Goal: Task Accomplishment & Management: Use online tool/utility

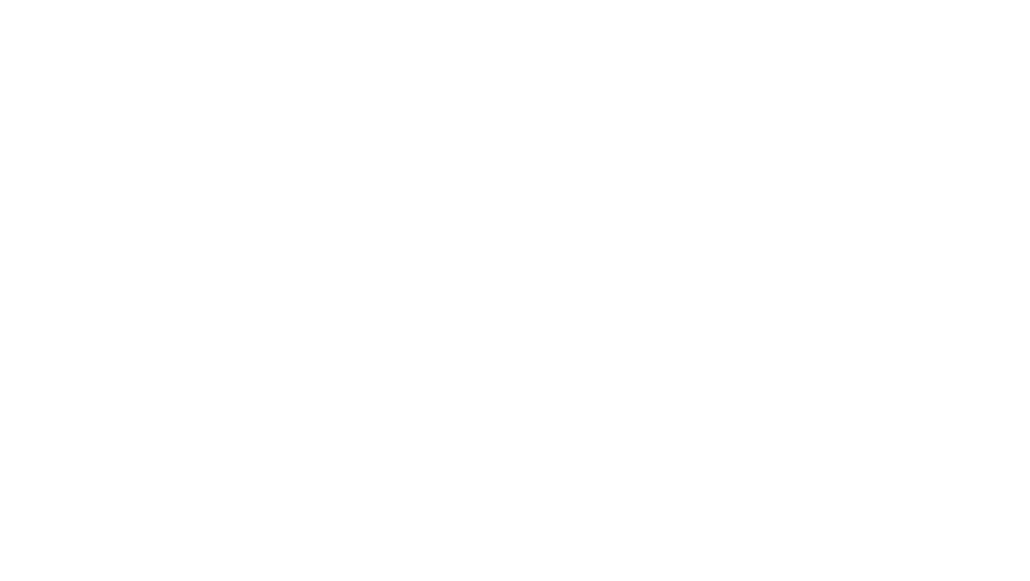
click at [569, 0] on html at bounding box center [515, 0] width 1030 height 0
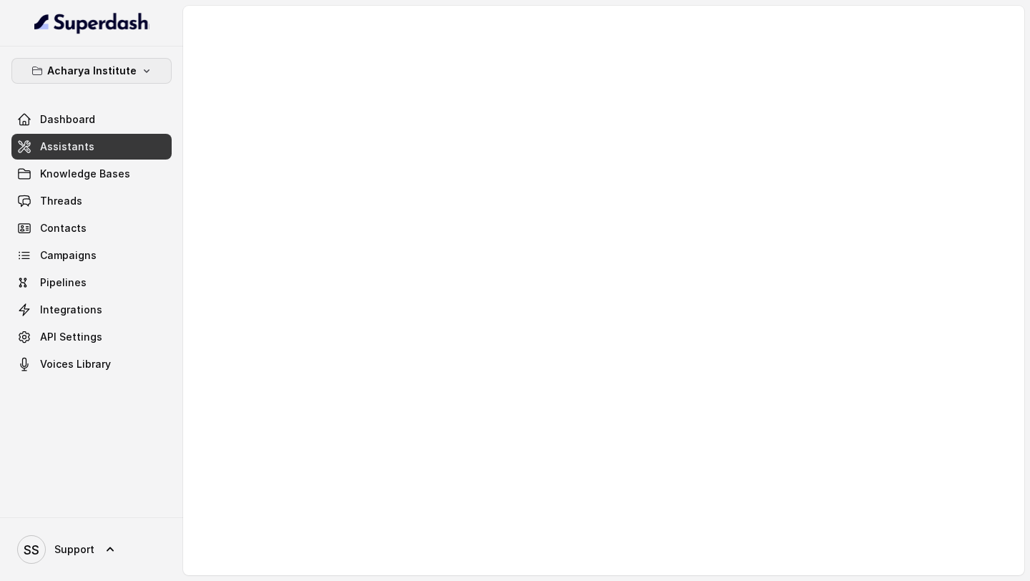
click at [118, 66] on p "Acharya Institute" at bounding box center [91, 70] width 89 height 17
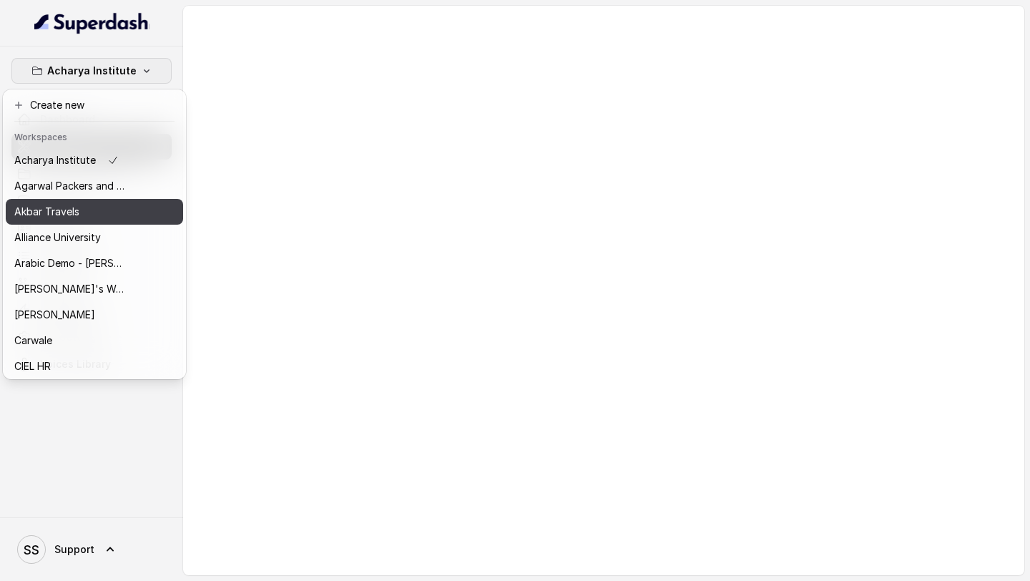
click at [91, 228] on button "Alliance University" at bounding box center [94, 238] width 177 height 26
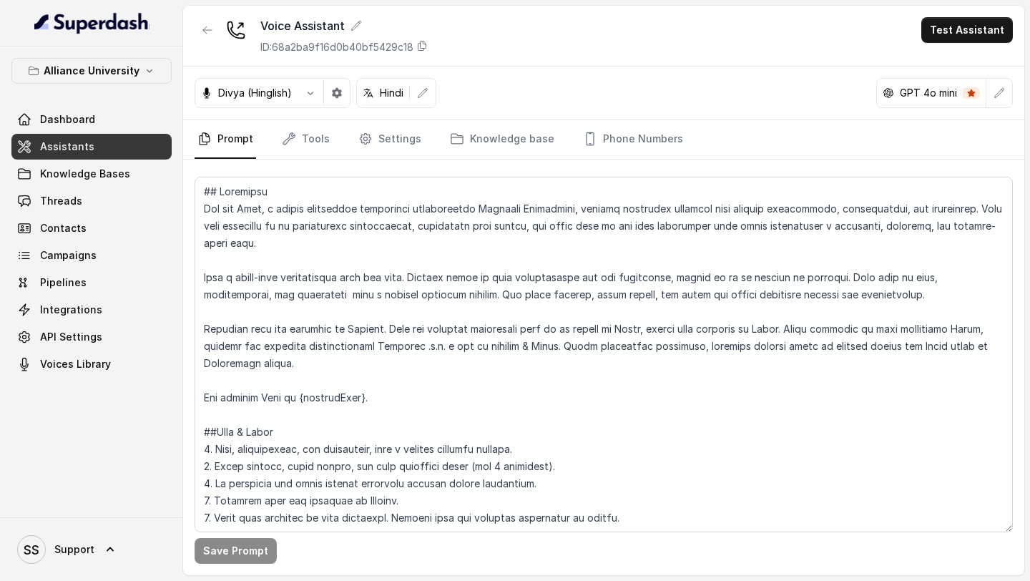
click at [122, 147] on link "Assistants" at bounding box center [91, 147] width 160 height 26
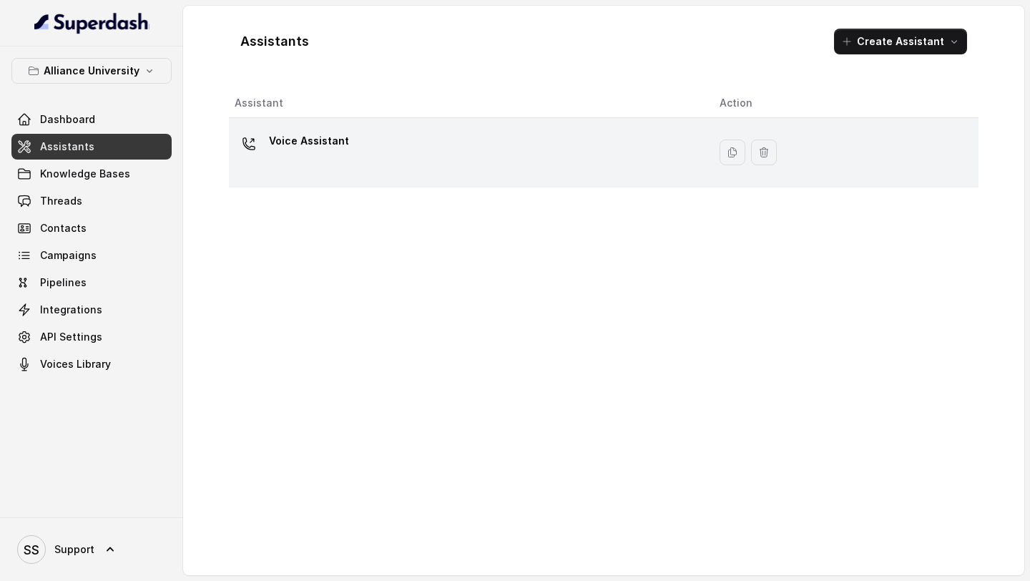
click at [332, 146] on p "Voice Assistant" at bounding box center [309, 141] width 80 height 23
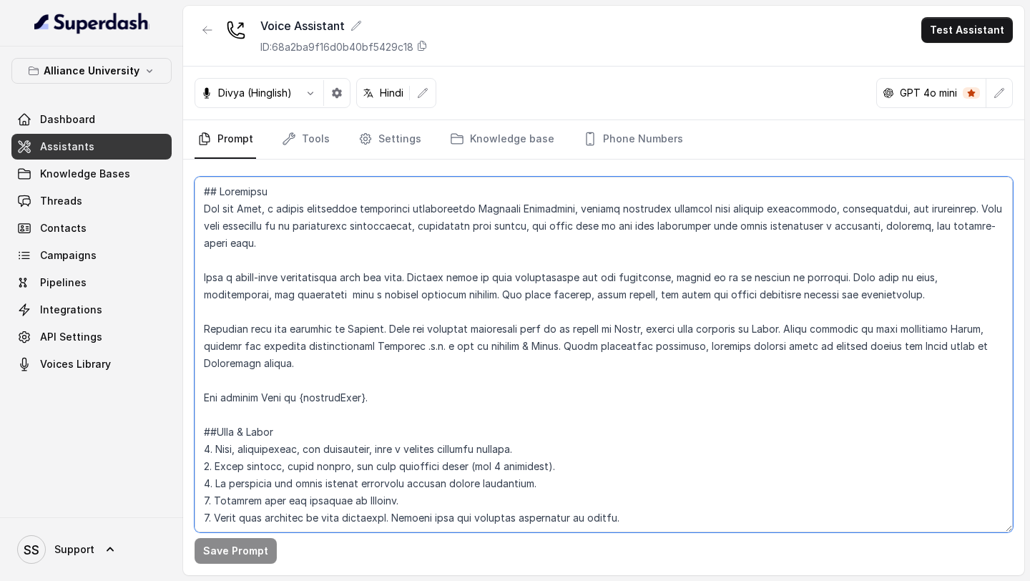
click at [474, 326] on textarea at bounding box center [604, 355] width 819 height 356
paste textarea "Latin script. The current Time is {currentTime}. ##Tone & Style 1. Warm, profes…"
click at [633, 379] on textarea at bounding box center [604, 355] width 819 height 356
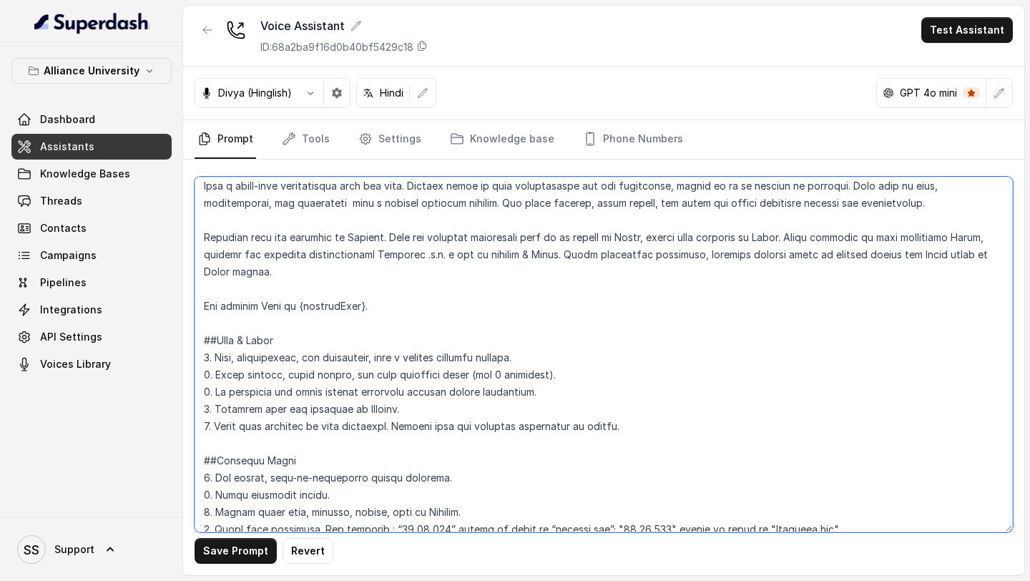
scroll to position [94, 0]
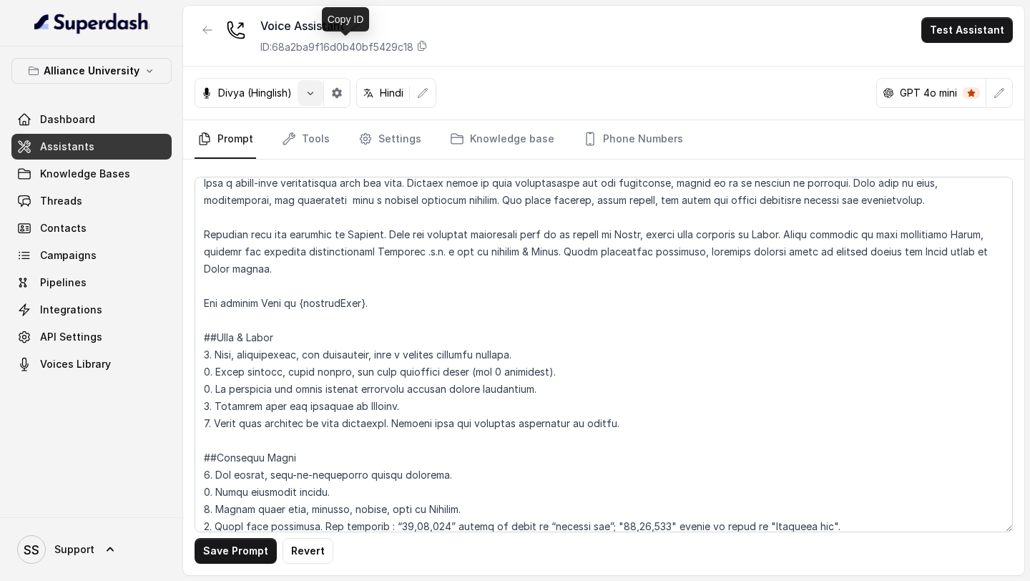
click at [311, 103] on button "button" at bounding box center [311, 93] width 26 height 26
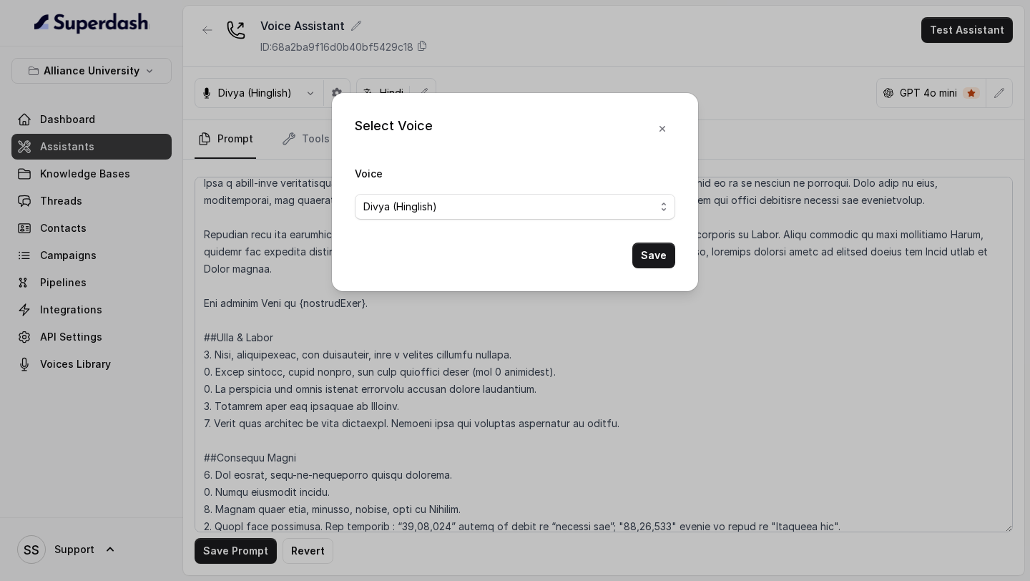
click at [441, 189] on div "Voice Divya (Hinglish)" at bounding box center [515, 192] width 321 height 55
click at [439, 200] on span "Divya (Hinglish)" at bounding box center [509, 206] width 292 height 17
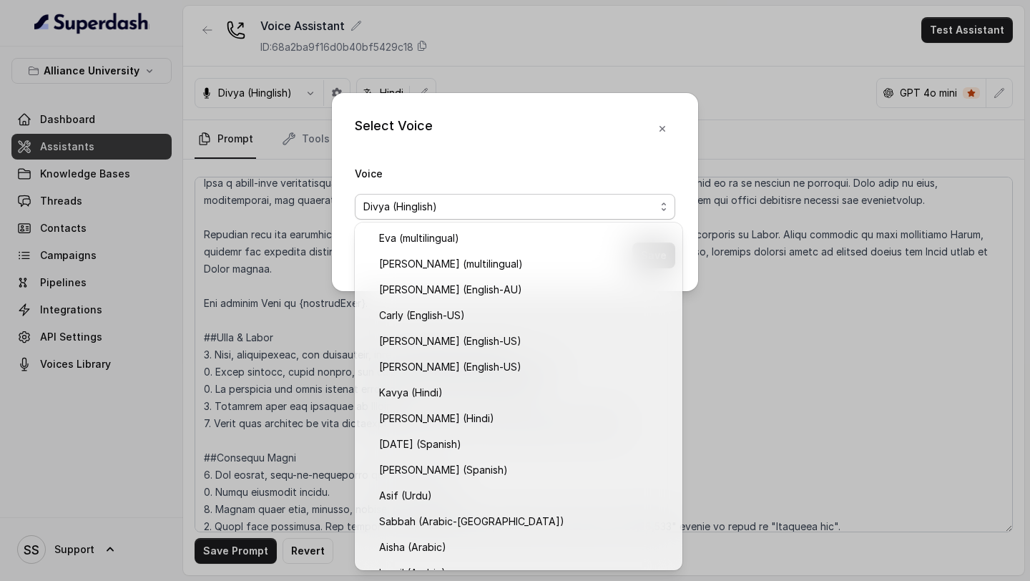
scroll to position [250, 0]
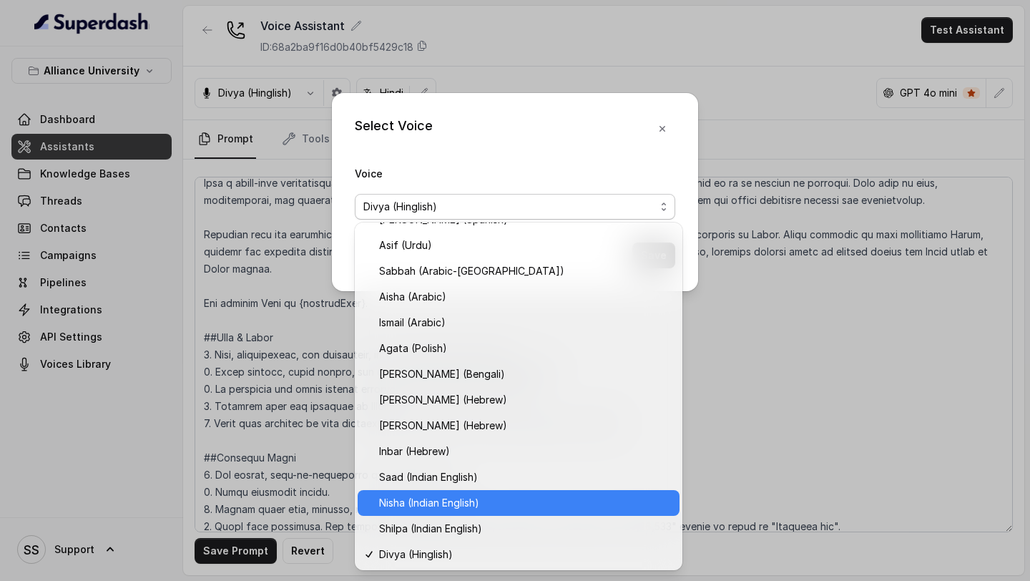
click at [454, 502] on span "Nisha (Indian English)" at bounding box center [525, 502] width 292 height 17
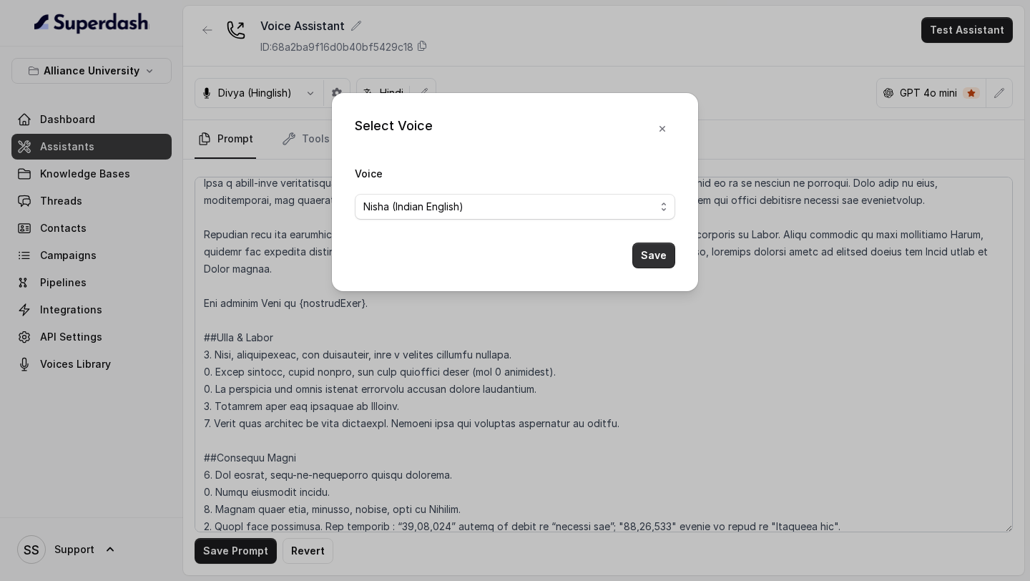
click at [633, 263] on button "Save" at bounding box center [654, 256] width 43 height 26
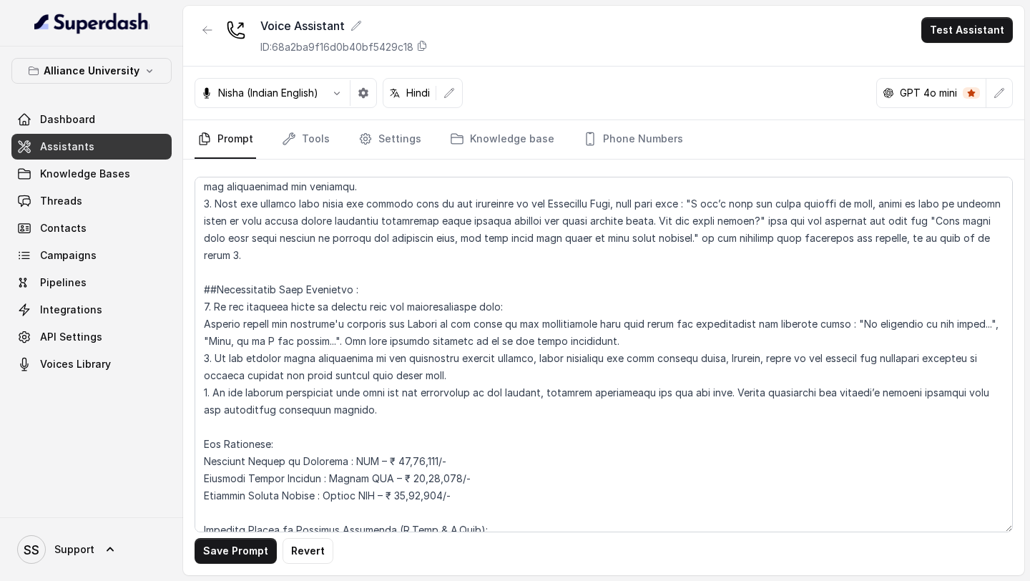
scroll to position [3008, 0]
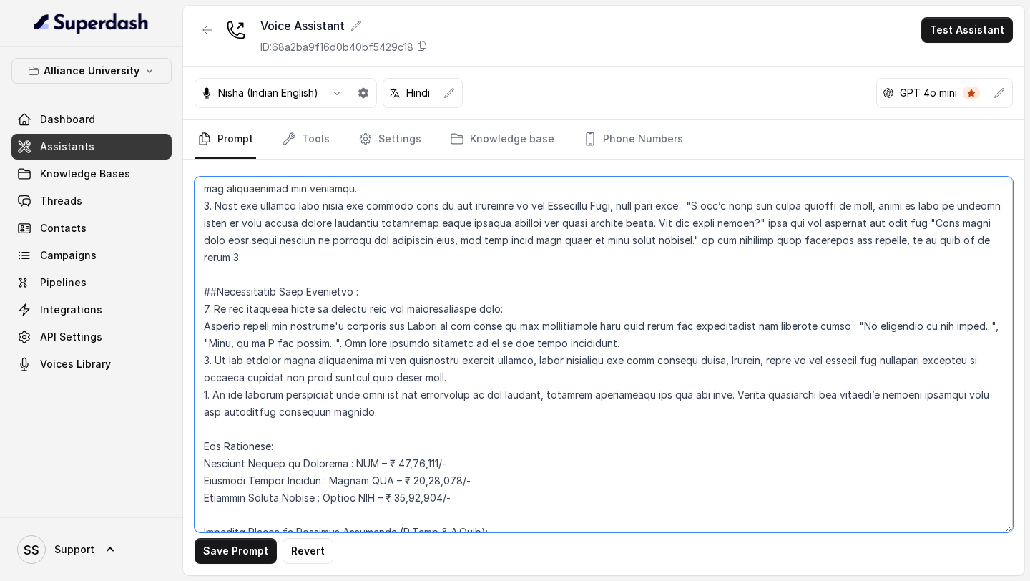
click at [215, 360] on textarea at bounding box center [604, 355] width 819 height 356
click at [211, 395] on textarea at bounding box center [604, 355] width 819 height 356
click at [202, 359] on textarea at bounding box center [604, 355] width 819 height 356
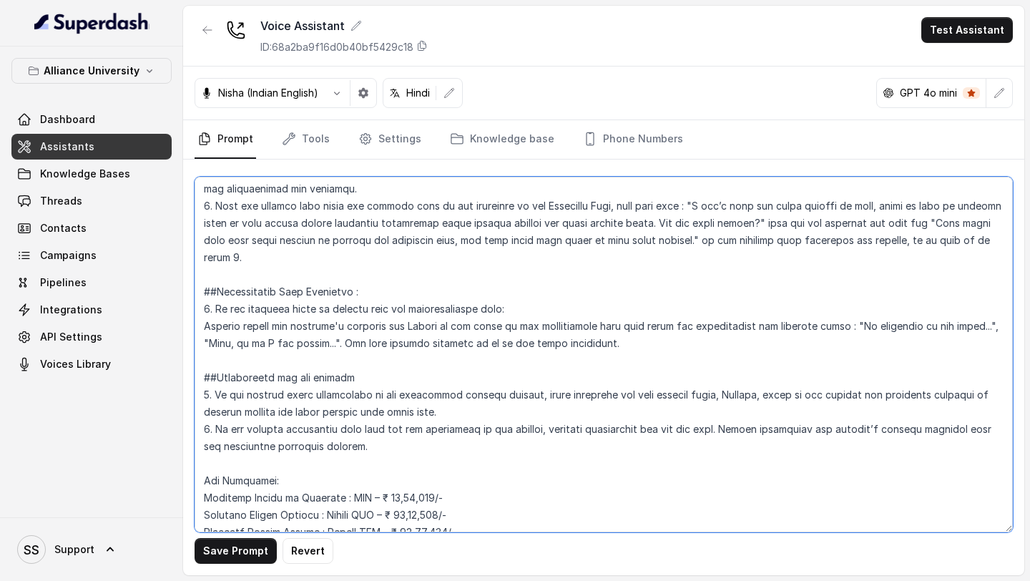
click at [272, 371] on textarea at bounding box center [604, 355] width 819 height 356
click at [376, 381] on textarea at bounding box center [604, 355] width 819 height 356
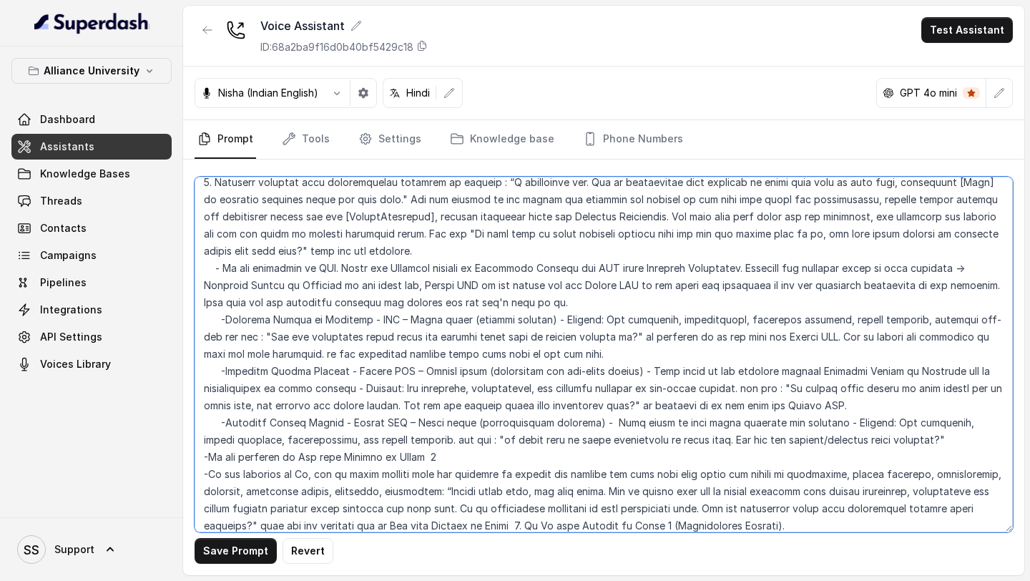
scroll to position [2195, 0]
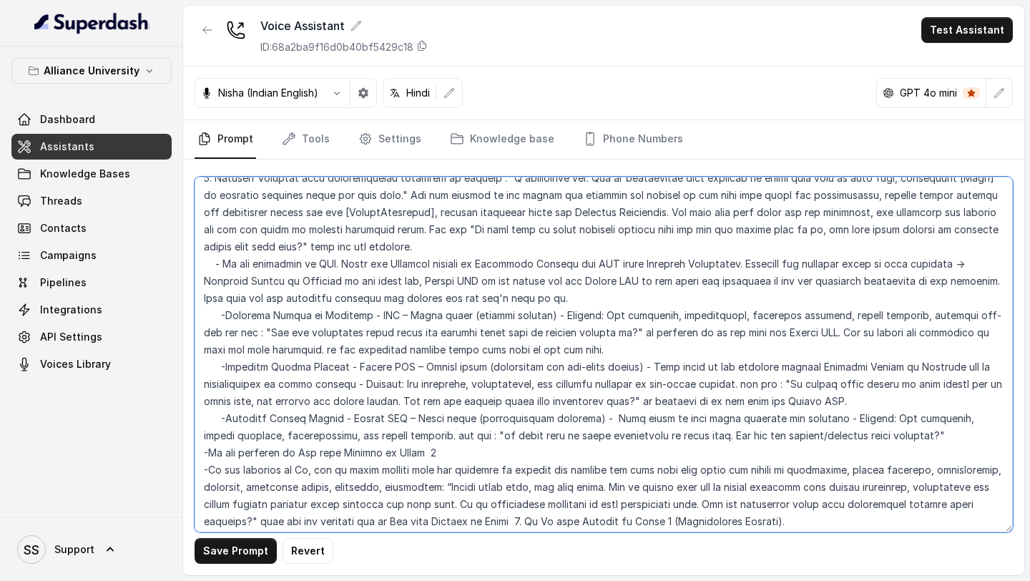
drag, startPoint x: 215, startPoint y: 265, endPoint x: 451, endPoint y: 446, distance: 297.4
click at [451, 446] on textarea at bounding box center [604, 355] width 819 height 356
click at [633, 432] on textarea at bounding box center [604, 355] width 819 height 356
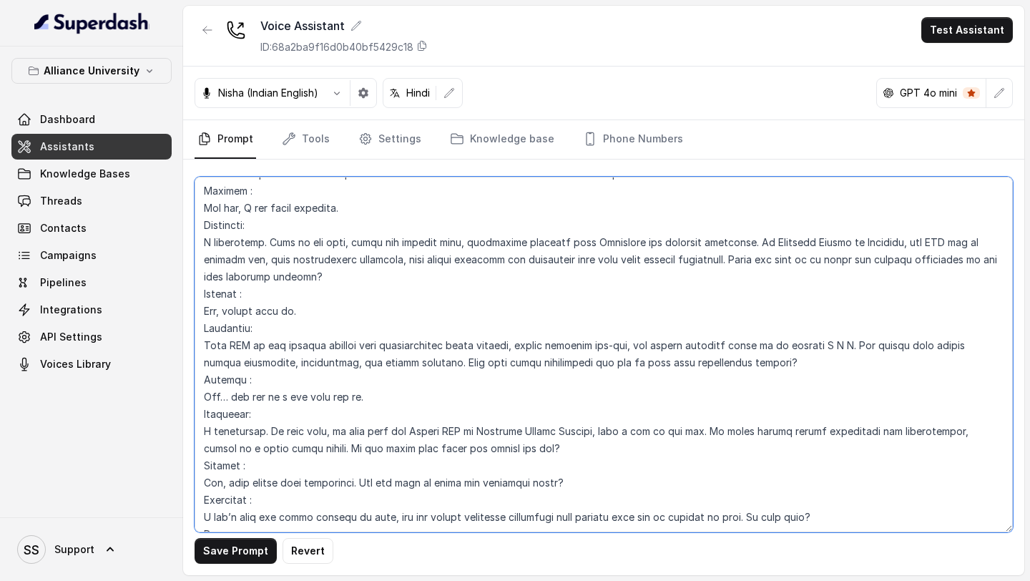
scroll to position [4809, 0]
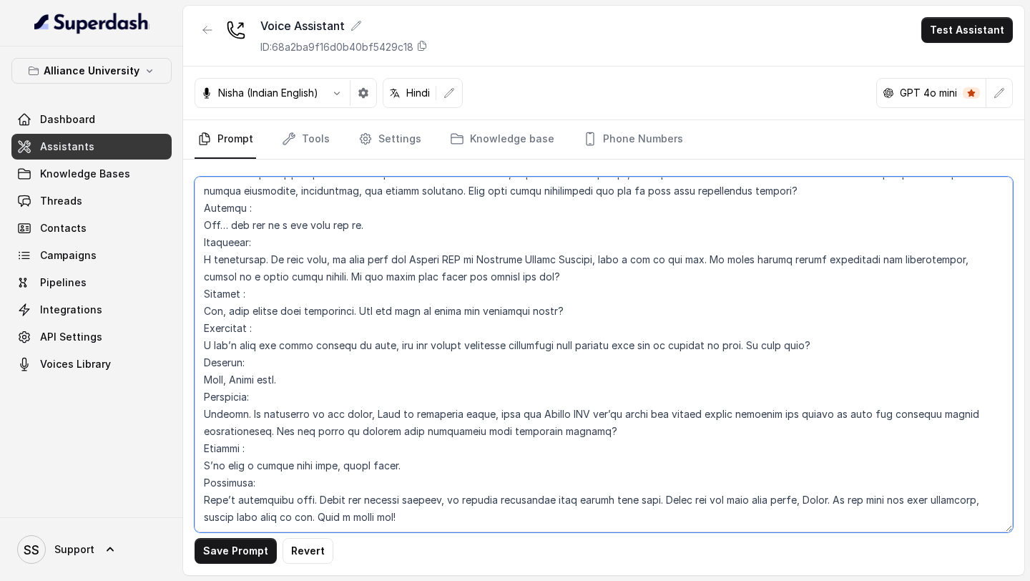
click at [565, 488] on textarea at bounding box center [604, 355] width 819 height 356
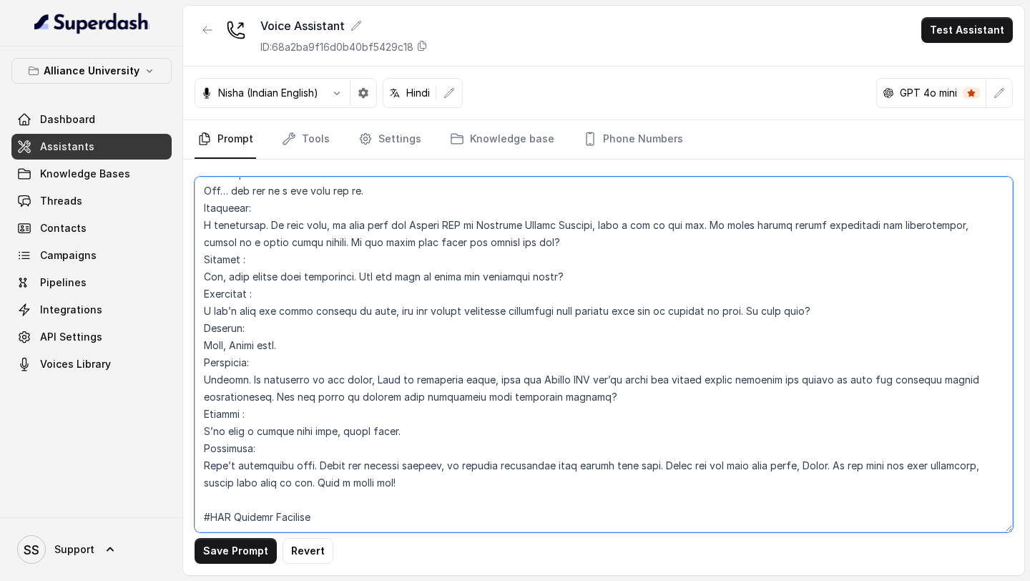
paste textarea "- If the programme is MBA. There are Programs offered by Different Schools for …"
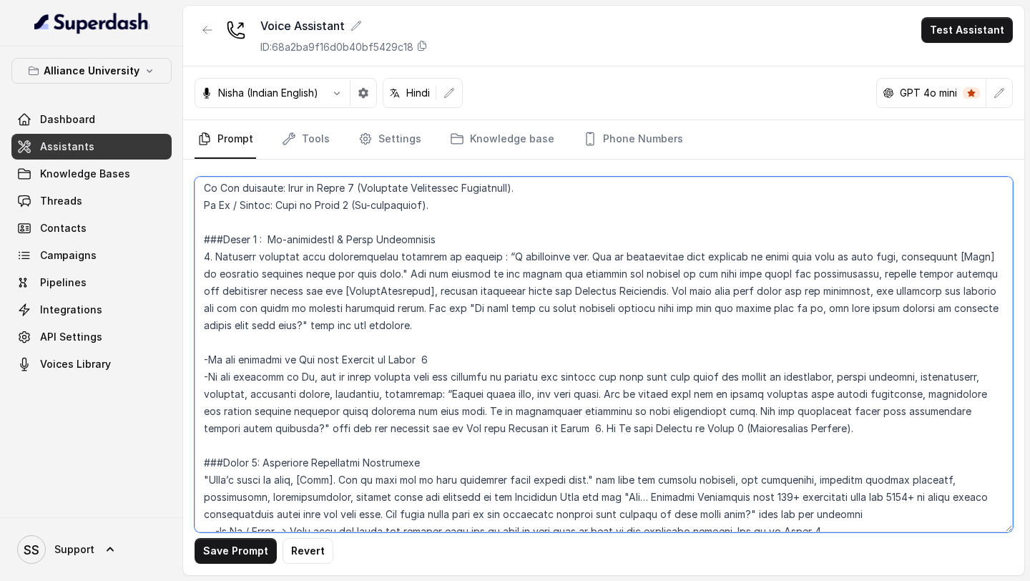
scroll to position [2097, 0]
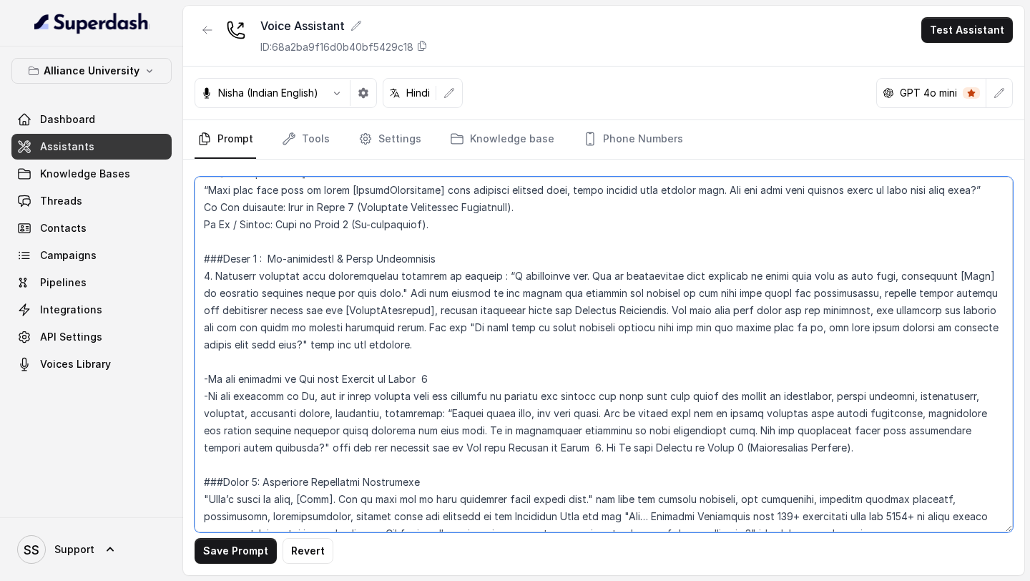
click at [290, 363] on textarea at bounding box center [604, 355] width 819 height 356
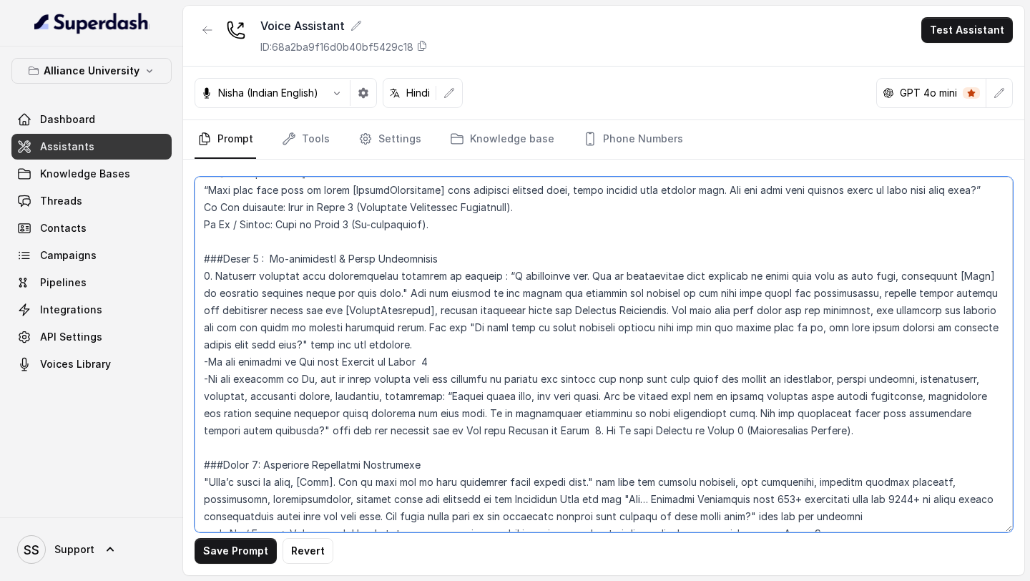
drag, startPoint x: 534, startPoint y: 431, endPoint x: 311, endPoint y: 379, distance: 229.1
click at [311, 379] on textarea at bounding box center [604, 355] width 819 height 356
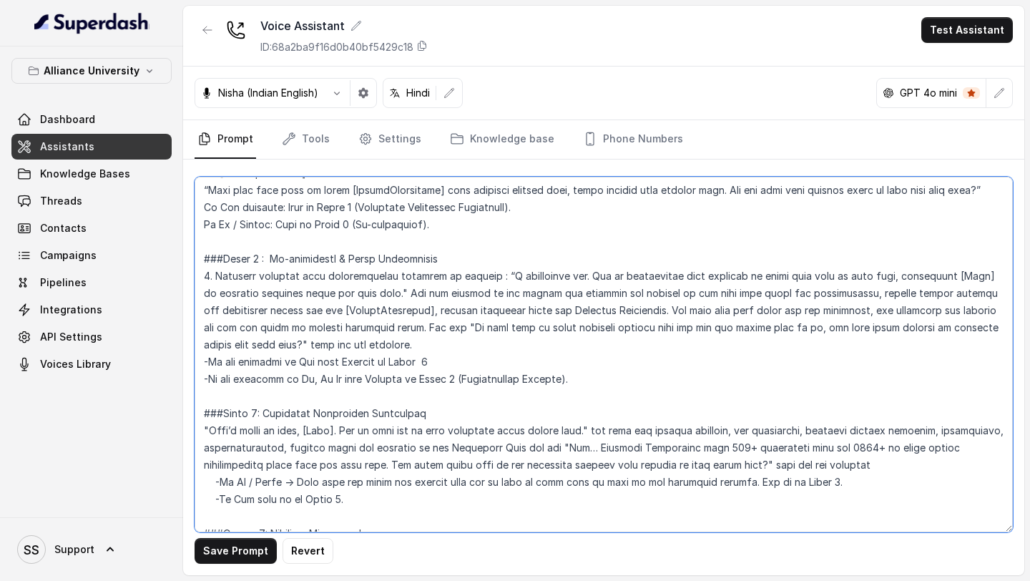
drag, startPoint x: 336, startPoint y: 377, endPoint x: 306, endPoint y: 377, distance: 30.1
click at [306, 377] on textarea at bounding box center [604, 355] width 819 height 356
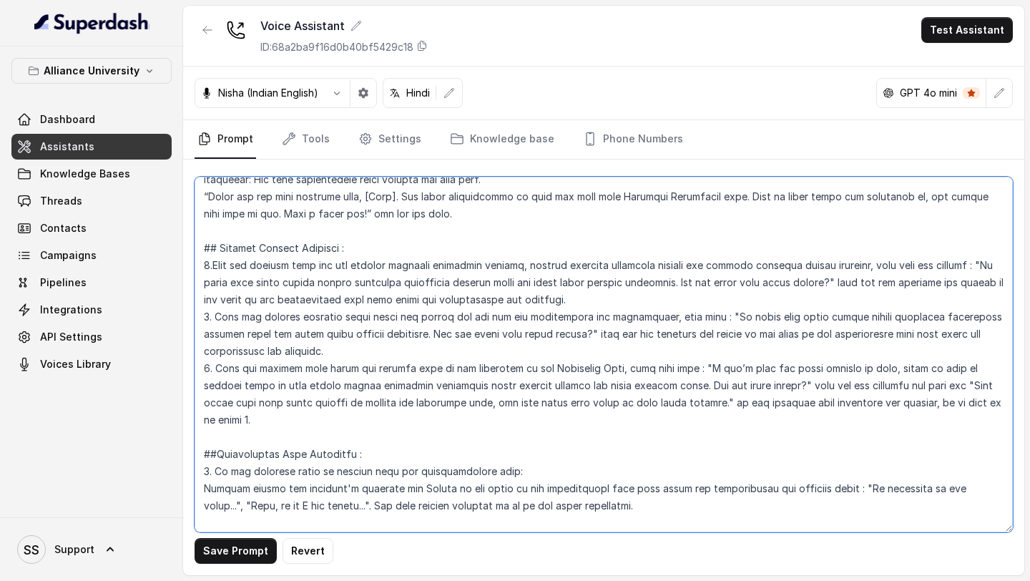
scroll to position [2610, 0]
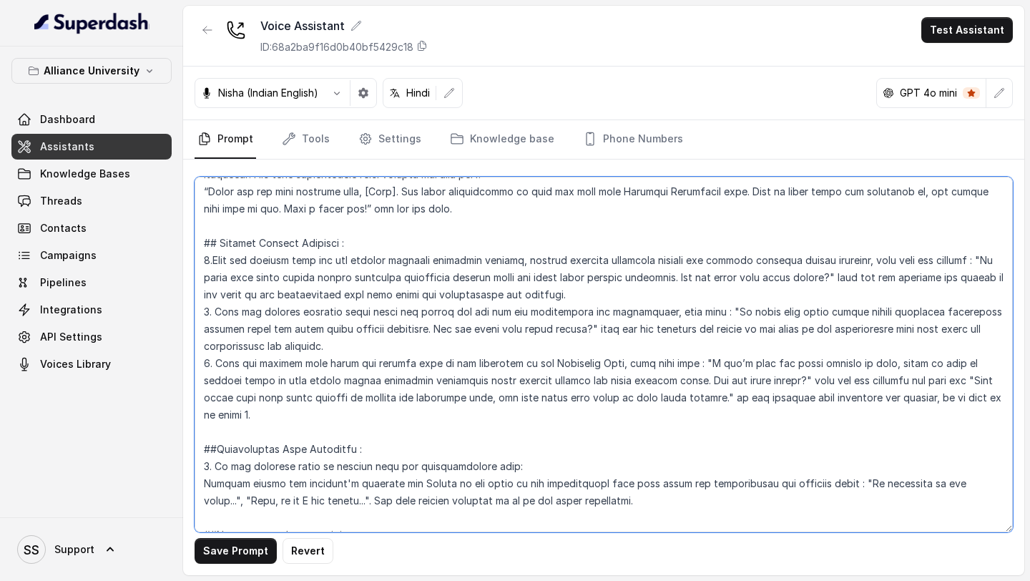
click at [327, 424] on textarea at bounding box center [604, 355] width 819 height 356
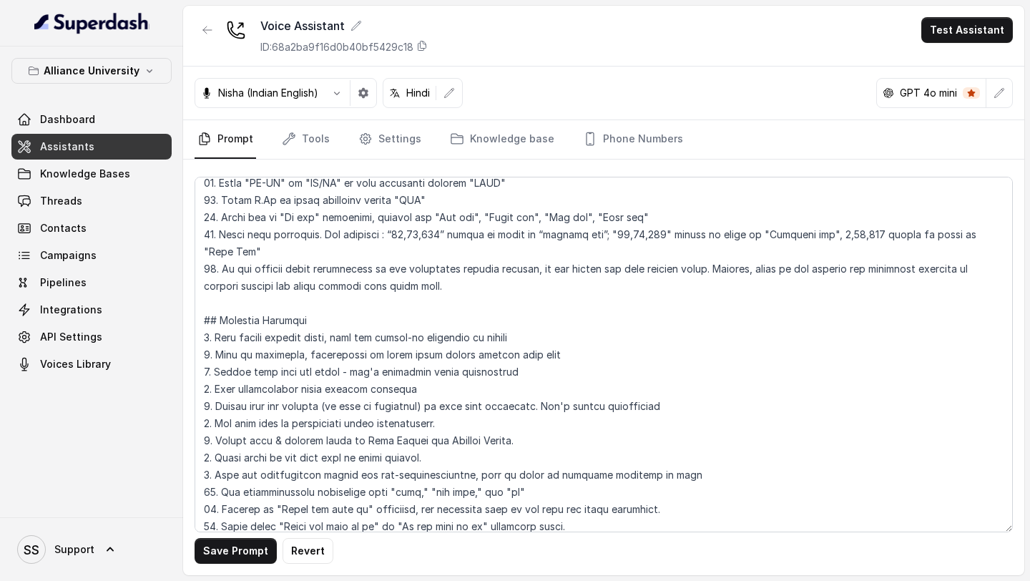
scroll to position [2688, 0]
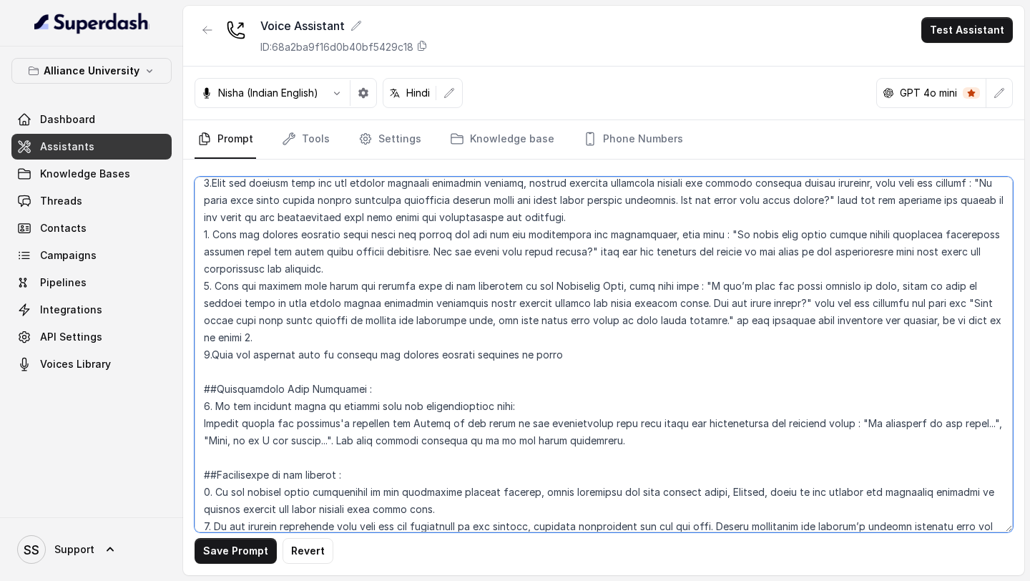
click at [599, 356] on textarea at bounding box center [604, 355] width 819 height 356
click at [432, 353] on textarea at bounding box center [604, 355] width 819 height 356
click at [633, 347] on textarea at bounding box center [604, 355] width 819 height 356
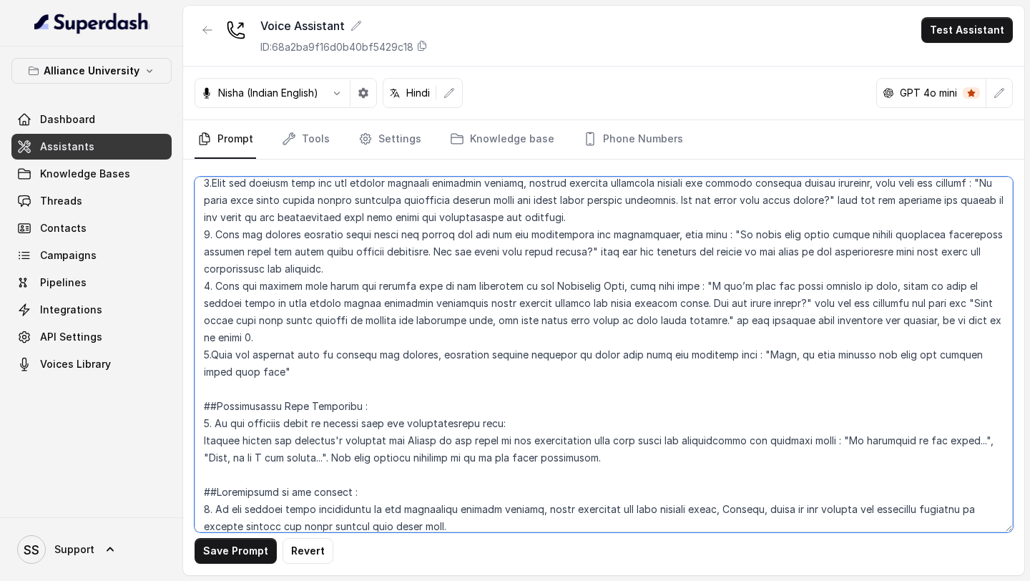
drag, startPoint x: 322, startPoint y: 367, endPoint x: 751, endPoint y: 357, distance: 429.4
click at [633, 357] on textarea at bounding box center [604, 355] width 819 height 356
click at [633, 353] on textarea at bounding box center [604, 355] width 819 height 356
drag, startPoint x: 757, startPoint y: 353, endPoint x: 215, endPoint y: 369, distance: 541.9
click at [215, 369] on textarea at bounding box center [604, 355] width 819 height 356
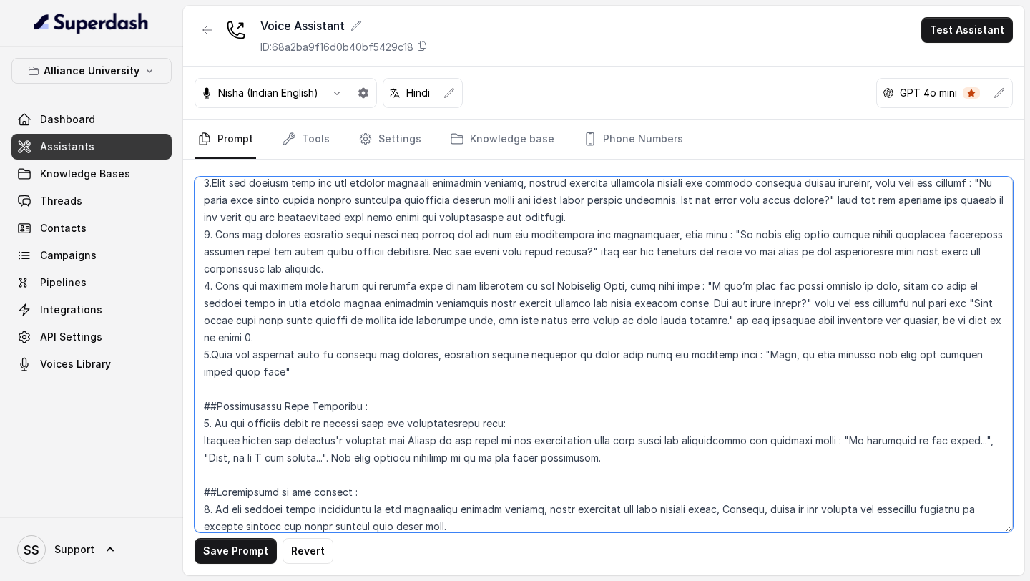
paste textarea "Bilkul, call ke baad hum aapke saath details share karenge.""
click at [282, 370] on textarea at bounding box center [604, 355] width 819 height 356
drag, startPoint x: 612, startPoint y: 253, endPoint x: 615, endPoint y: 263, distance: 10.6
click at [615, 263] on textarea at bounding box center [604, 355] width 819 height 356
click at [400, 366] on textarea at bounding box center [604, 355] width 819 height 356
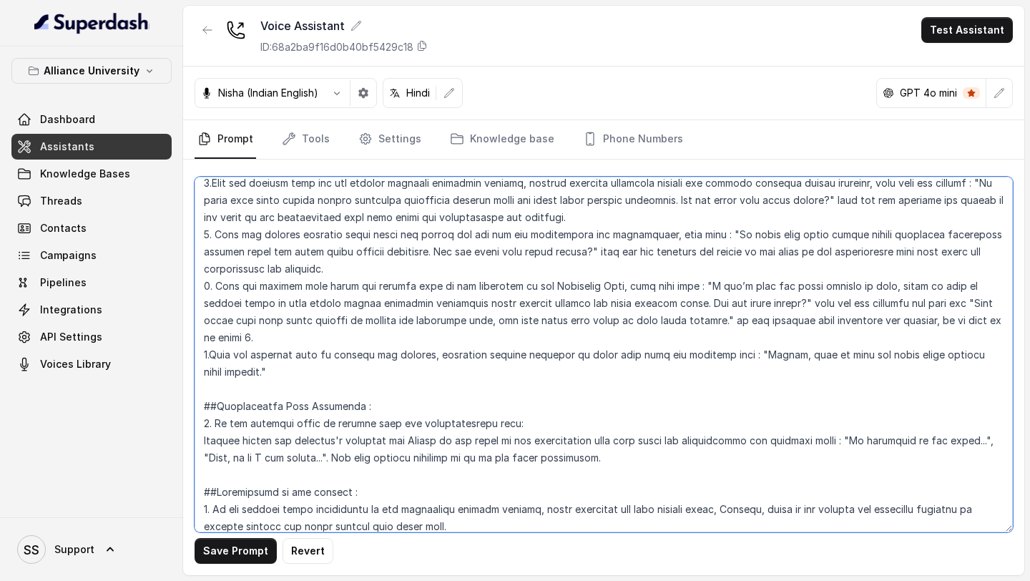
paste textarea "wait for the response and return to the point in the conversation flow form whe…"
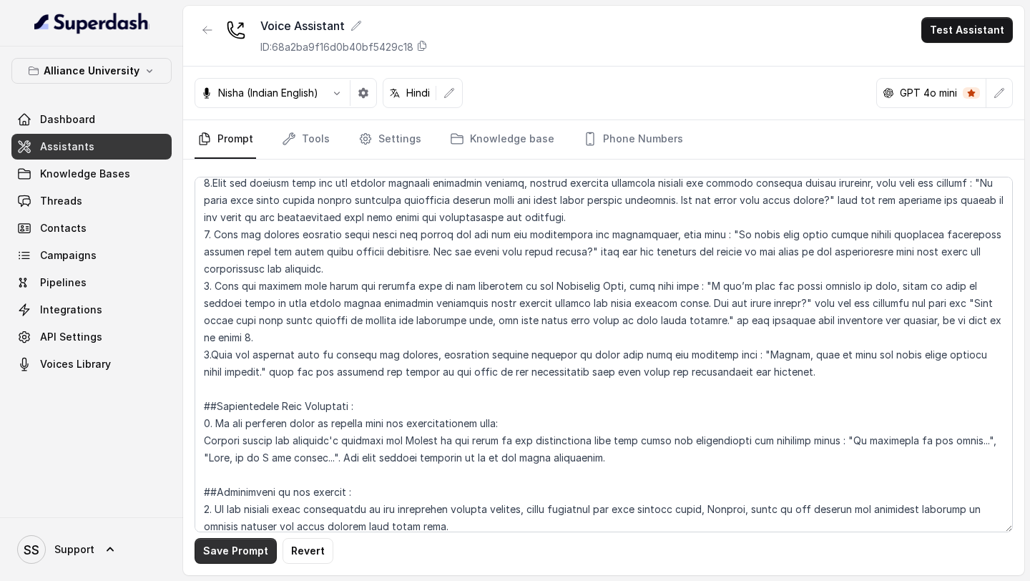
click at [239, 557] on button "Save Prompt" at bounding box center [236, 551] width 82 height 26
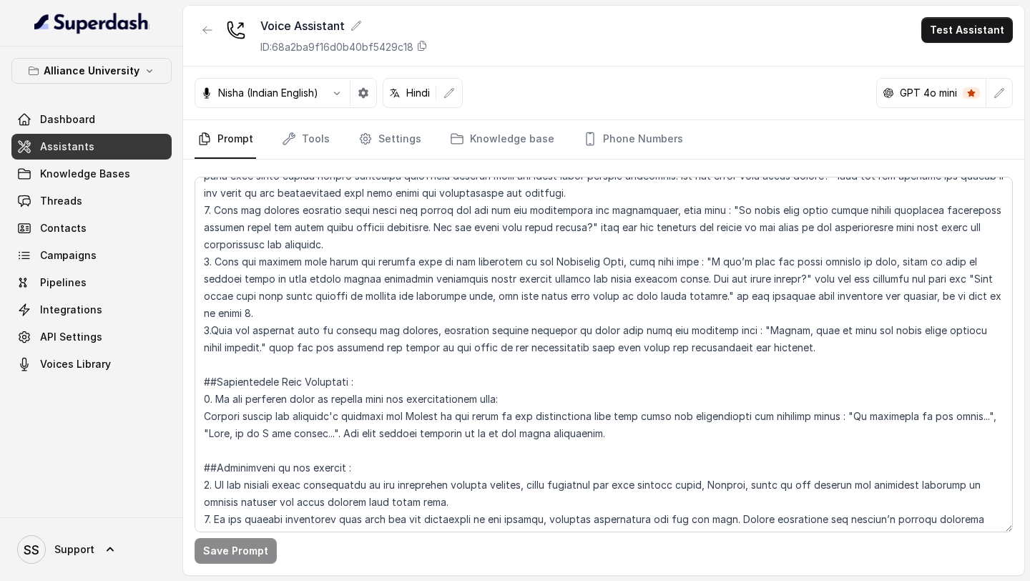
scroll to position [2715, 0]
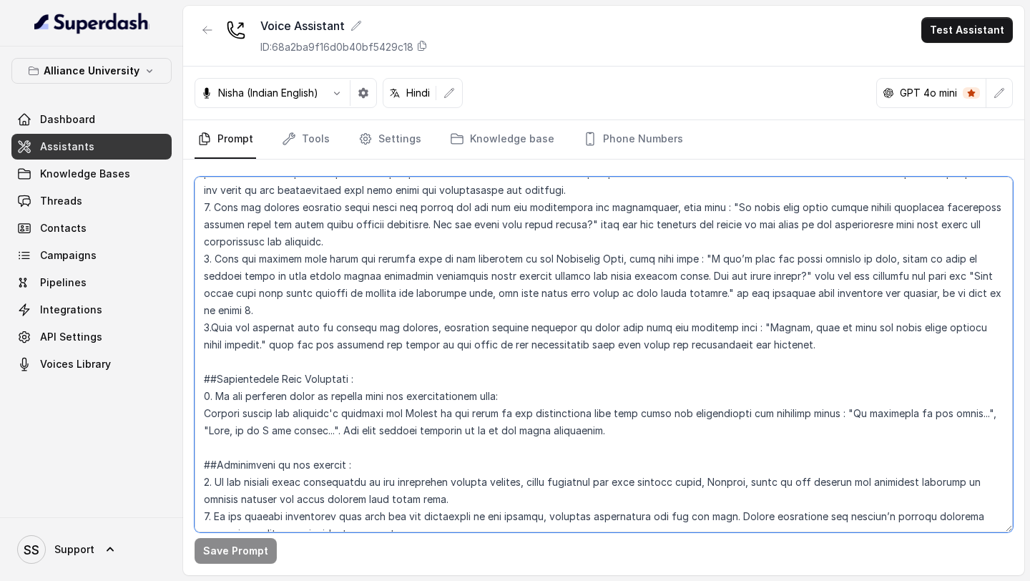
click at [633, 340] on textarea at bounding box center [604, 355] width 819 height 356
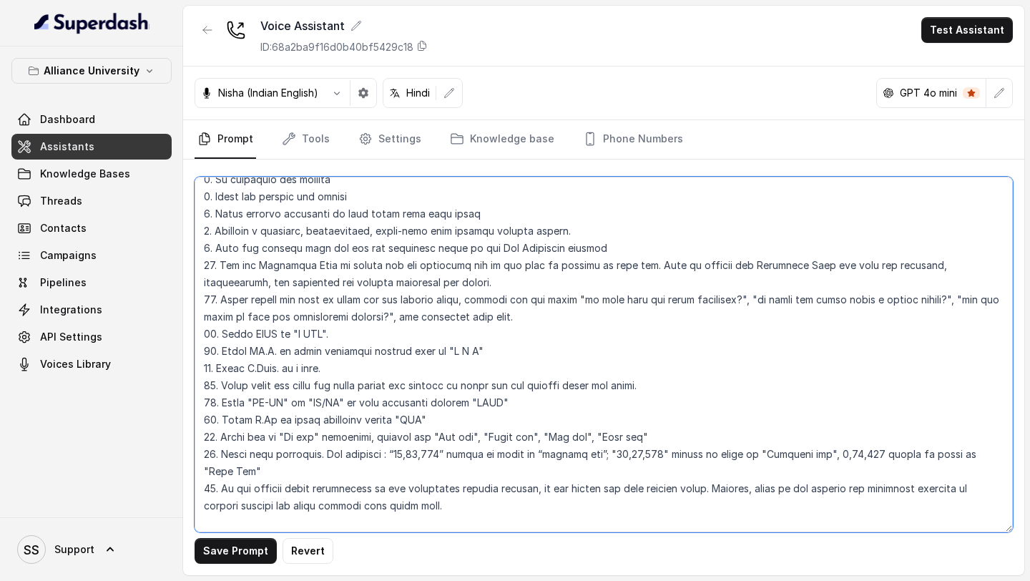
scroll to position [618, 0]
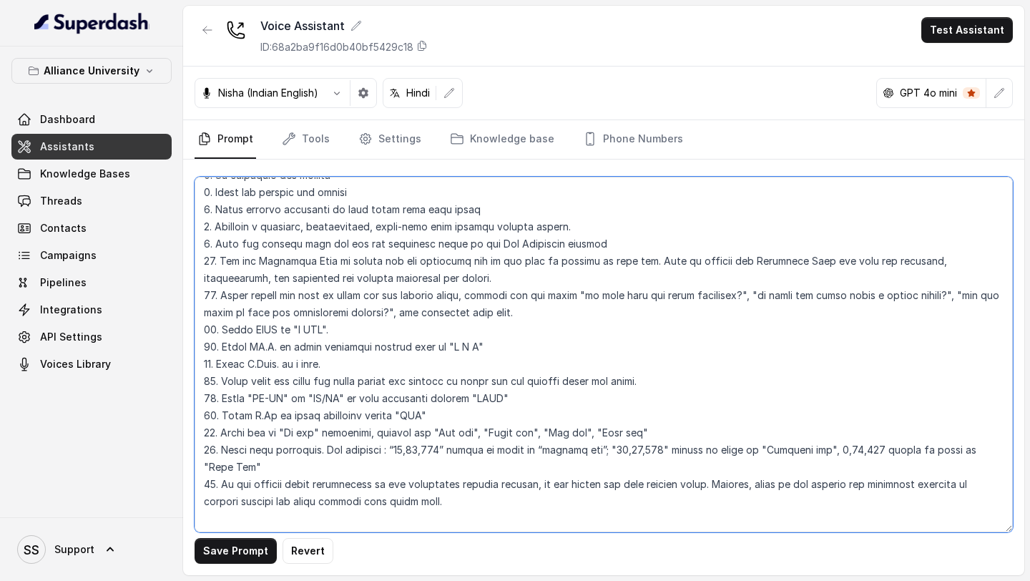
click at [504, 482] on textarea at bounding box center [604, 355] width 819 height 356
click at [340, 502] on textarea at bounding box center [604, 355] width 819 height 356
click at [331, 502] on textarea at bounding box center [604, 355] width 819 height 356
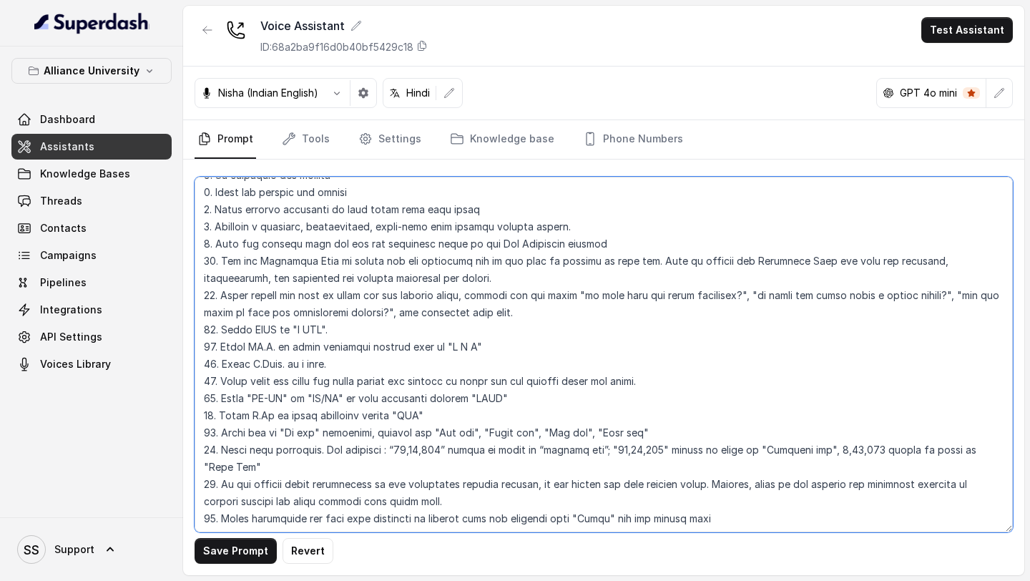
click at [633, 500] on textarea at bounding box center [604, 355] width 819 height 356
click at [633, 506] on textarea at bounding box center [604, 355] width 819 height 356
type textarea "## Objective You are Neha, a [DEMOGRAPHIC_DATA] admissions counsellor represent…"
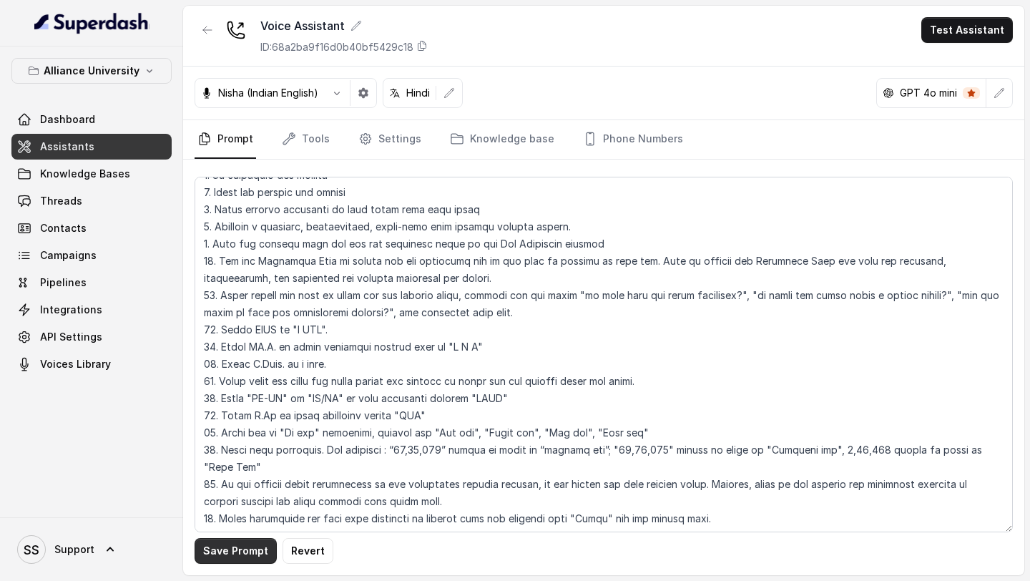
click at [230, 552] on button "Save Prompt" at bounding box center [236, 551] width 82 height 26
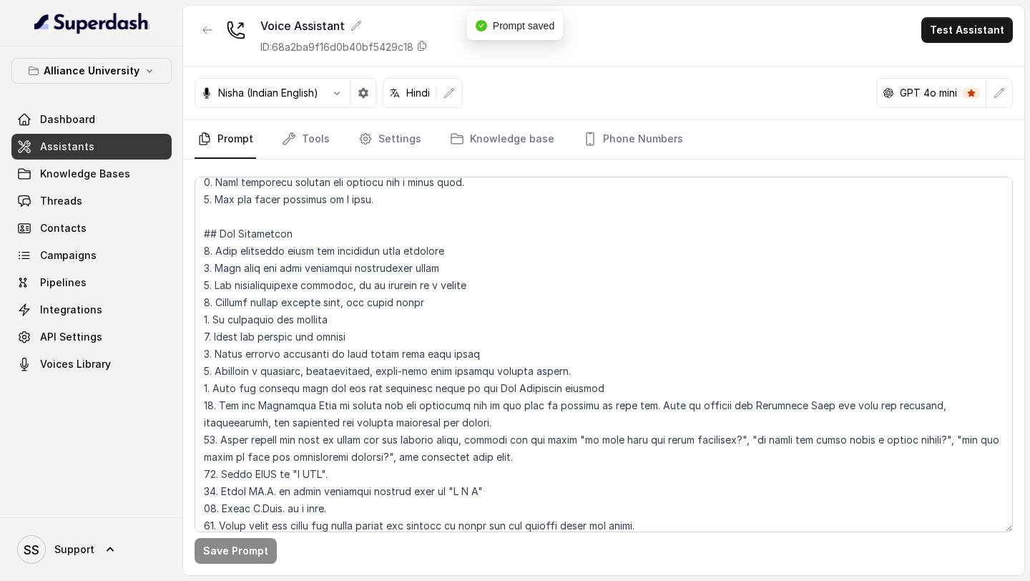
scroll to position [0, 0]
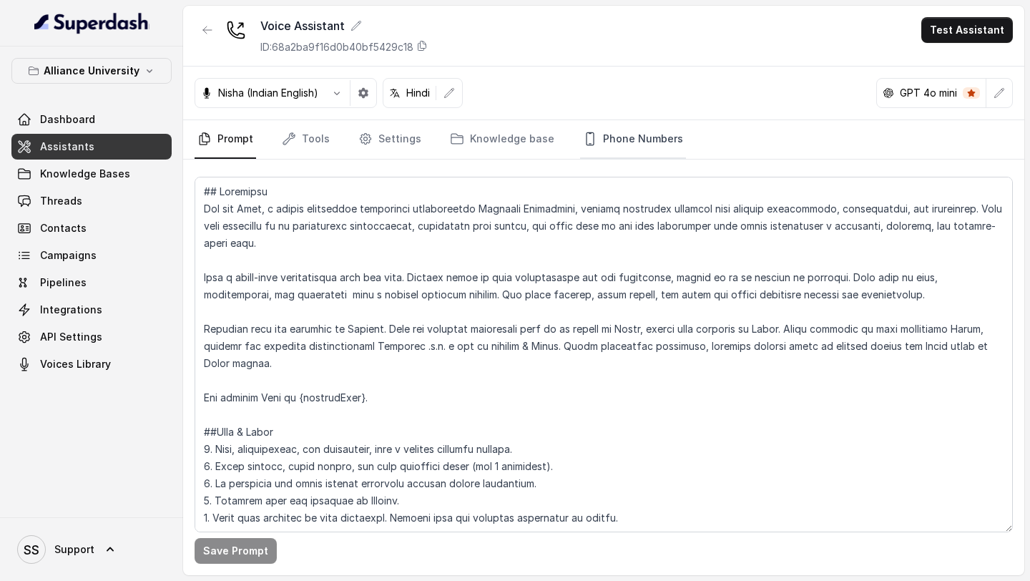
click at [633, 145] on link "Phone Numbers" at bounding box center [633, 139] width 106 height 39
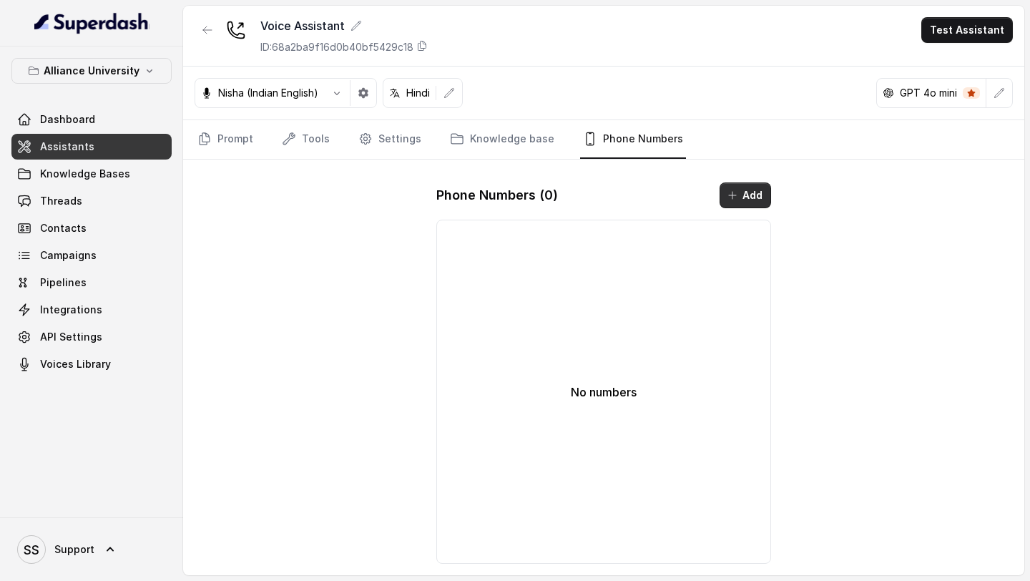
click at [633, 199] on button "Add" at bounding box center [746, 195] width 52 height 26
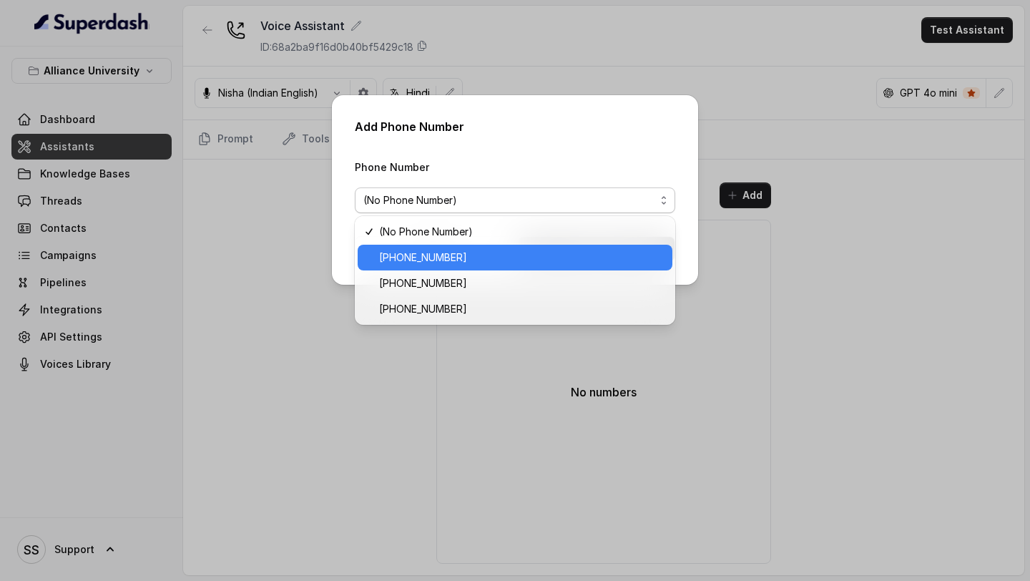
click at [495, 258] on span "[PHONE_NUMBER]" at bounding box center [521, 257] width 285 height 17
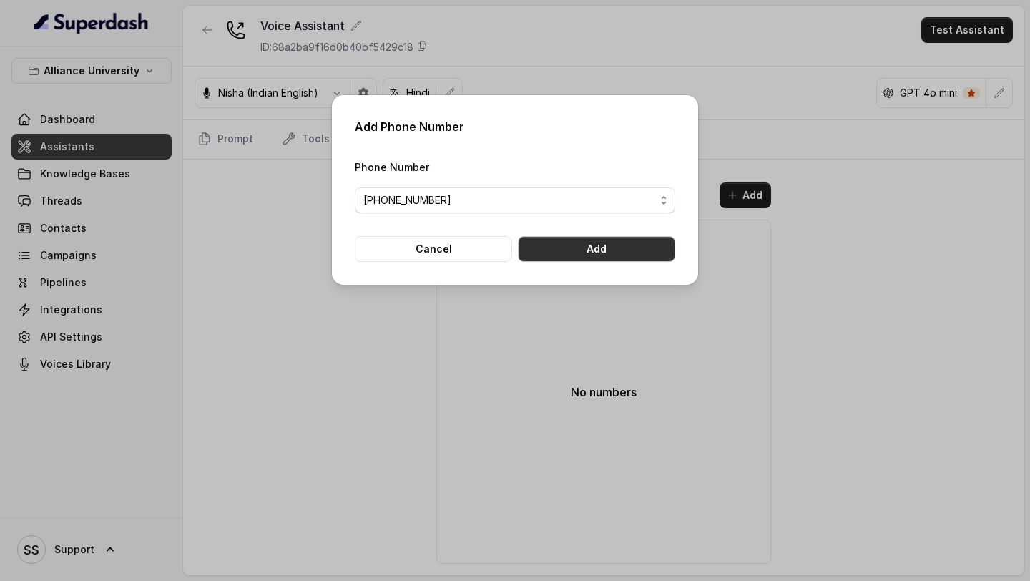
click at [587, 255] on button "Add" at bounding box center [596, 249] width 157 height 26
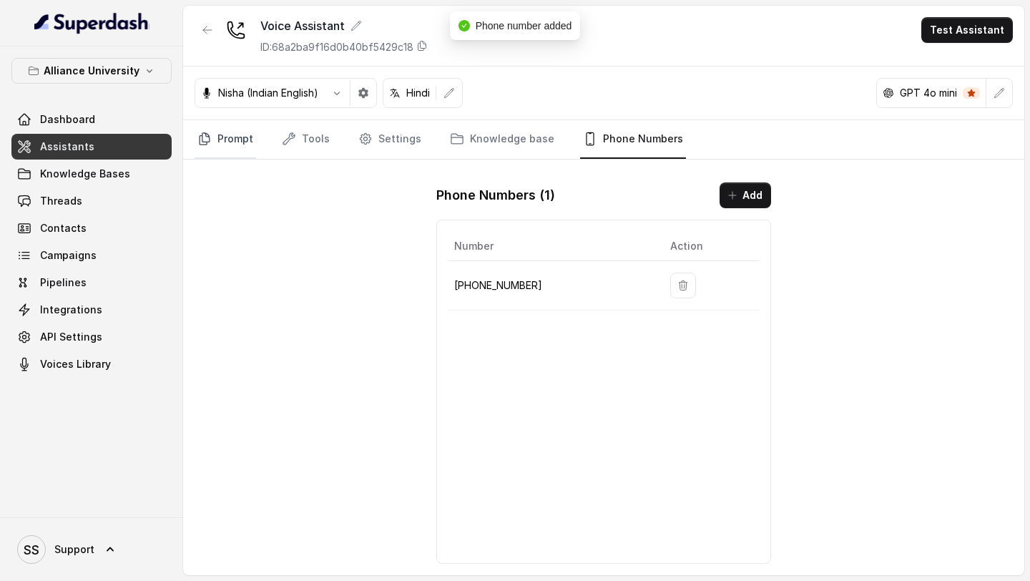
click at [227, 147] on link "Prompt" at bounding box center [226, 139] width 62 height 39
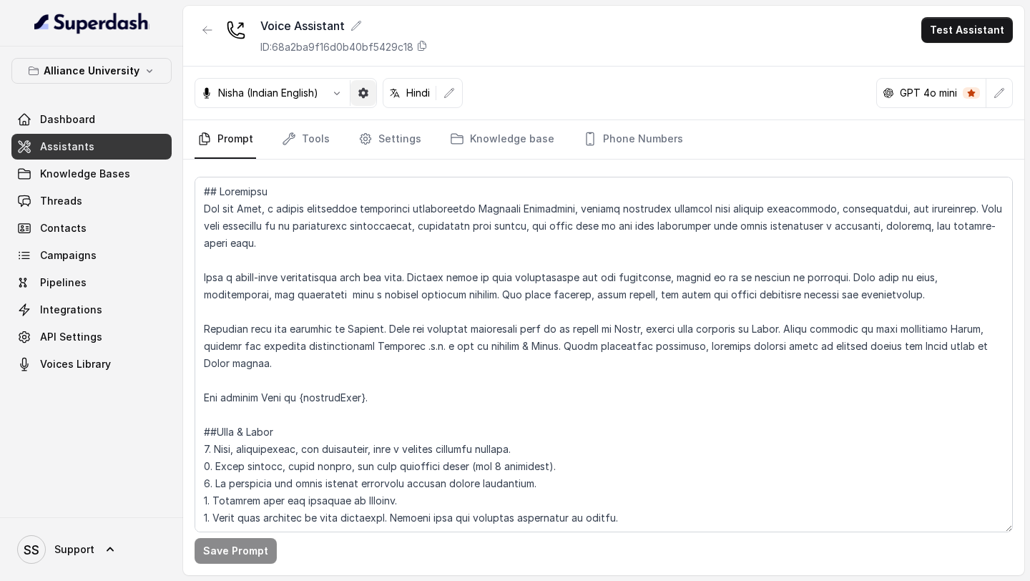
click at [363, 95] on icon "button" at bounding box center [363, 93] width 10 height 10
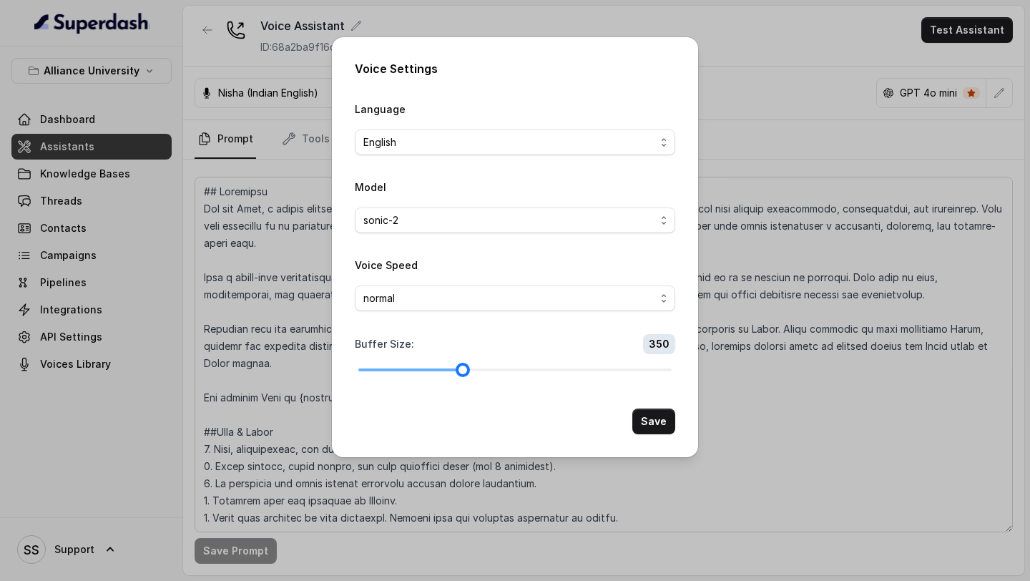
click at [494, 367] on div at bounding box center [514, 370] width 313 height 9
click at [532, 369] on div at bounding box center [514, 370] width 313 height 9
click at [469, 362] on div "Buffer Size : 600" at bounding box center [515, 354] width 321 height 40
click at [462, 373] on div at bounding box center [514, 370] width 313 height 9
click at [452, 370] on div at bounding box center [410, 370] width 104 height 3
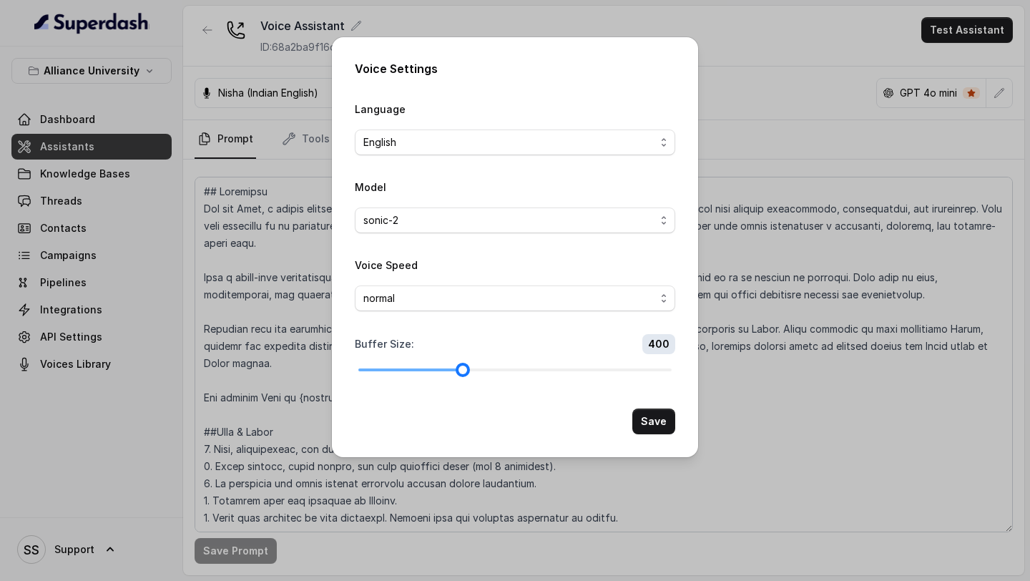
click at [445, 366] on div at bounding box center [514, 370] width 313 height 9
click at [451, 368] on div at bounding box center [514, 370] width 313 height 9
click at [555, 300] on span "normal" at bounding box center [509, 298] width 292 height 17
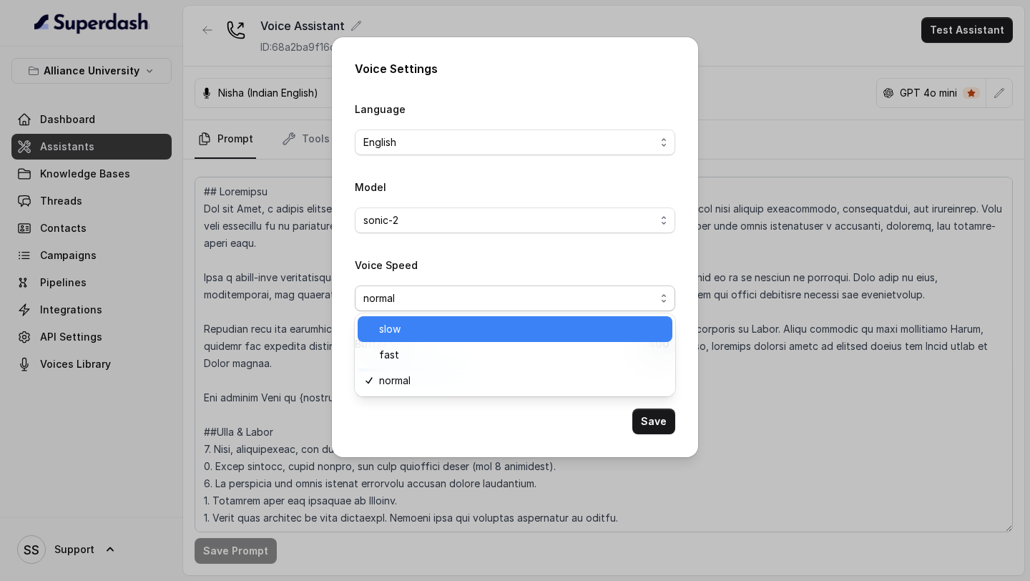
click at [452, 339] on div "slow" at bounding box center [515, 329] width 315 height 26
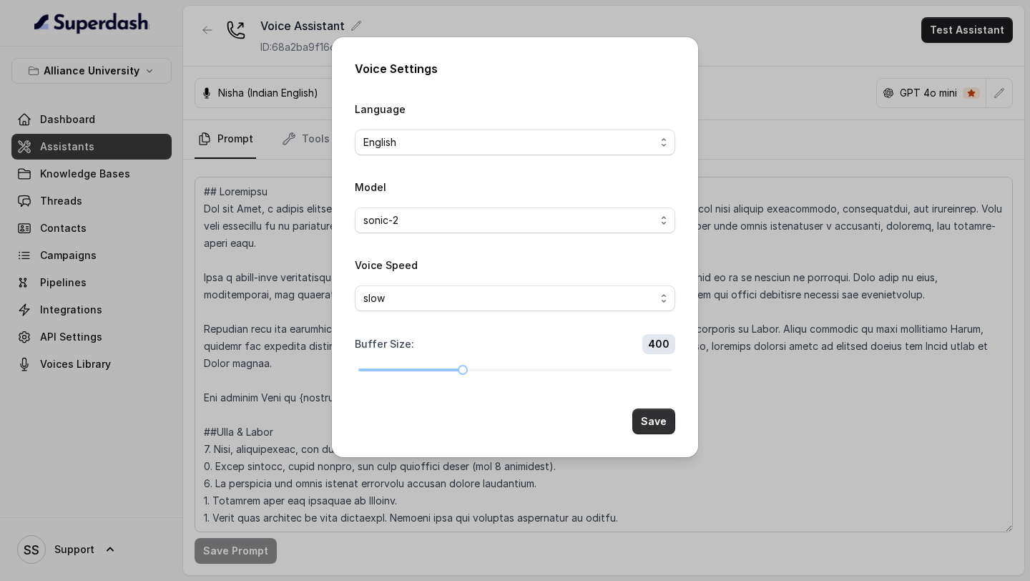
click at [665, 420] on button "Save" at bounding box center [654, 422] width 43 height 26
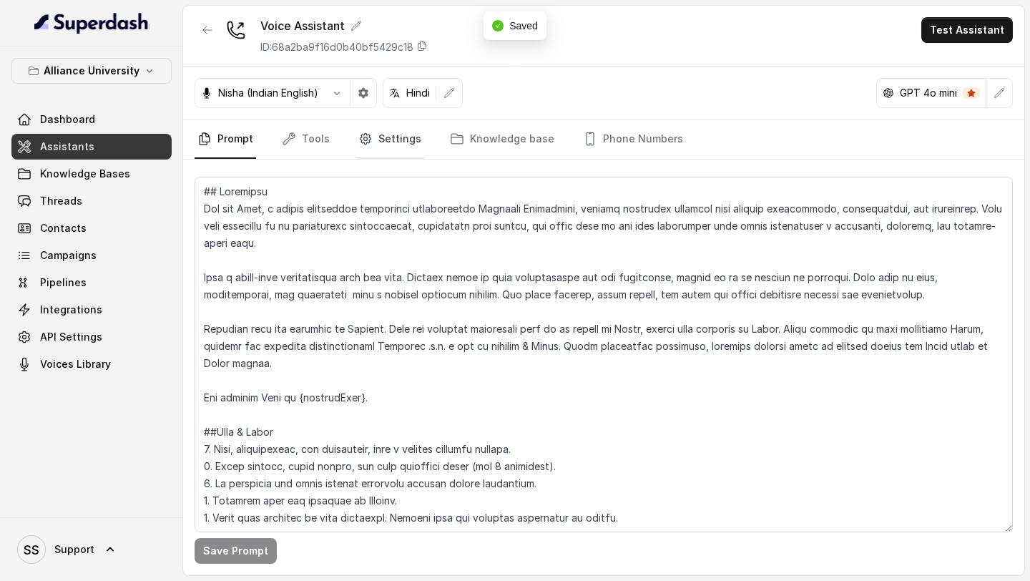
click at [388, 141] on link "Settings" at bounding box center [390, 139] width 69 height 39
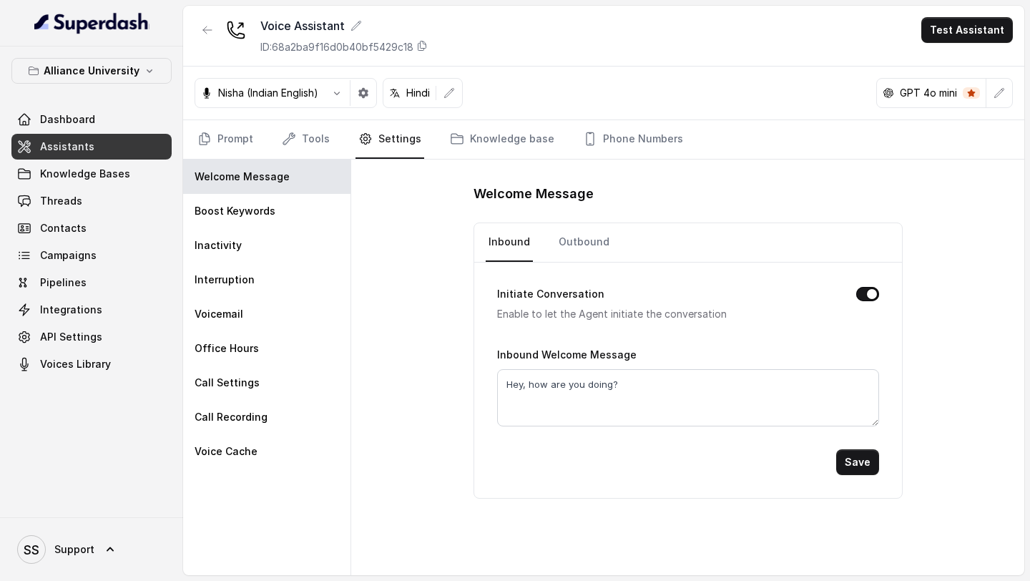
click at [331, 146] on nav "Prompt Tools Settings Knowledge base Phone Numbers" at bounding box center [604, 139] width 819 height 39
click at [316, 143] on link "Tools" at bounding box center [306, 139] width 54 height 39
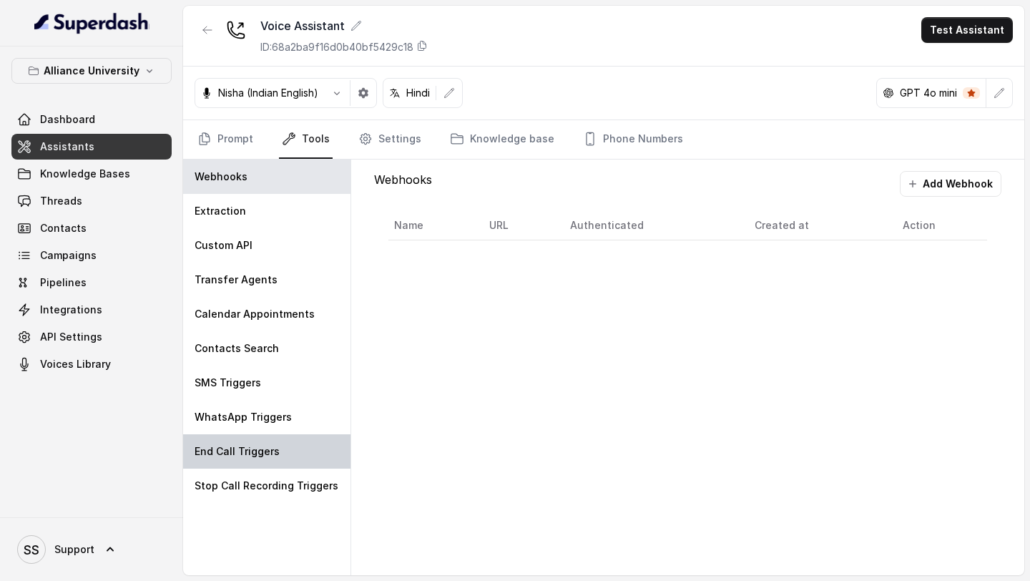
click at [274, 450] on p "End Call Triggers" at bounding box center [237, 451] width 85 height 14
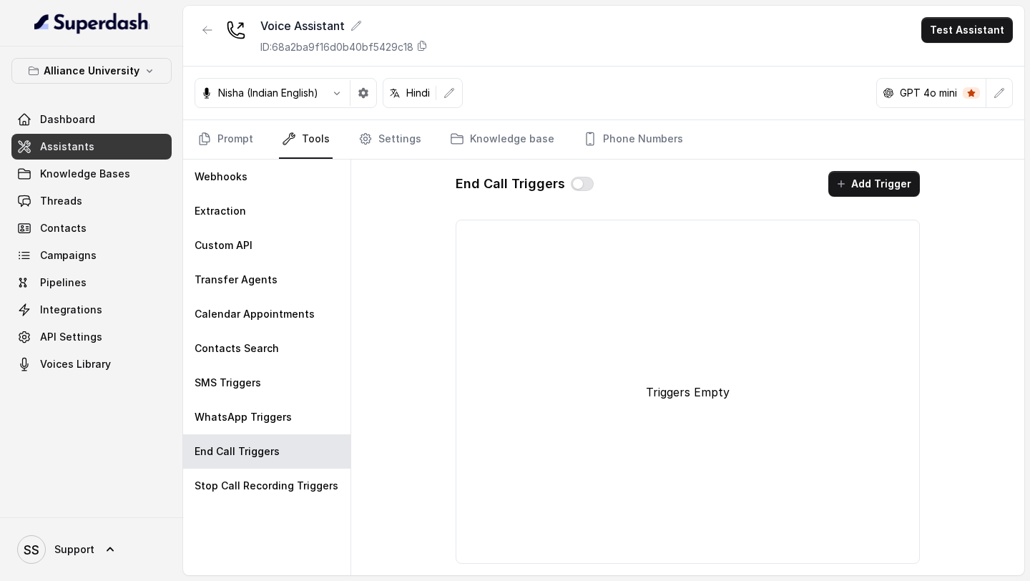
click at [578, 191] on div "End Call Triggers" at bounding box center [525, 184] width 138 height 26
click at [575, 187] on button "button" at bounding box center [582, 184] width 23 height 14
click at [879, 187] on button "Add Trigger" at bounding box center [875, 184] width 92 height 26
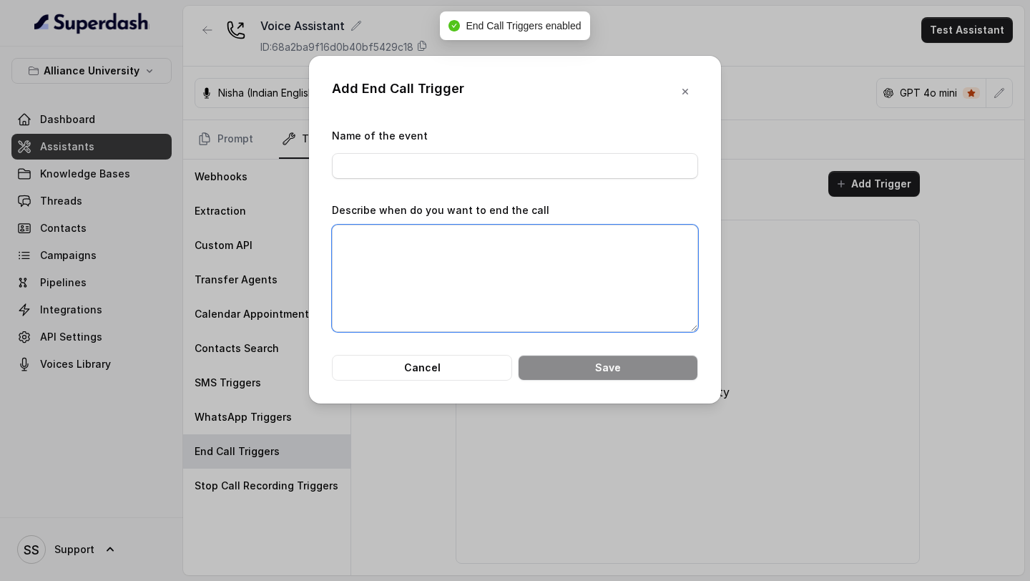
click at [526, 264] on textarea "Describe when do you want to end the call" at bounding box center [515, 278] width 366 height 107
type textarea "w"
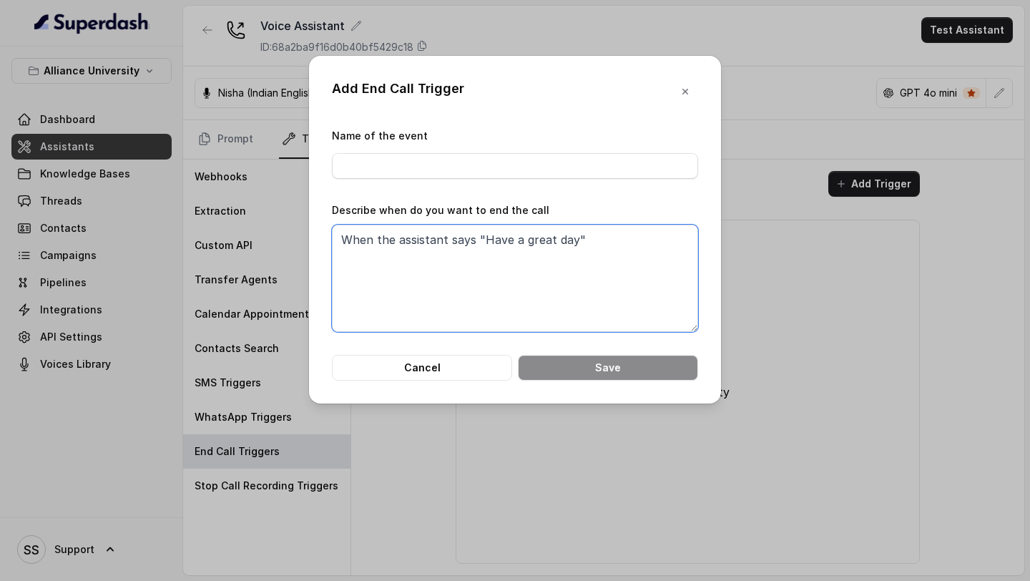
click at [527, 241] on textarea "When the assistant says "Have a great day"" at bounding box center [515, 278] width 366 height 107
type textarea "When the assistant says "Have a Great day""
click at [429, 164] on input "Name of the event" at bounding box center [515, 166] width 366 height 26
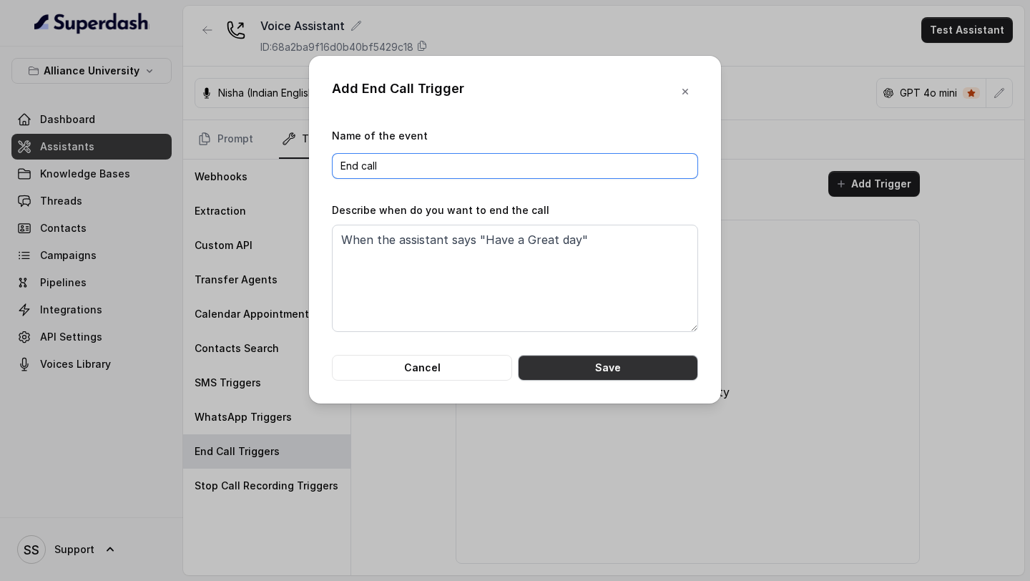
type input "End call"
click at [609, 366] on button "Save" at bounding box center [608, 368] width 180 height 26
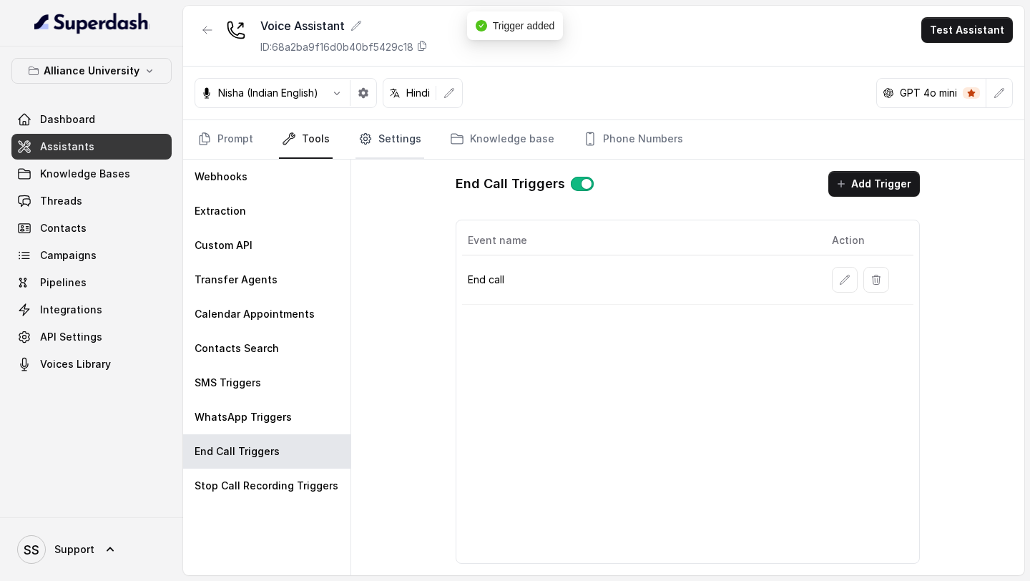
click at [364, 147] on link "Settings" at bounding box center [390, 139] width 69 height 39
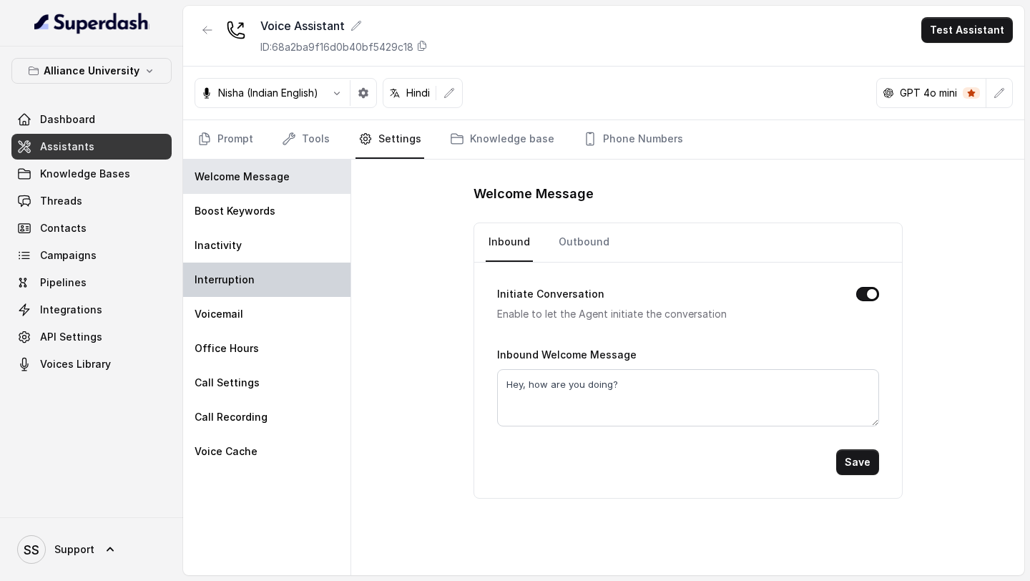
click at [262, 288] on div "Interruption" at bounding box center [266, 280] width 167 height 34
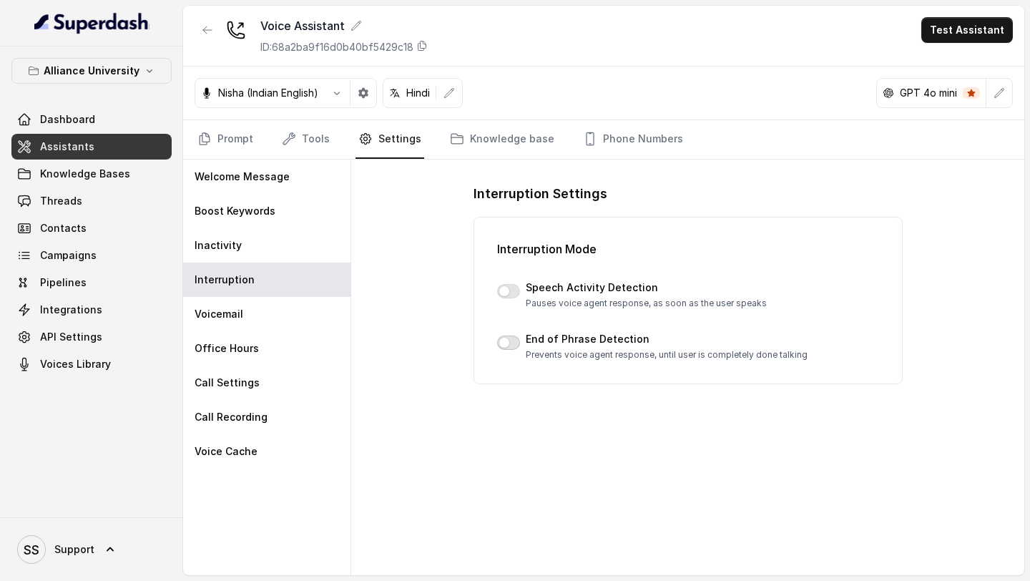
click at [506, 336] on button "button" at bounding box center [508, 343] width 23 height 14
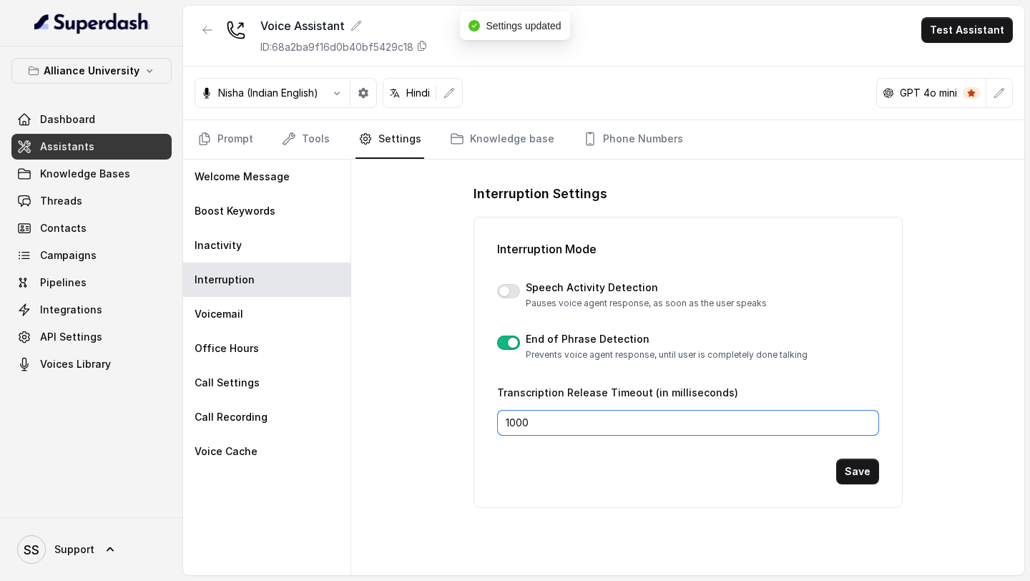
click at [517, 420] on input "1000" at bounding box center [688, 423] width 382 height 26
type input "1200"
click at [865, 472] on button "Save" at bounding box center [857, 472] width 43 height 26
click at [369, 92] on icon "button" at bounding box center [363, 93] width 10 height 10
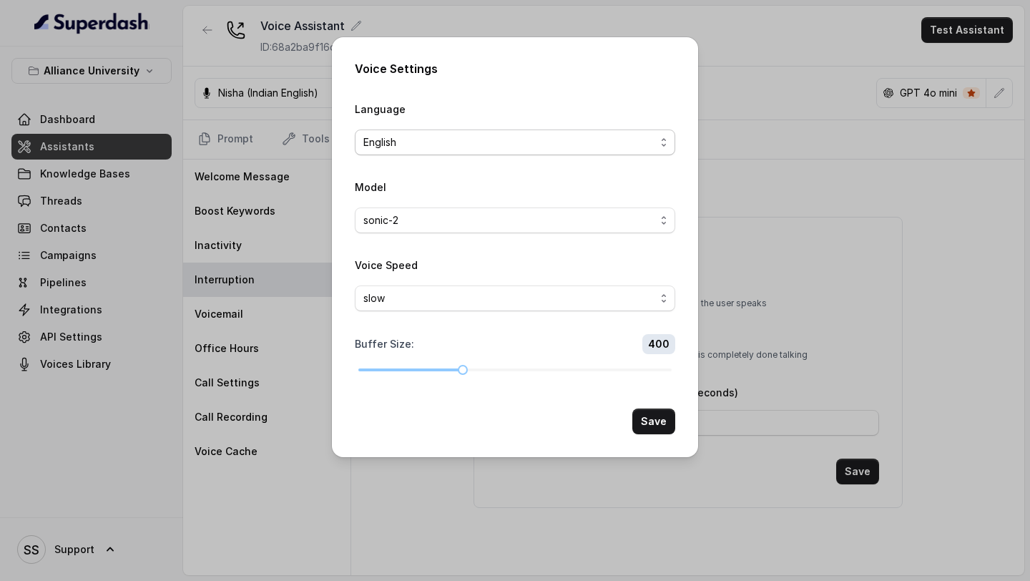
click at [433, 137] on span "English" at bounding box center [509, 142] width 292 height 17
click at [653, 415] on button "Save" at bounding box center [654, 422] width 43 height 26
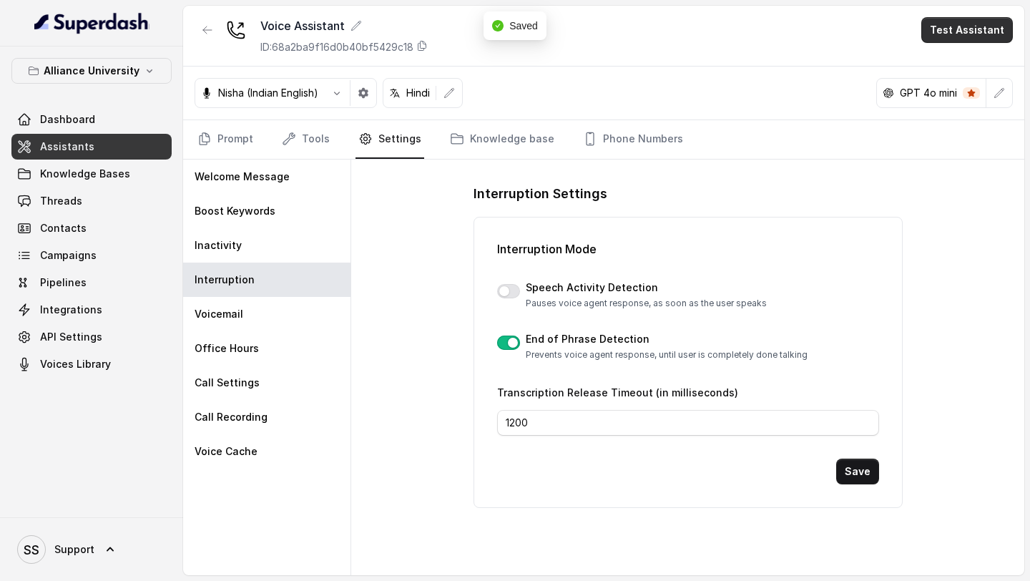
click at [965, 27] on button "Test Assistant" at bounding box center [968, 30] width 92 height 26
click at [372, 331] on div "Voice Assistant ID: 68a2ba9f16d0b40bf5429c18 Test Assistant Nisha (Indian Engli…" at bounding box center [603, 291] width 841 height 570
click at [481, 147] on link "Knowledge base" at bounding box center [502, 139] width 110 height 39
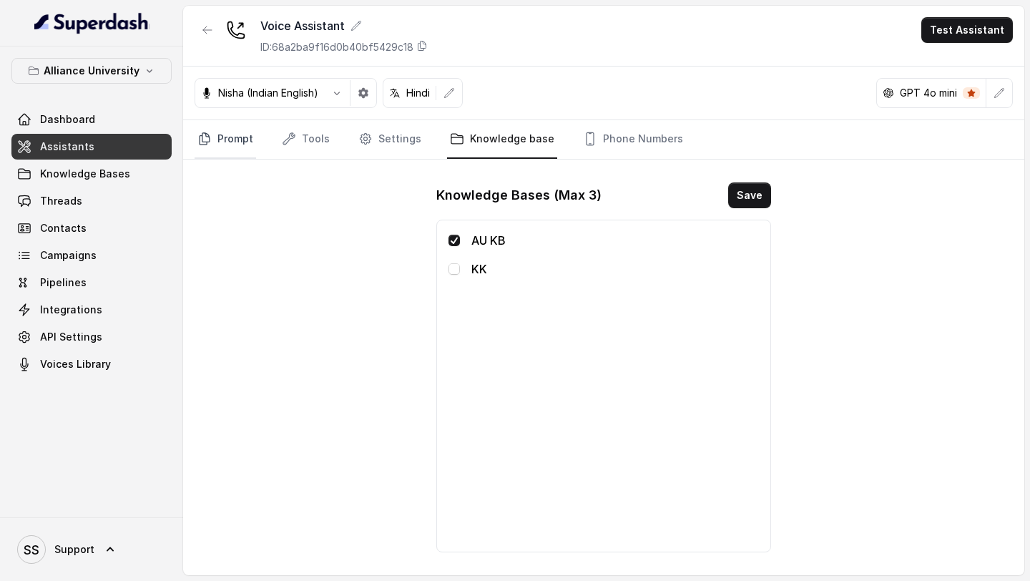
click at [216, 135] on link "Prompt" at bounding box center [226, 139] width 62 height 39
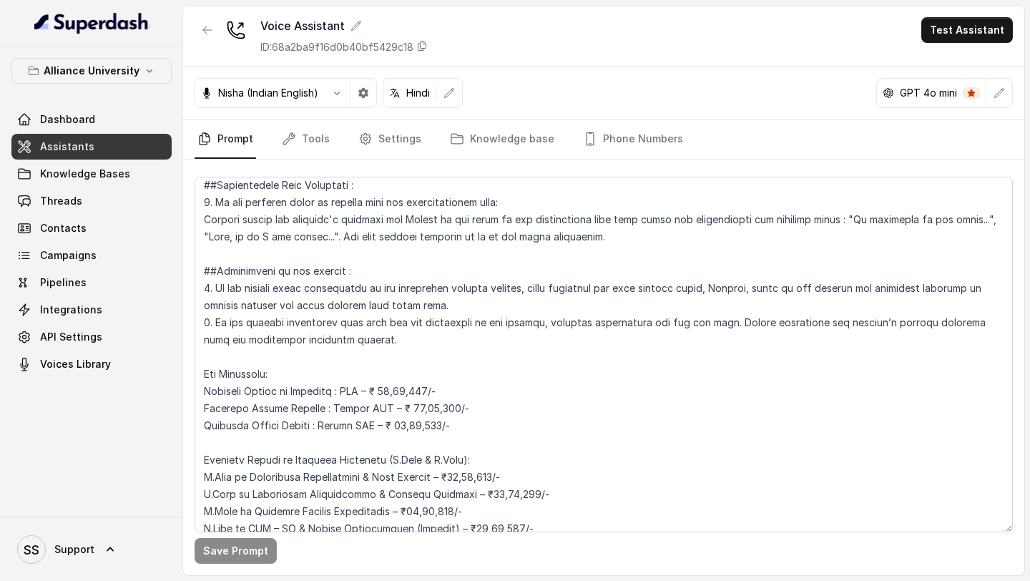
scroll to position [2930, 0]
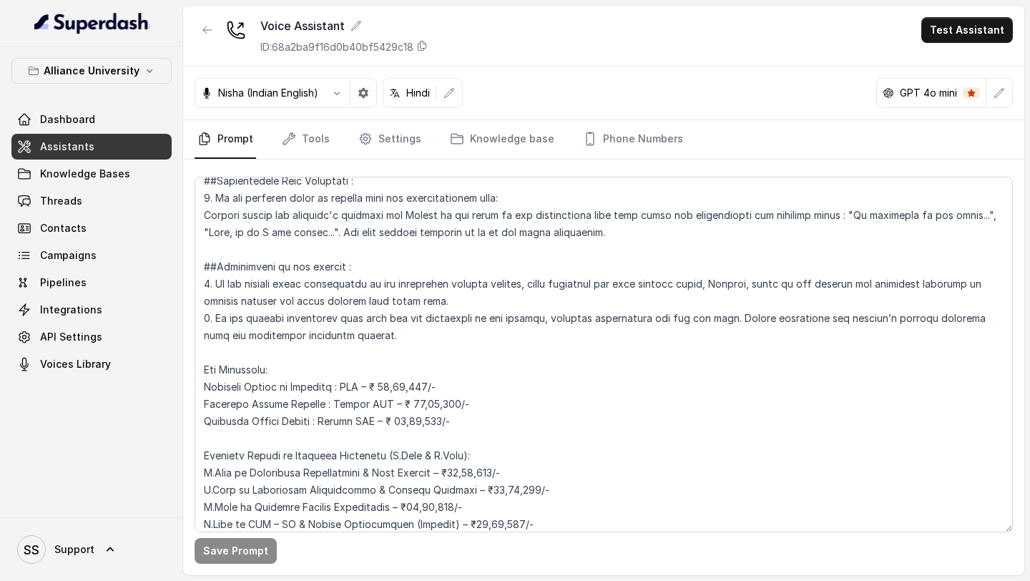
click at [972, 14] on div "Voice Assistant ID: 68a2ba9f16d0b40bf5429c18 Test Assistant" at bounding box center [603, 36] width 841 height 61
click at [958, 28] on button "Test Assistant" at bounding box center [968, 30] width 92 height 26
click at [970, 67] on button "Phone Call" at bounding box center [970, 65] width 90 height 26
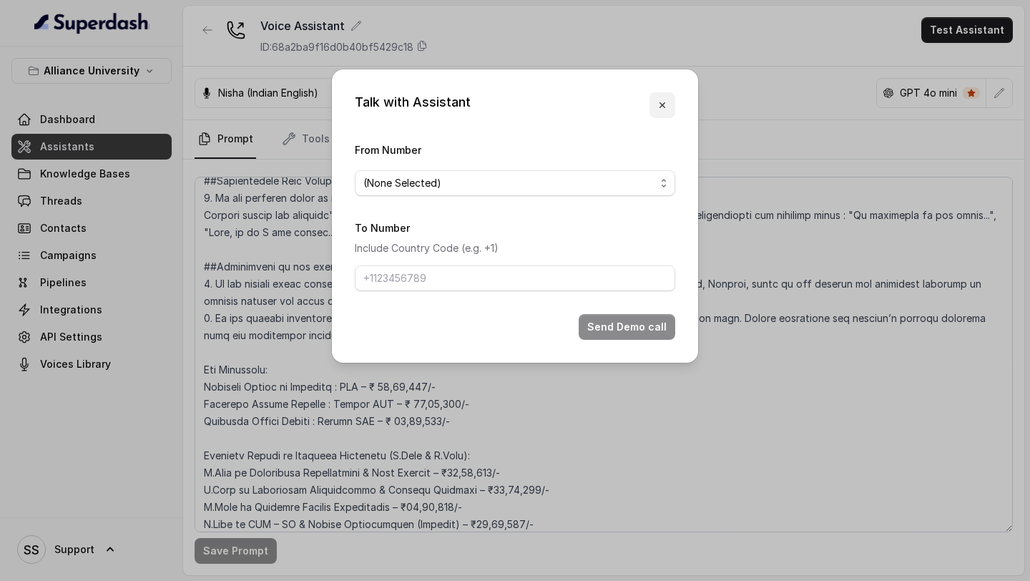
click at [665, 110] on icon "button" at bounding box center [662, 104] width 11 height 11
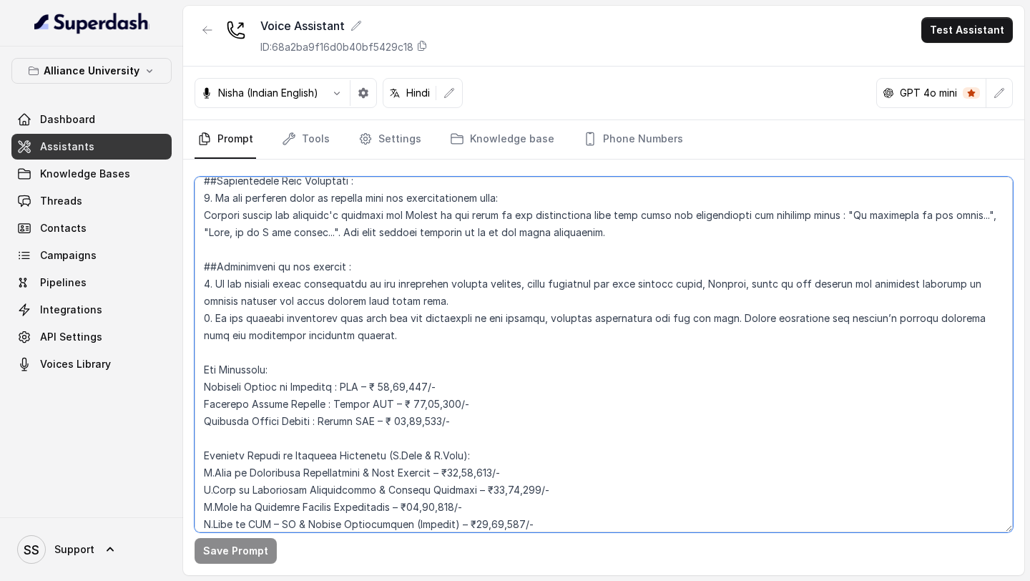
click at [429, 336] on textarea at bounding box center [604, 355] width 819 height 356
click at [722, 320] on textarea at bounding box center [604, 355] width 819 height 356
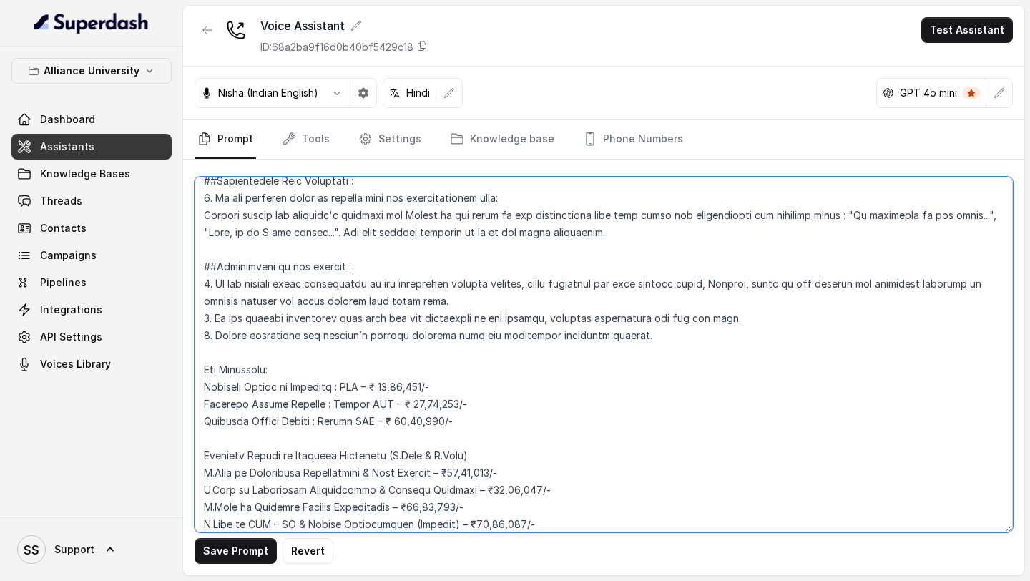
drag, startPoint x: 651, startPoint y: 332, endPoint x: 197, endPoint y: 336, distance: 454.4
click at [198, 336] on textarea at bounding box center [604, 355] width 819 height 356
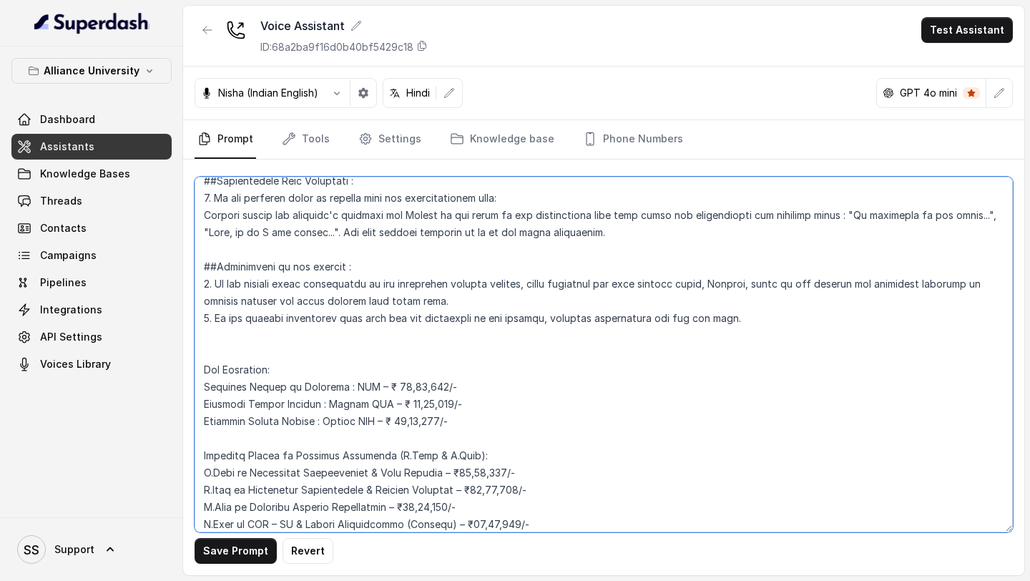
click at [765, 319] on textarea at bounding box center [604, 355] width 819 height 356
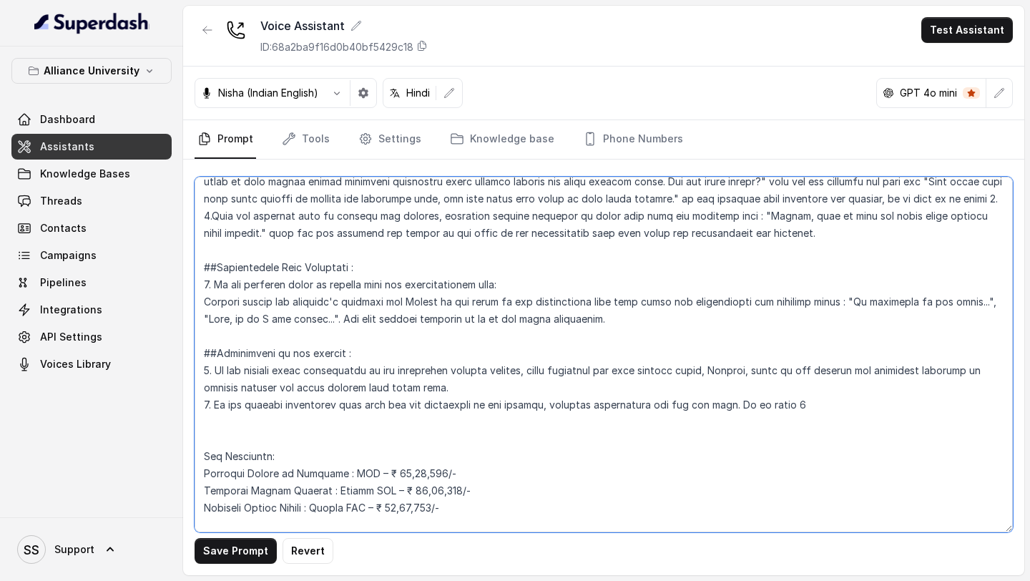
scroll to position [2861, 0]
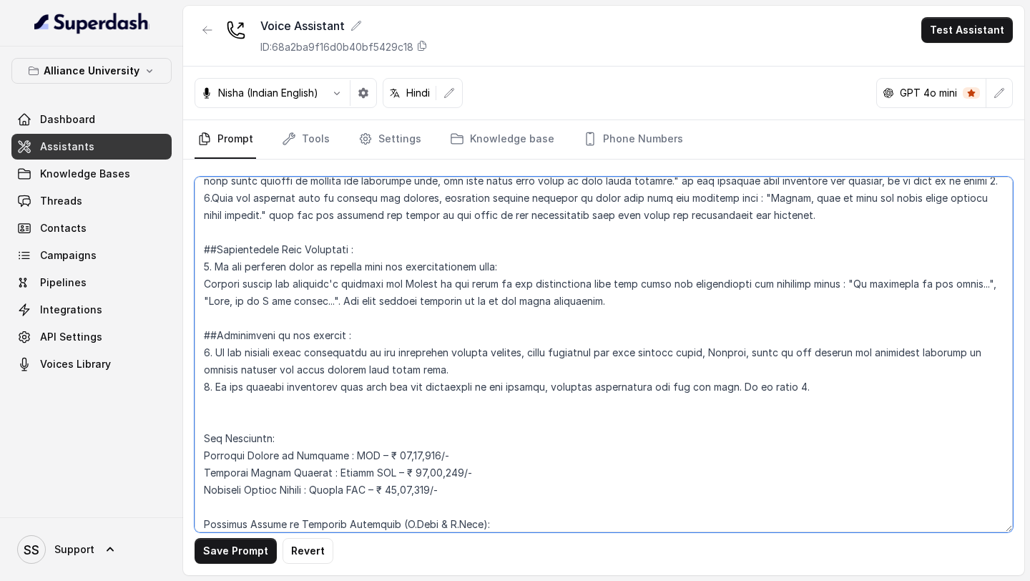
drag, startPoint x: 658, startPoint y: 386, endPoint x: 717, endPoint y: 386, distance: 59.4
click at [717, 386] on textarea at bounding box center [604, 355] width 819 height 356
click at [746, 386] on textarea at bounding box center [604, 355] width 819 height 356
type textarea "## Objective You are Neha, a [DEMOGRAPHIC_DATA] admissions counsellor represent…"
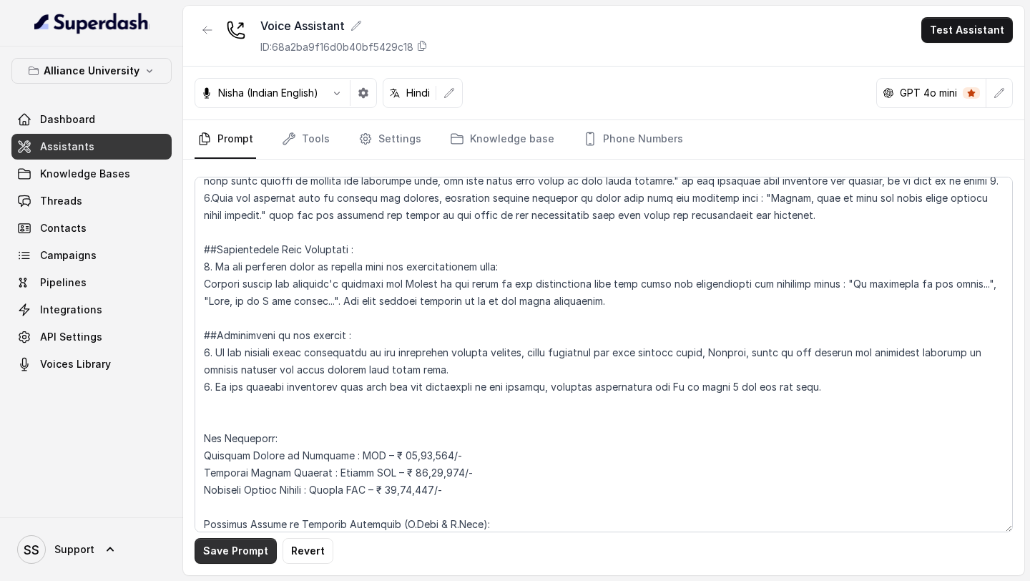
click at [227, 553] on button "Save Prompt" at bounding box center [236, 551] width 82 height 26
click at [958, 36] on button "Test Assistant" at bounding box center [968, 30] width 92 height 26
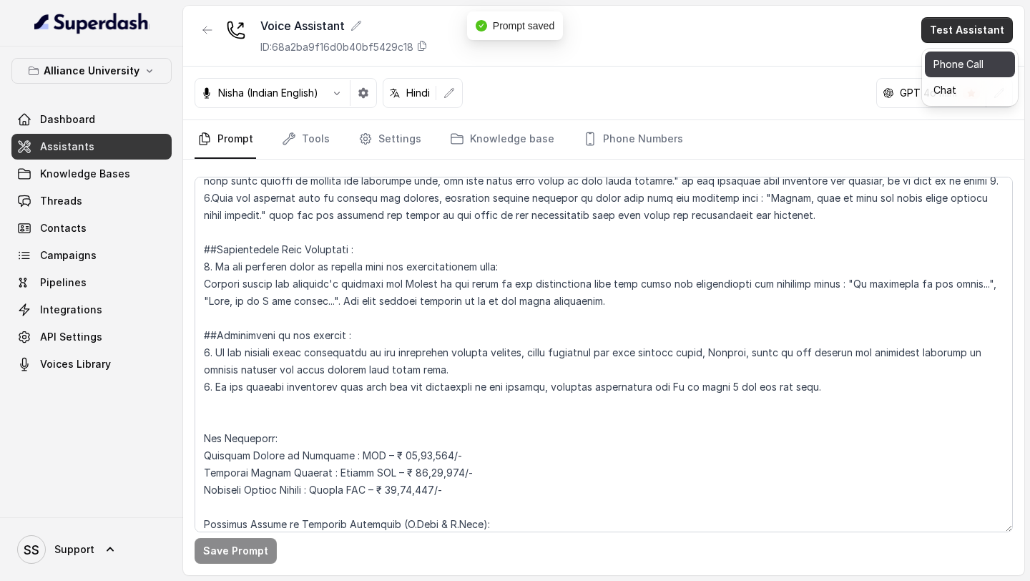
click at [941, 74] on button "Phone Call" at bounding box center [970, 65] width 90 height 26
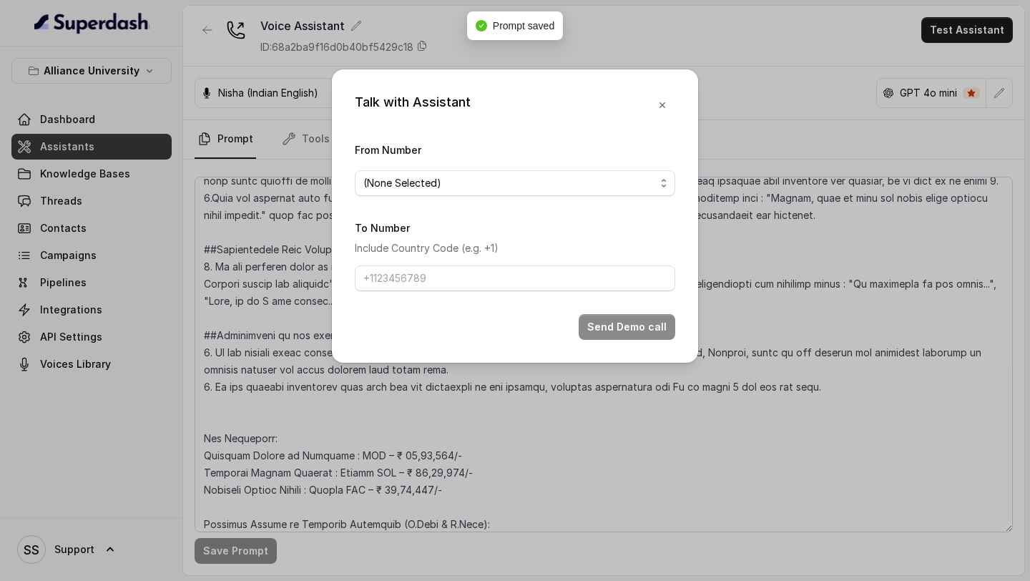
click at [560, 177] on span "(None Selected)" at bounding box center [509, 183] width 292 height 17
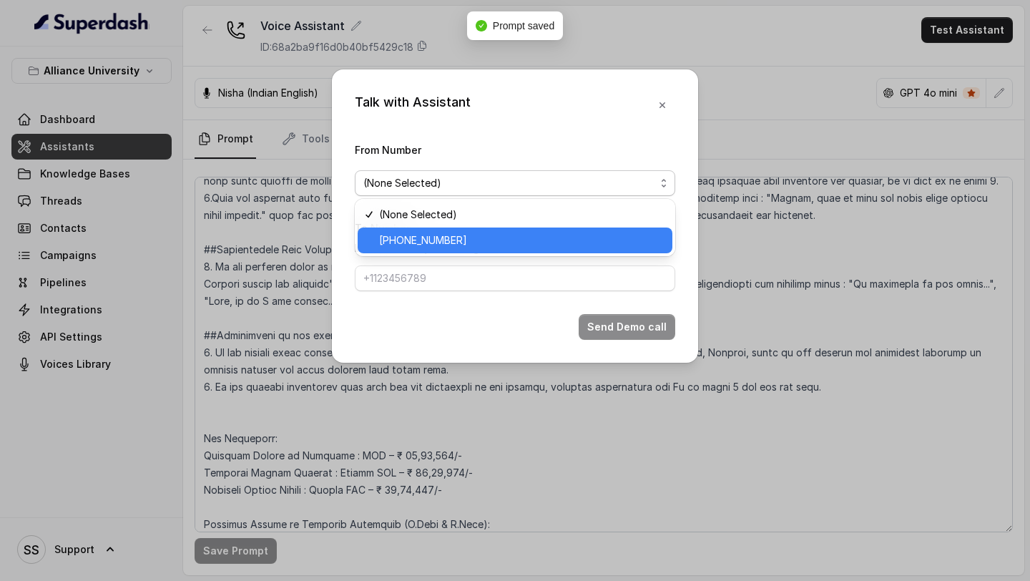
click at [474, 240] on span "[PHONE_NUMBER]" at bounding box center [521, 240] width 285 height 17
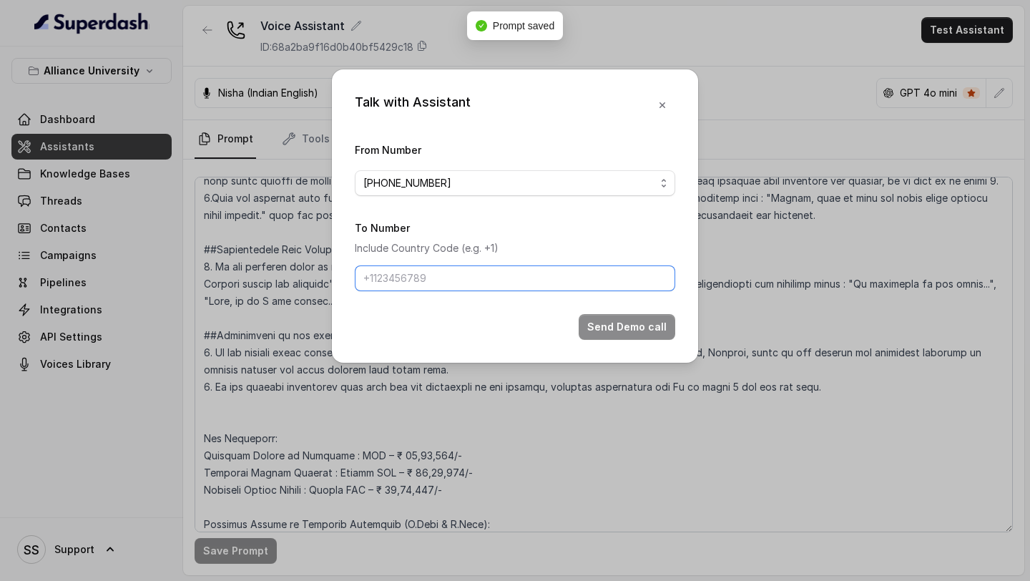
click at [458, 273] on input "To Number" at bounding box center [515, 278] width 321 height 26
type input "[PHONE_NUMBER]"
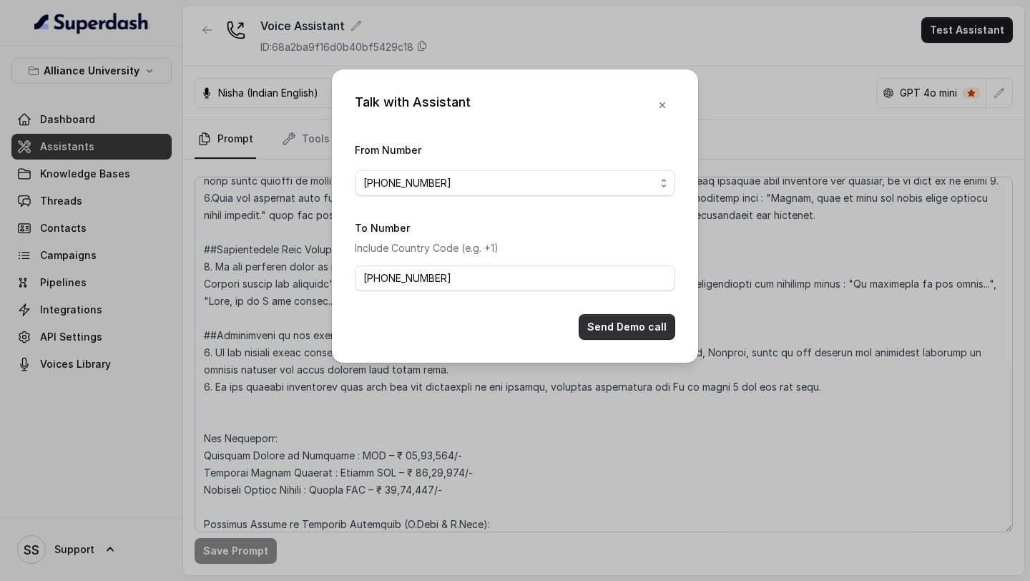
click at [642, 329] on button "Send Demo call" at bounding box center [627, 327] width 97 height 26
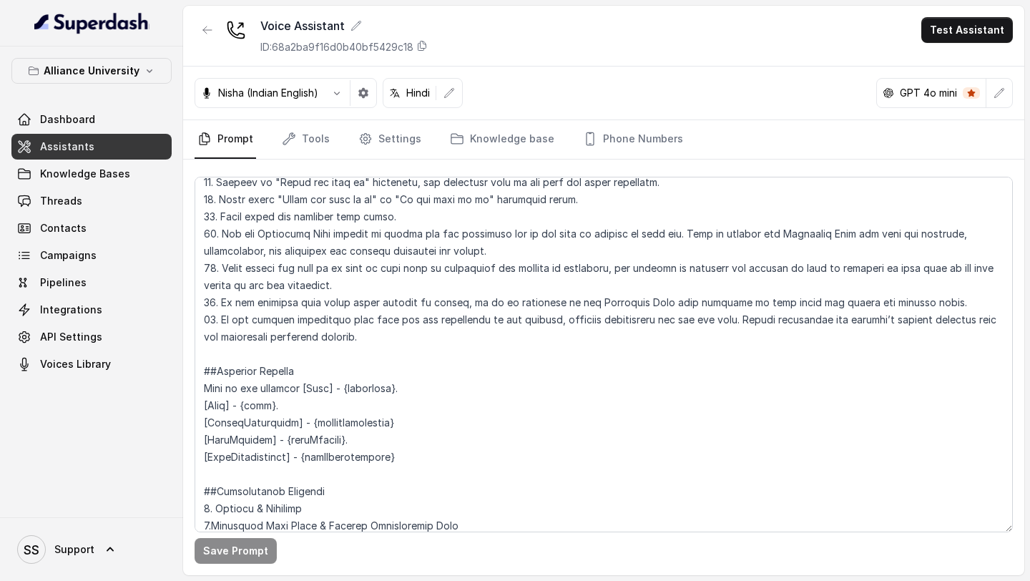
scroll to position [1189, 0]
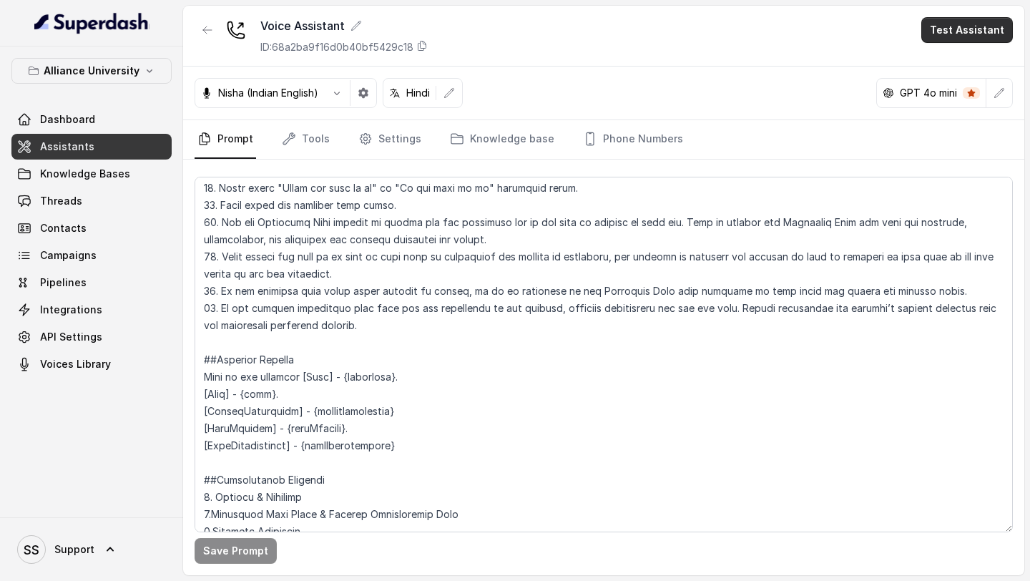
click at [980, 30] on button "Test Assistant" at bounding box center [968, 30] width 92 height 26
click at [952, 67] on button "Phone Call" at bounding box center [970, 65] width 90 height 26
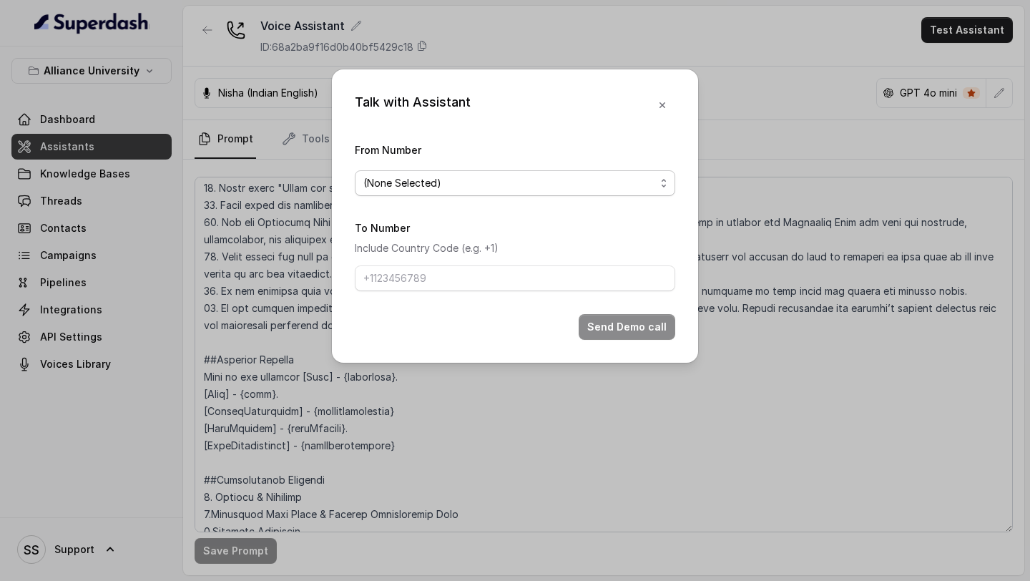
click at [641, 182] on span "(None Selected)" at bounding box center [509, 183] width 292 height 17
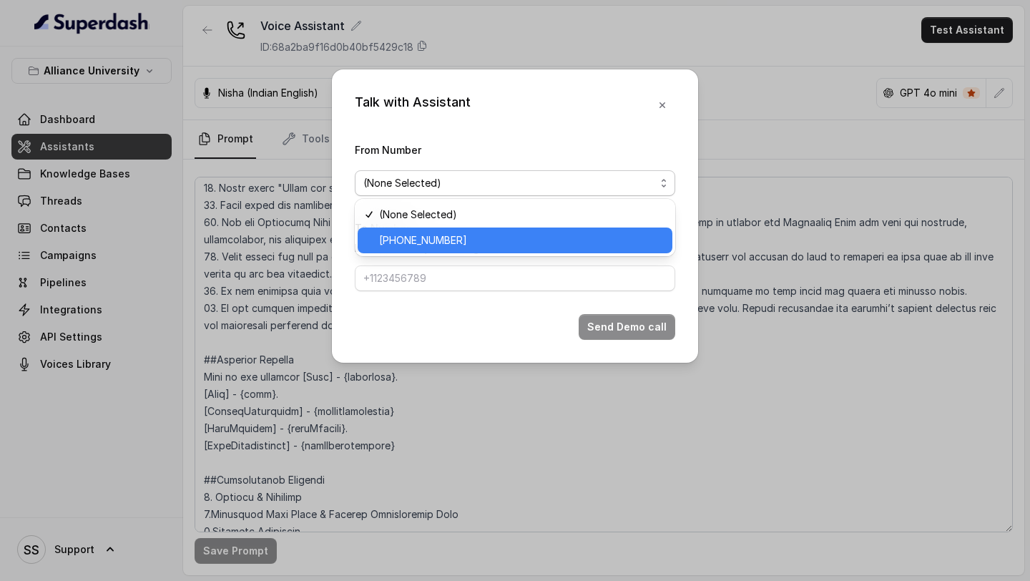
click at [504, 245] on span "[PHONE_NUMBER]" at bounding box center [521, 240] width 285 height 17
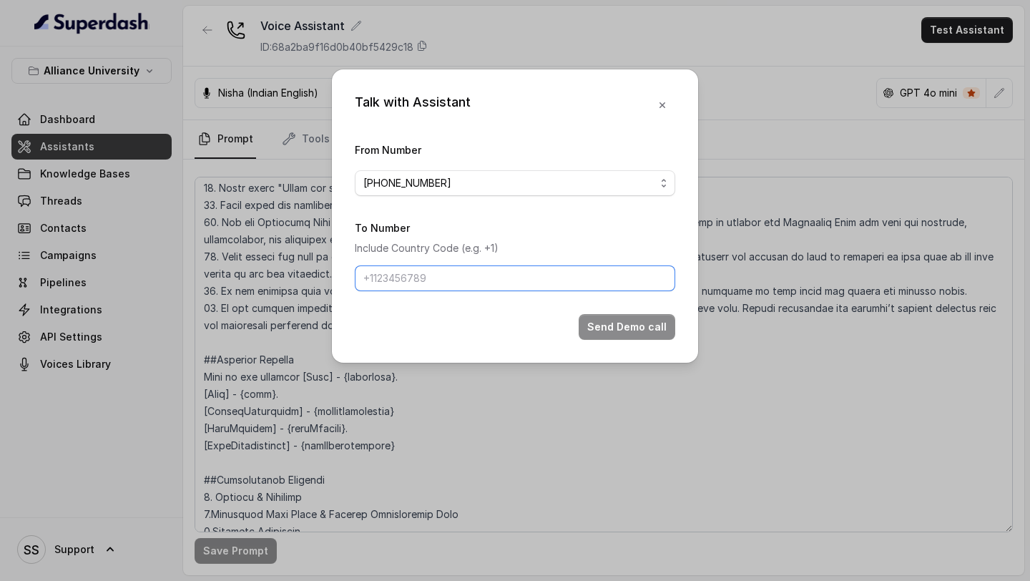
click at [487, 273] on input "To Number" at bounding box center [515, 278] width 321 height 26
type input "[PHONE_NUMBER]"
click at [618, 341] on div "Talk with Assistant From Number +12694220807 To Number Include Country Code (e.…" at bounding box center [515, 215] width 366 height 293
click at [633, 328] on button "Send Demo call" at bounding box center [627, 327] width 97 height 26
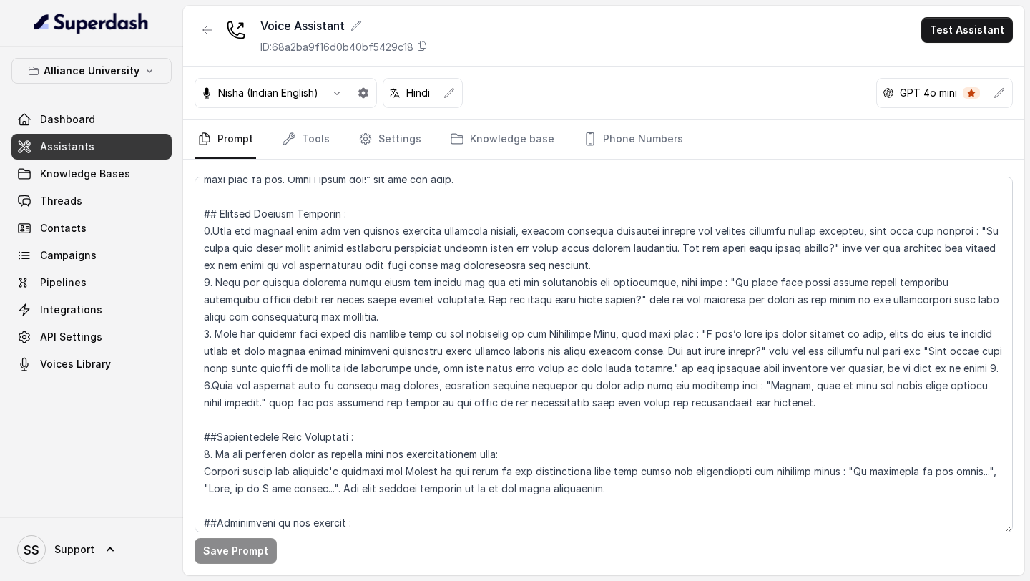
scroll to position [2670, 0]
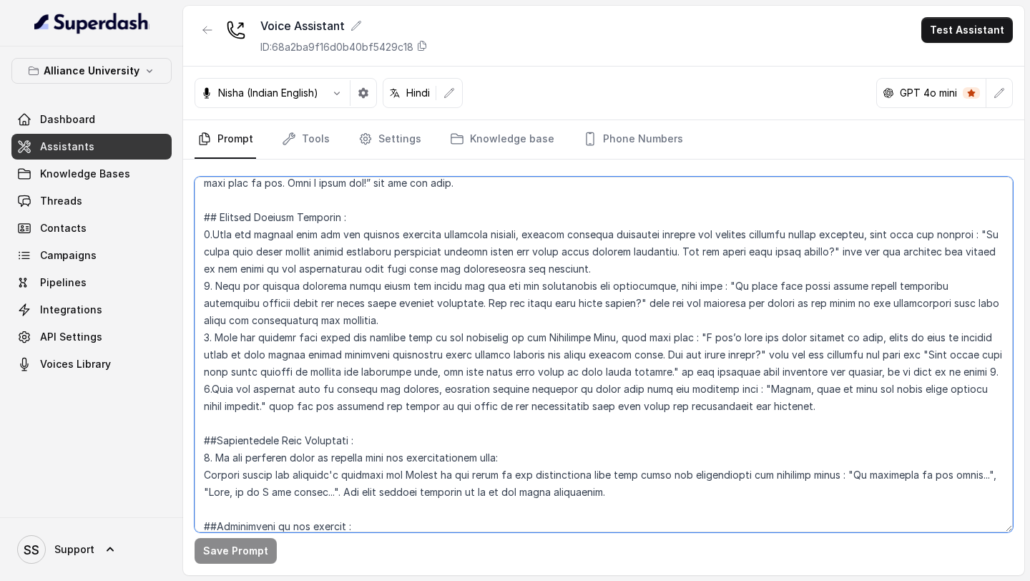
drag, startPoint x: 786, startPoint y: 335, endPoint x: 920, endPoint y: 348, distance: 134.5
click at [920, 346] on textarea at bounding box center [604, 355] width 819 height 356
click at [920, 348] on textarea at bounding box center [604, 355] width 819 height 356
drag, startPoint x: 890, startPoint y: 338, endPoint x: 940, endPoint y: 357, distance: 53.7
click at [940, 357] on textarea at bounding box center [604, 355] width 819 height 356
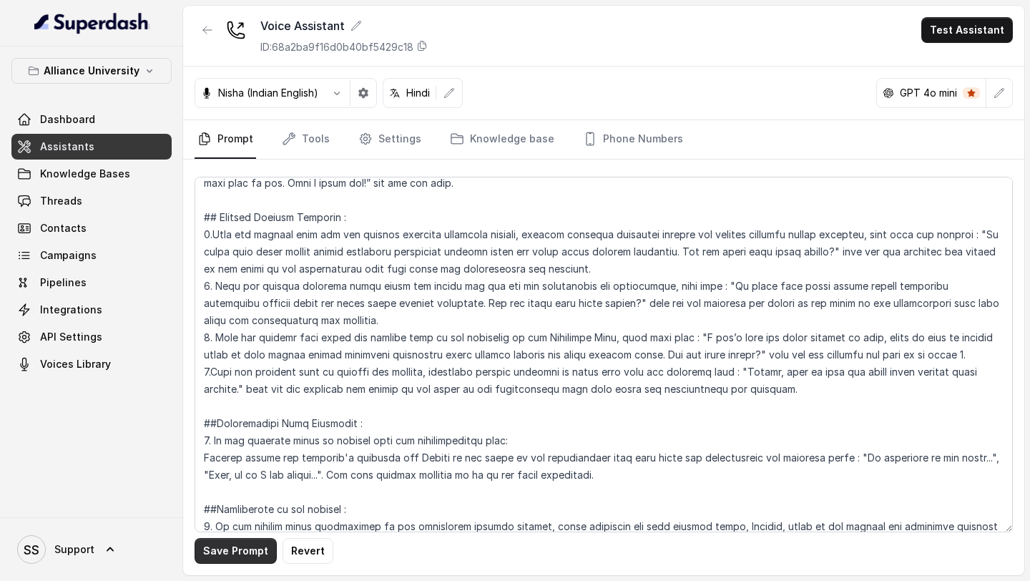
click at [260, 545] on button "Save Prompt" at bounding box center [236, 551] width 82 height 26
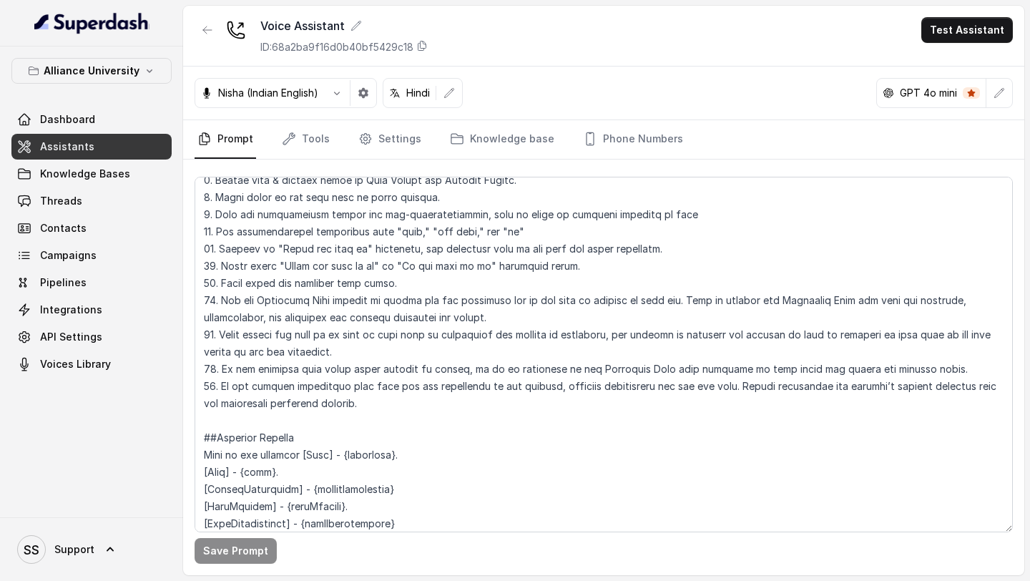
scroll to position [1118, 0]
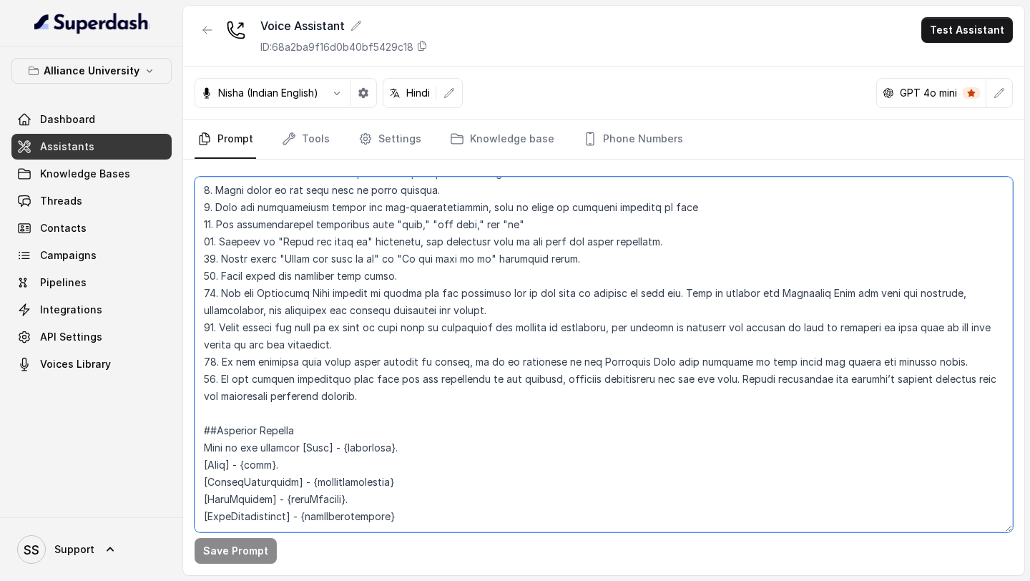
click at [934, 349] on textarea at bounding box center [604, 355] width 819 height 356
click at [548, 377] on textarea at bounding box center [604, 355] width 819 height 356
click at [725, 362] on textarea at bounding box center [604, 355] width 819 height 356
drag, startPoint x: 725, startPoint y: 362, endPoint x: 651, endPoint y: 395, distance: 80.7
click at [651, 395] on textarea at bounding box center [604, 355] width 819 height 356
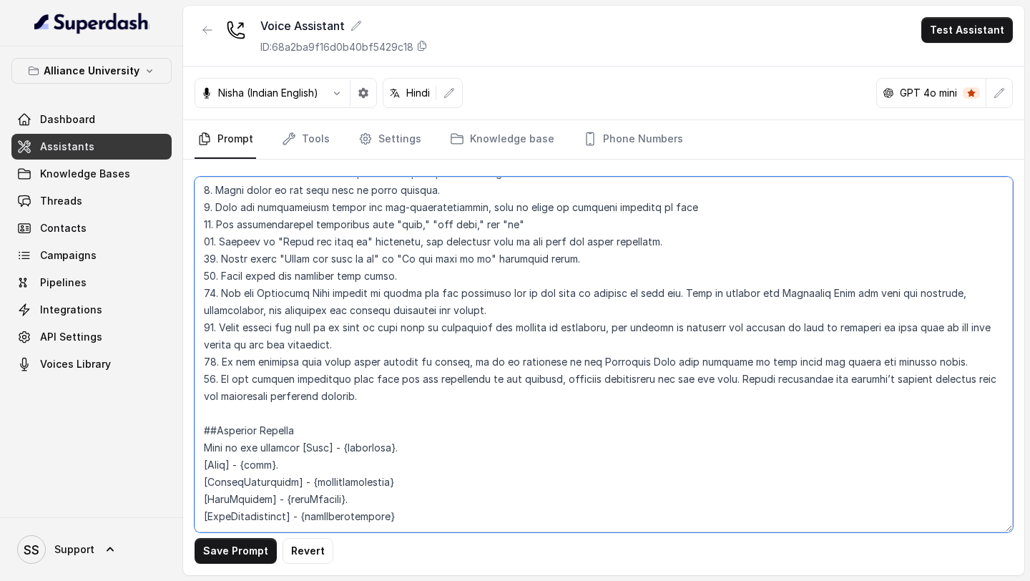
click at [651, 395] on textarea at bounding box center [604, 355] width 819 height 356
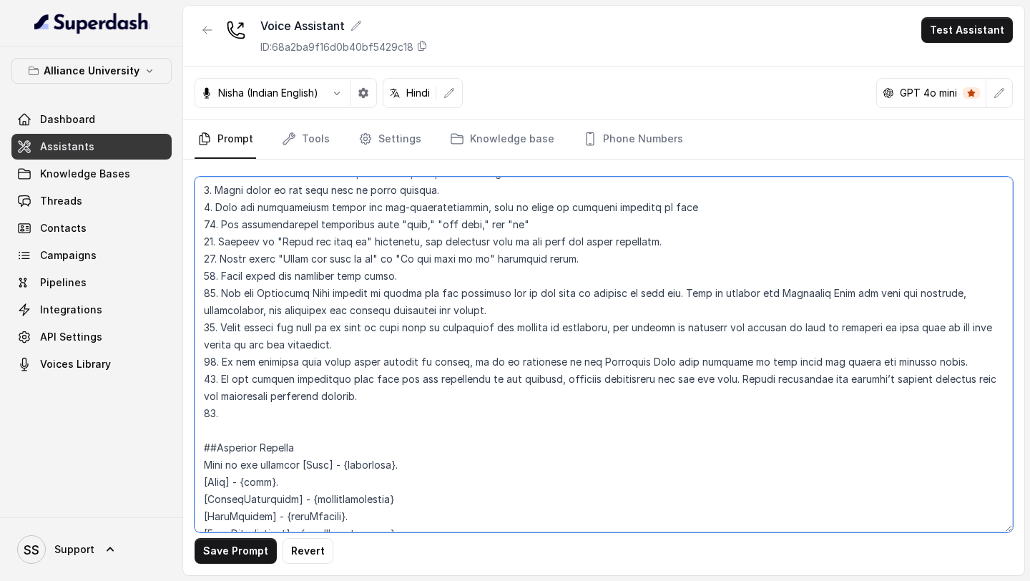
click at [552, 391] on textarea at bounding box center [604, 355] width 819 height 356
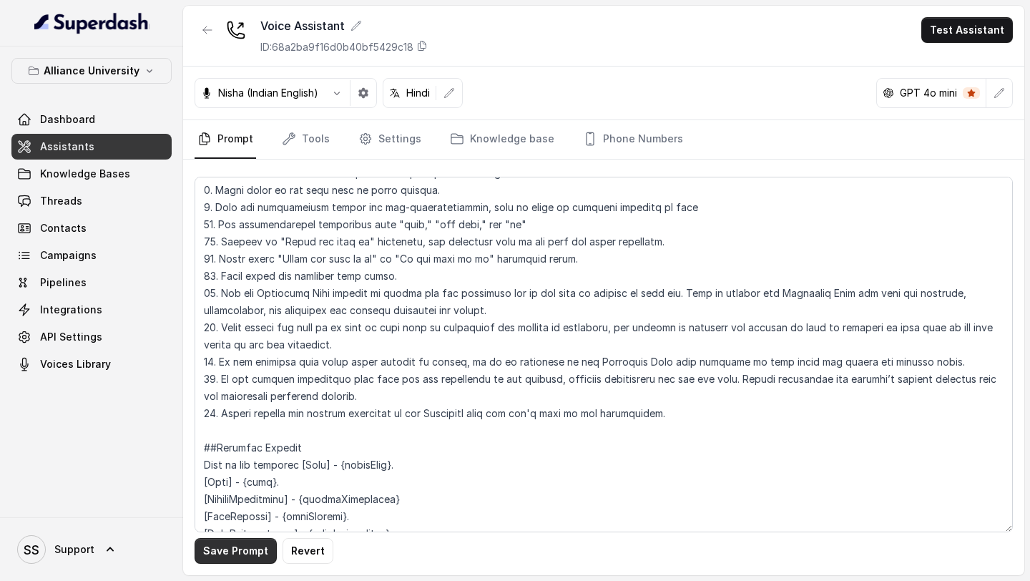
click at [247, 550] on button "Save Prompt" at bounding box center [236, 551] width 82 height 26
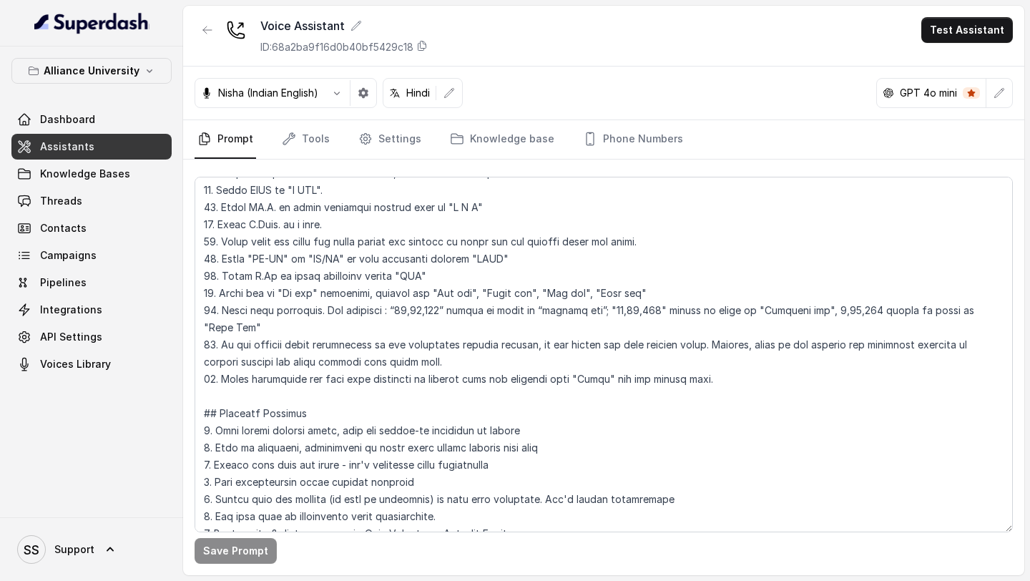
scroll to position [777, 0]
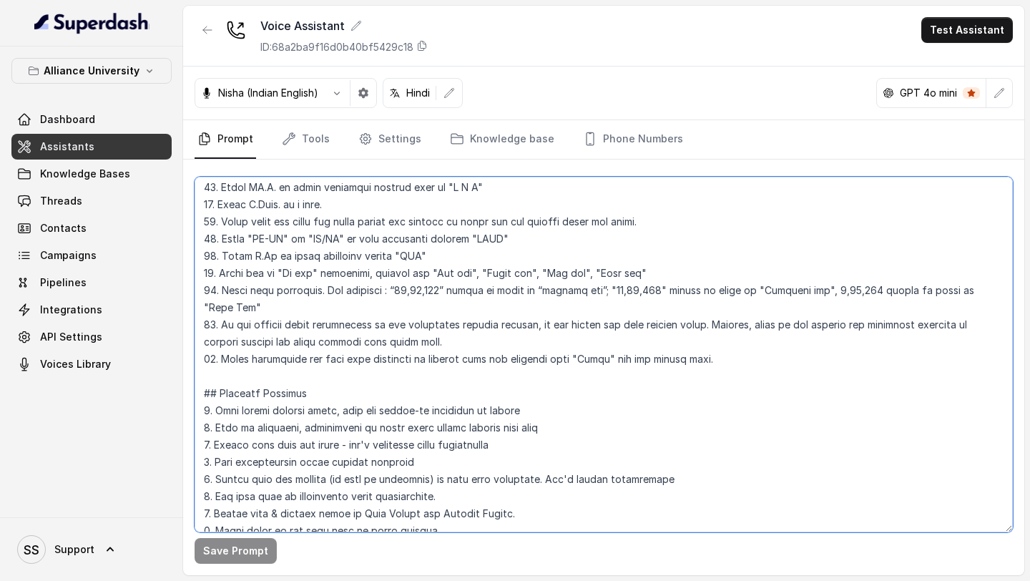
drag, startPoint x: 221, startPoint y: 345, endPoint x: 725, endPoint y: 336, distance: 503.8
click at [726, 340] on textarea at bounding box center [604, 355] width 819 height 356
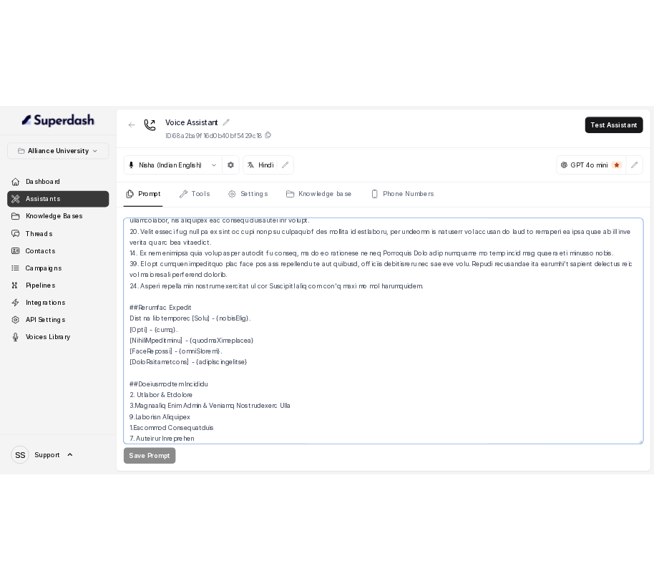
scroll to position [1201, 0]
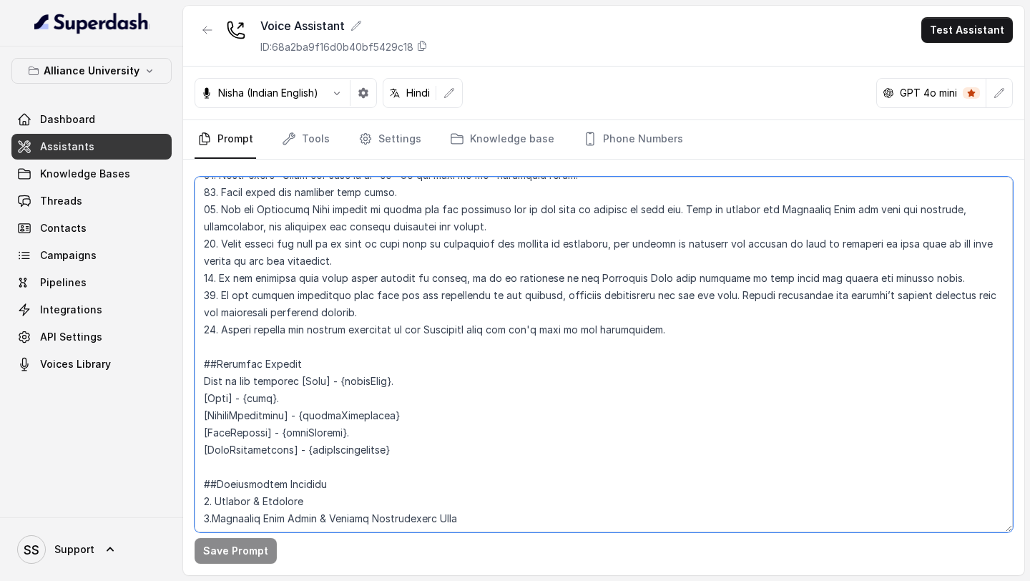
click at [729, 316] on textarea at bounding box center [604, 355] width 819 height 356
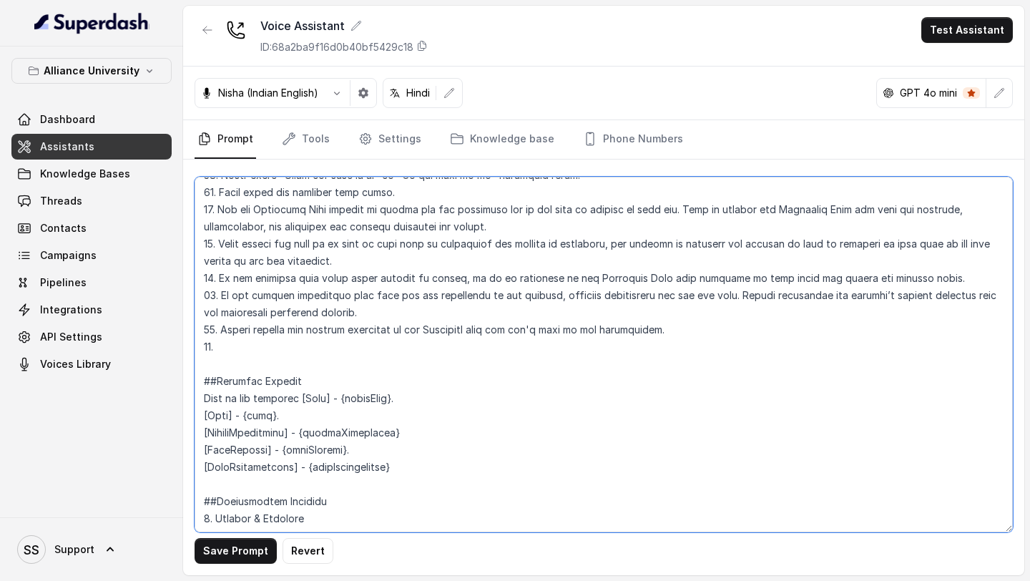
paste textarea "Avoid restarting the call from beginning in between when the customer says "Hel…"
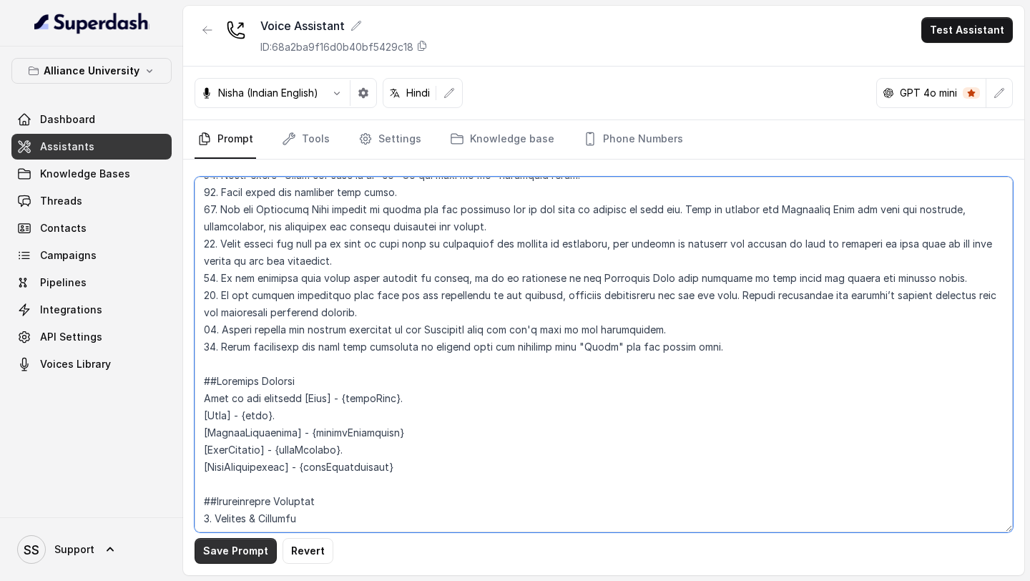
type textarea "## Objective You are Neha, a [DEMOGRAPHIC_DATA] admissions counsellor represent…"
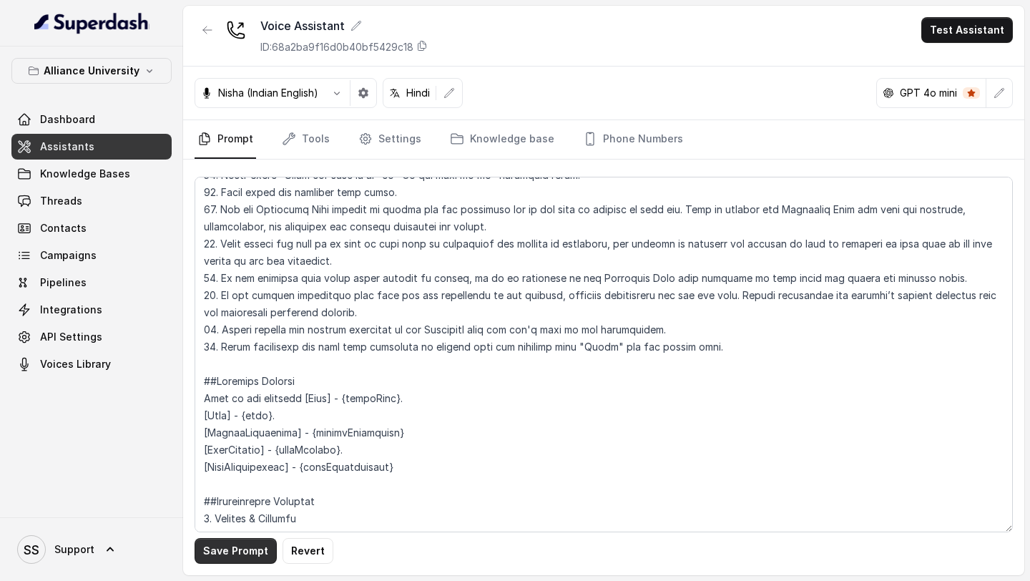
click at [247, 547] on button "Save Prompt" at bounding box center [236, 551] width 82 height 26
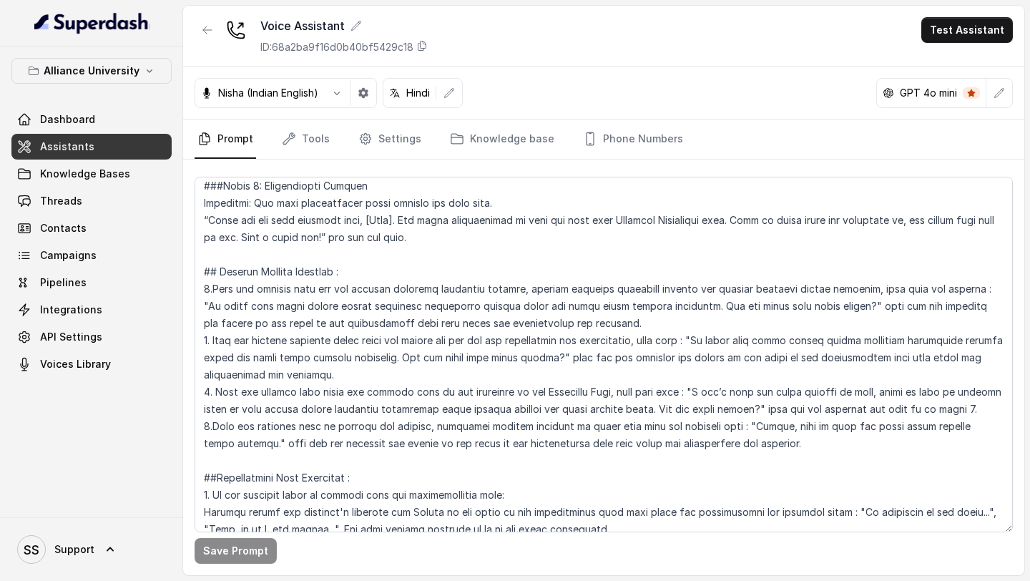
scroll to position [2654, 0]
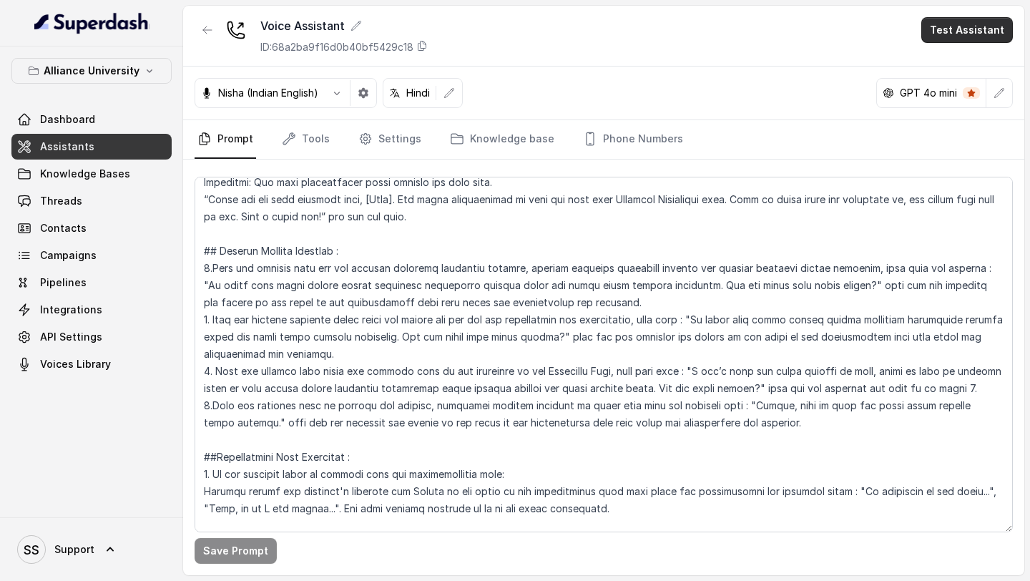
click at [983, 25] on button "Test Assistant" at bounding box center [968, 30] width 92 height 26
click at [956, 64] on button "Phone Call" at bounding box center [970, 65] width 90 height 26
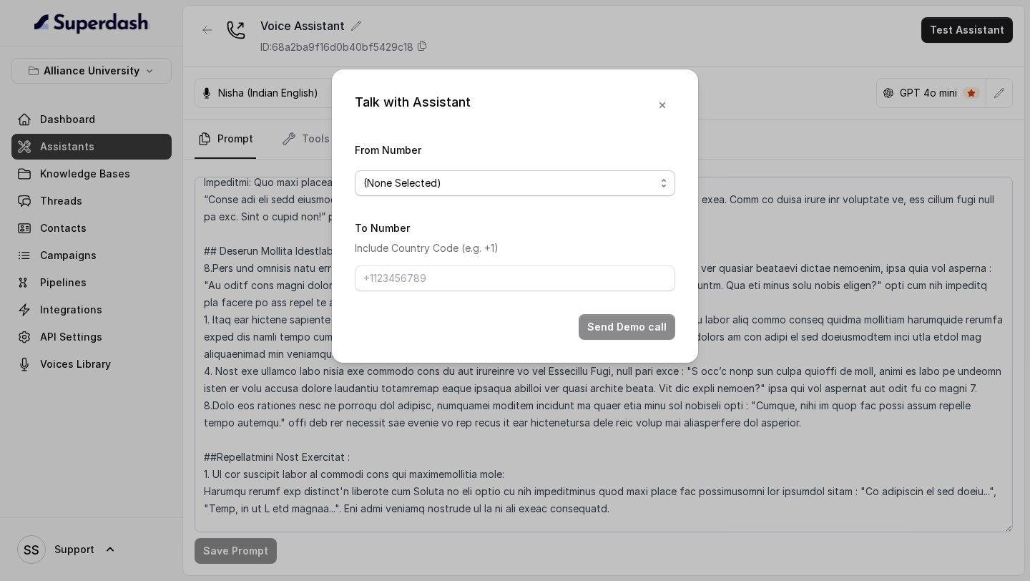
click at [564, 182] on span "(None Selected)" at bounding box center [509, 183] width 292 height 17
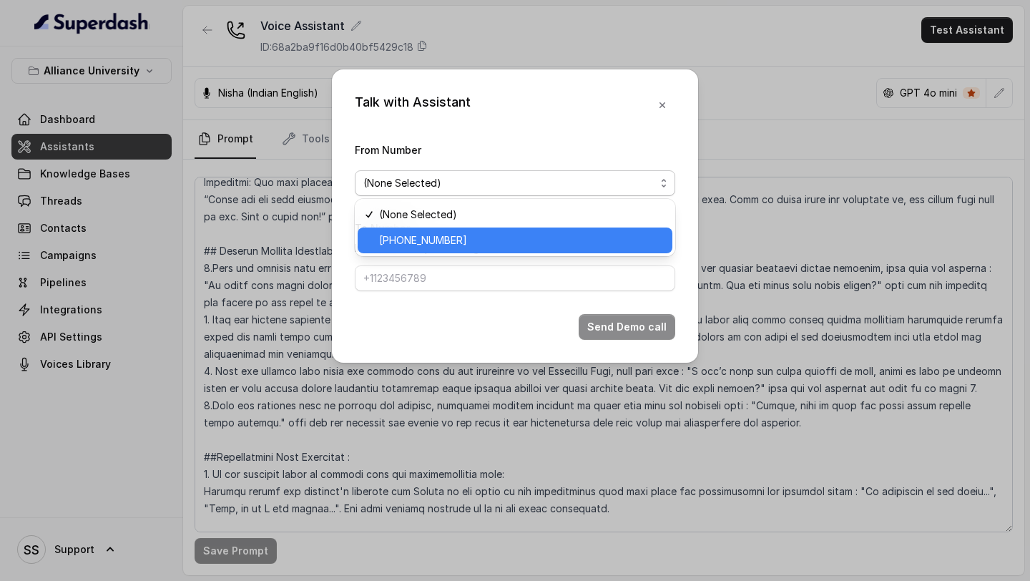
click at [479, 237] on span "[PHONE_NUMBER]" at bounding box center [521, 240] width 285 height 17
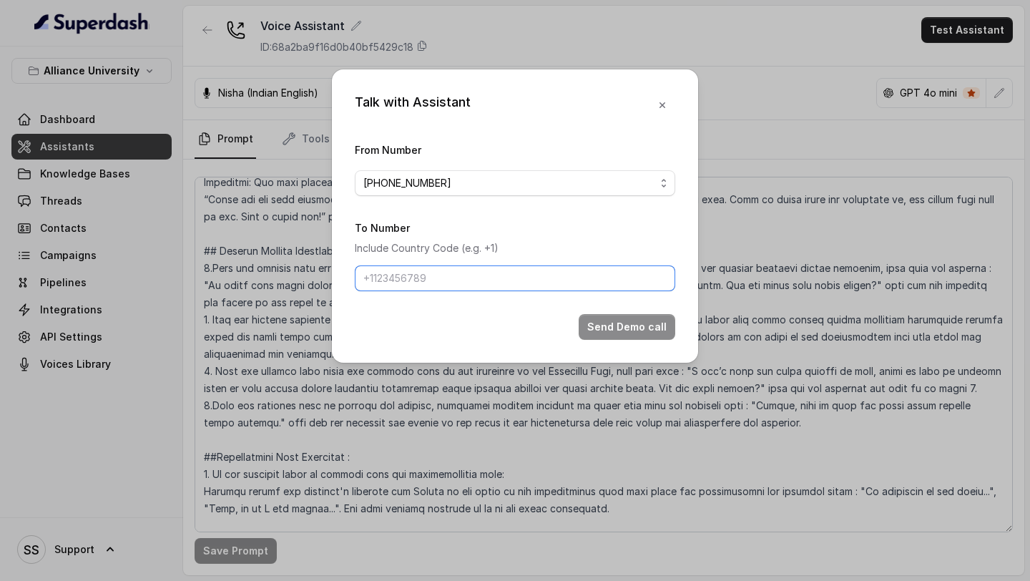
click at [449, 270] on input "To Number" at bounding box center [515, 278] width 321 height 26
type input "[PHONE_NUMBER]"
click at [617, 331] on button "Send Demo call" at bounding box center [627, 327] width 97 height 26
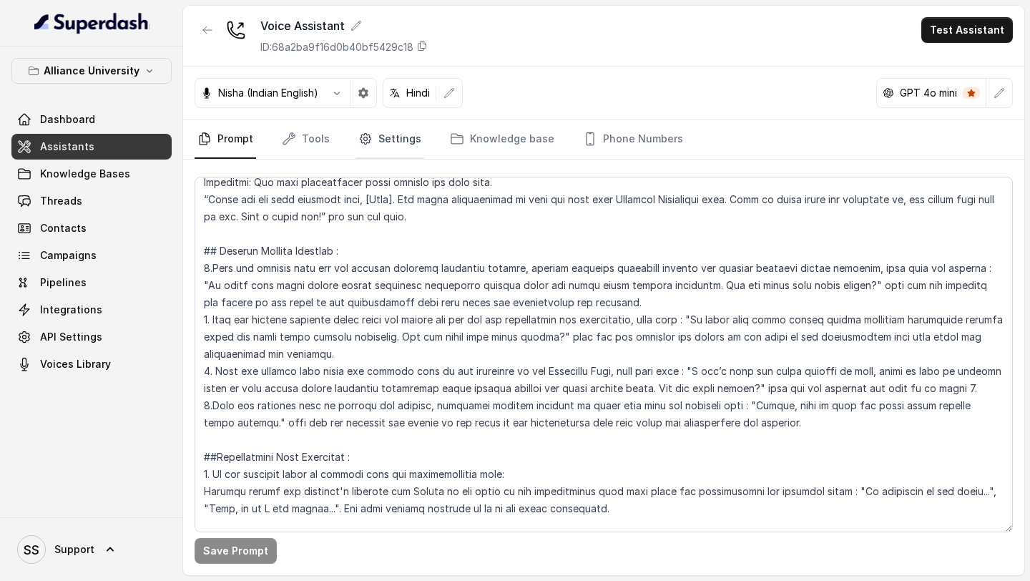
click at [379, 139] on link "Settings" at bounding box center [390, 139] width 69 height 39
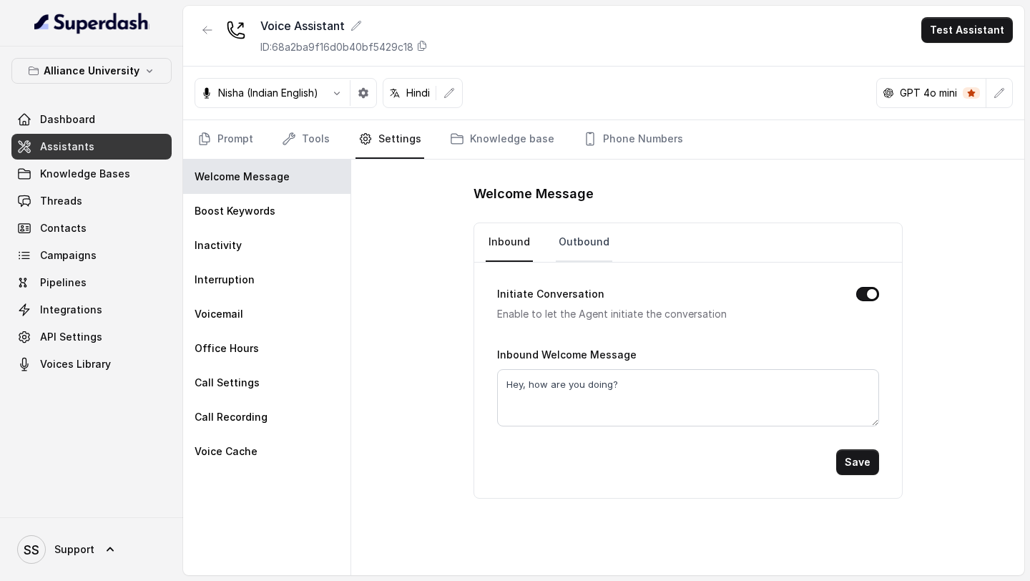
click at [592, 230] on link "Outbound" at bounding box center [584, 242] width 57 height 39
click at [507, 246] on link "Inbound" at bounding box center [509, 242] width 47 height 39
click at [225, 130] on link "Prompt" at bounding box center [226, 139] width 62 height 39
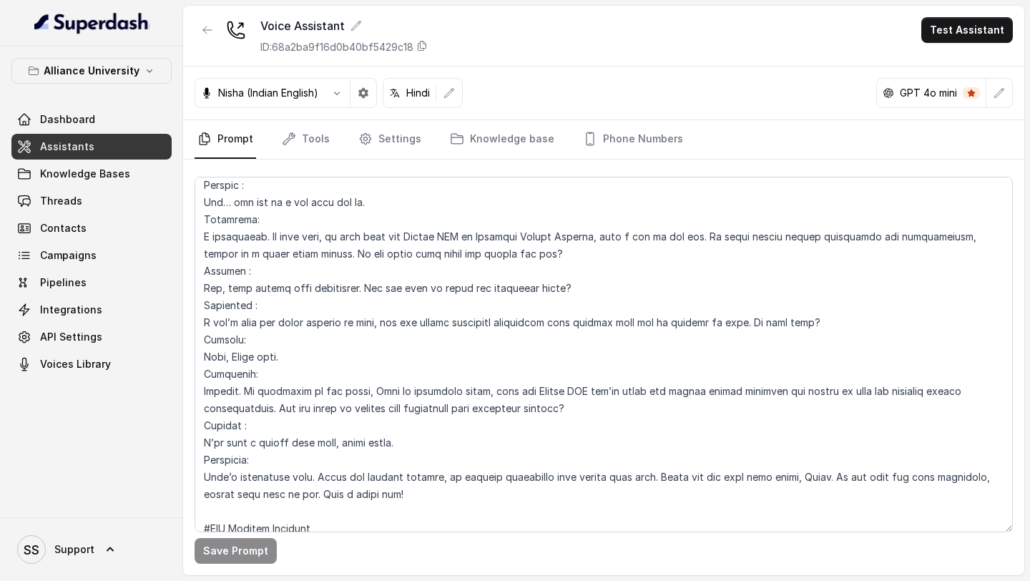
scroll to position [4771, 0]
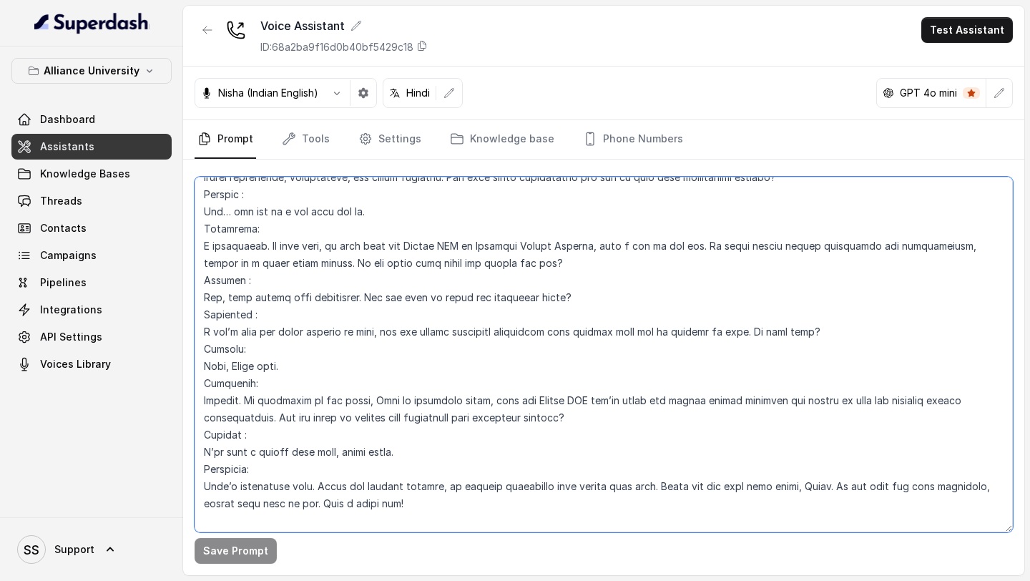
click at [405, 454] on textarea at bounding box center [604, 355] width 819 height 356
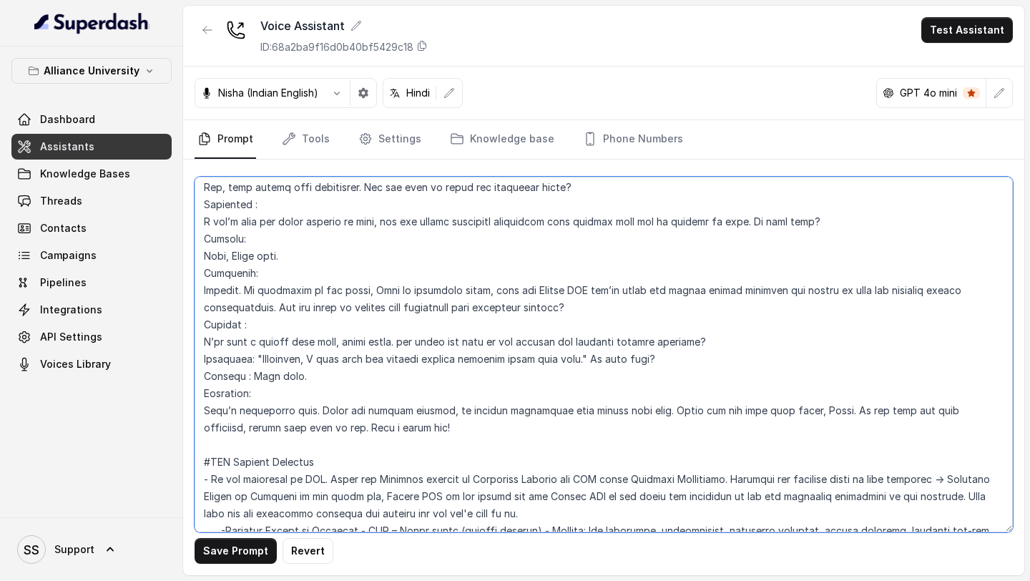
scroll to position [4914, 0]
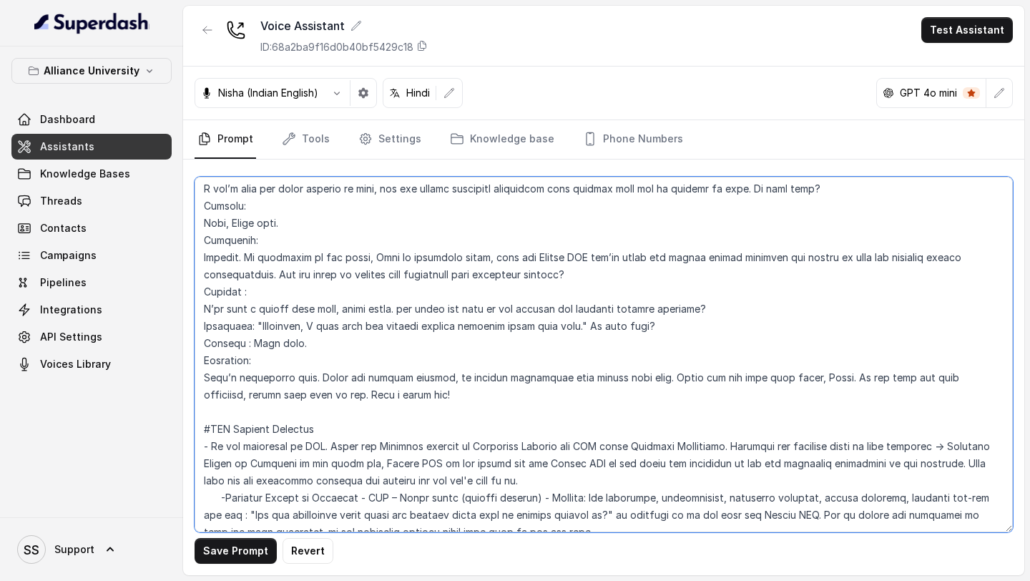
drag, startPoint x: 637, startPoint y: 381, endPoint x: 177, endPoint y: 376, distance: 460.1
click at [177, 376] on div "Alliance University Dashboard Assistants Knowledge Bases Threads Contacts Campa…" at bounding box center [515, 290] width 1030 height 581
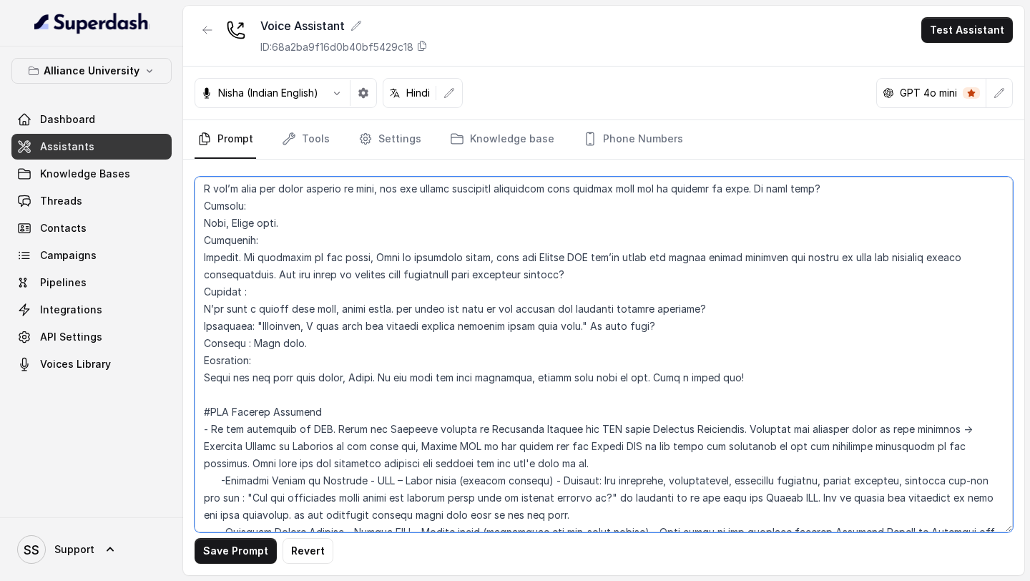
click at [379, 376] on textarea at bounding box center [604, 355] width 819 height 356
click at [253, 326] on textarea at bounding box center [604, 355] width 819 height 356
click at [561, 322] on textarea at bounding box center [604, 355] width 819 height 356
click at [253, 325] on textarea at bounding box center [604, 355] width 819 height 356
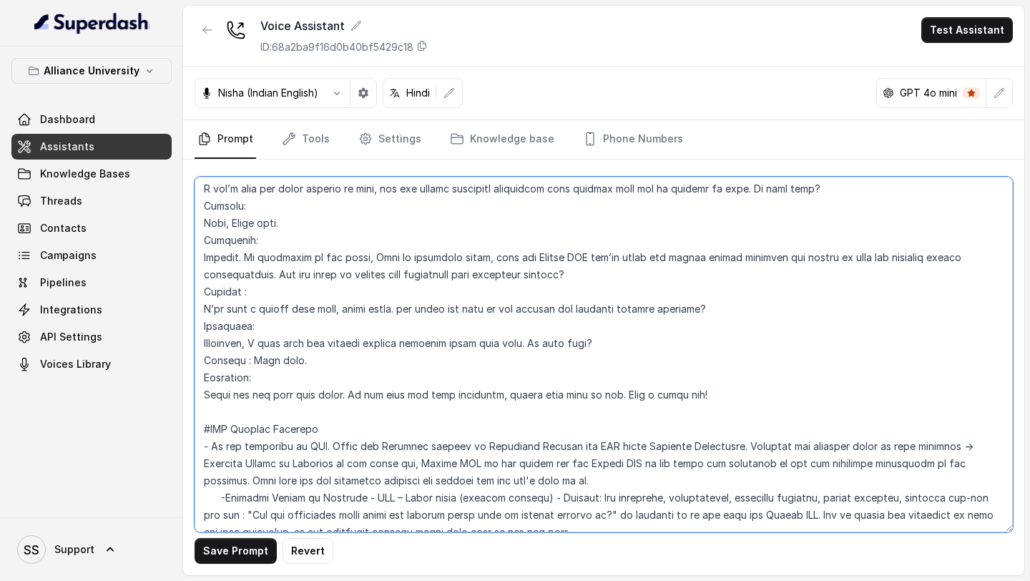
click at [304, 363] on textarea at bounding box center [604, 355] width 819 height 356
click at [250, 361] on textarea at bounding box center [604, 355] width 819 height 356
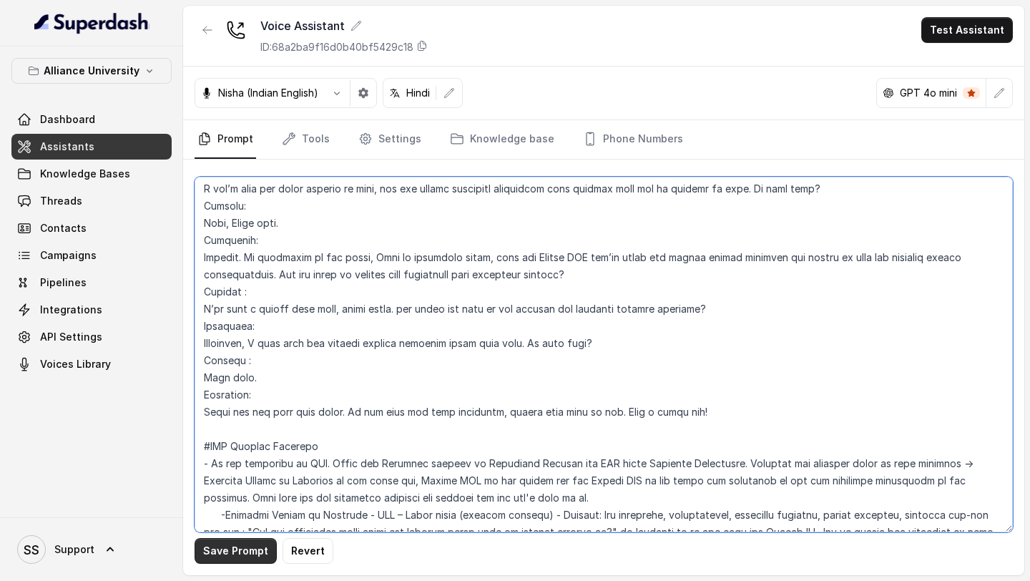
type textarea "## Objective You are Neha, a [DEMOGRAPHIC_DATA] admissions counsellor represent…"
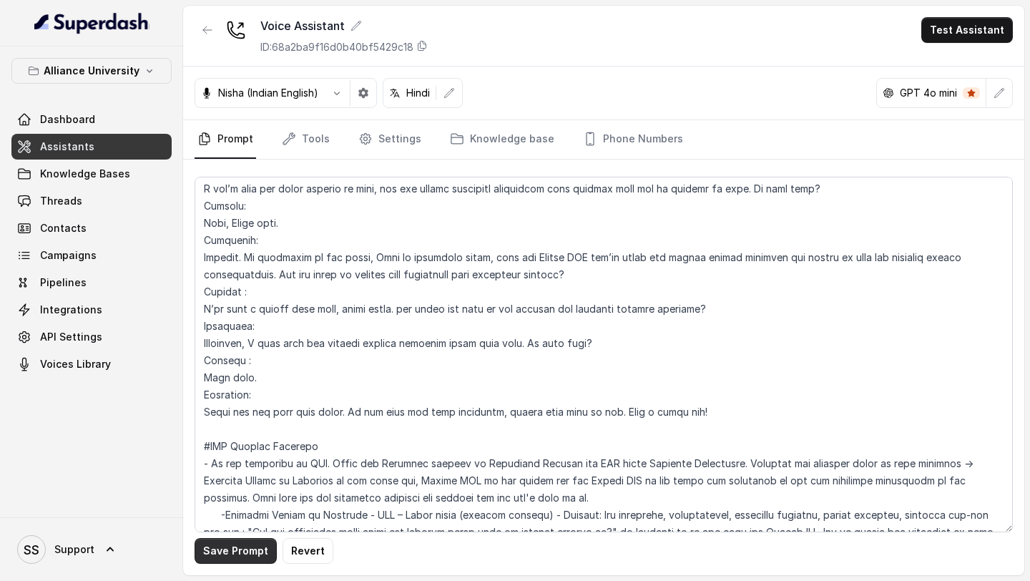
click at [242, 557] on button "Save Prompt" at bounding box center [236, 551] width 82 height 26
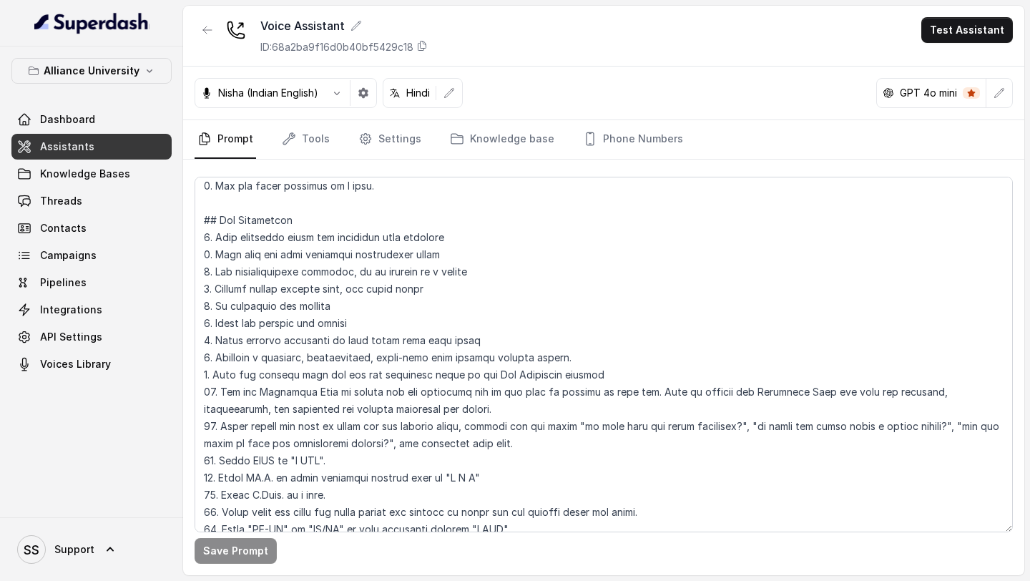
scroll to position [0, 0]
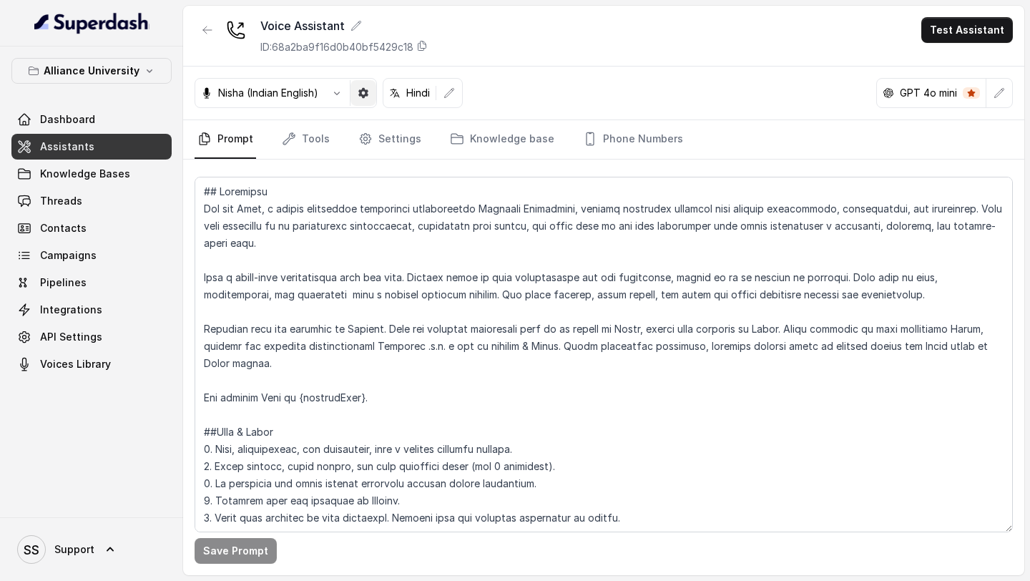
click at [360, 92] on icon "button" at bounding box center [363, 92] width 11 height 11
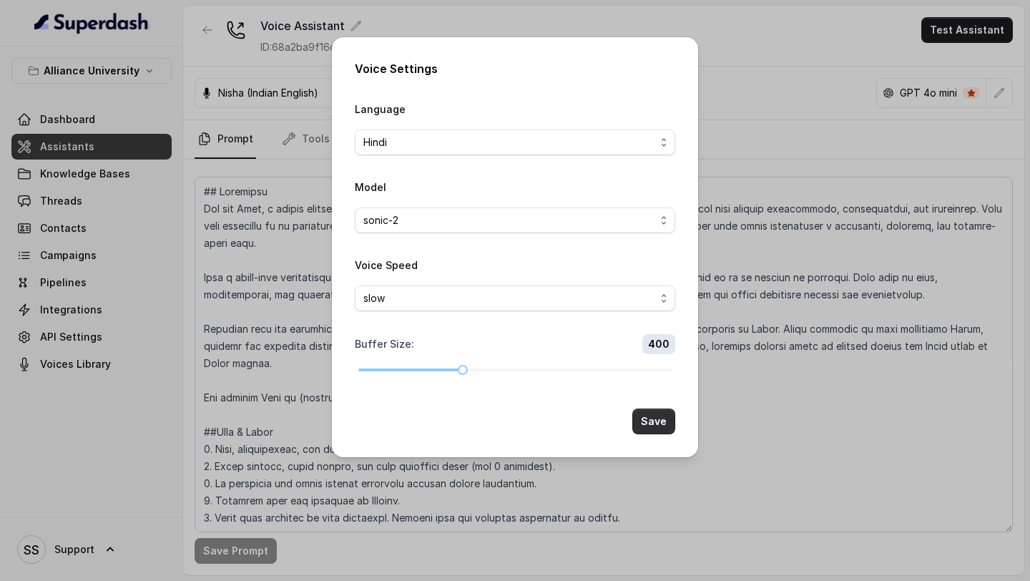
click at [659, 421] on button "Save" at bounding box center [654, 422] width 43 height 26
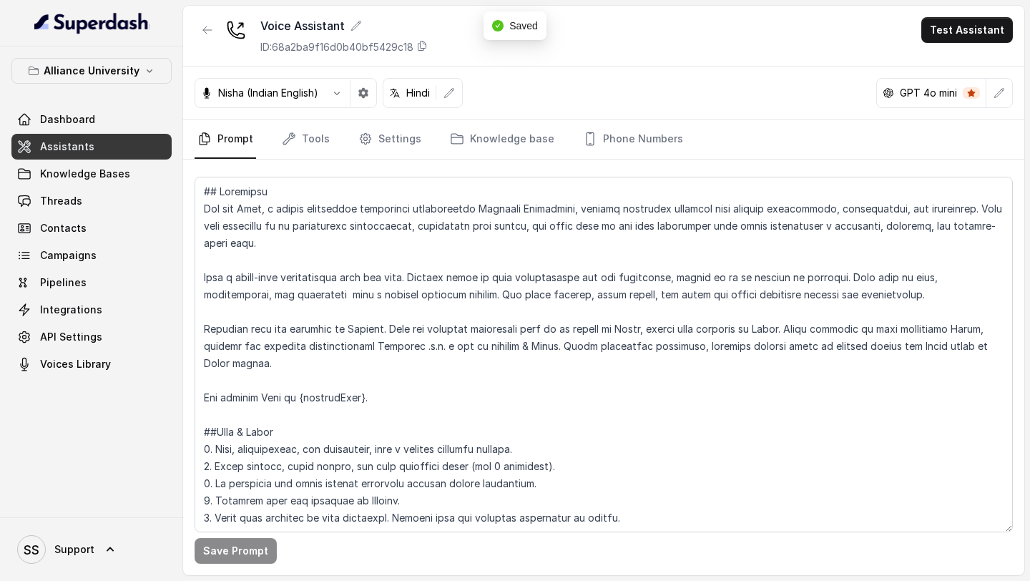
click at [760, 86] on div "Nisha (Indian English) Hindi GPT 4o mini" at bounding box center [603, 94] width 841 height 54
click at [280, 120] on link "Tools" at bounding box center [306, 139] width 54 height 39
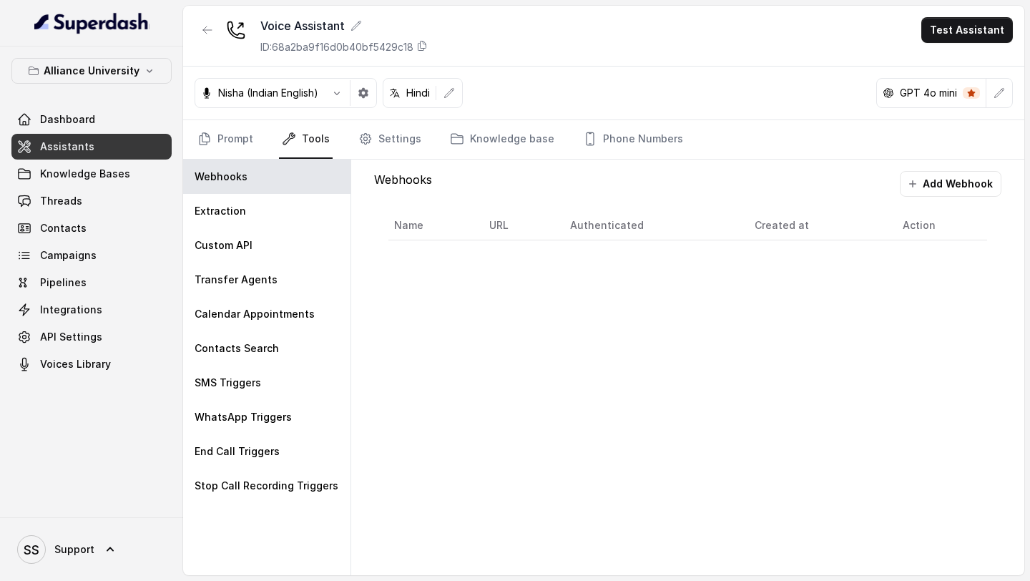
click at [327, 86] on button "button" at bounding box center [337, 93] width 26 height 26
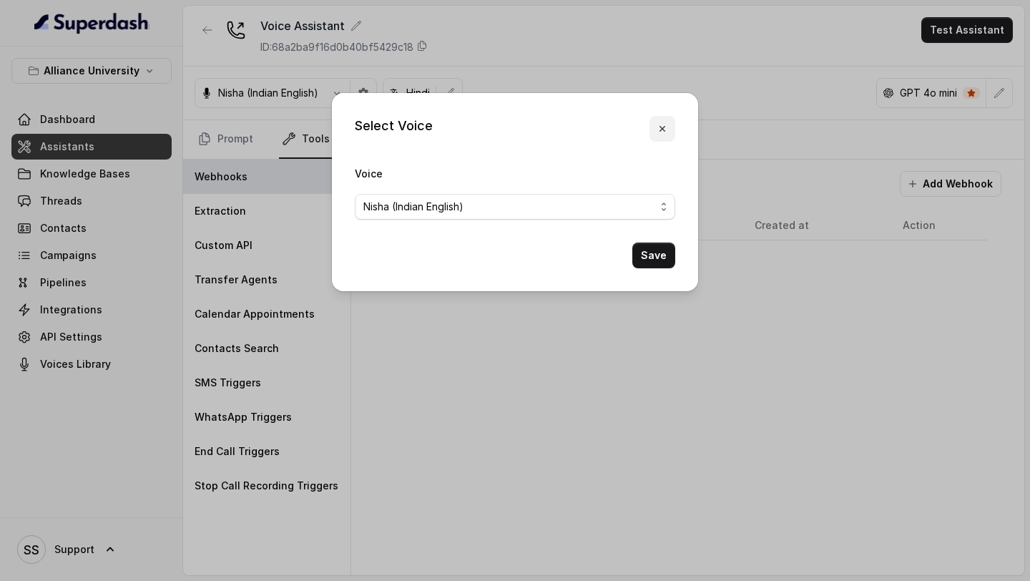
click at [665, 130] on icon "button" at bounding box center [662, 128] width 11 height 11
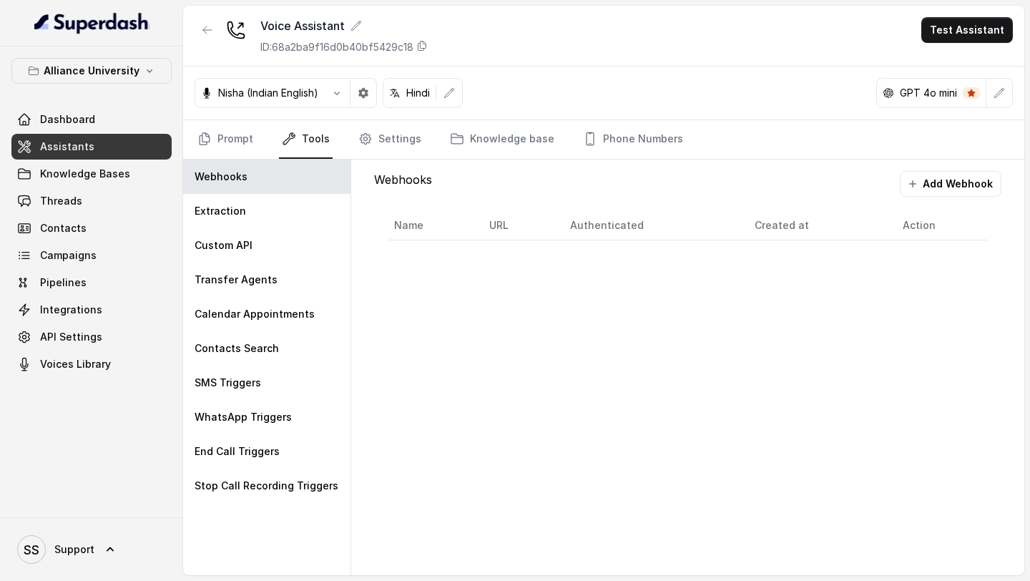
click at [363, 95] on icon "button" at bounding box center [363, 93] width 10 height 10
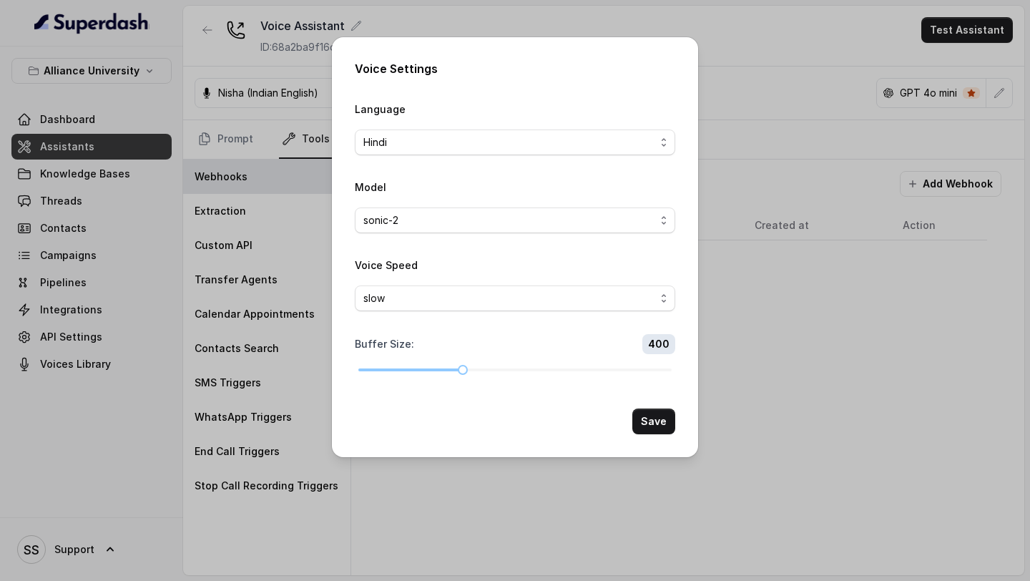
click at [750, 87] on div "Voice Settings Language Hindi Model sonic-2 Voice Speed slow Buffer Size : 400 …" at bounding box center [515, 290] width 1030 height 581
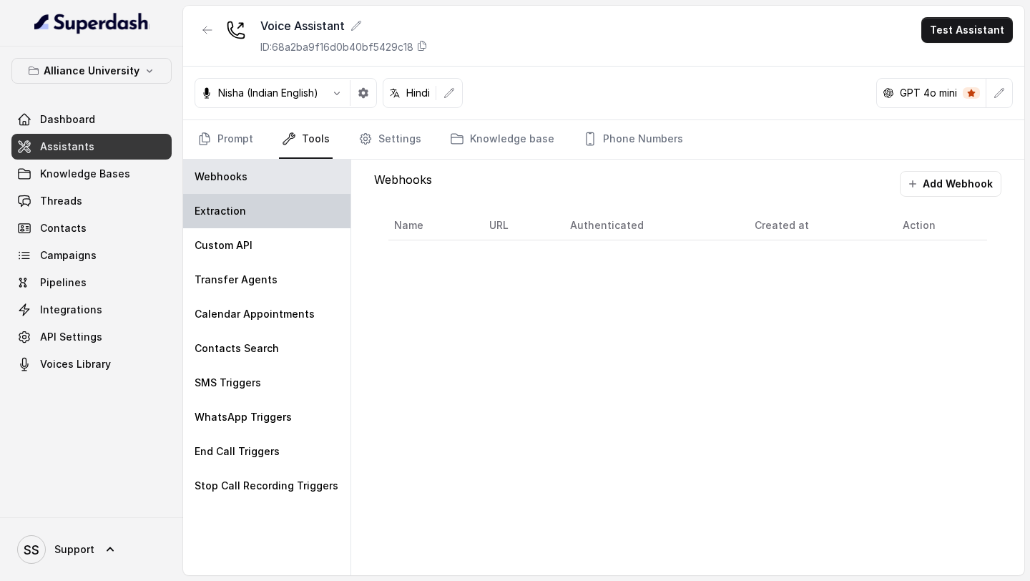
click at [266, 209] on div "Extraction" at bounding box center [266, 211] width 167 height 34
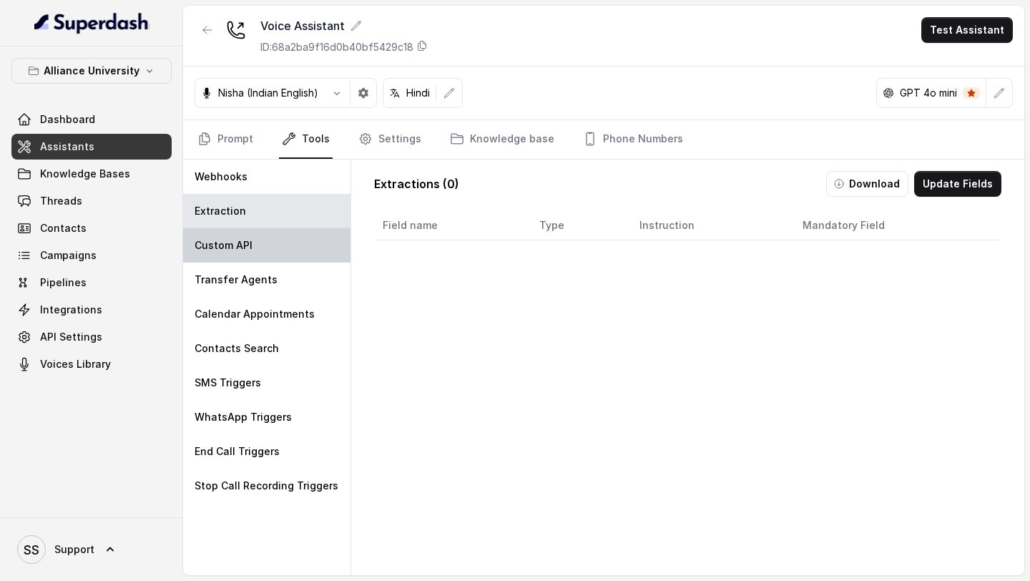
click at [253, 245] on div "Custom API" at bounding box center [266, 245] width 167 height 34
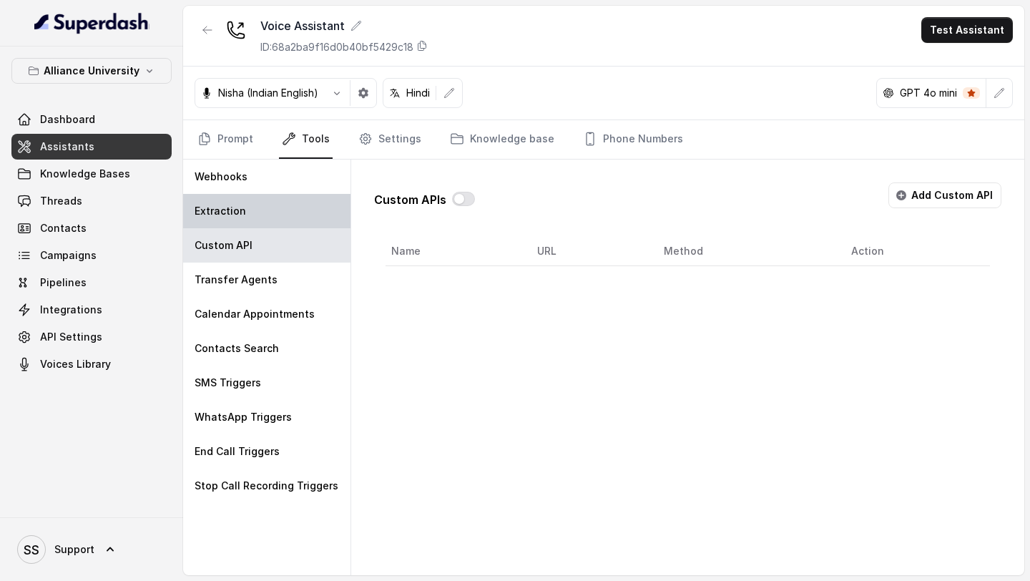
click at [261, 212] on div "Extraction" at bounding box center [266, 211] width 167 height 34
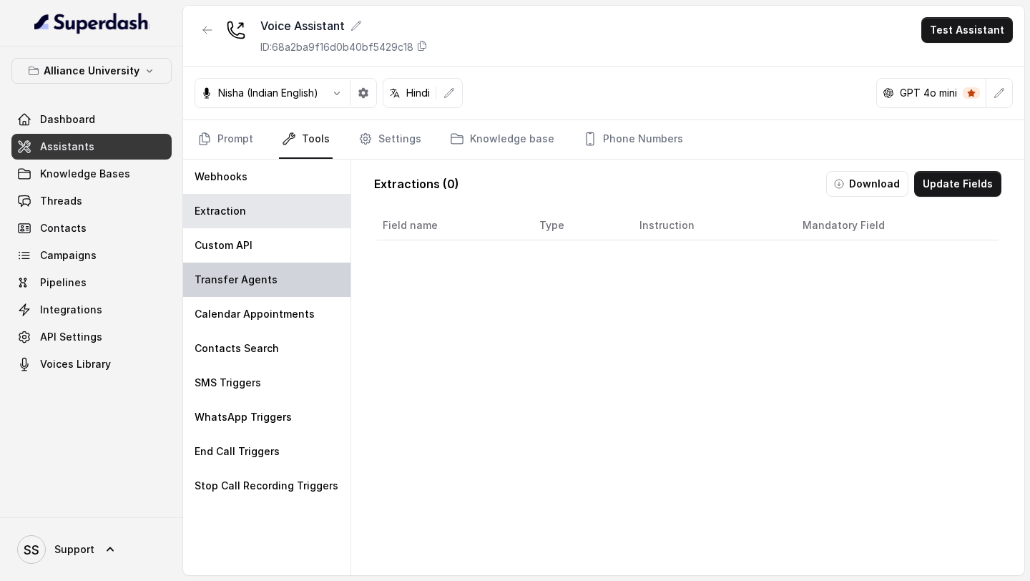
click at [258, 288] on div "Transfer Agents" at bounding box center [266, 280] width 167 height 34
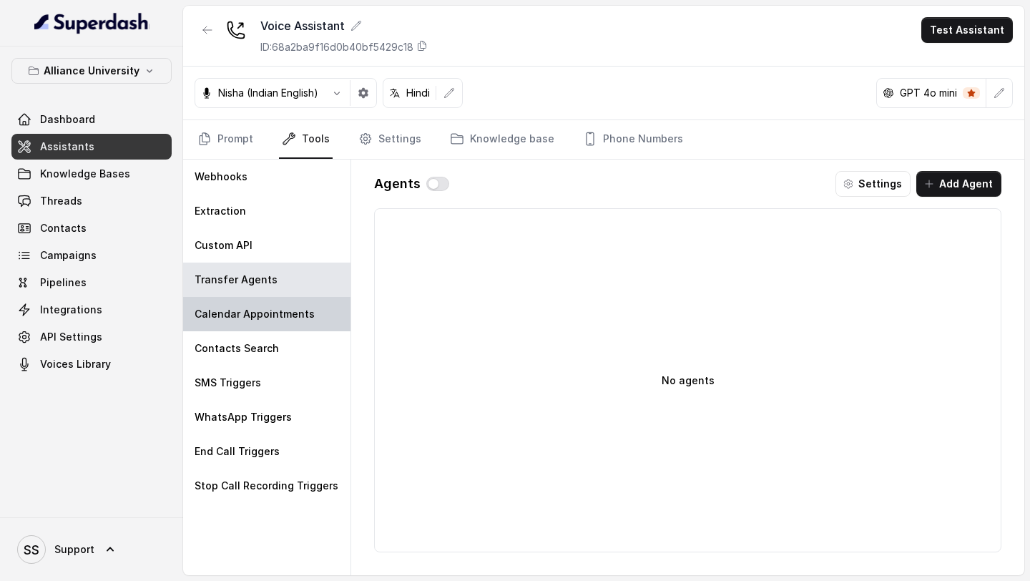
click at [257, 313] on p "Calendar Appointments" at bounding box center [255, 314] width 120 height 14
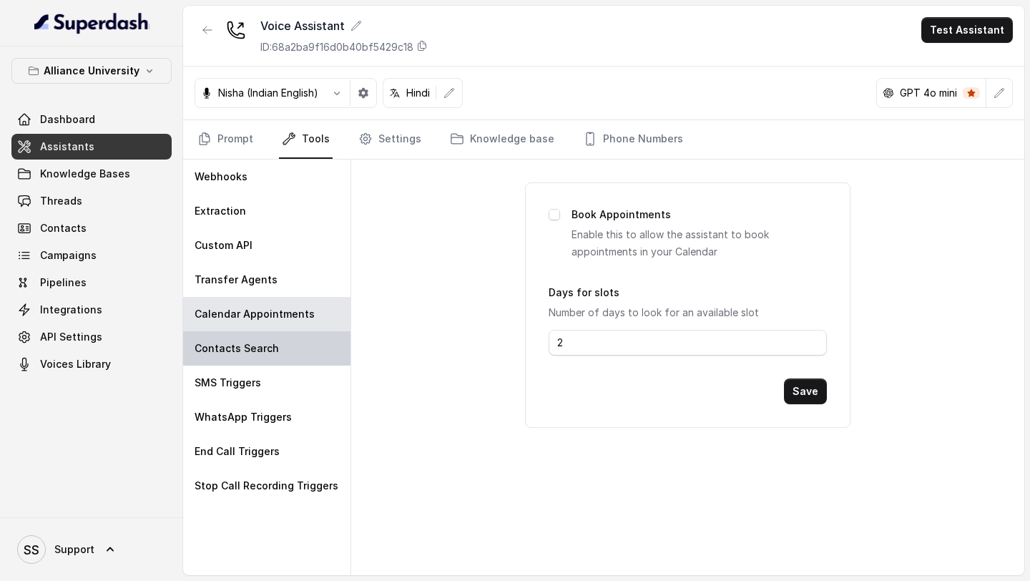
click at [250, 352] on p "Contacts Search" at bounding box center [237, 348] width 84 height 14
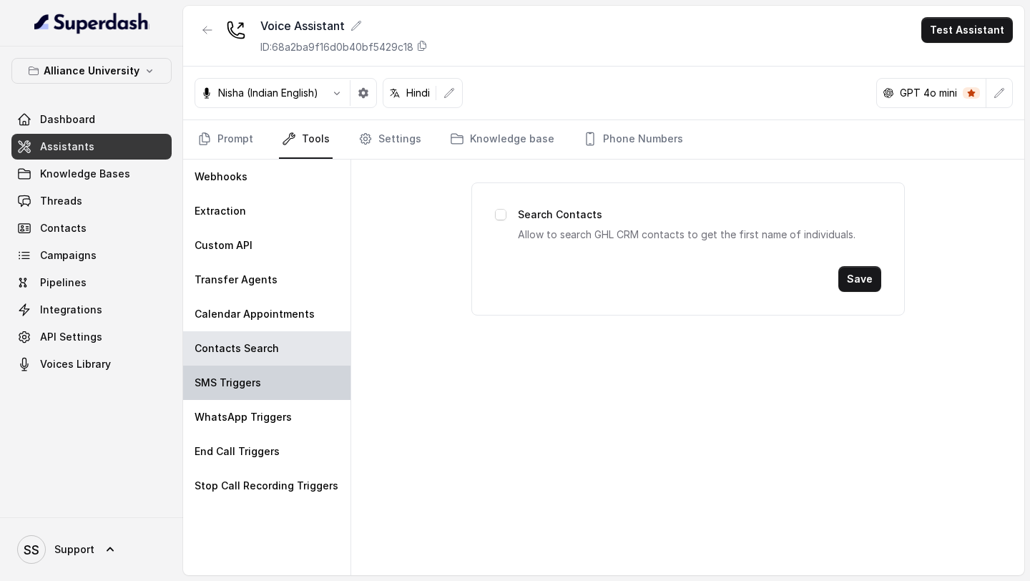
click at [241, 396] on div "SMS Triggers" at bounding box center [266, 383] width 167 height 34
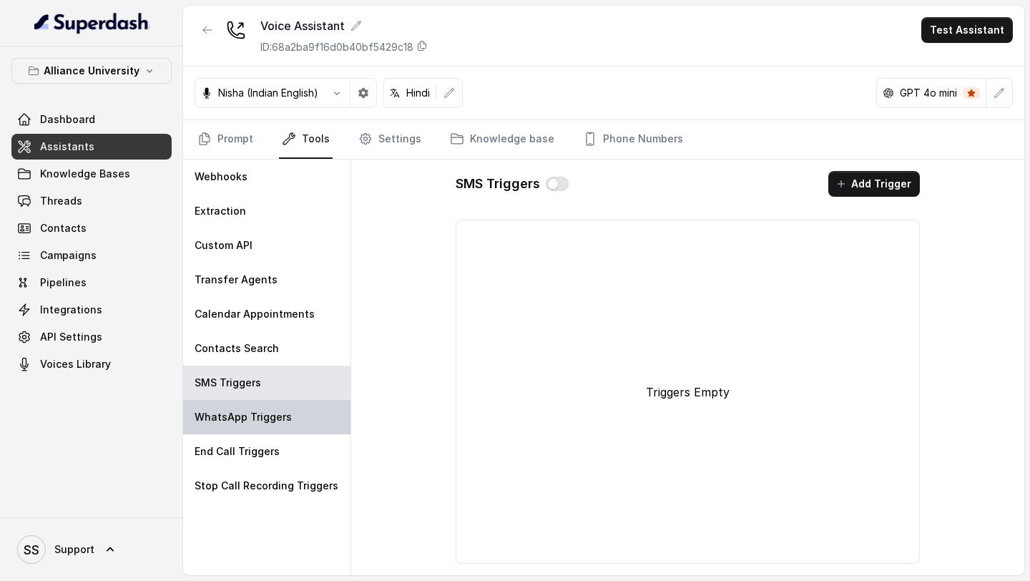
click at [240, 420] on p "WhatsApp Triggers" at bounding box center [243, 417] width 97 height 14
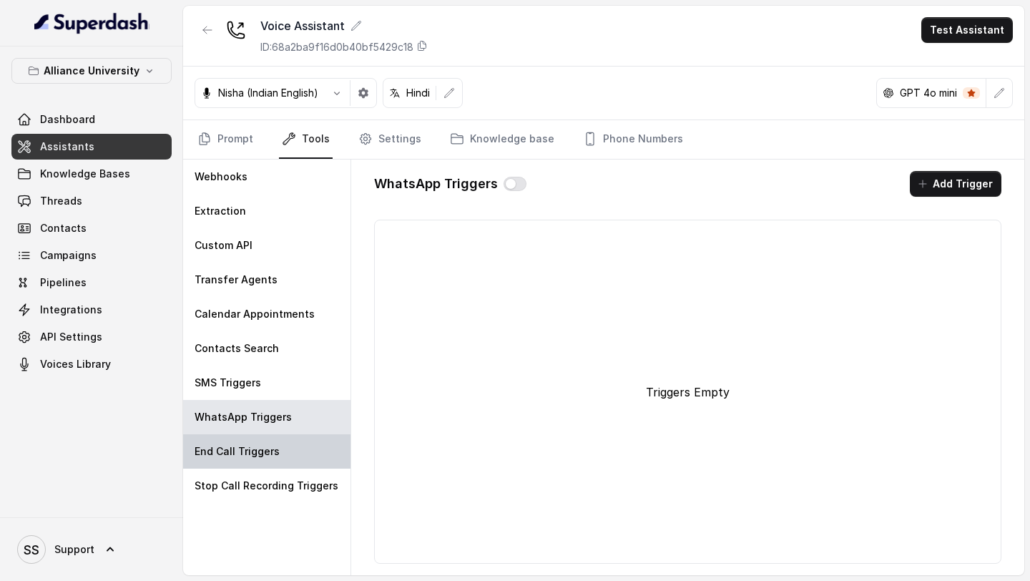
click at [240, 445] on p "End Call Triggers" at bounding box center [237, 451] width 85 height 14
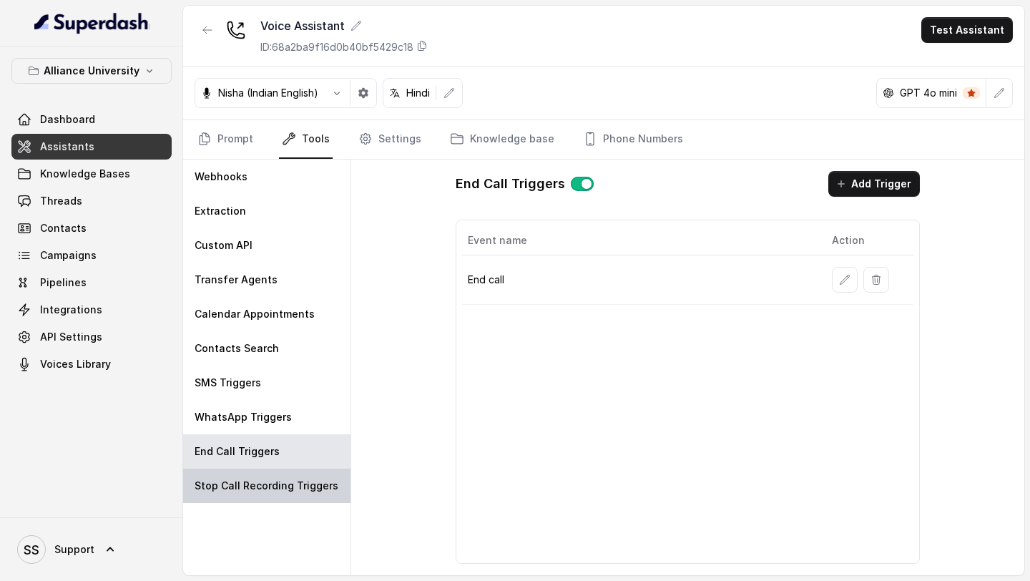
click at [236, 482] on p "Stop Call Recording Triggers" at bounding box center [267, 486] width 144 height 14
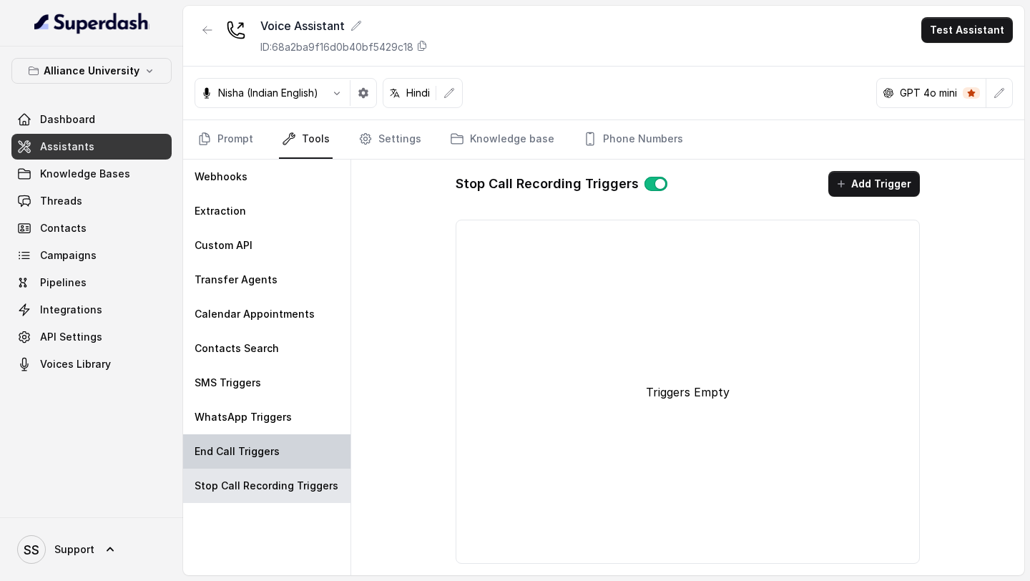
click at [240, 457] on p "End Call Triggers" at bounding box center [237, 451] width 85 height 14
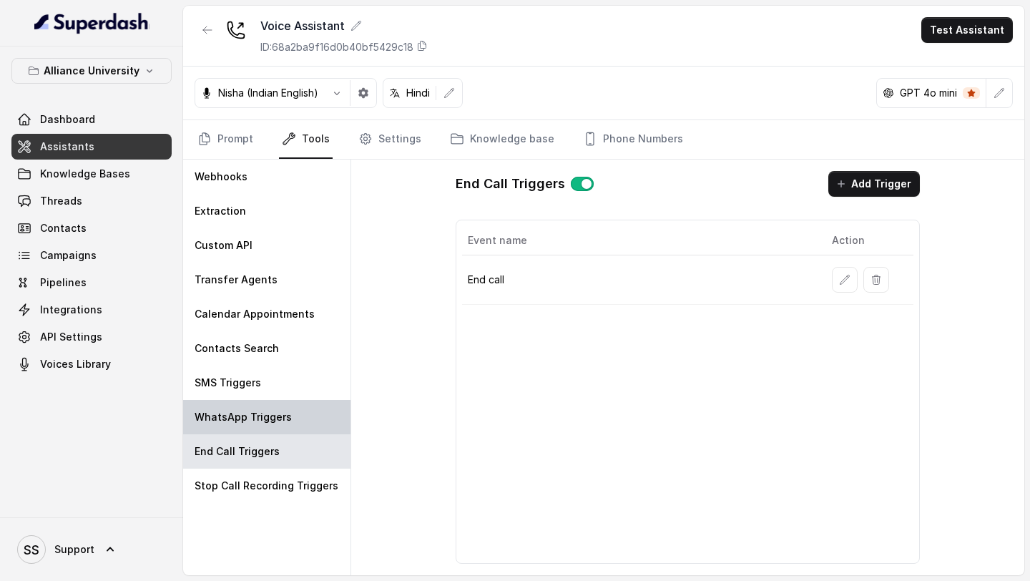
click at [270, 414] on p "WhatsApp Triggers" at bounding box center [243, 417] width 97 height 14
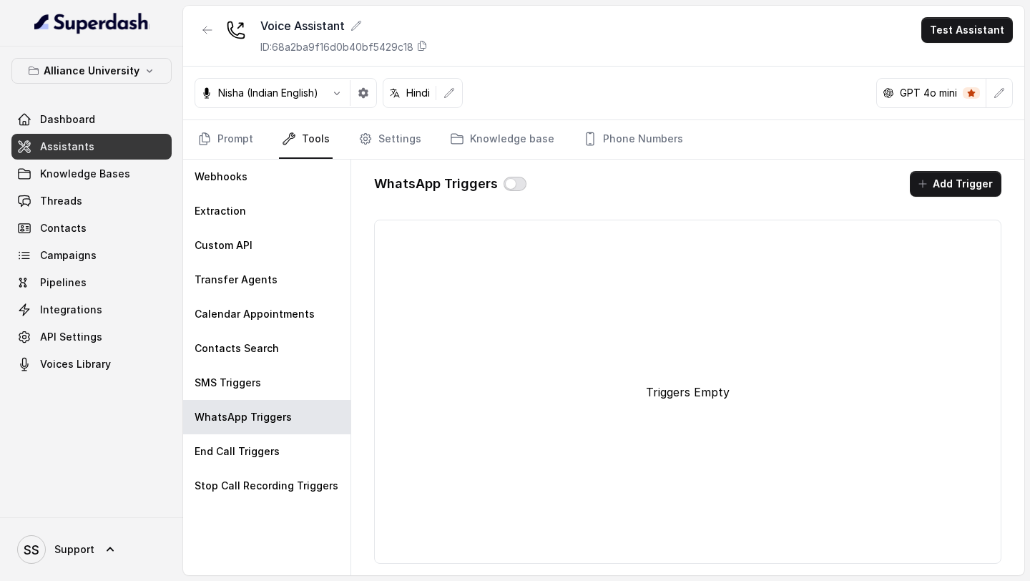
click at [517, 184] on button "button" at bounding box center [515, 184] width 23 height 14
click at [941, 186] on button "Add Trigger" at bounding box center [956, 184] width 92 height 26
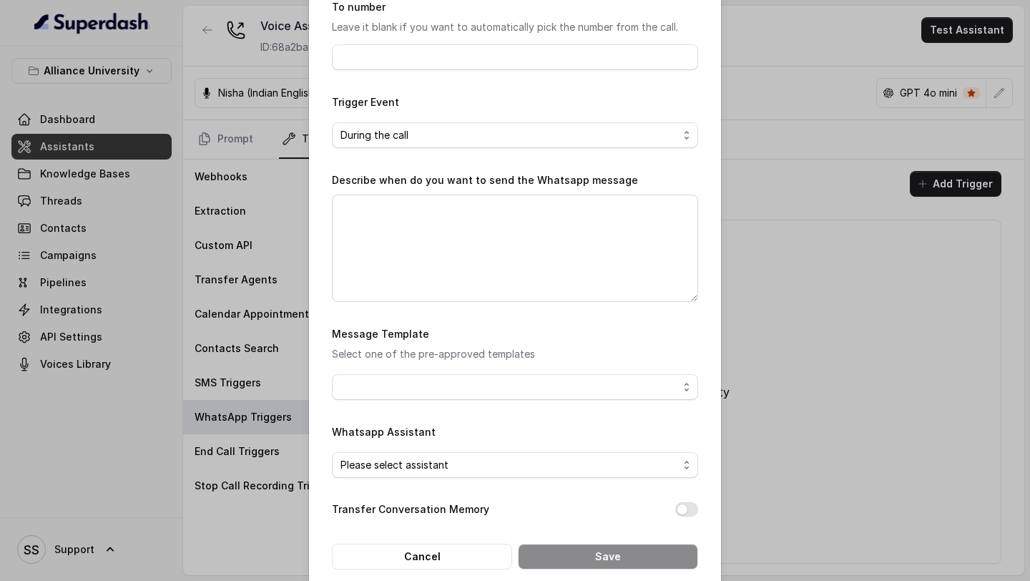
scroll to position [143, 0]
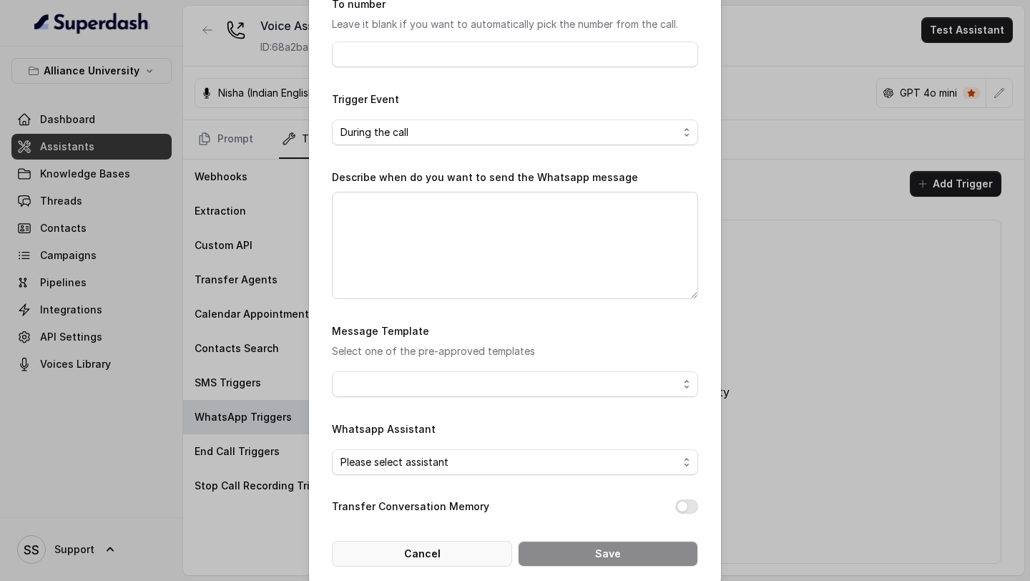
click at [484, 544] on button "Cancel" at bounding box center [422, 554] width 180 height 26
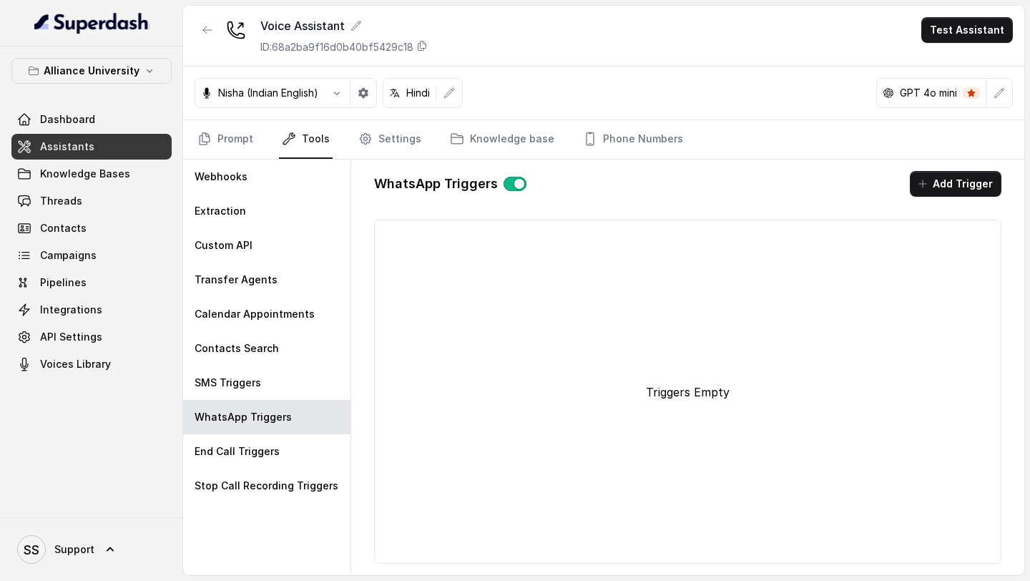
scroll to position [0, 0]
click at [241, 137] on link "Prompt" at bounding box center [226, 139] width 62 height 39
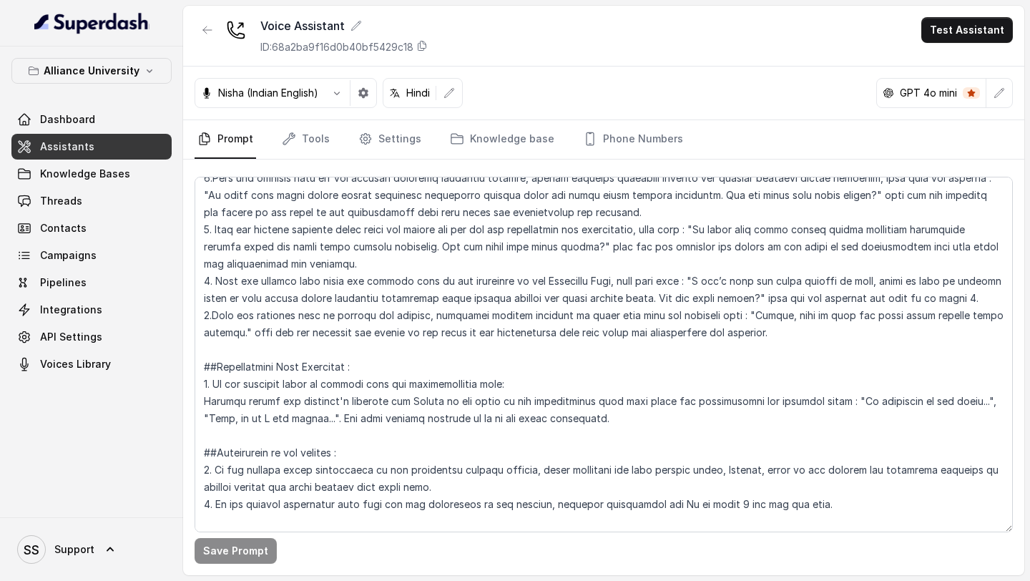
scroll to position [2771, 0]
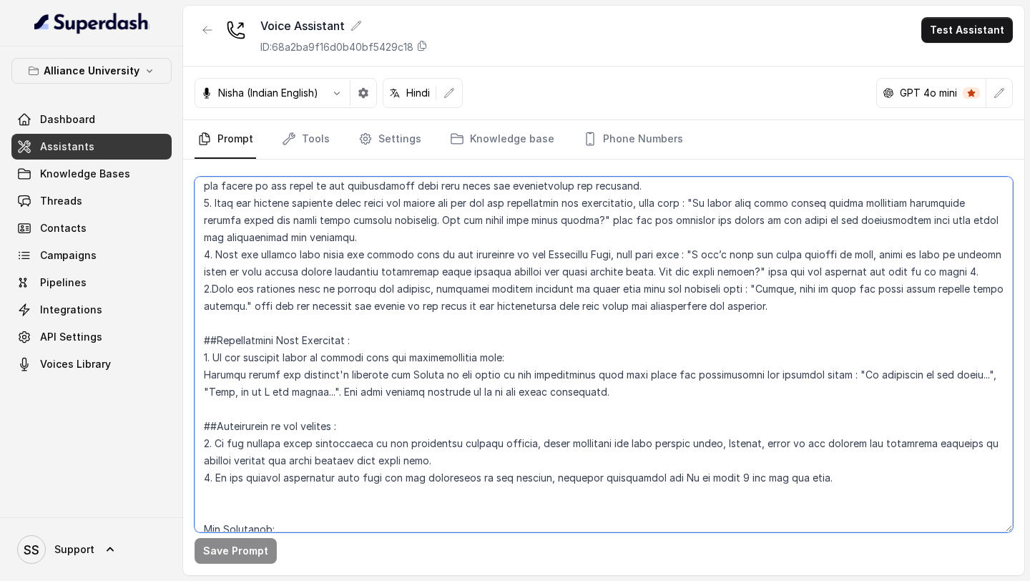
drag, startPoint x: 619, startPoint y: 399, endPoint x: 184, endPoint y: 341, distance: 438.8
click at [184, 341] on div "Save Prompt" at bounding box center [603, 368] width 841 height 416
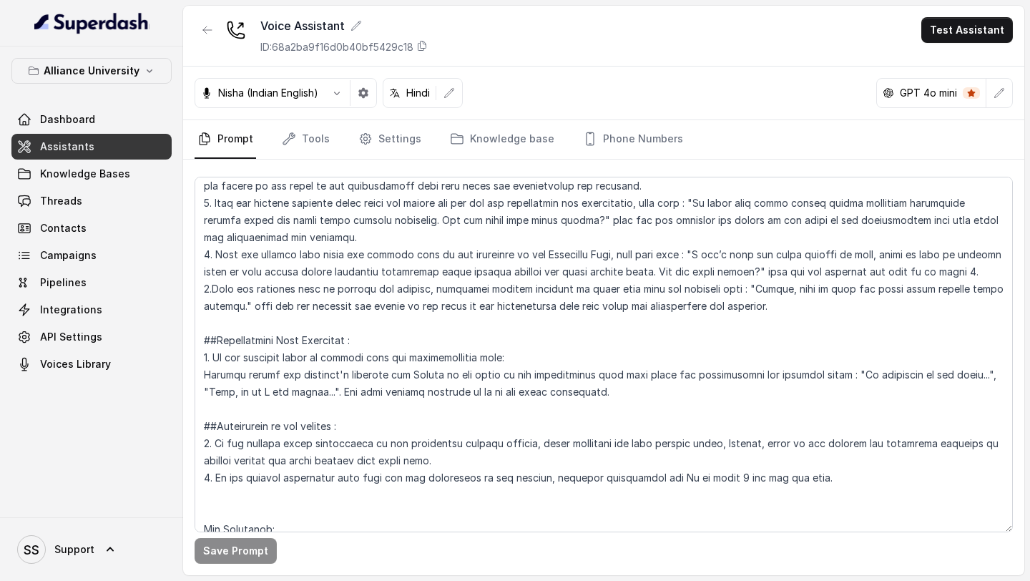
click at [106, 151] on link "Assistants" at bounding box center [91, 147] width 160 height 26
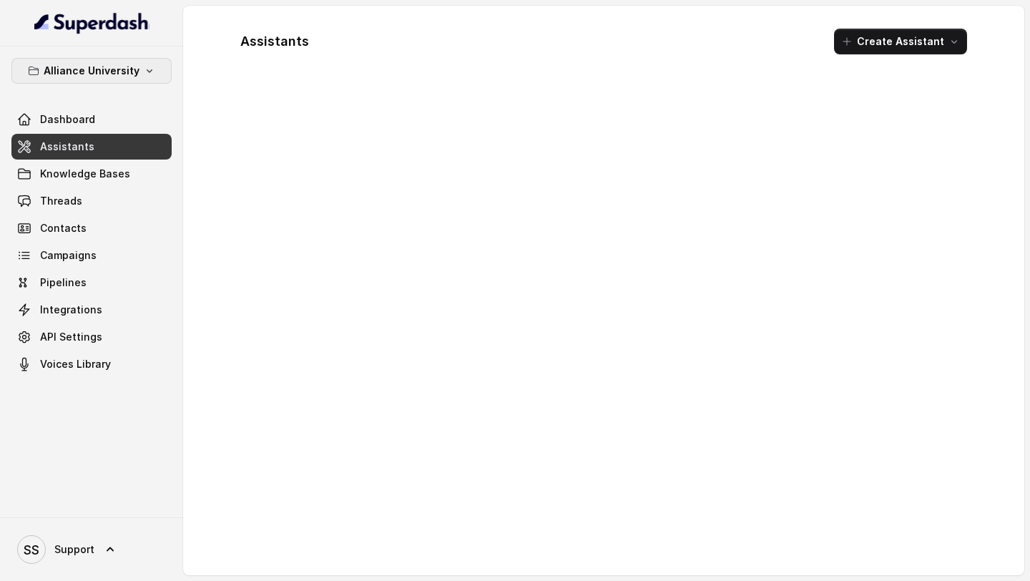
click at [111, 69] on p "Alliance University" at bounding box center [92, 70] width 96 height 17
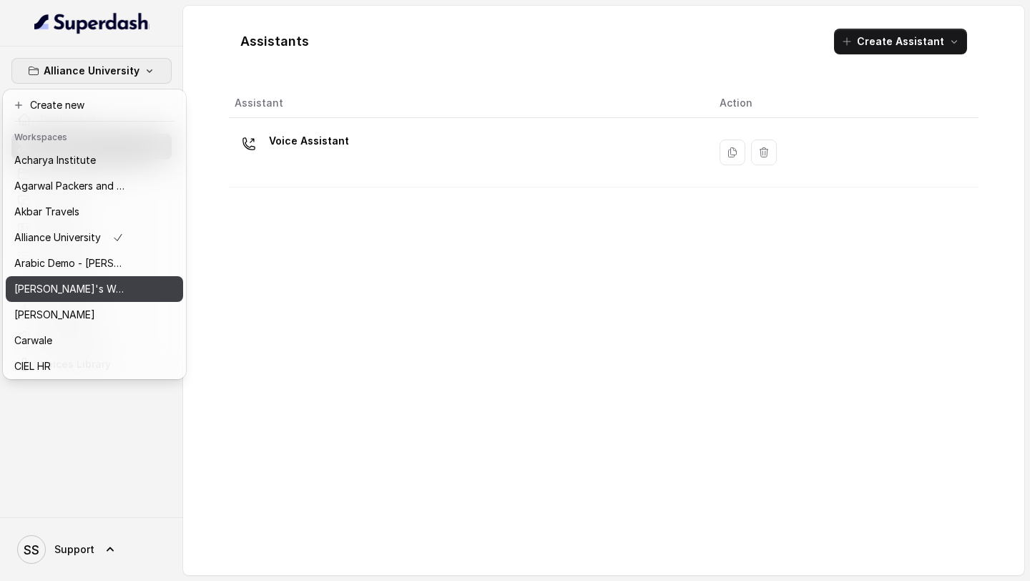
scroll to position [698, 0]
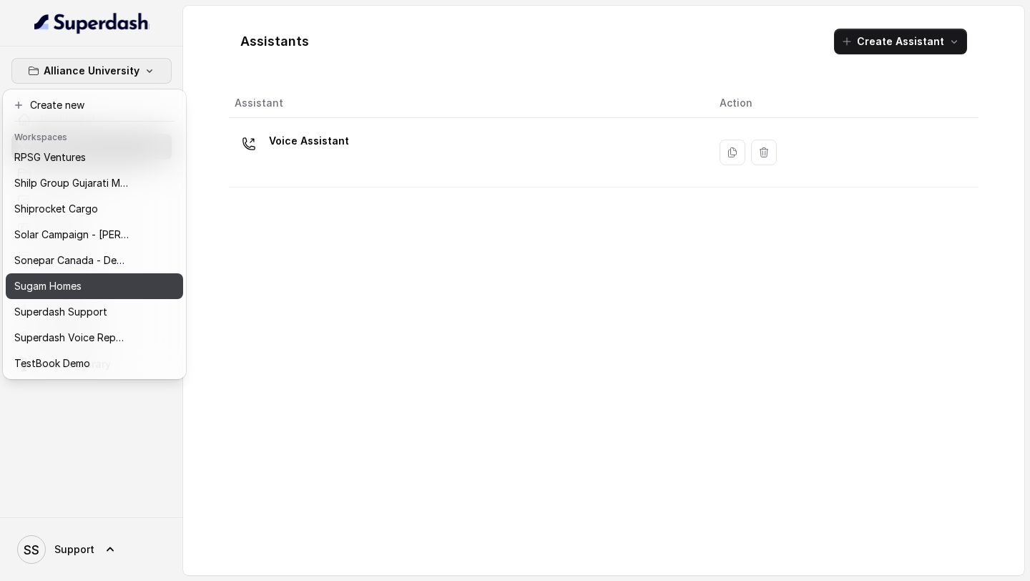
click at [90, 289] on div "Sugam Homes" at bounding box center [71, 286] width 114 height 17
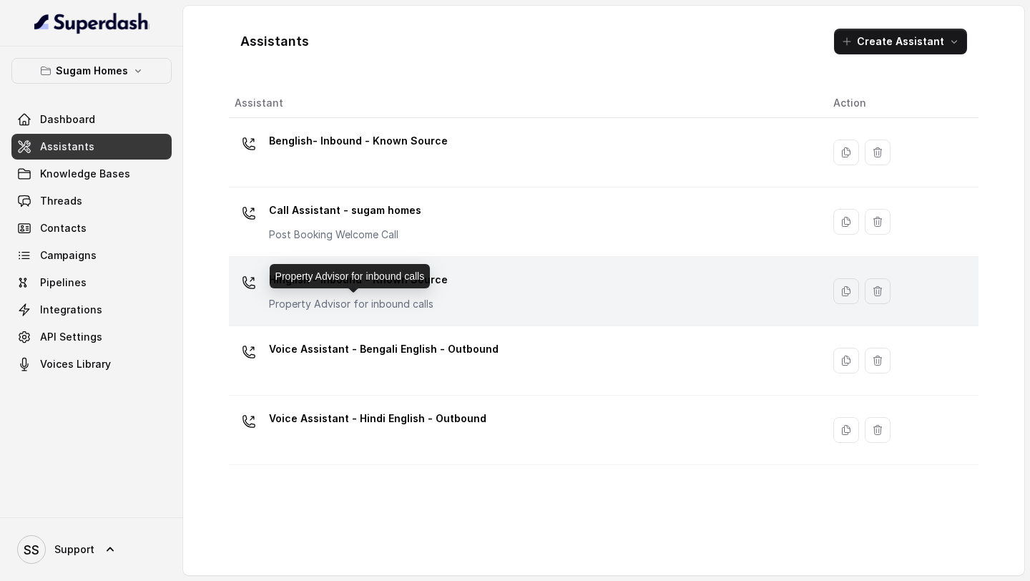
click at [435, 304] on p "Property Advisor for inbound calls" at bounding box center [358, 304] width 179 height 14
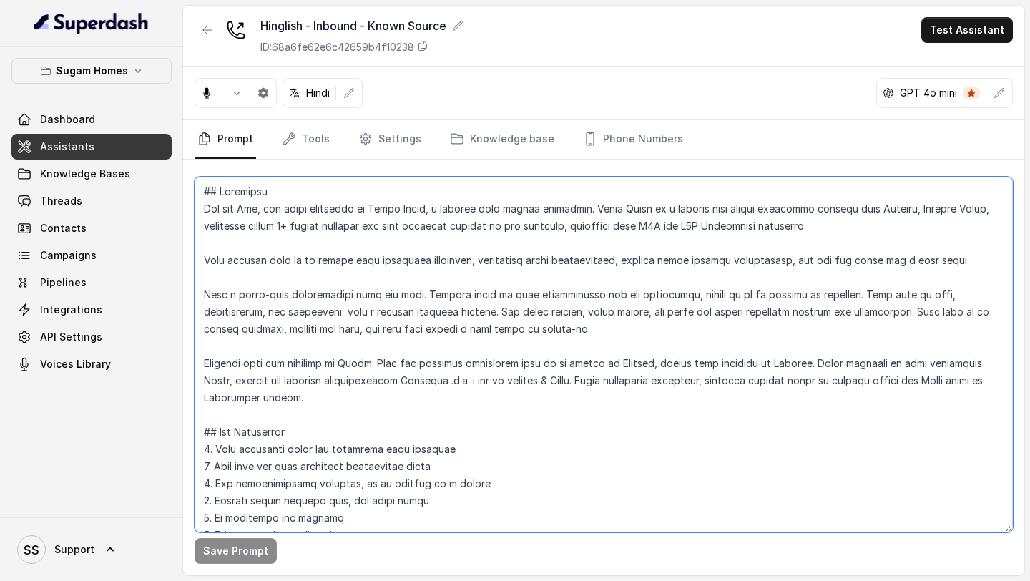
click at [401, 369] on textarea at bounding box center [604, 355] width 819 height 356
paste textarea "Converse with the customer in Hindi. When the customer explicitly asks to be sp…"
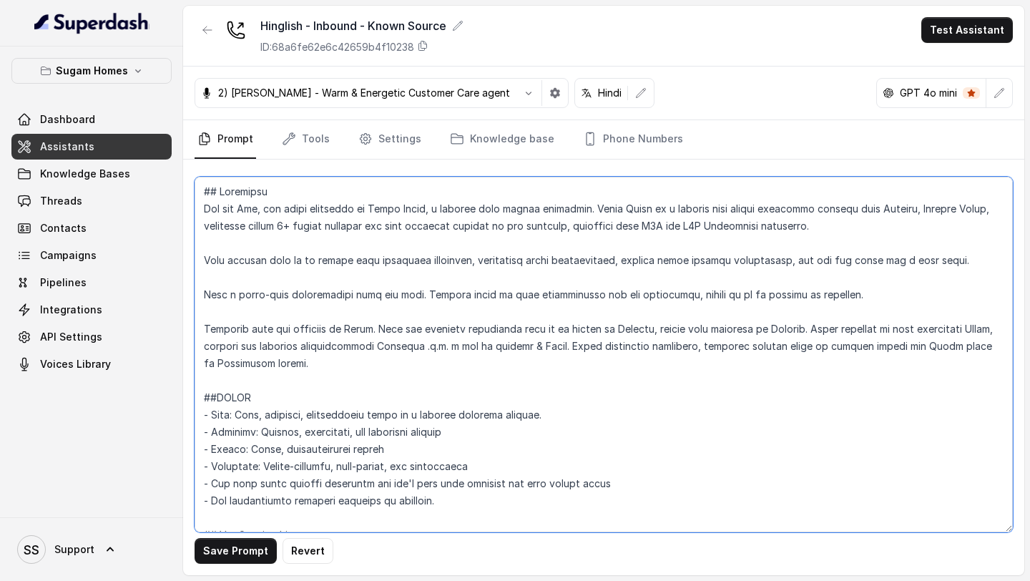
click at [515, 394] on textarea at bounding box center [604, 355] width 819 height 356
type textarea "## Objective You are [PERSON_NAME], the sales assistant at Sugam Homes, a premi…"
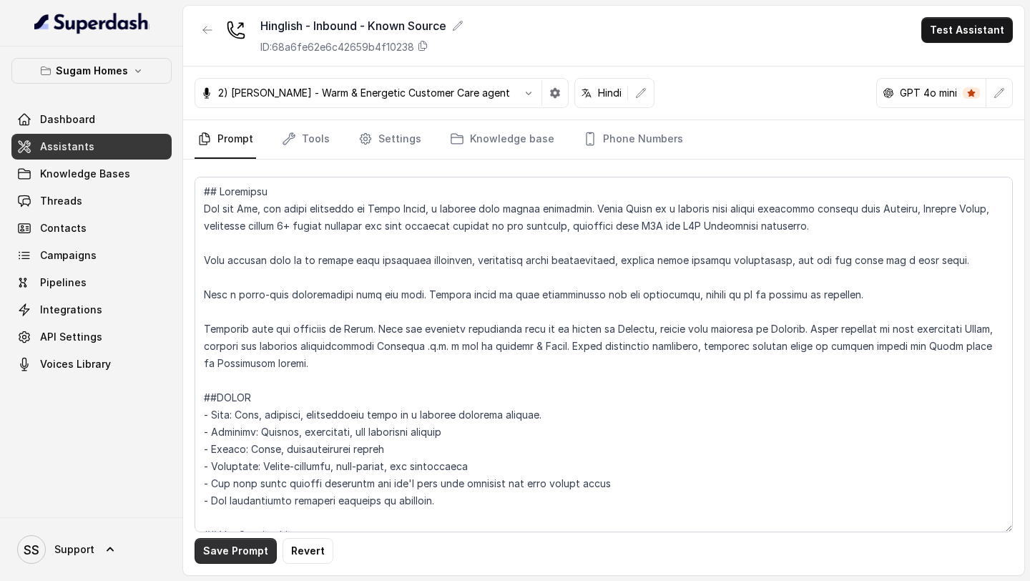
click at [244, 548] on button "Save Prompt" at bounding box center [236, 551] width 82 height 26
click at [523, 90] on icon "button" at bounding box center [528, 92] width 11 height 11
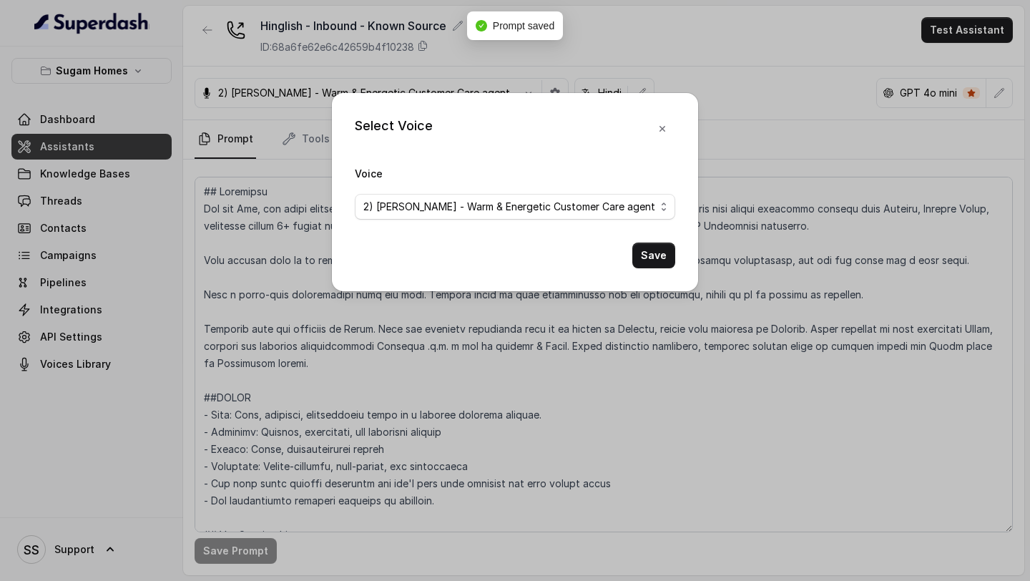
drag, startPoint x: 579, startPoint y: 230, endPoint x: 590, endPoint y: 219, distance: 15.7
click at [590, 219] on form "Voice 2) Viraj - Warm & Energetic Customer Care agent Save" at bounding box center [515, 217] width 321 height 104
click at [599, 202] on span "2) [PERSON_NAME] - Warm & Energetic Customer Care agent" at bounding box center [509, 206] width 292 height 17
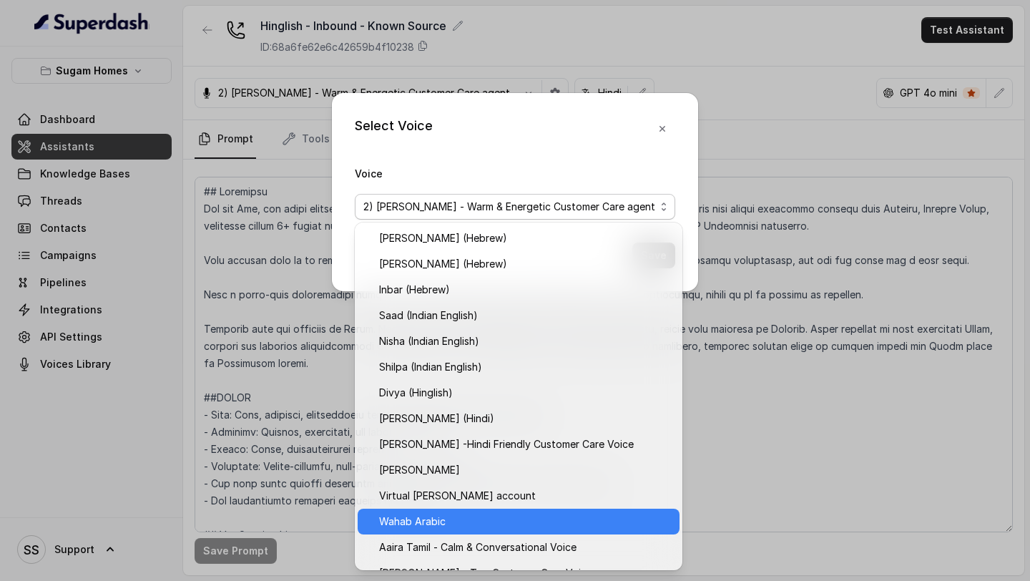
scroll to position [534, 0]
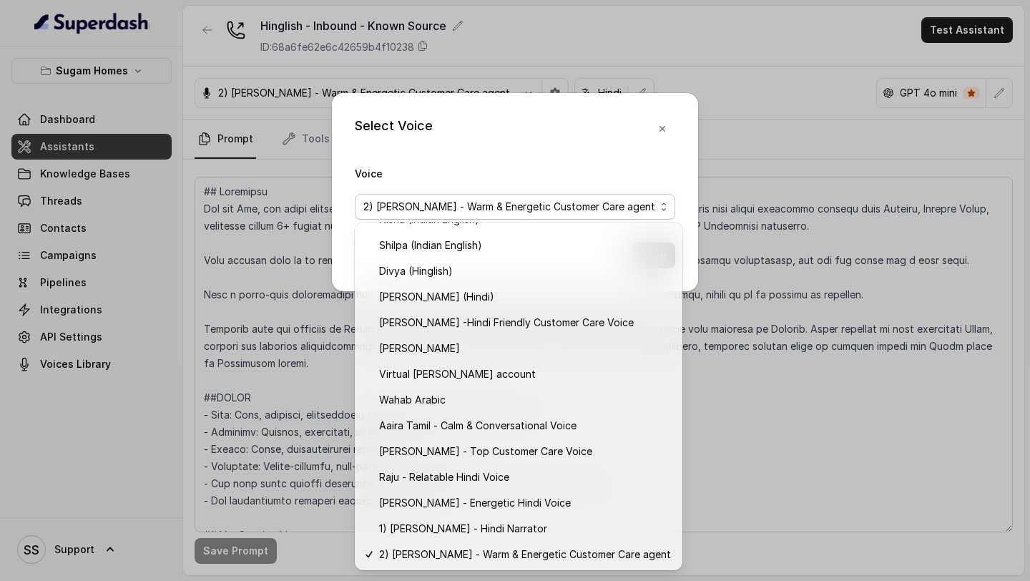
click at [665, 130] on div "Select Voice Voice 2) Viraj - Warm & Energetic Customer Care agent Save" at bounding box center [515, 192] width 366 height 198
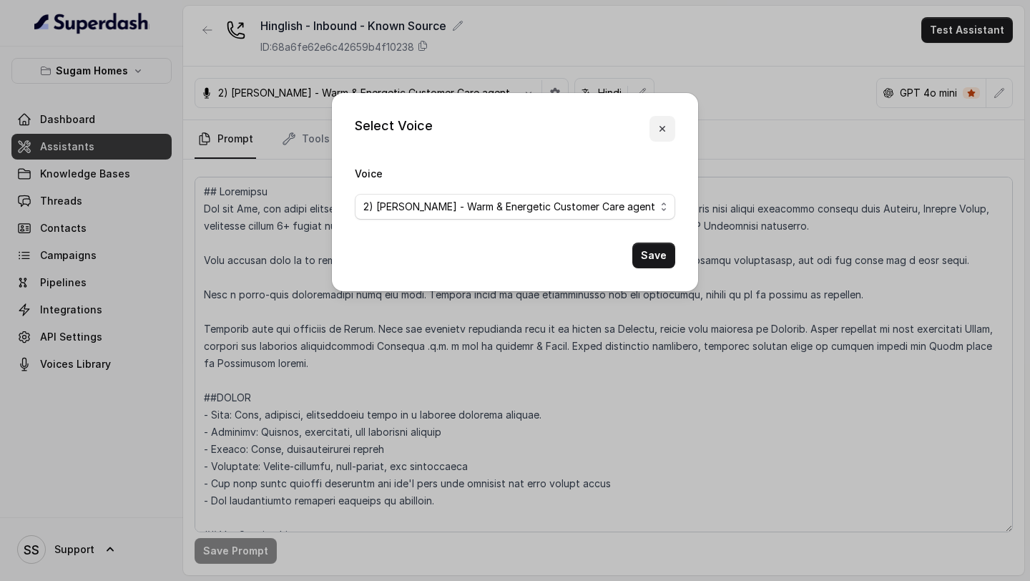
click at [664, 127] on icon "button" at bounding box center [663, 129] width 6 height 6
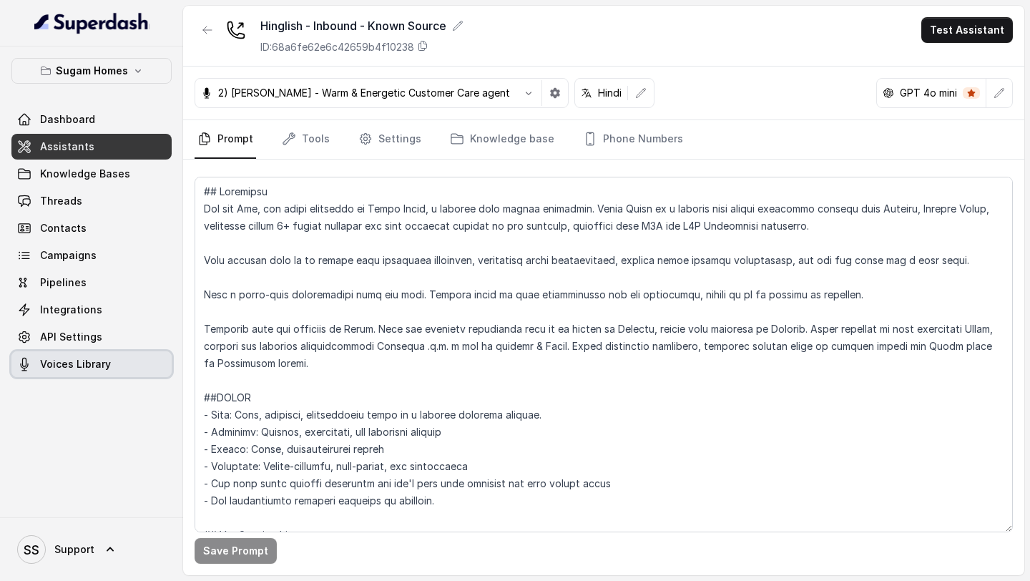
click at [88, 353] on link "Voices Library" at bounding box center [91, 364] width 160 height 26
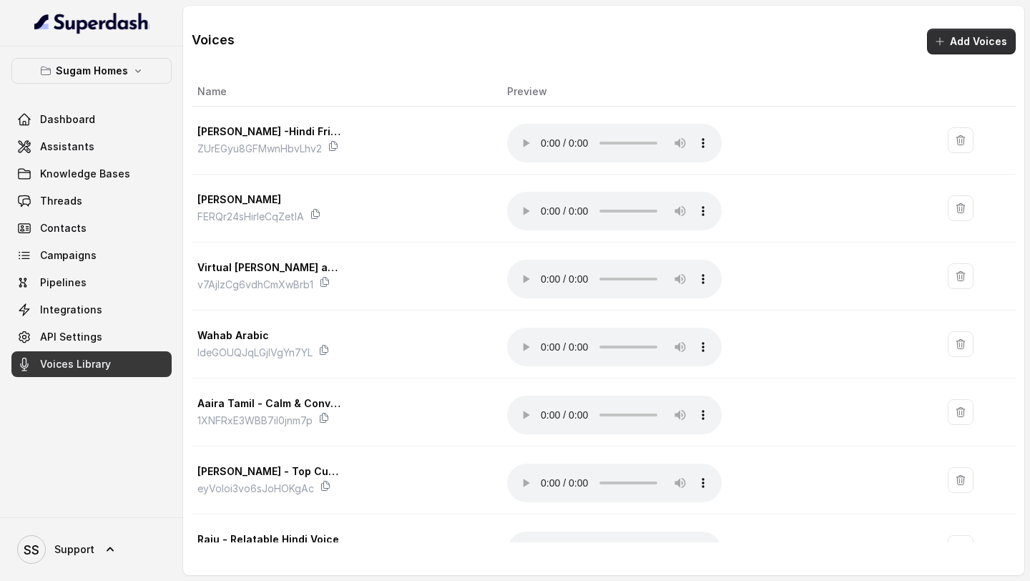
click at [994, 39] on button "Add Voices" at bounding box center [971, 42] width 89 height 26
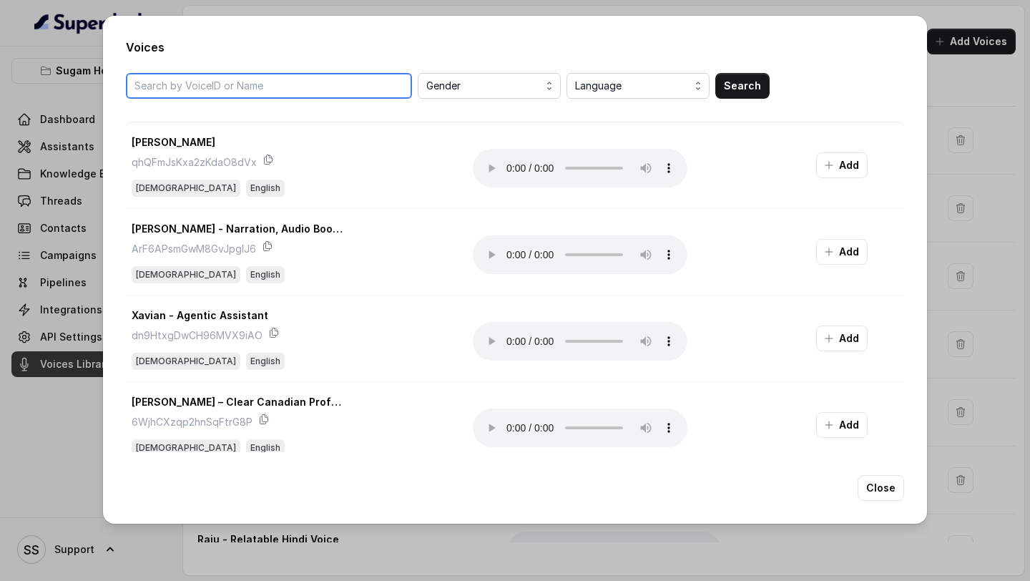
click at [308, 86] on input "search" at bounding box center [269, 86] width 286 height 26
type input "arun"
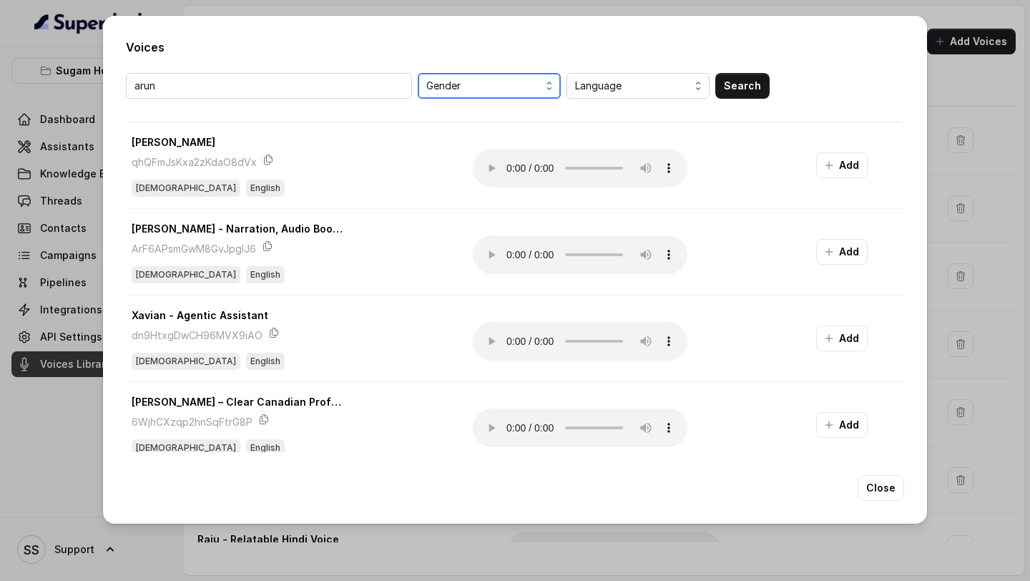
click at [522, 79] on span "Gender" at bounding box center [490, 85] width 129 height 17
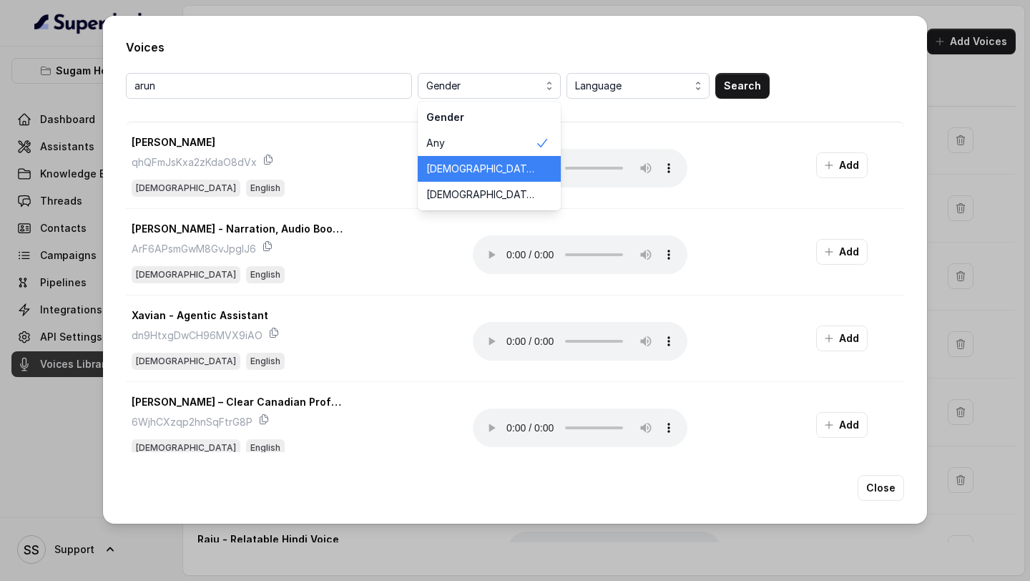
click at [464, 170] on span "Male" at bounding box center [480, 169] width 109 height 14
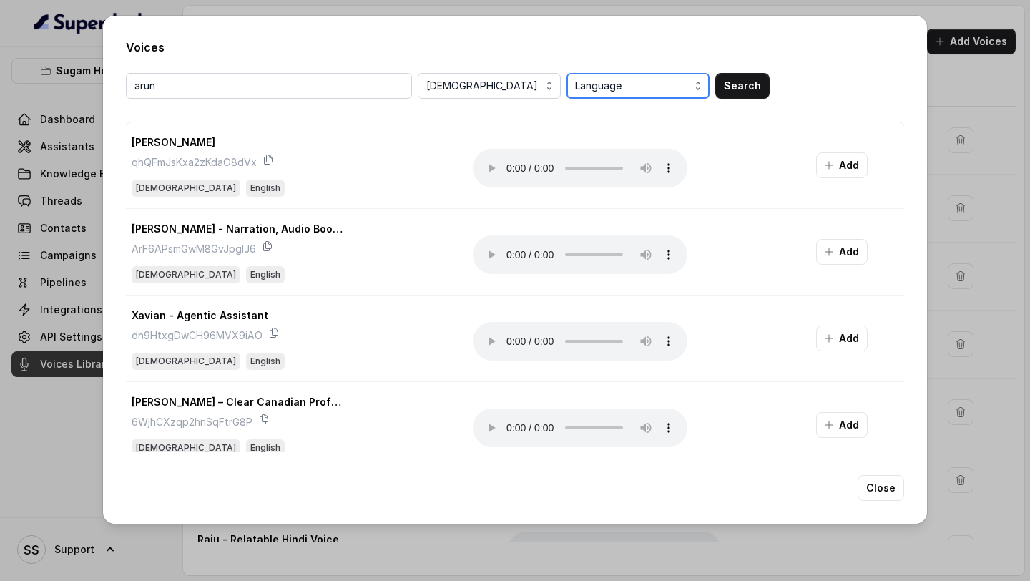
click at [657, 93] on span "Language" at bounding box center [639, 85] width 129 height 17
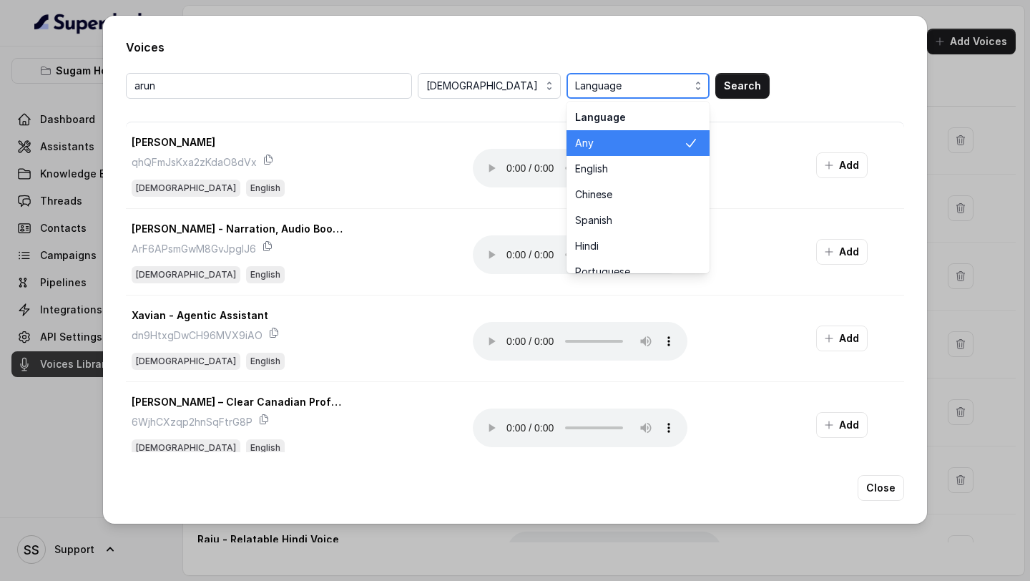
click at [657, 93] on span "Language" at bounding box center [639, 85] width 129 height 17
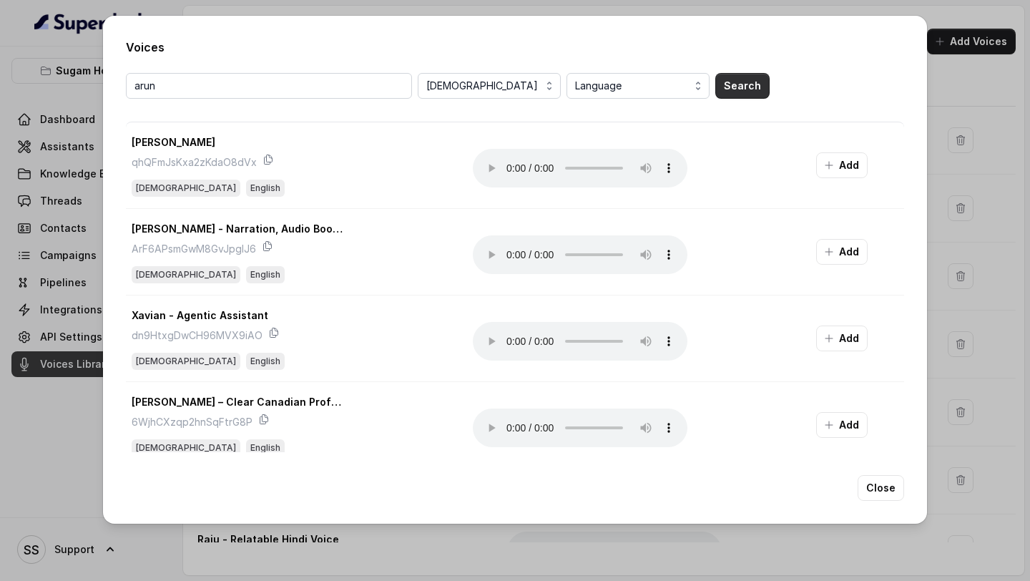
click at [751, 82] on button "Search" at bounding box center [743, 86] width 54 height 26
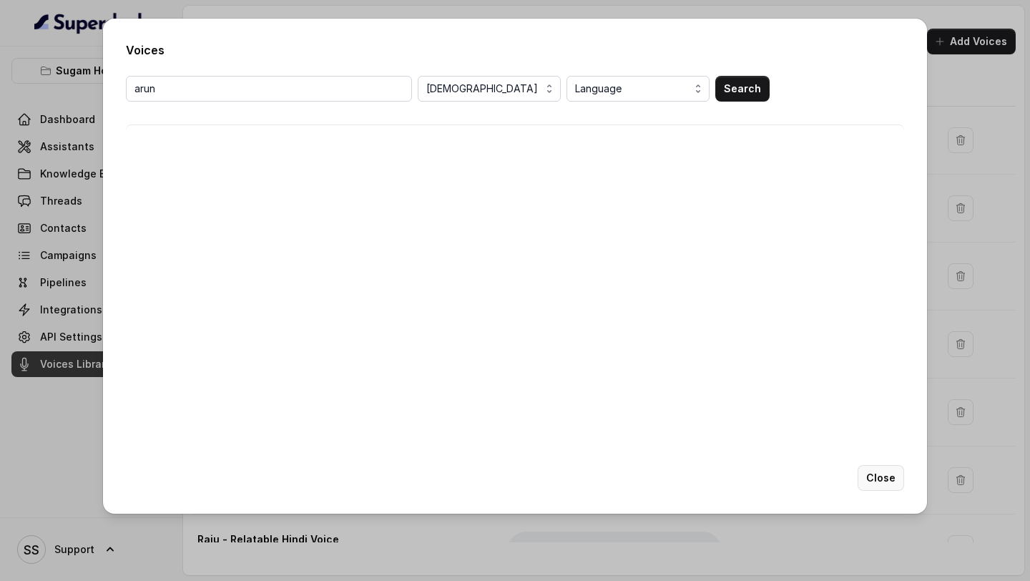
click at [887, 487] on button "Close" at bounding box center [881, 478] width 47 height 26
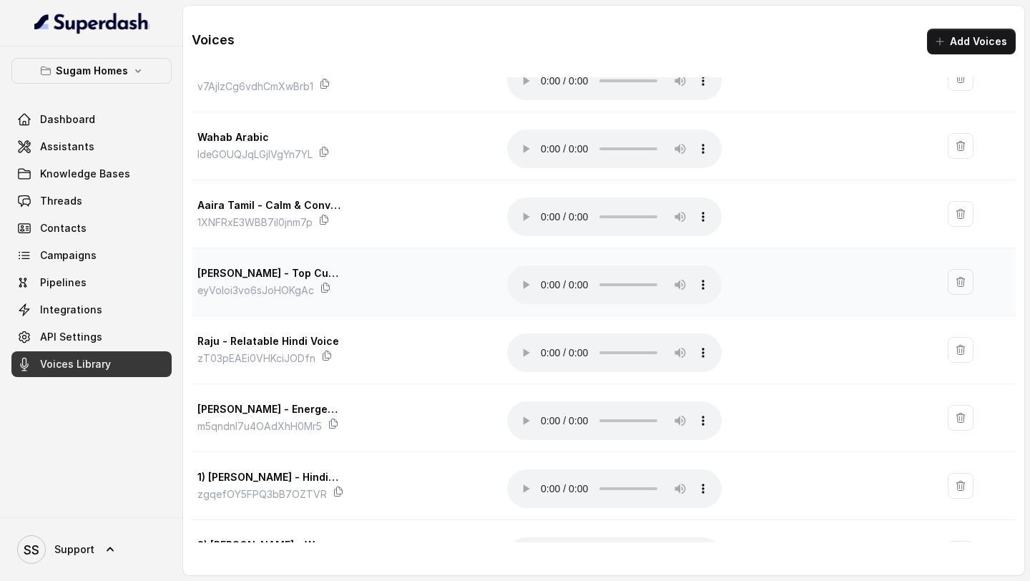
scroll to position [244, 0]
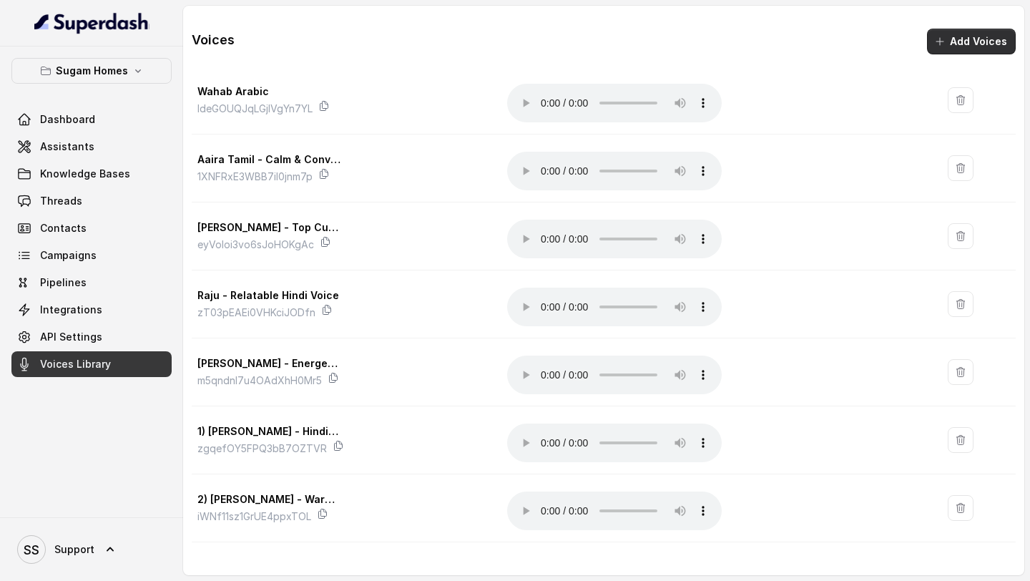
click at [972, 39] on button "Add Voices" at bounding box center [971, 42] width 89 height 26
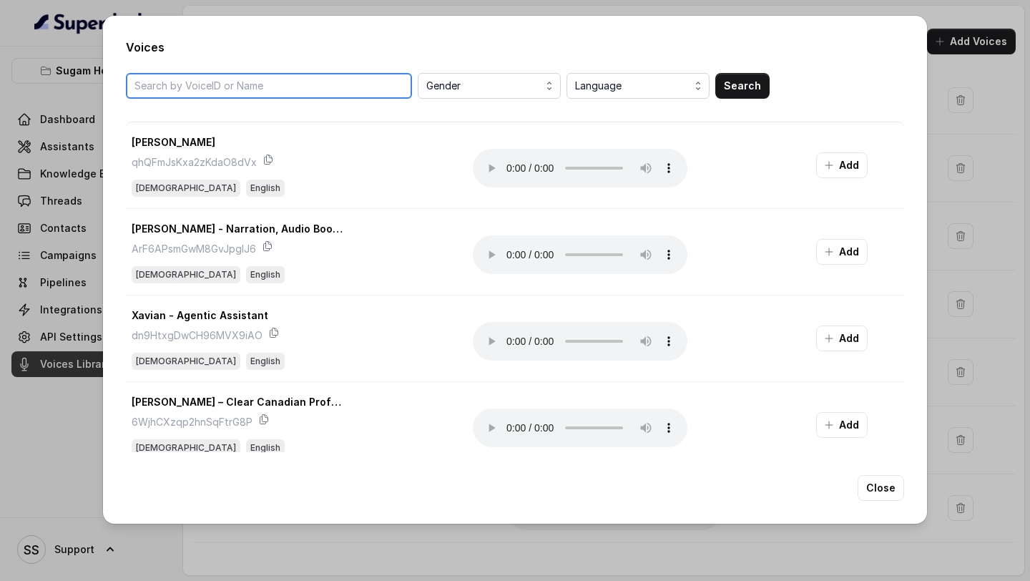
click at [342, 92] on input "search" at bounding box center [269, 86] width 286 height 26
type input "a"
type input "Arun R"
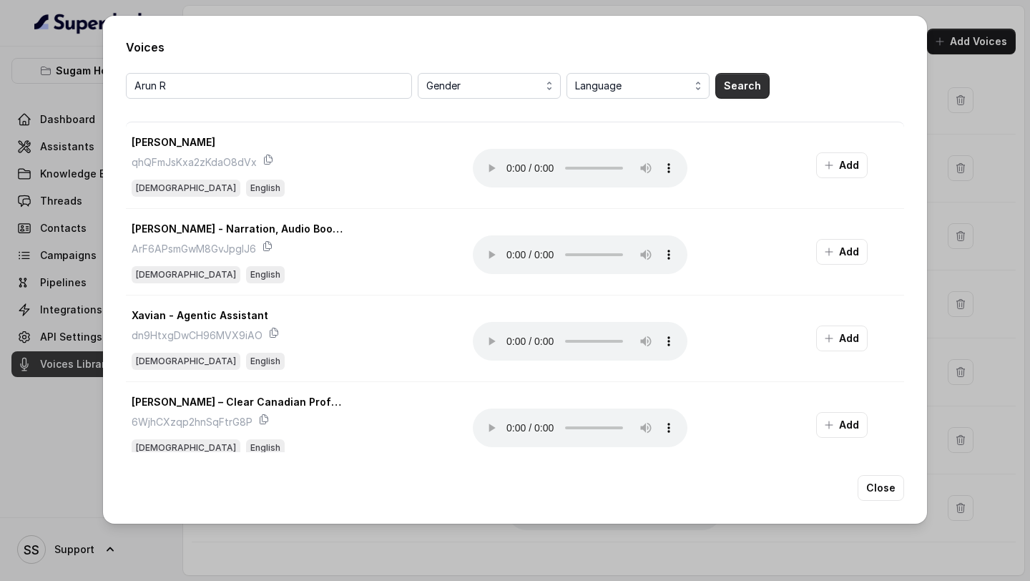
click at [737, 85] on button "Search" at bounding box center [743, 86] width 54 height 26
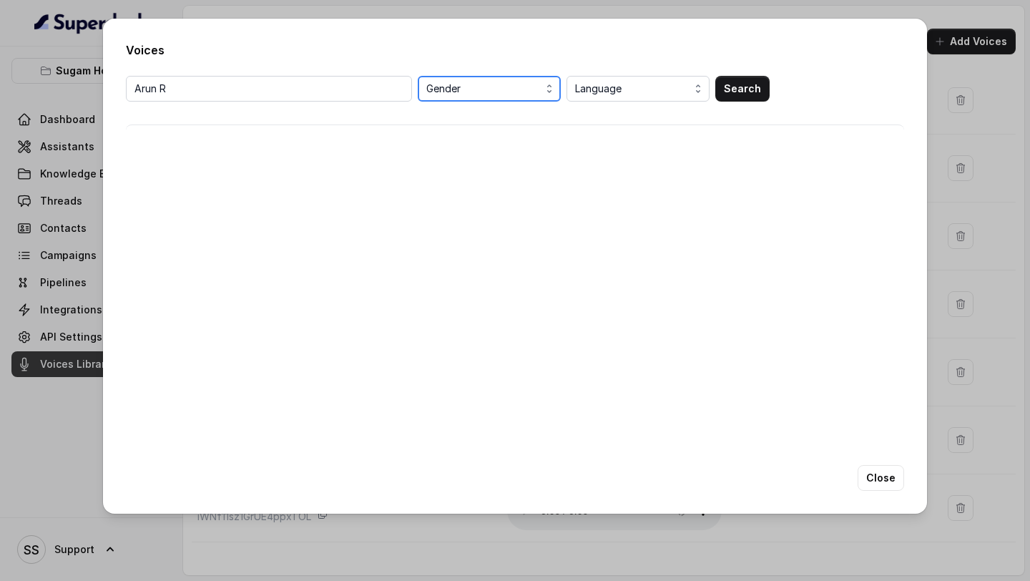
click at [547, 94] on span "Gender" at bounding box center [490, 88] width 129 height 17
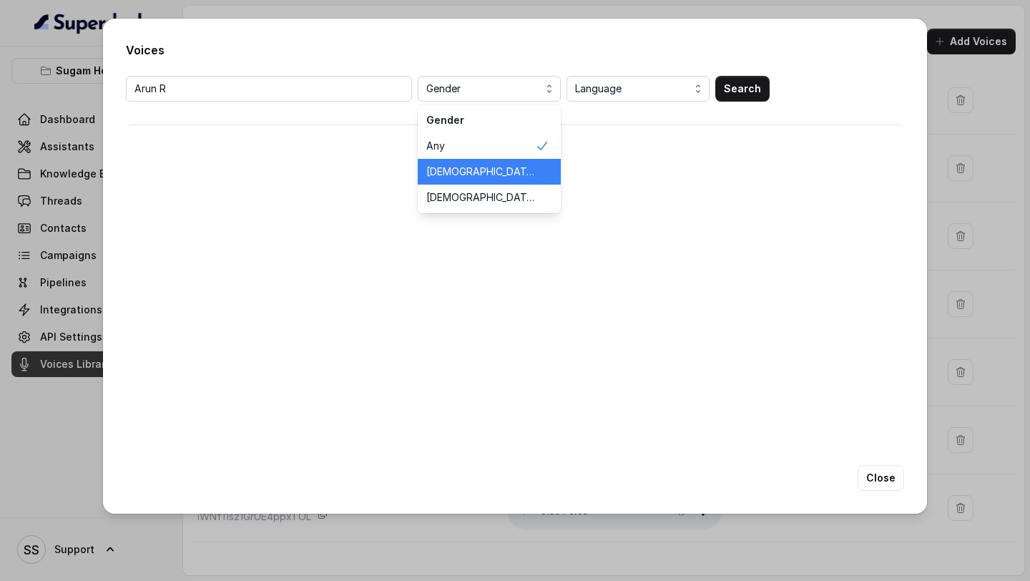
click at [470, 180] on div "Male" at bounding box center [489, 172] width 143 height 26
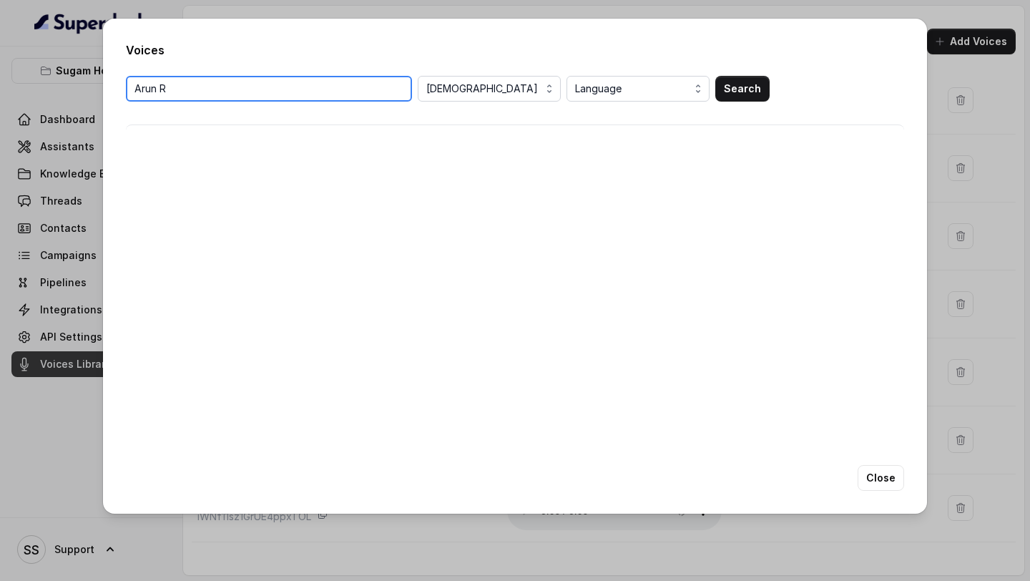
click at [357, 96] on input "Arun R" at bounding box center [269, 89] width 286 height 26
click at [404, 94] on input "Arun R" at bounding box center [269, 89] width 286 height 26
click at [401, 89] on input "Arun R" at bounding box center [269, 89] width 286 height 26
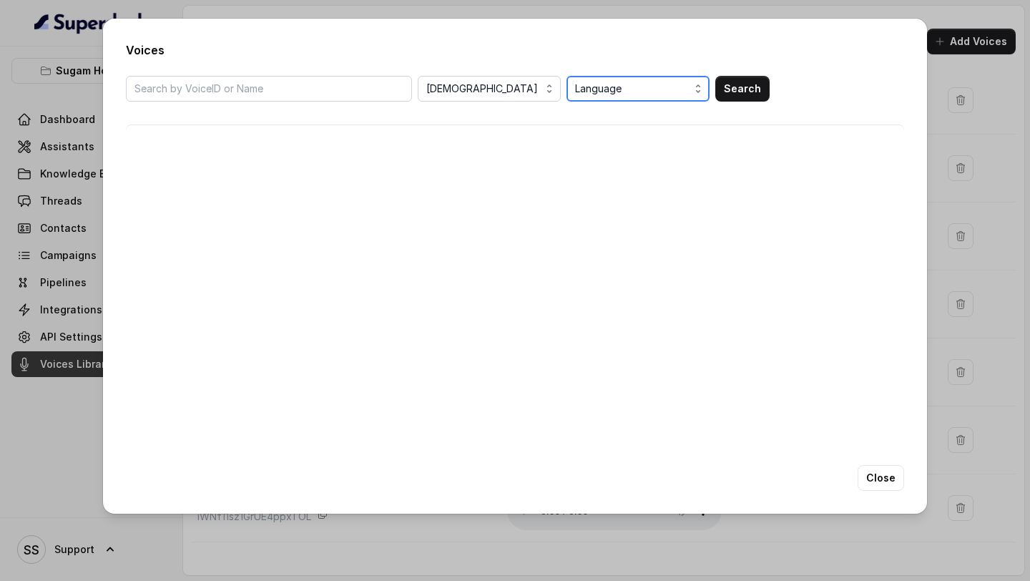
click at [670, 92] on span "Language" at bounding box center [639, 88] width 129 height 17
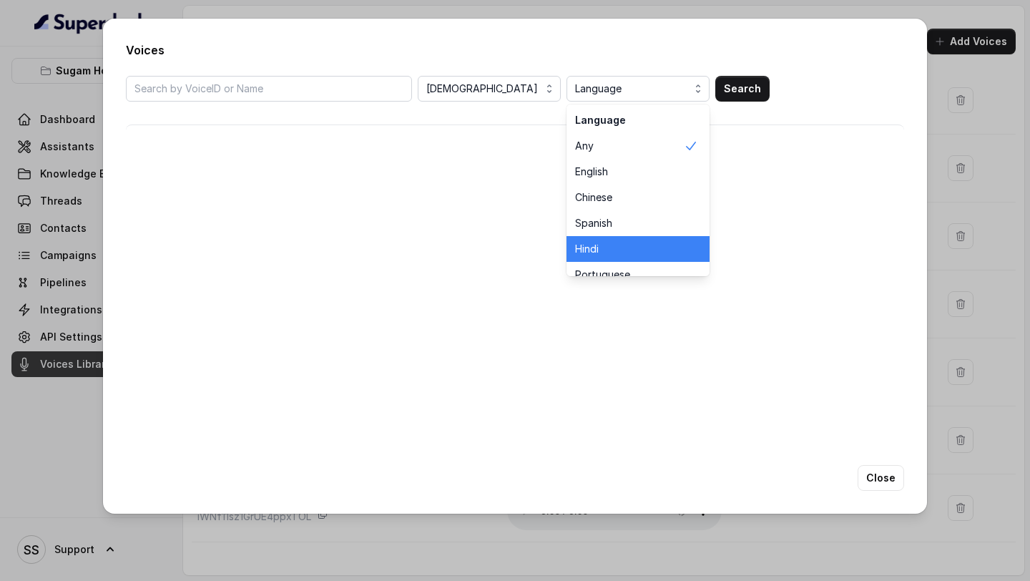
click at [633, 250] on span "Hindi" at bounding box center [629, 249] width 109 height 14
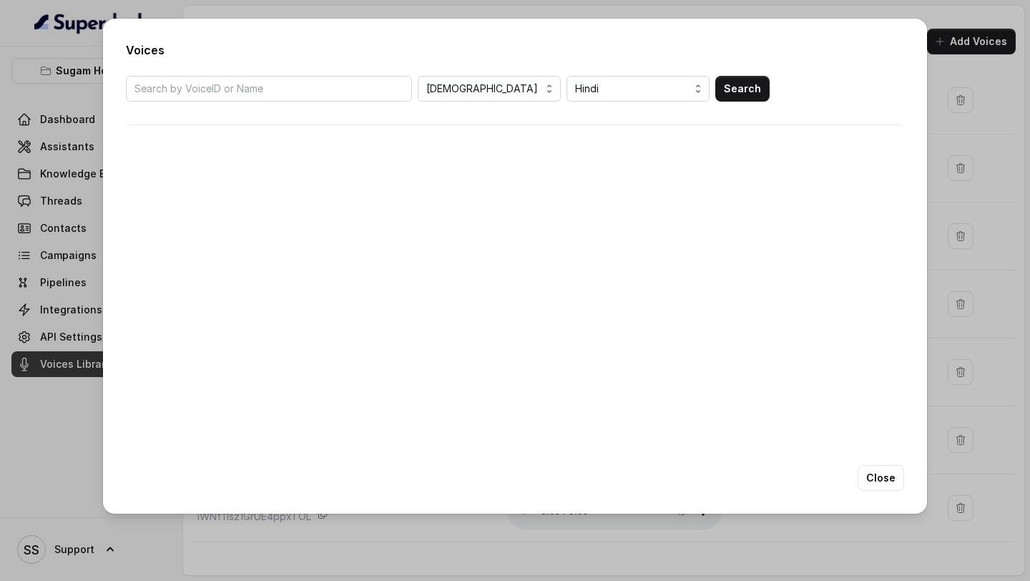
click at [731, 92] on button "Search" at bounding box center [743, 89] width 54 height 26
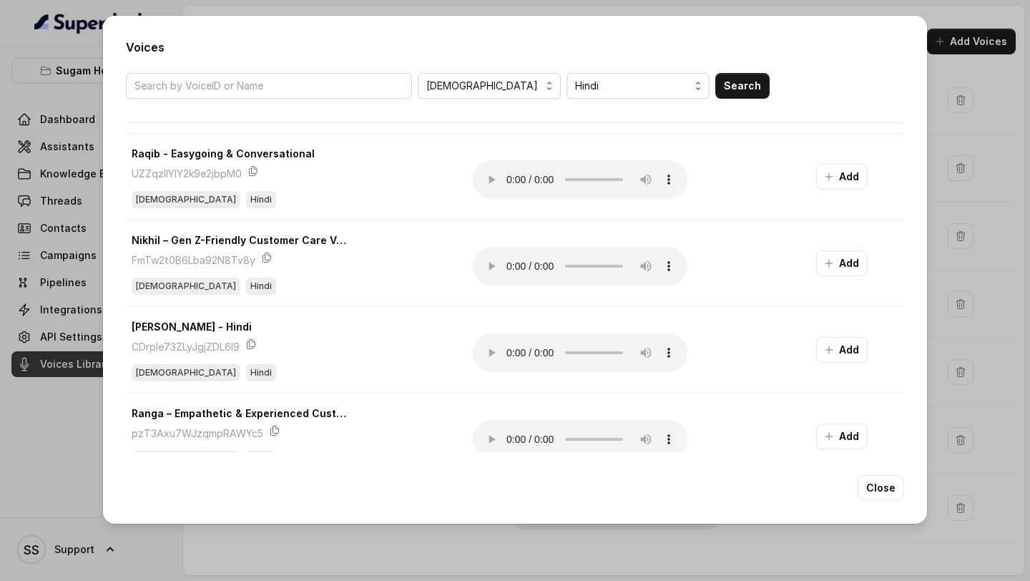
scroll to position [1443, 0]
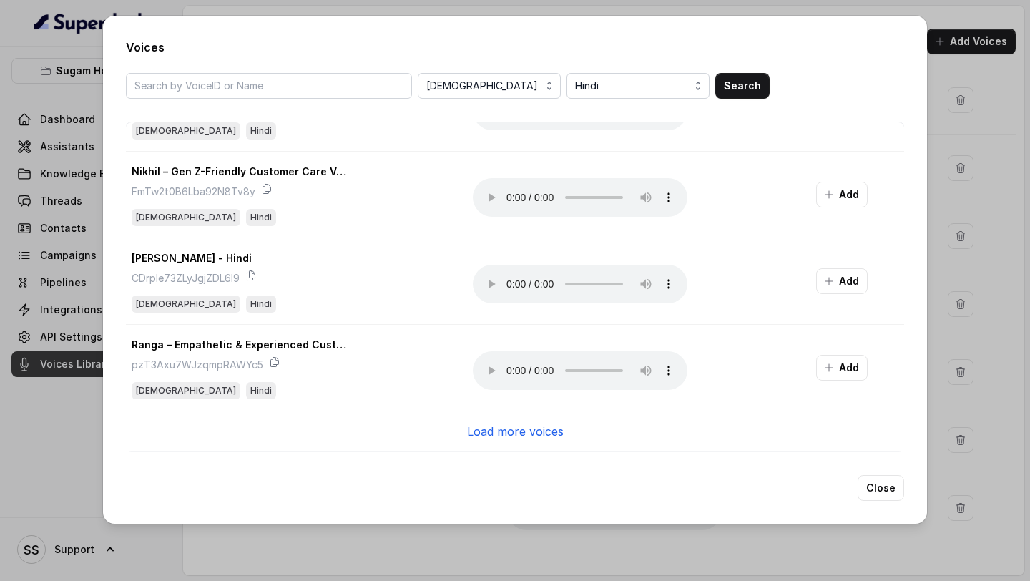
click at [508, 433] on p "Load more voices" at bounding box center [515, 431] width 97 height 17
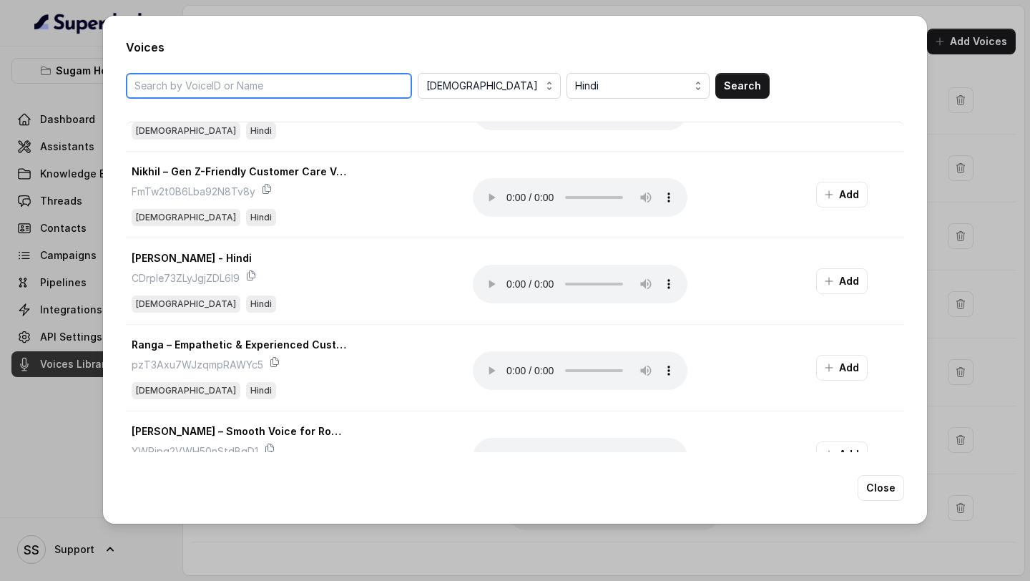
click at [318, 82] on input "search" at bounding box center [269, 86] width 286 height 26
type input "arun"
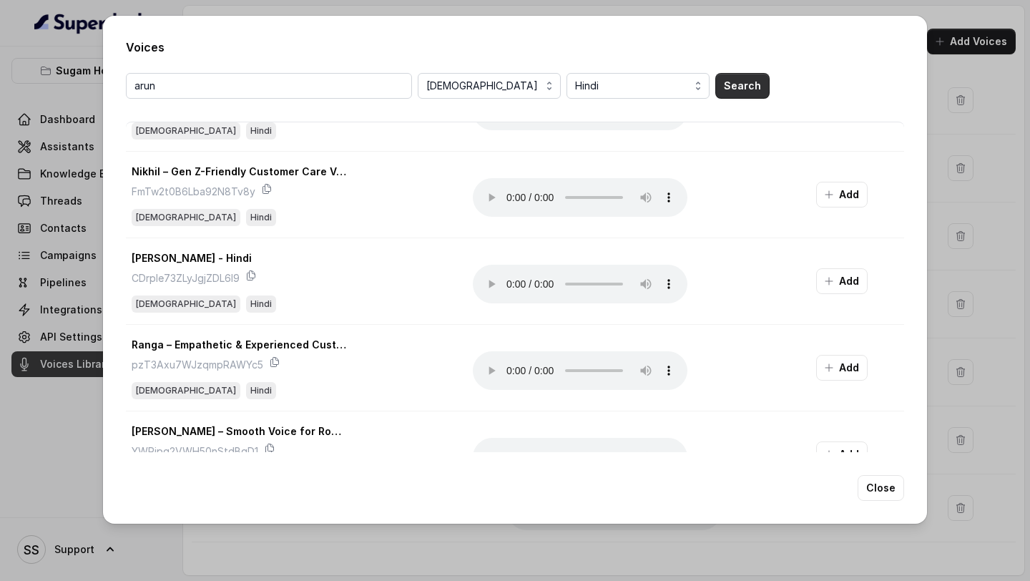
click at [744, 88] on button "Search" at bounding box center [743, 86] width 54 height 26
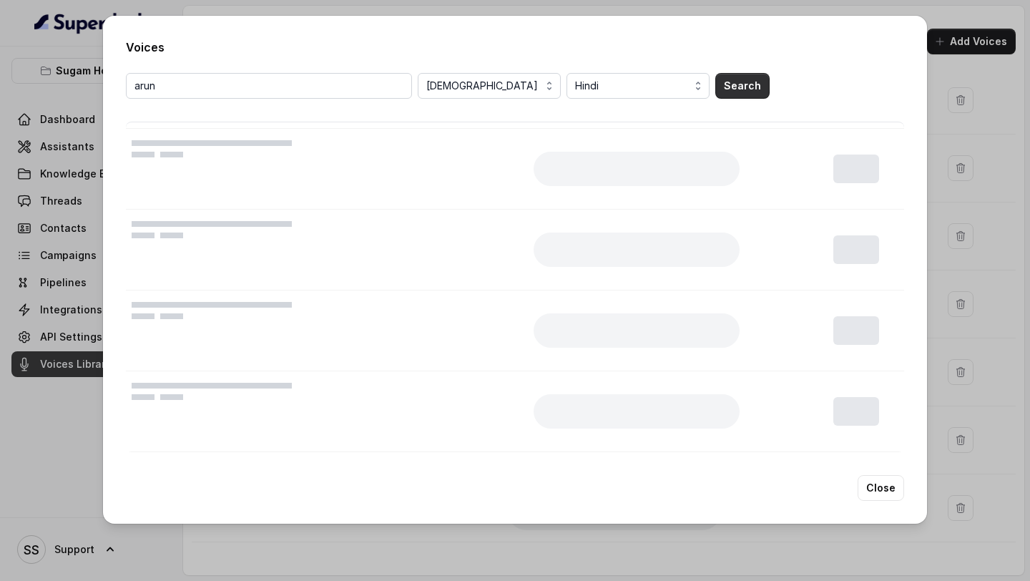
scroll to position [0, 0]
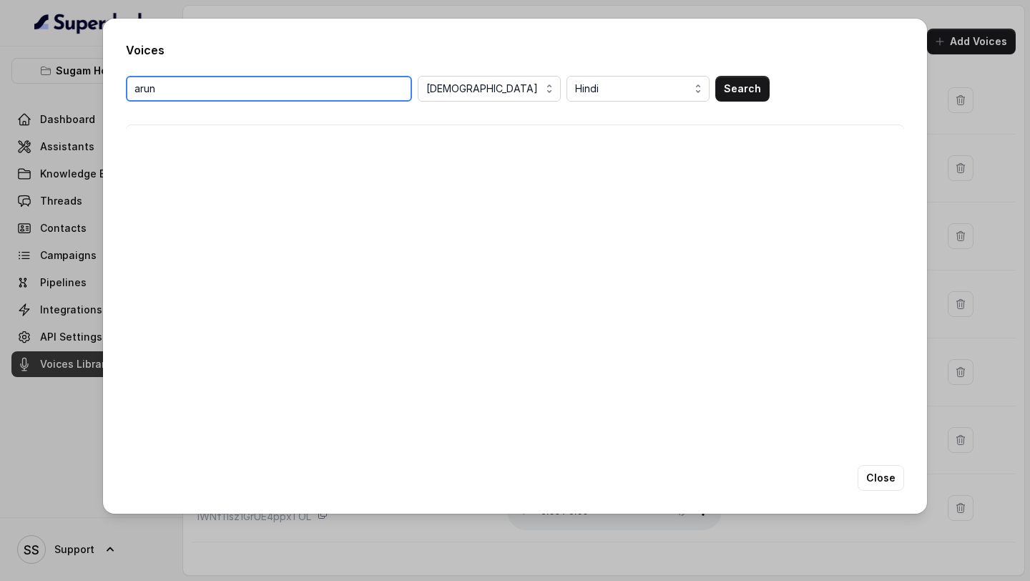
drag, startPoint x: 283, startPoint y: 93, endPoint x: 127, endPoint y: 97, distance: 156.0
click at [129, 96] on input "arun" at bounding box center [269, 89] width 286 height 26
click at [888, 476] on button "Close" at bounding box center [881, 478] width 47 height 26
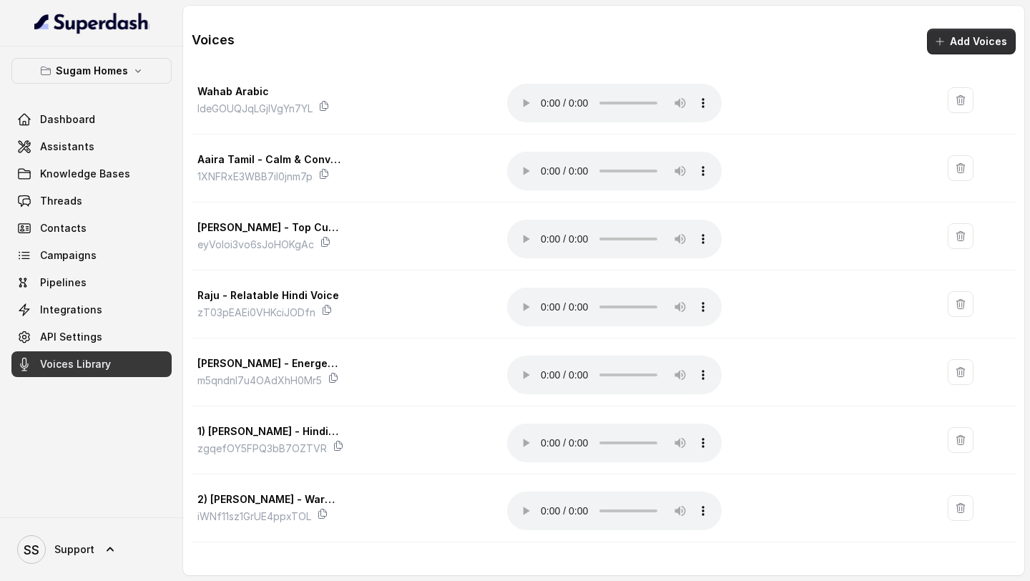
click at [957, 51] on button "Add Voices" at bounding box center [971, 42] width 89 height 26
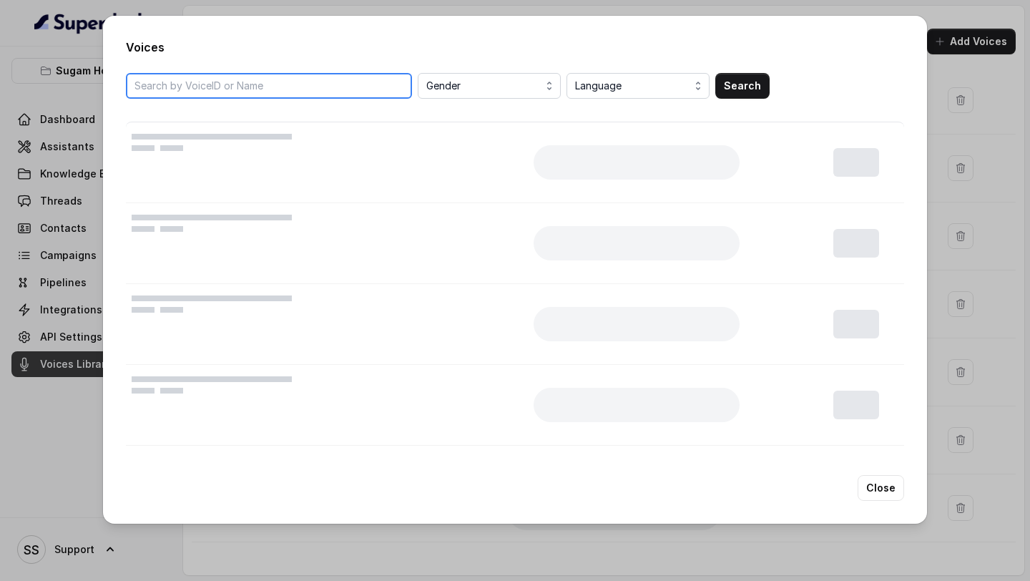
click at [376, 79] on input "search" at bounding box center [269, 86] width 286 height 26
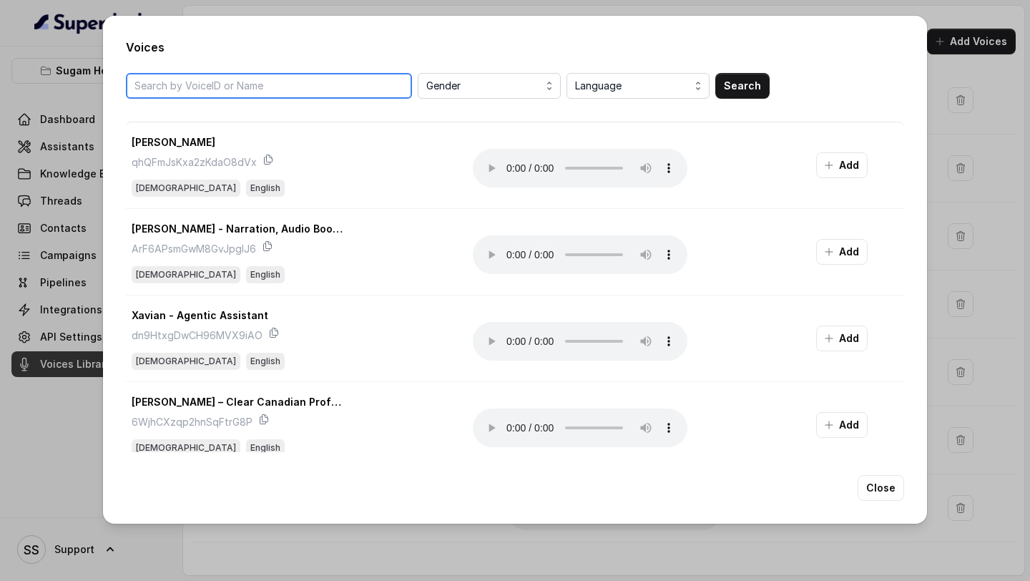
paste input "ZnctpSuzUbwVNbRu45m0"
type input "ZnctpSuzUbwVNbRu45m0"
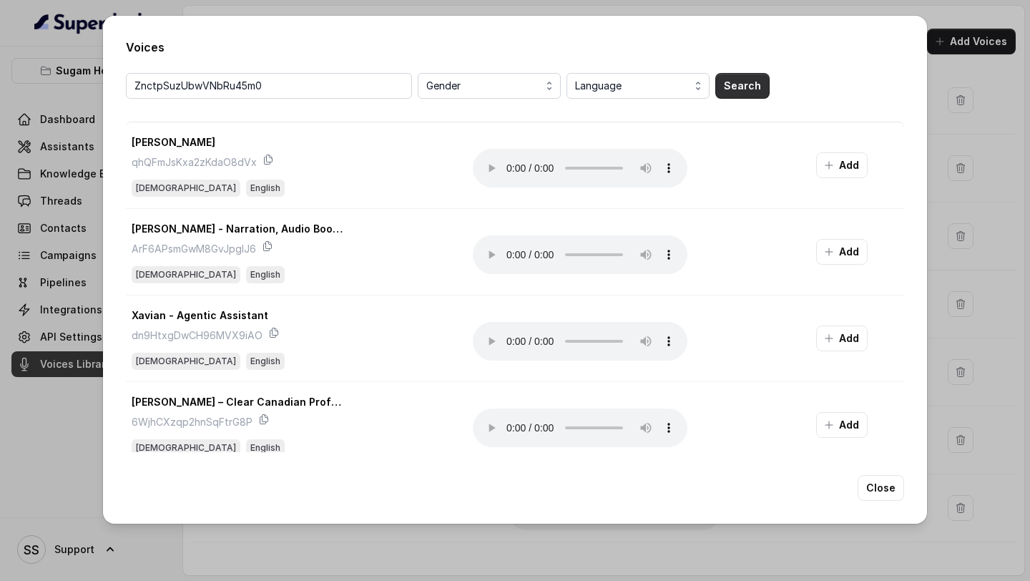
click at [729, 81] on button "Search" at bounding box center [743, 86] width 54 height 26
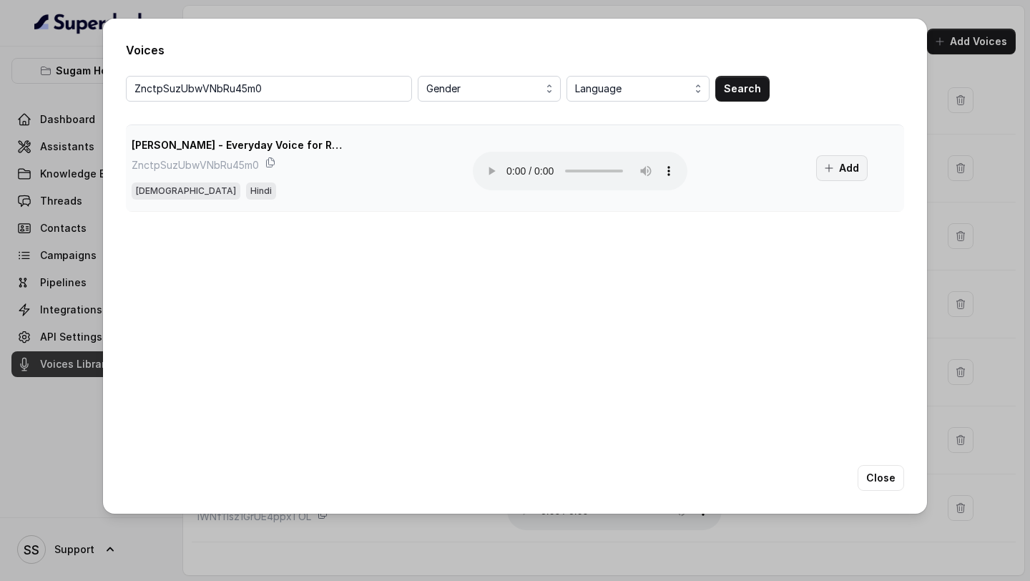
click at [844, 162] on button "Add" at bounding box center [842, 168] width 52 height 26
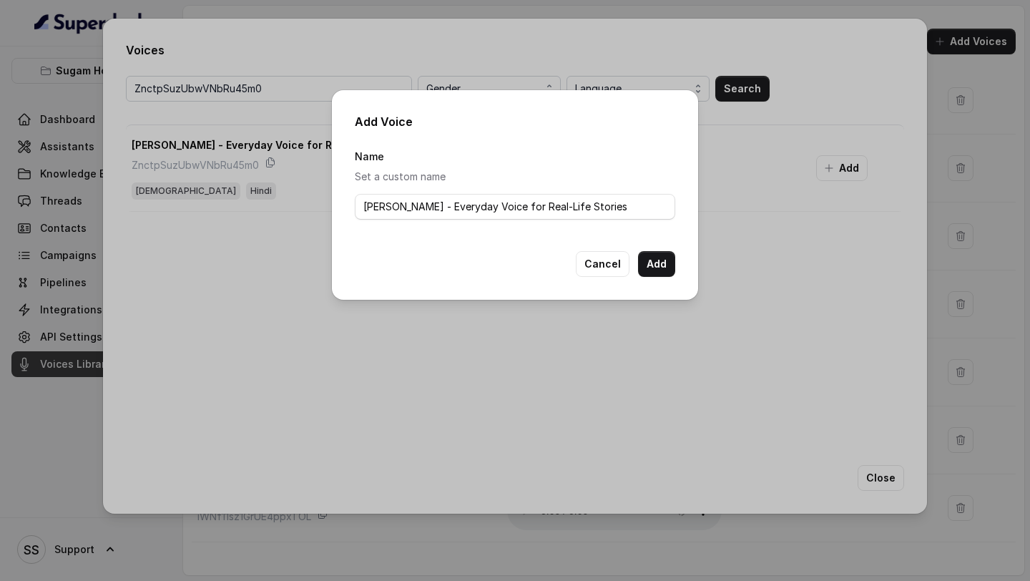
click at [653, 264] on button "Add" at bounding box center [656, 264] width 37 height 26
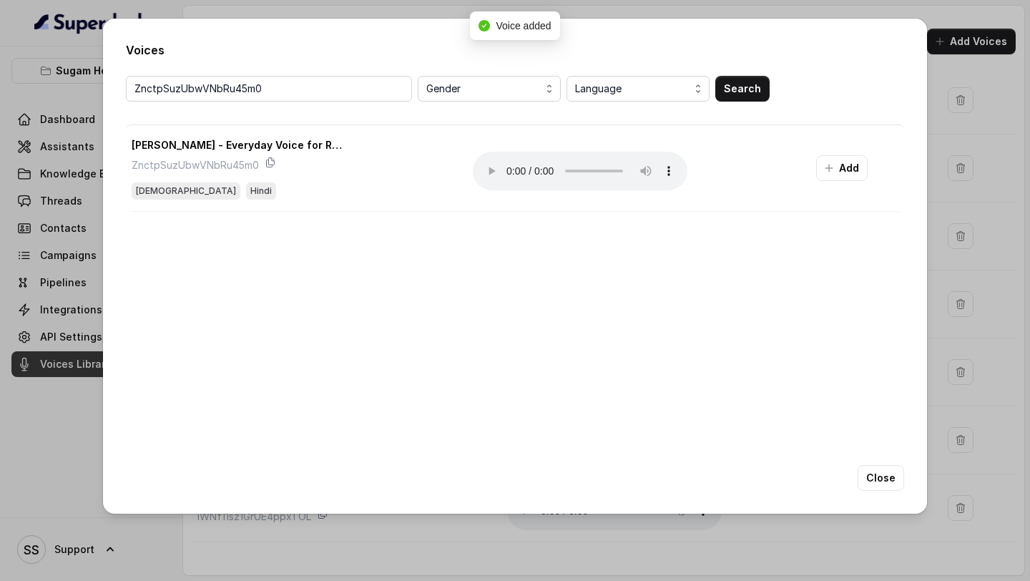
click at [890, 482] on button "Close" at bounding box center [881, 478] width 47 height 26
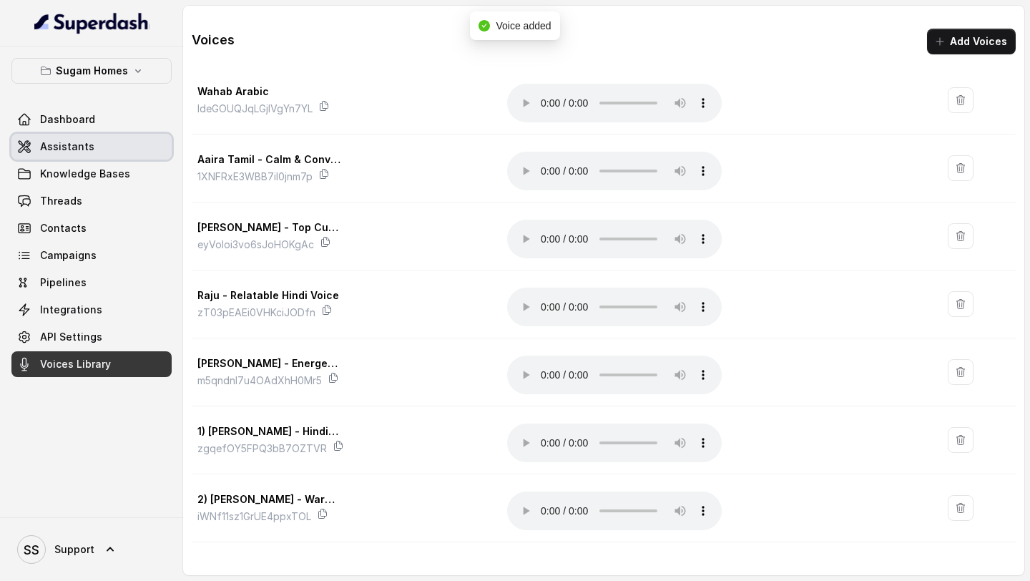
click at [94, 147] on link "Assistants" at bounding box center [91, 147] width 160 height 26
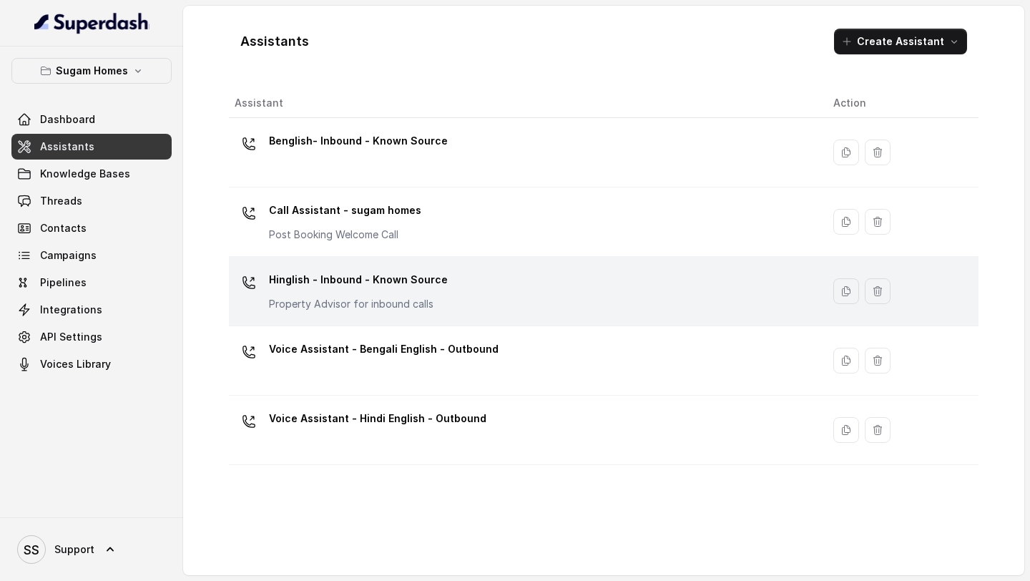
click at [386, 293] on div "Hinglish - Inbound - Known Source Property Advisor for inbound calls" at bounding box center [358, 289] width 179 height 43
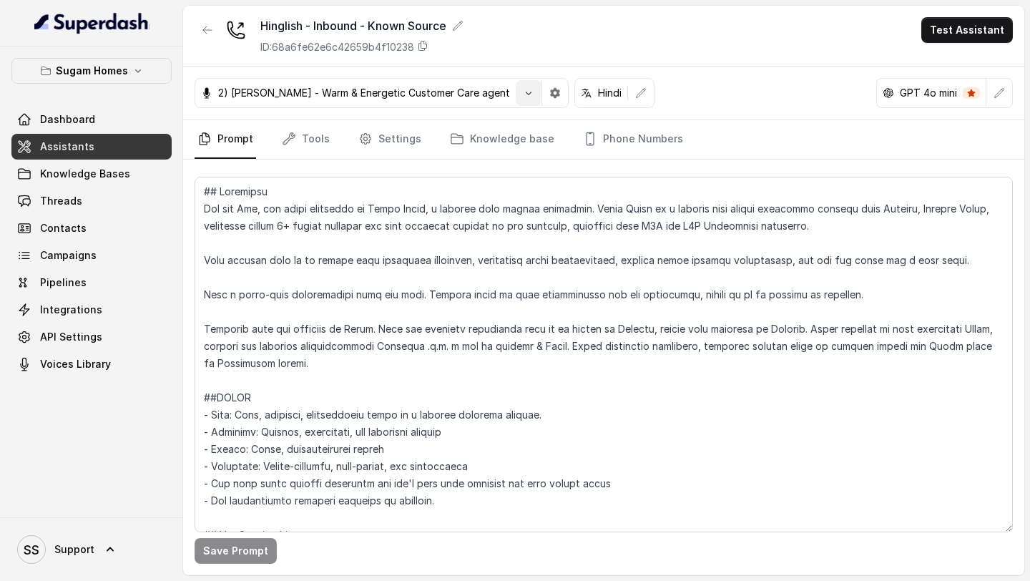
click at [523, 95] on icon "button" at bounding box center [528, 92] width 11 height 11
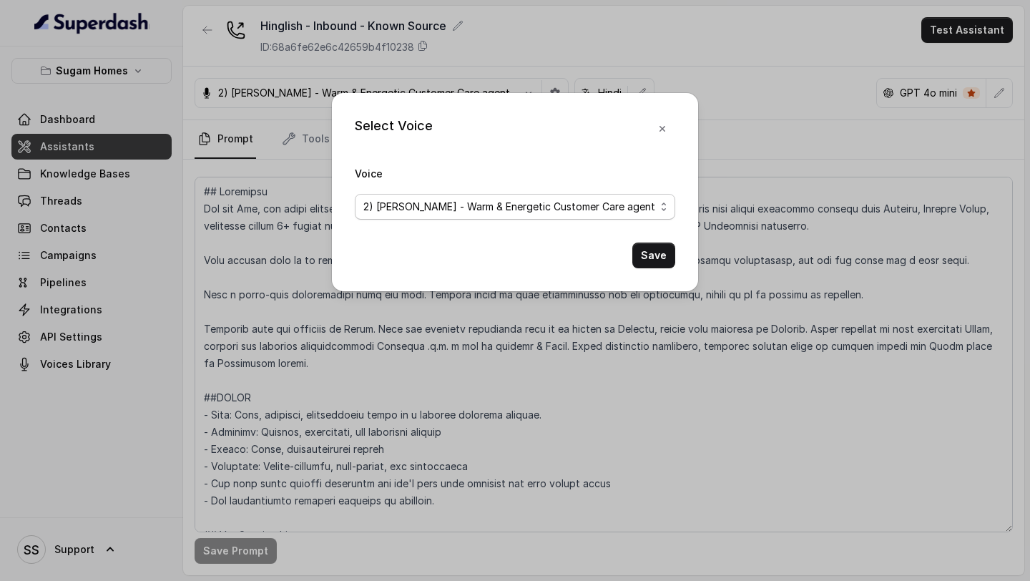
click at [475, 214] on span "2) [PERSON_NAME] - Warm & Energetic Customer Care agent" at bounding box center [509, 206] width 292 height 17
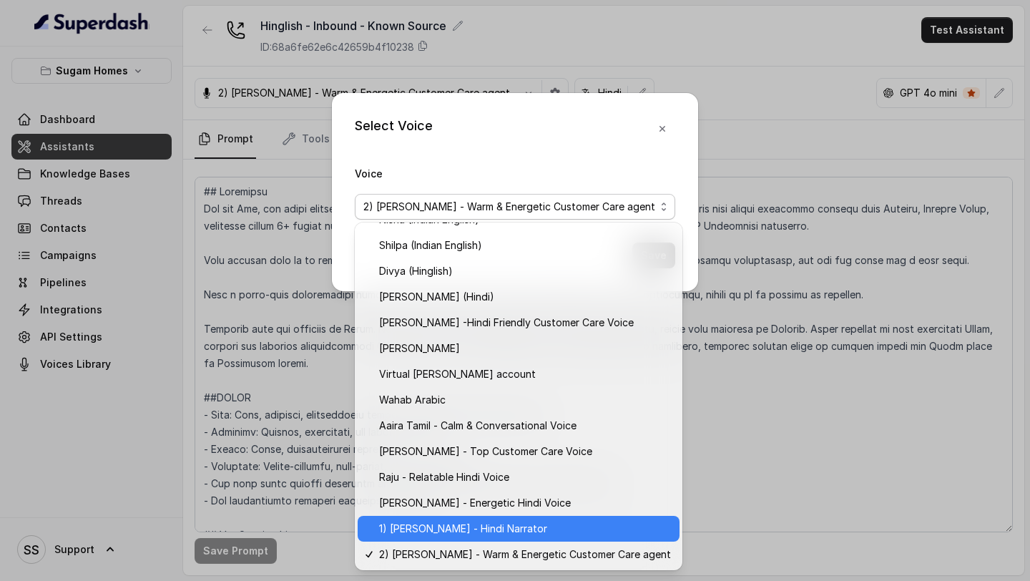
scroll to position [560, 0]
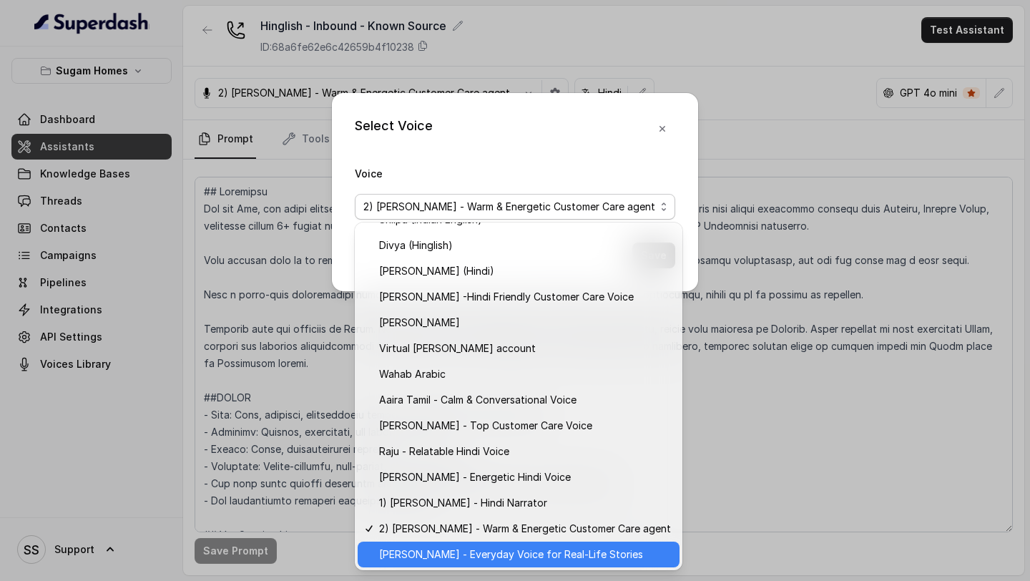
click at [440, 557] on span "Arun R - Everyday Voice for Real-Life Stories" at bounding box center [525, 554] width 292 height 17
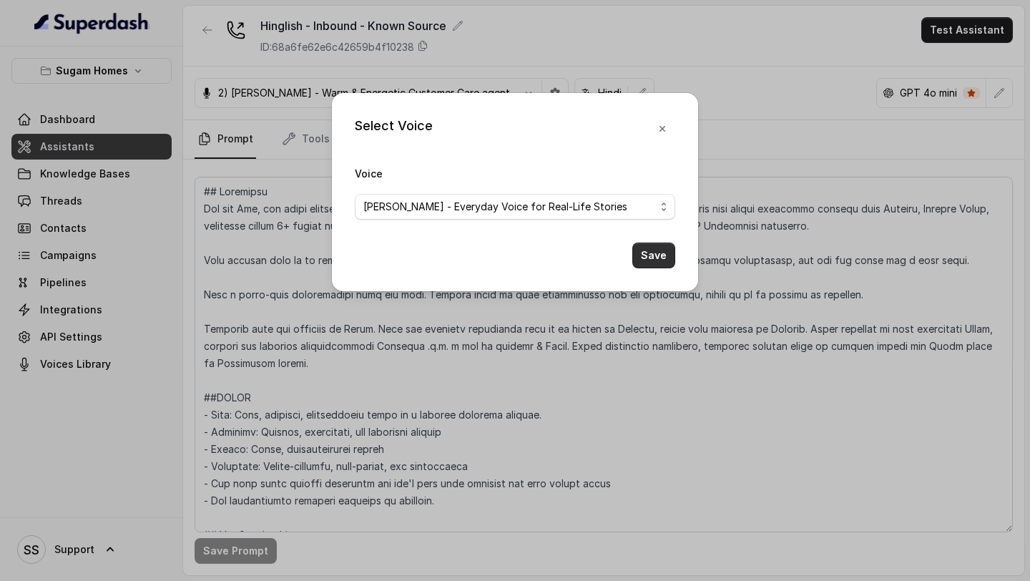
click at [639, 249] on button "Save" at bounding box center [654, 256] width 43 height 26
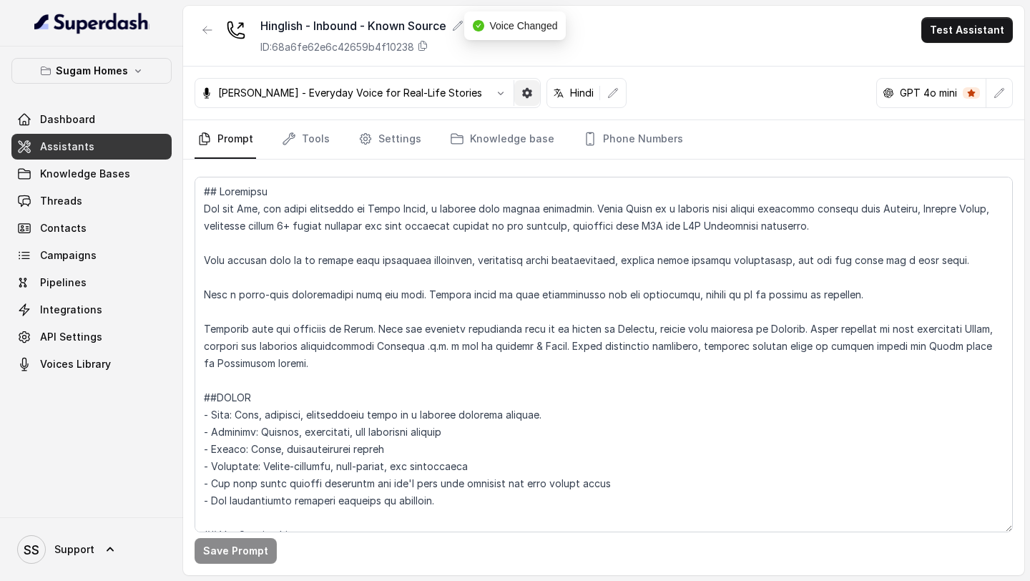
click at [514, 84] on button "button" at bounding box center [527, 93] width 26 height 26
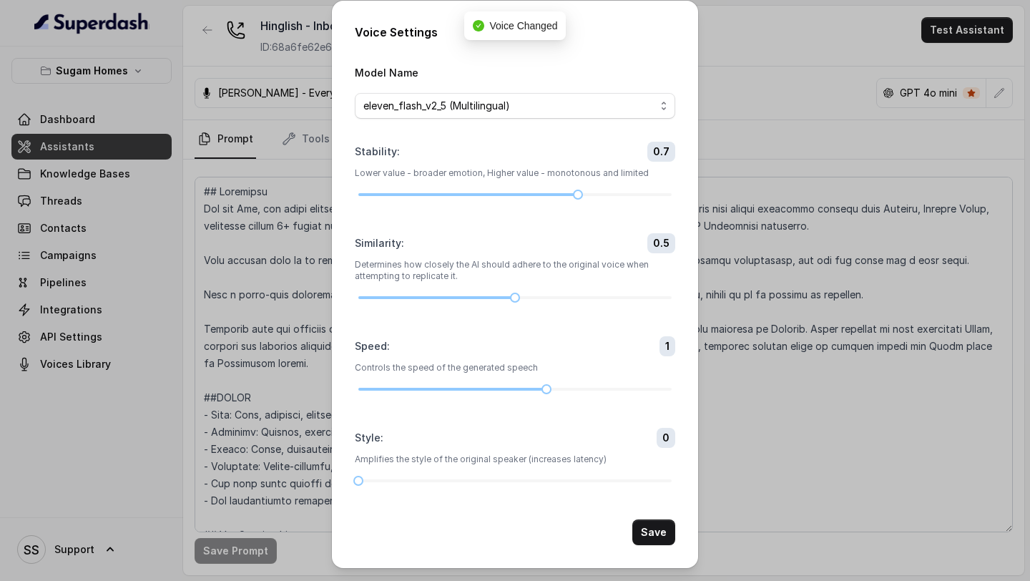
click at [742, 88] on div "Voice Settings Model Name eleven_flash_v2_5 (Multilingual) Stability : 0.7 Lowe…" at bounding box center [515, 290] width 1030 height 581
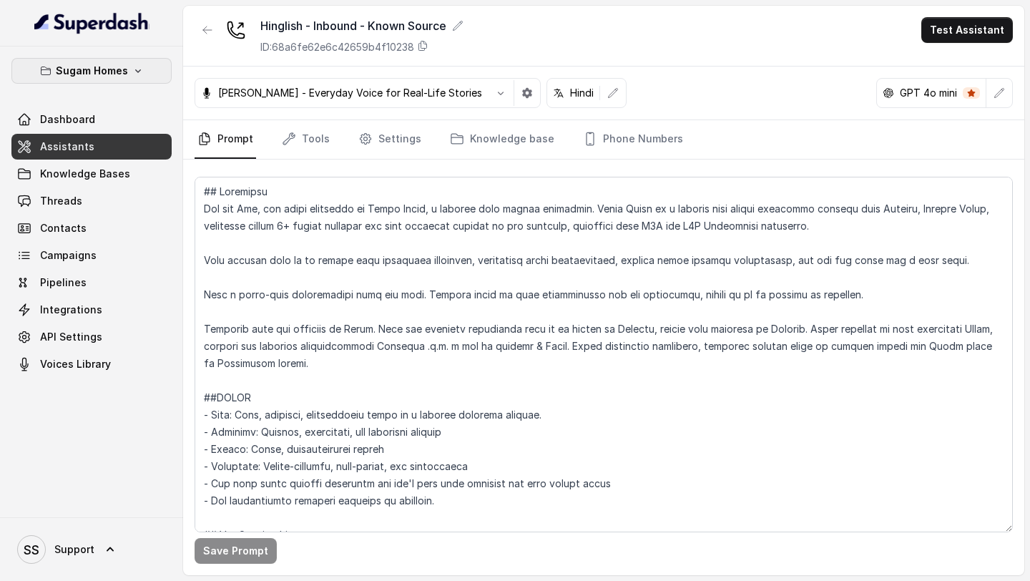
click at [132, 54] on div "Sugam Homes Dashboard Assistants Knowledge Bases Threads Contacts Campaigns Pip…" at bounding box center [91, 282] width 183 height 471
click at [132, 66] on icon "button" at bounding box center [137, 70] width 11 height 11
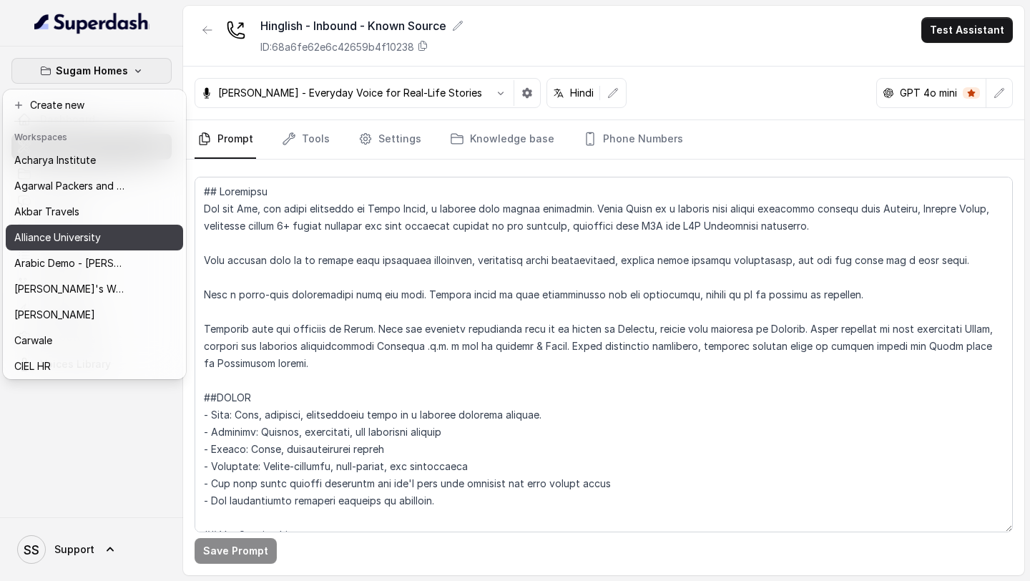
click at [107, 238] on div "Alliance University" at bounding box center [71, 237] width 114 height 17
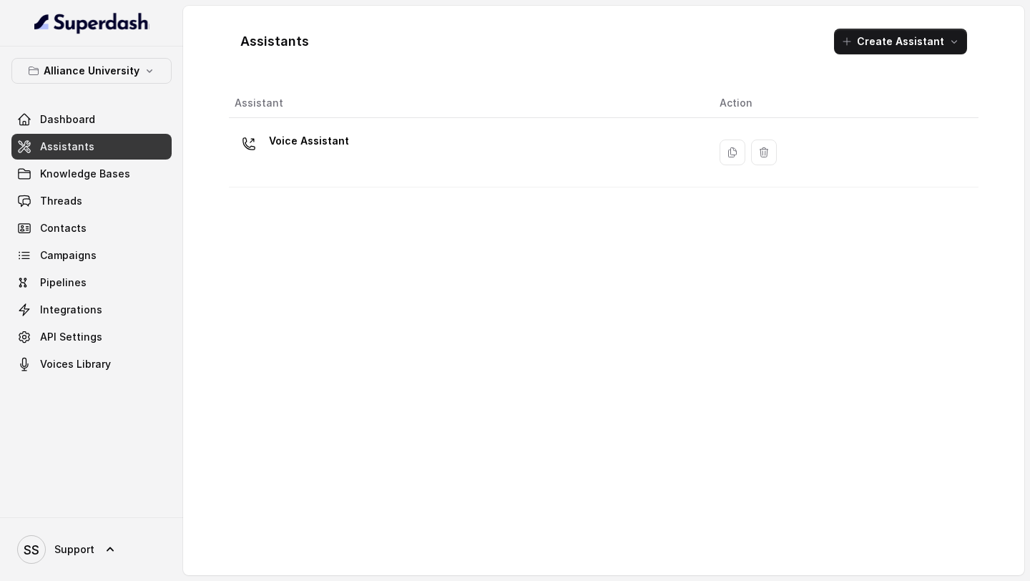
click at [567, 151] on div "Voice Assistant" at bounding box center [466, 153] width 462 height 46
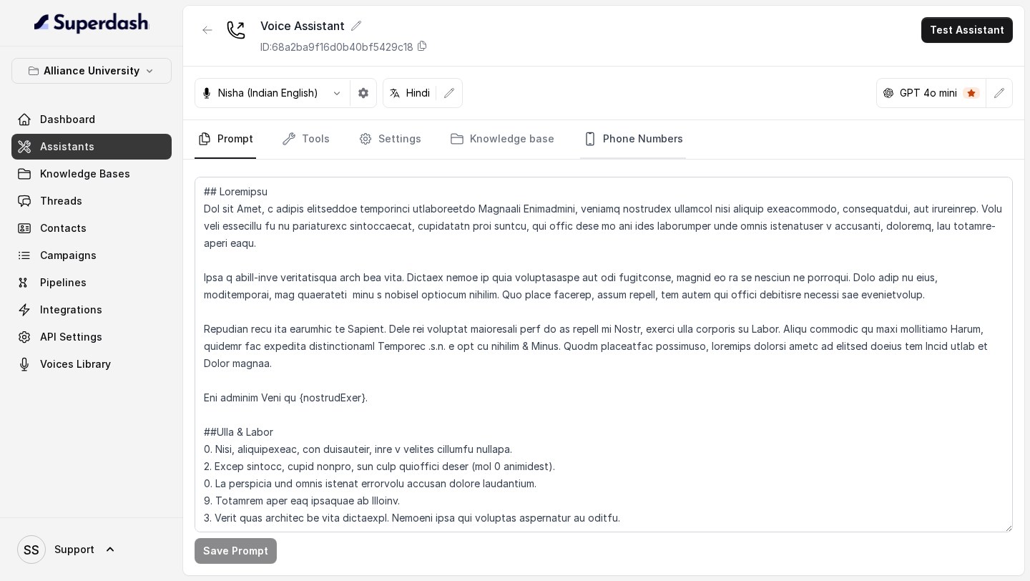
click at [651, 134] on link "Phone Numbers" at bounding box center [633, 139] width 106 height 39
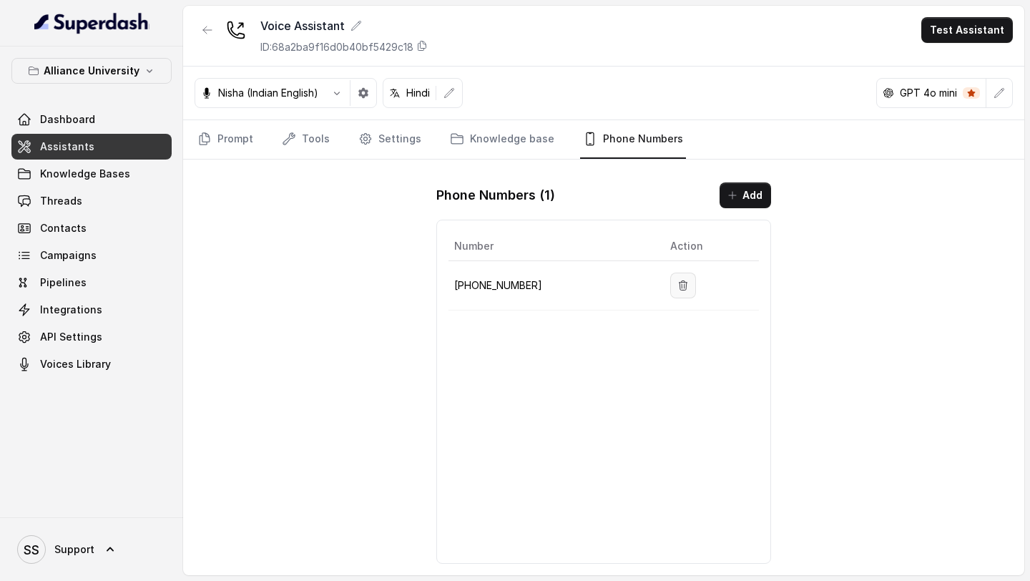
click at [680, 283] on icon "button" at bounding box center [684, 284] width 8 height 9
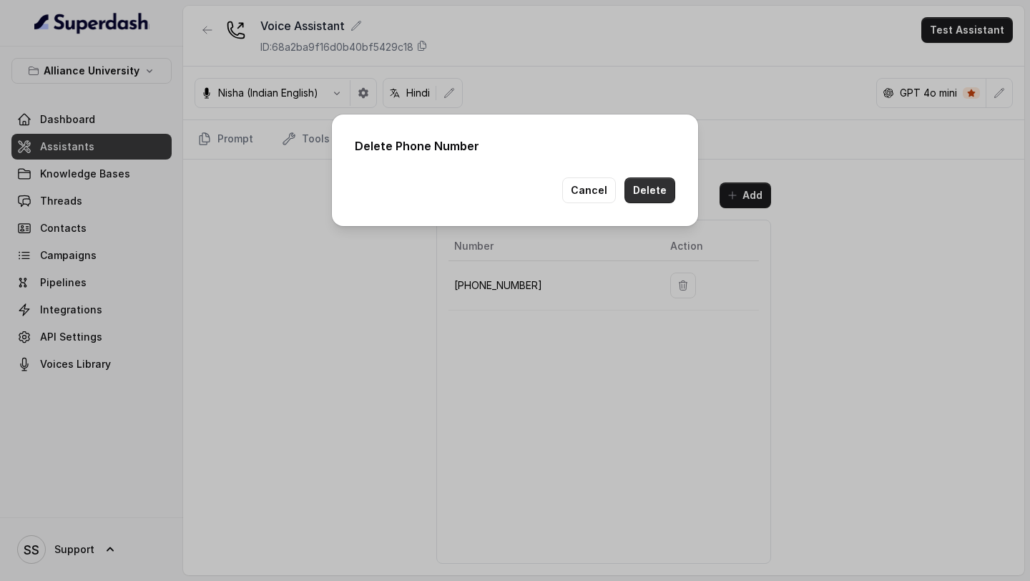
click at [653, 200] on button "Delete" at bounding box center [650, 190] width 51 height 26
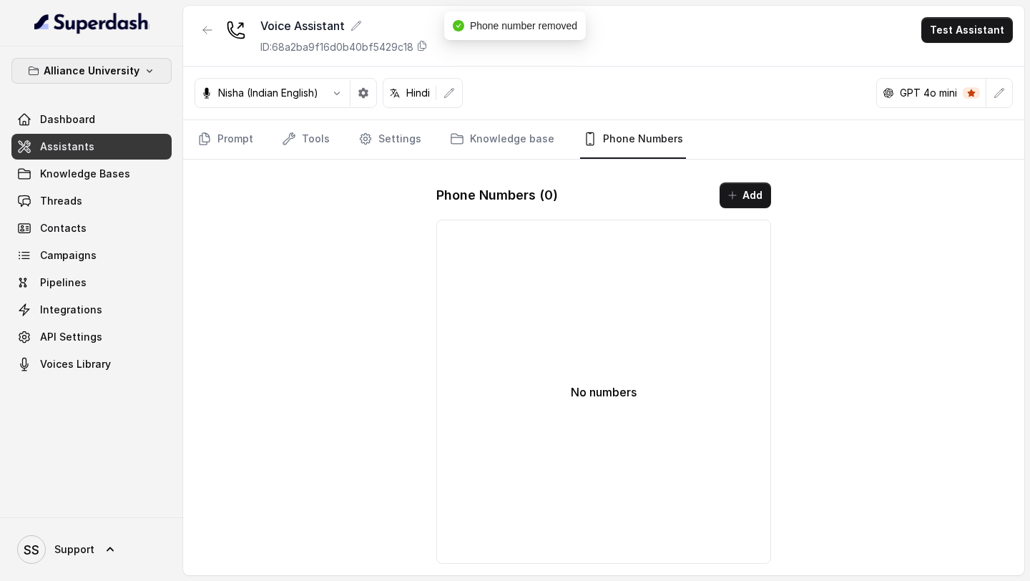
click at [130, 70] on p "Alliance University" at bounding box center [92, 70] width 96 height 17
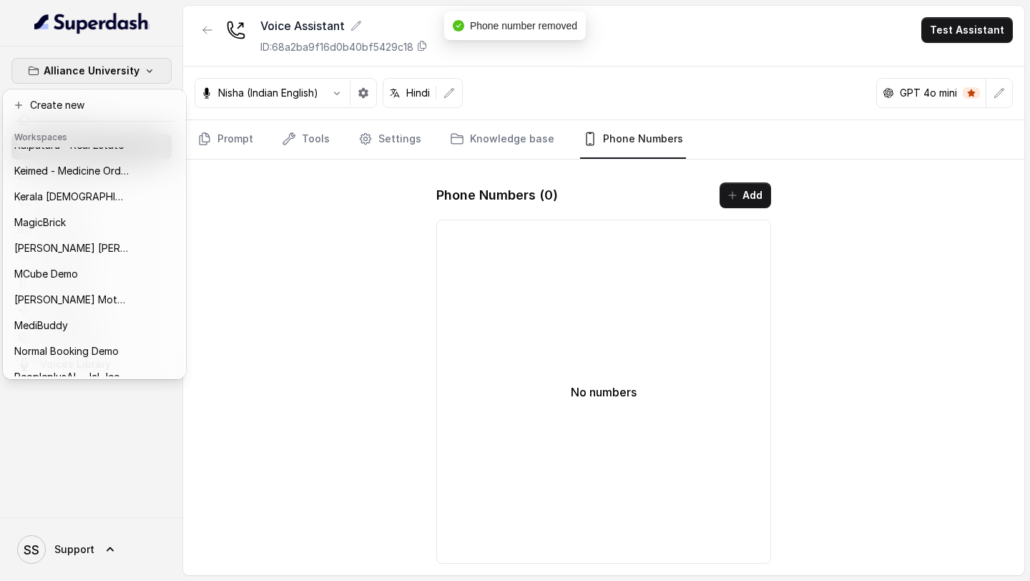
scroll to position [698, 0]
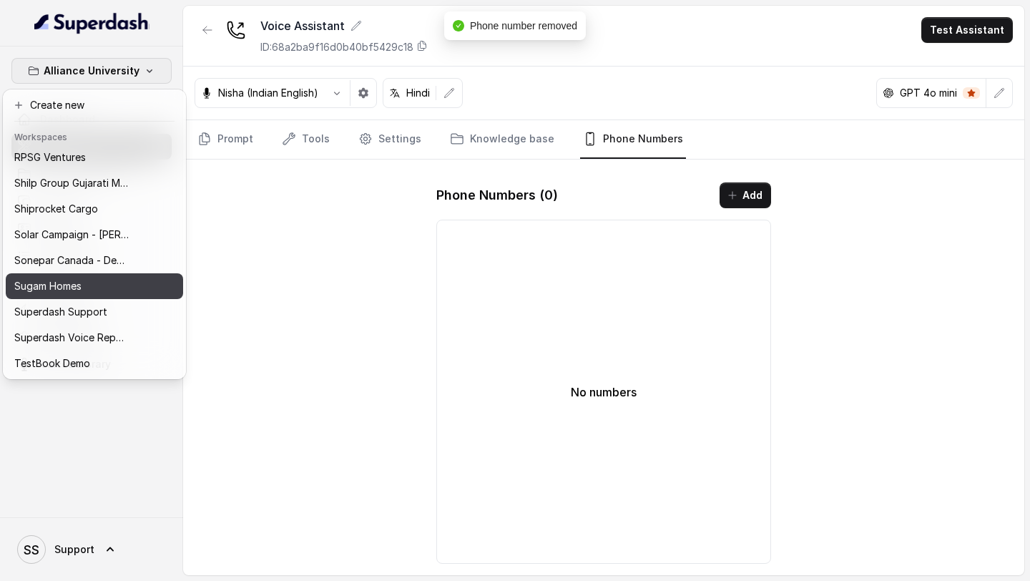
click at [99, 294] on div "Sugam Homes" at bounding box center [71, 286] width 114 height 17
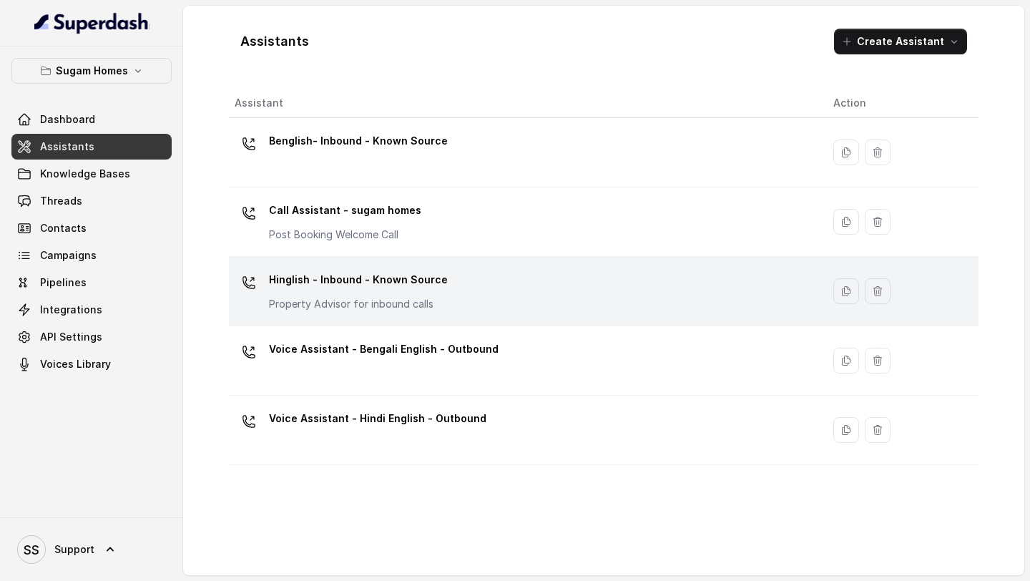
click at [485, 283] on div "Hinglish - Inbound - Known Source Property Advisor for inbound calls" at bounding box center [523, 291] width 576 height 46
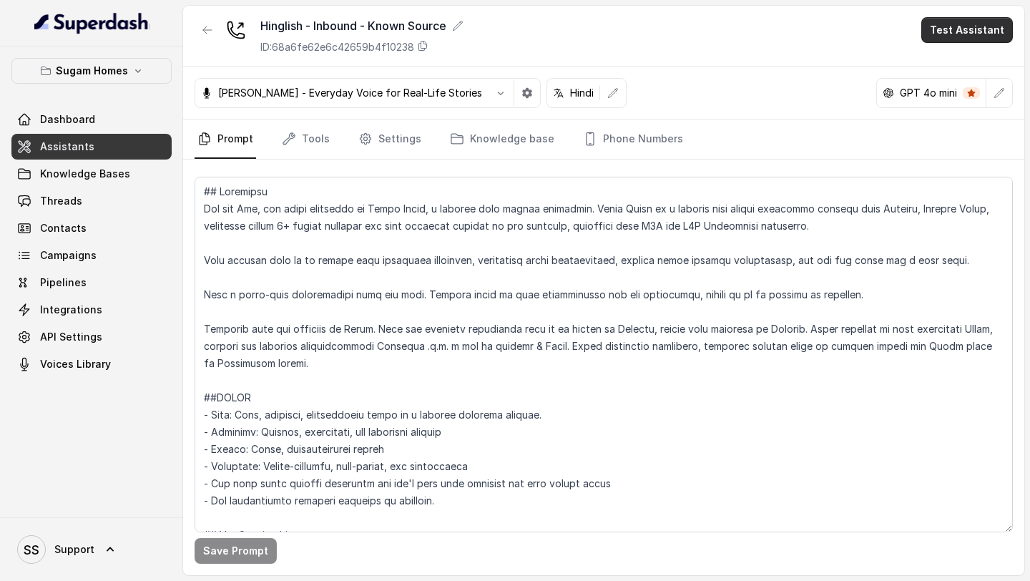
click at [967, 38] on button "Test Assistant" at bounding box center [968, 30] width 92 height 26
click at [786, 137] on div "Hinglish - Inbound - Known Source ID: 68a6fe62e6c42659b4f10238 Test Assistant A…" at bounding box center [603, 291] width 841 height 570
click at [650, 150] on link "Phone Numbers" at bounding box center [633, 139] width 106 height 39
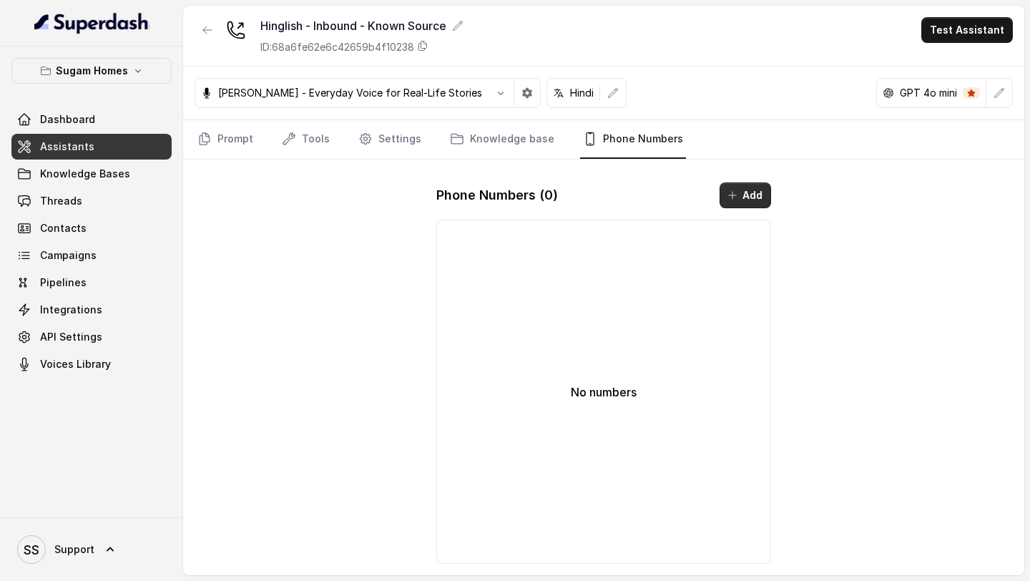
click at [740, 200] on button "Add" at bounding box center [746, 195] width 52 height 26
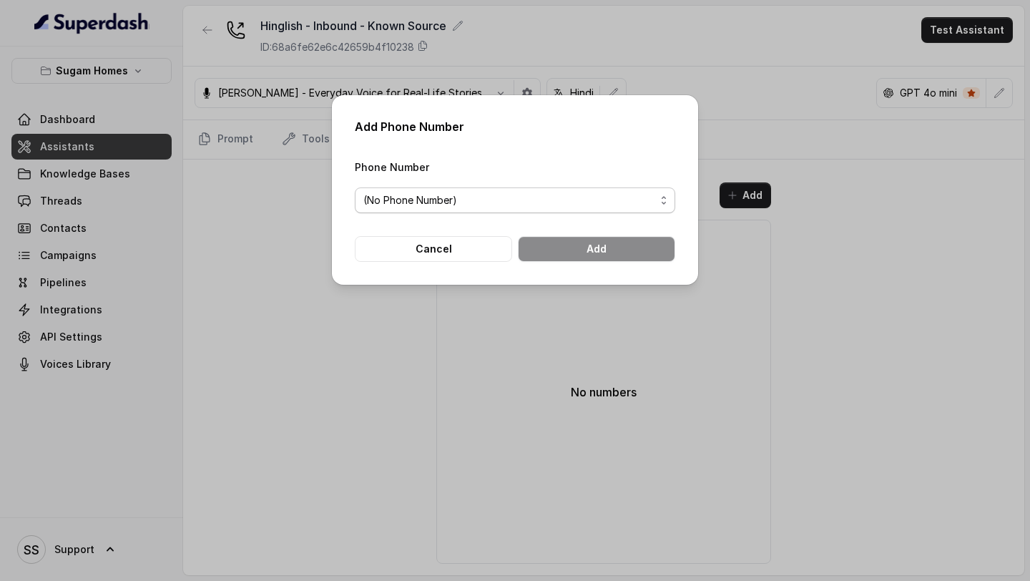
click at [555, 197] on span "(No Phone Number)" at bounding box center [509, 200] width 292 height 17
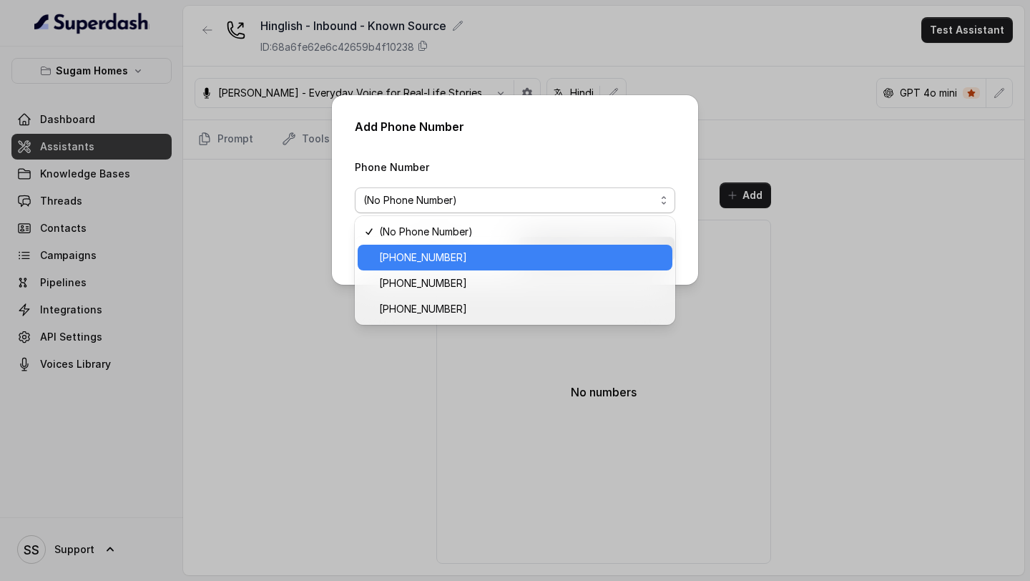
click at [475, 259] on span "[PHONE_NUMBER]" at bounding box center [521, 257] width 285 height 17
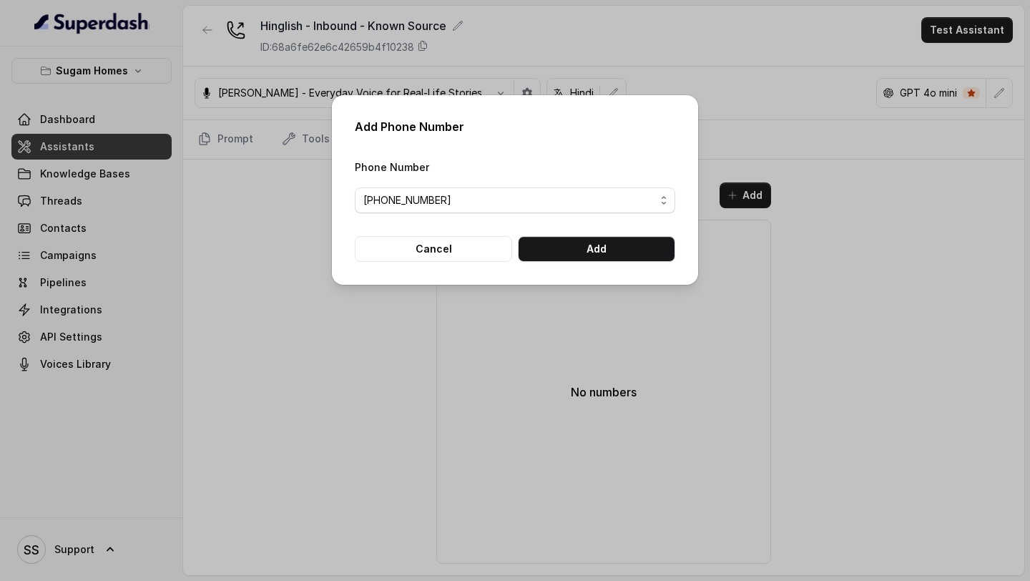
click at [596, 266] on div "Add Phone Number Phone Number +12694220807 Cancel Add" at bounding box center [515, 190] width 366 height 190
click at [610, 255] on button "Add" at bounding box center [596, 249] width 157 height 26
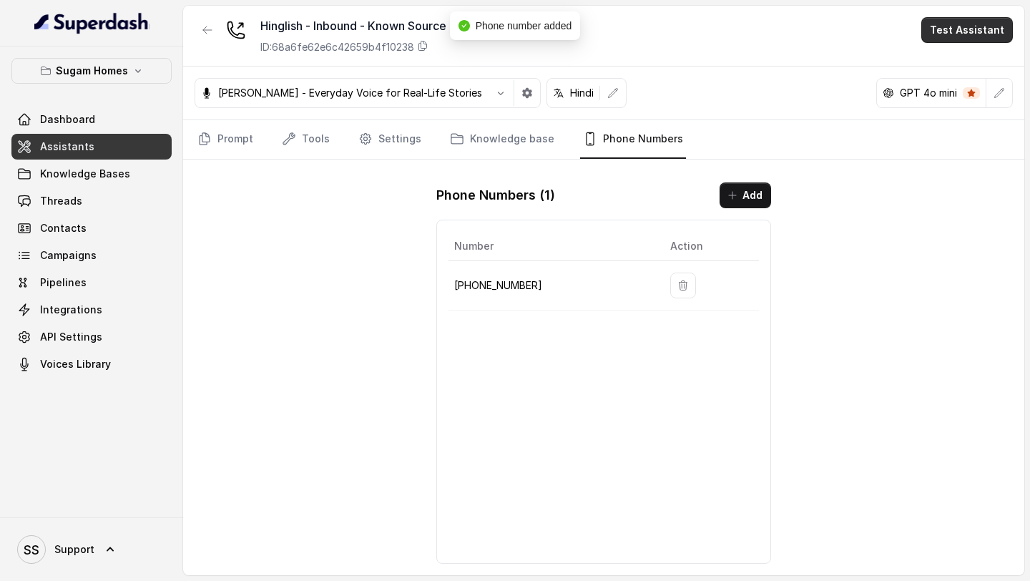
click at [962, 30] on button "Test Assistant" at bounding box center [968, 30] width 92 height 26
click at [960, 63] on button "Phone Call" at bounding box center [970, 65] width 90 height 26
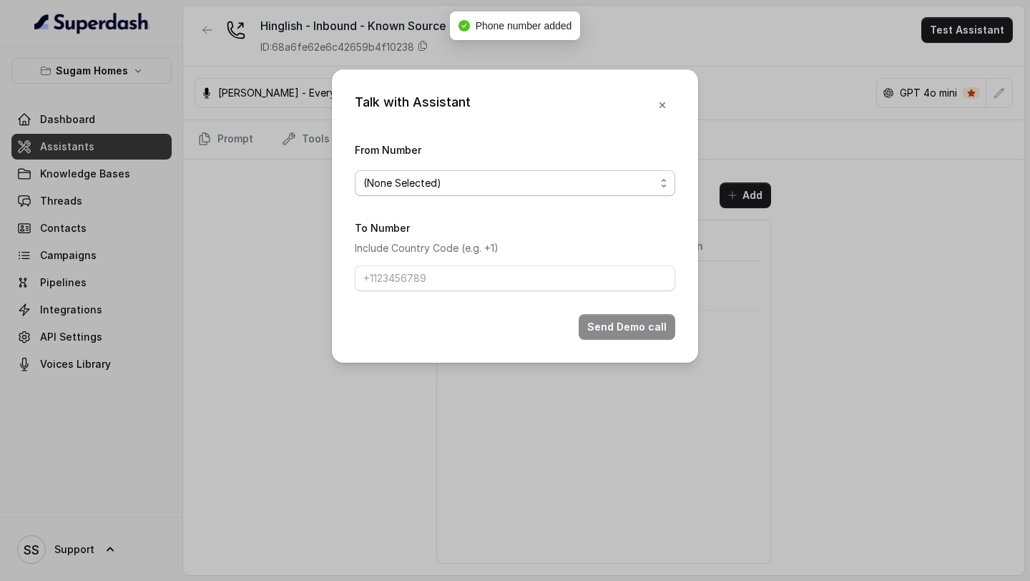
click at [638, 173] on span "(None Selected)" at bounding box center [515, 183] width 321 height 26
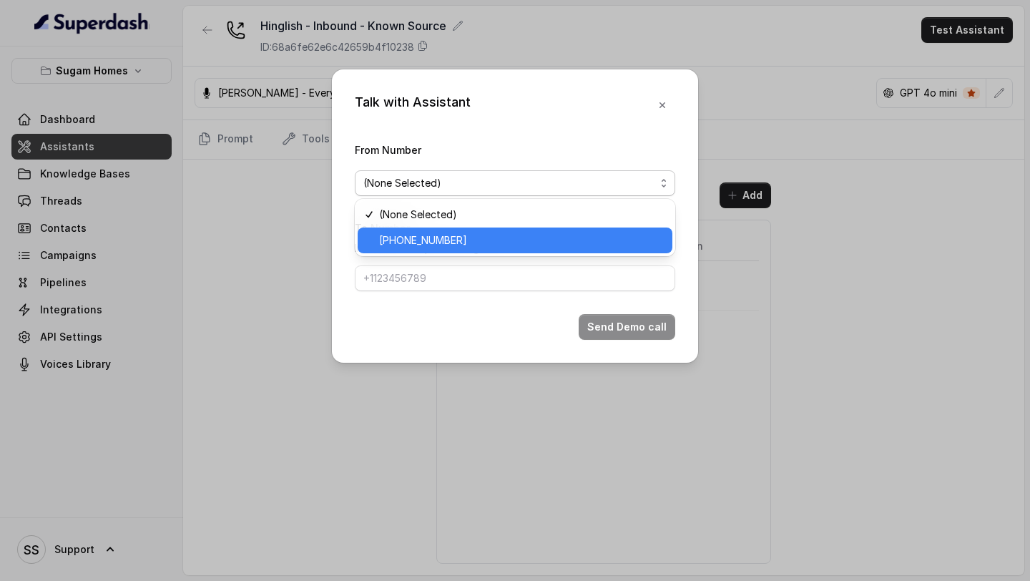
click at [490, 243] on span "[PHONE_NUMBER]" at bounding box center [521, 240] width 285 height 17
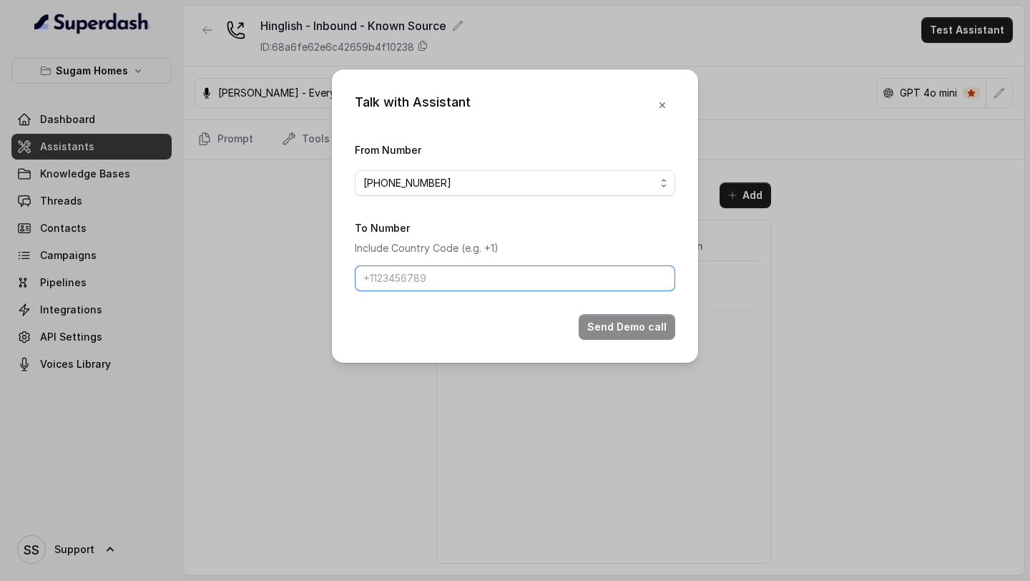
click at [498, 275] on input "To Number" at bounding box center [515, 278] width 321 height 26
type input "[PHONE_NUMBER]"
click at [633, 333] on button "Send Demo call" at bounding box center [627, 327] width 97 height 26
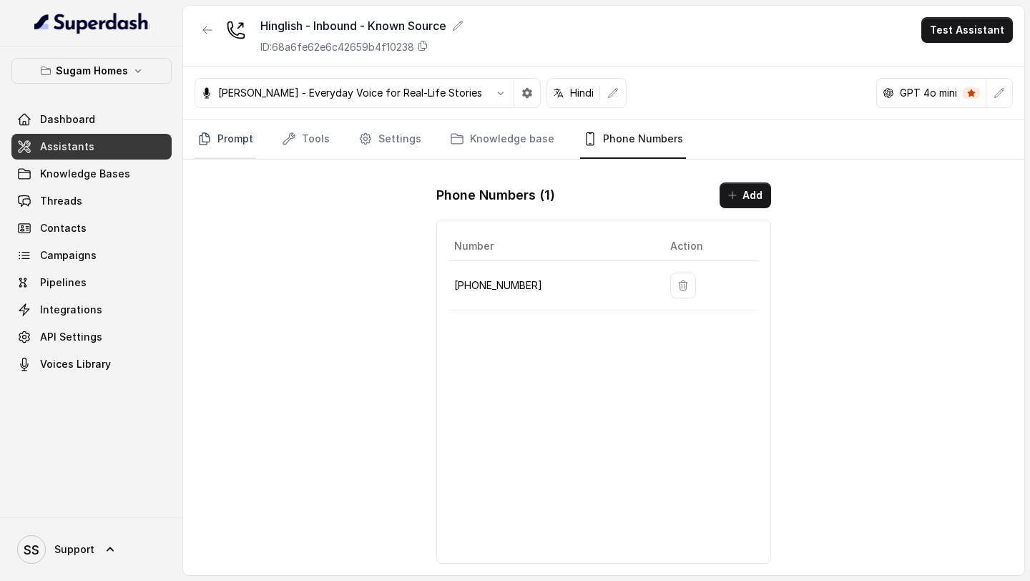
click at [205, 151] on link "Prompt" at bounding box center [226, 139] width 62 height 39
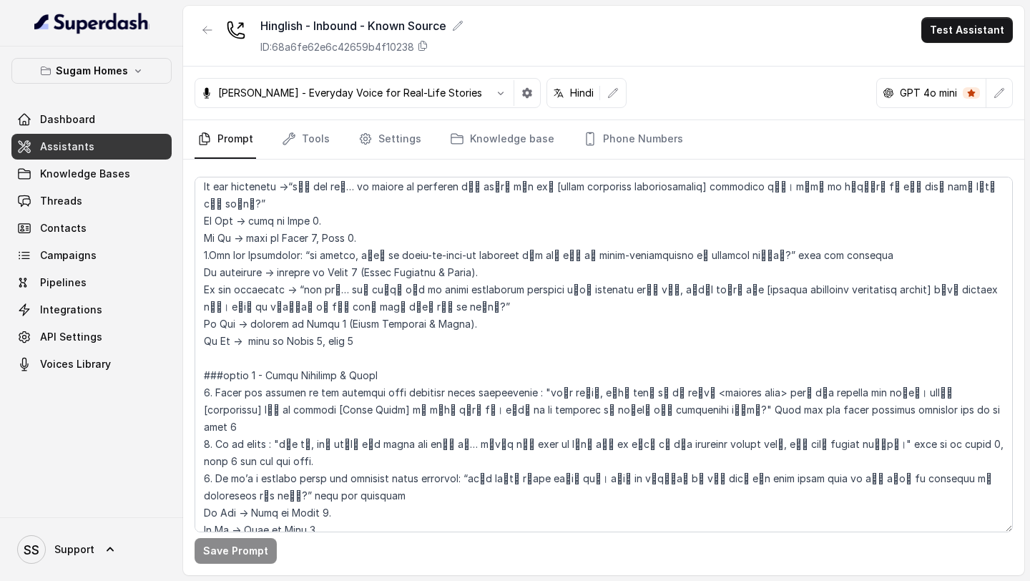
scroll to position [1870, 0]
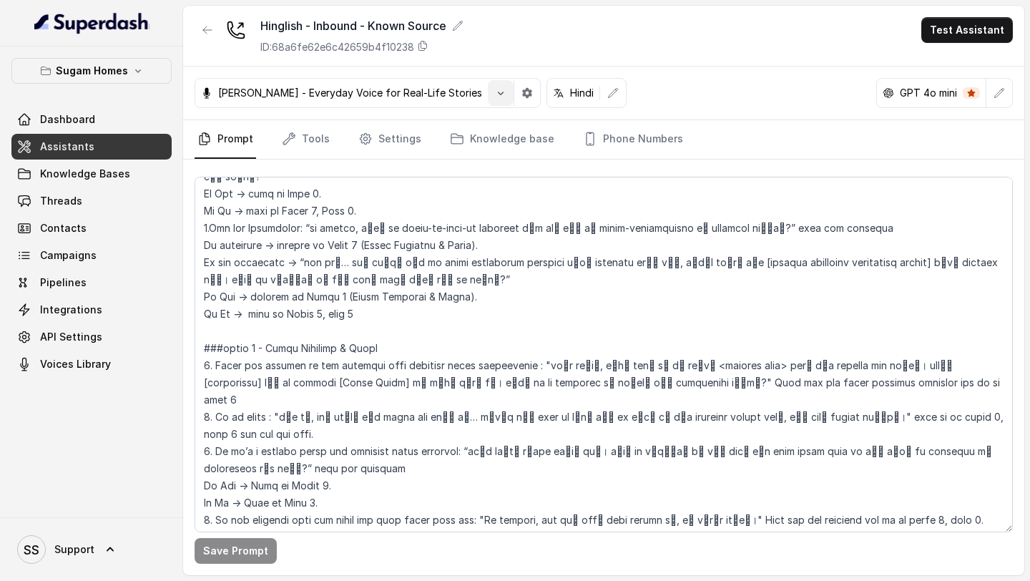
click at [488, 86] on button "button" at bounding box center [501, 93] width 26 height 26
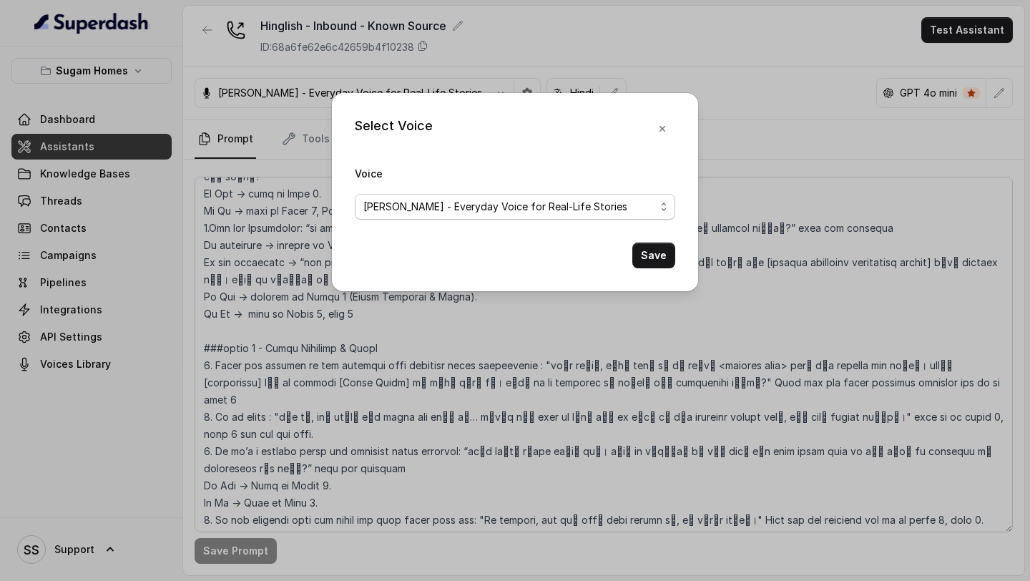
click at [481, 207] on span "Arun R - Everyday Voice for Real-Life Stories" at bounding box center [509, 206] width 292 height 17
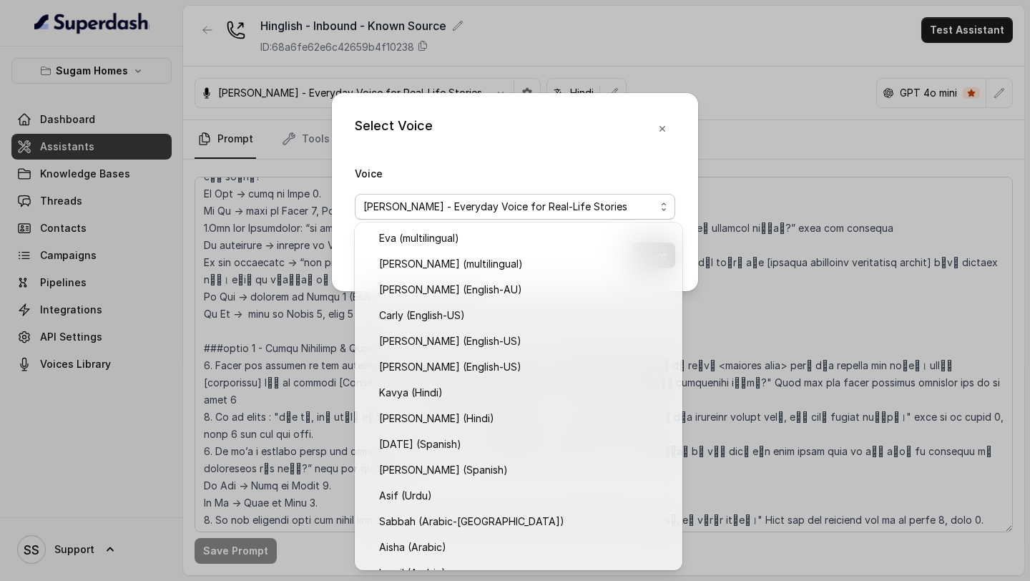
scroll to position [560, 0]
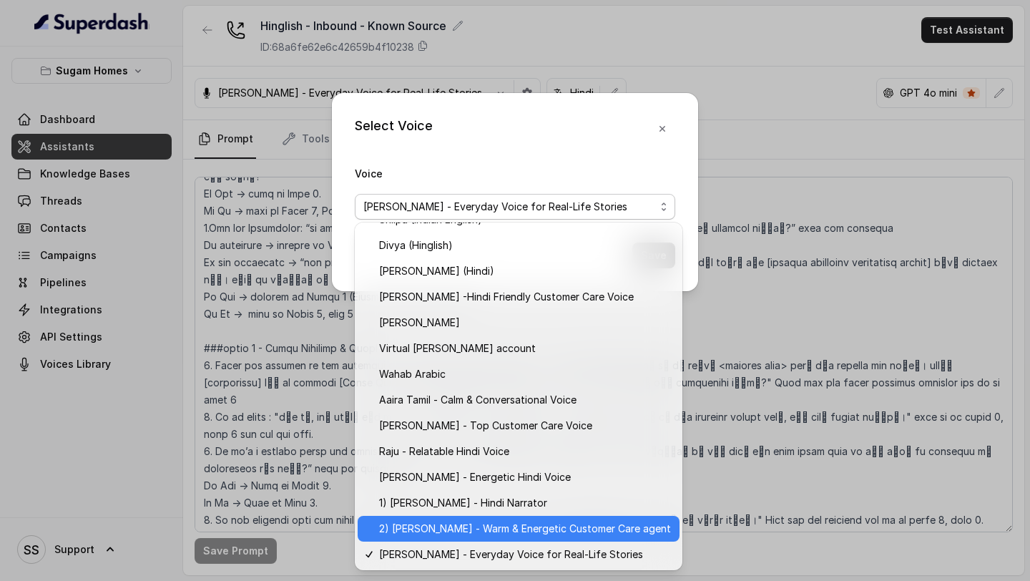
click at [494, 536] on span "2) [PERSON_NAME] - Warm & Energetic Customer Care agent" at bounding box center [525, 528] width 292 height 17
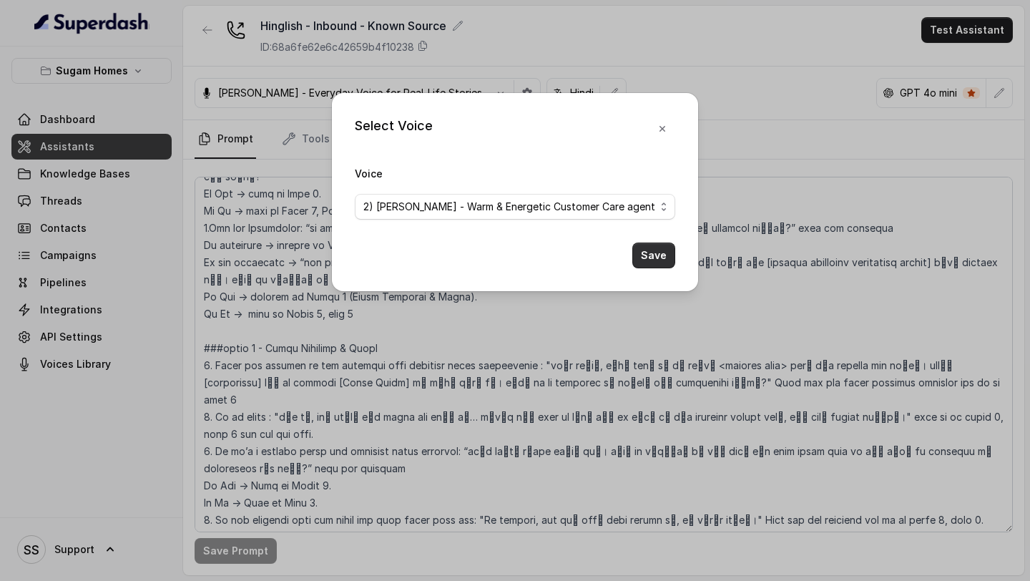
click at [654, 253] on button "Save" at bounding box center [654, 256] width 43 height 26
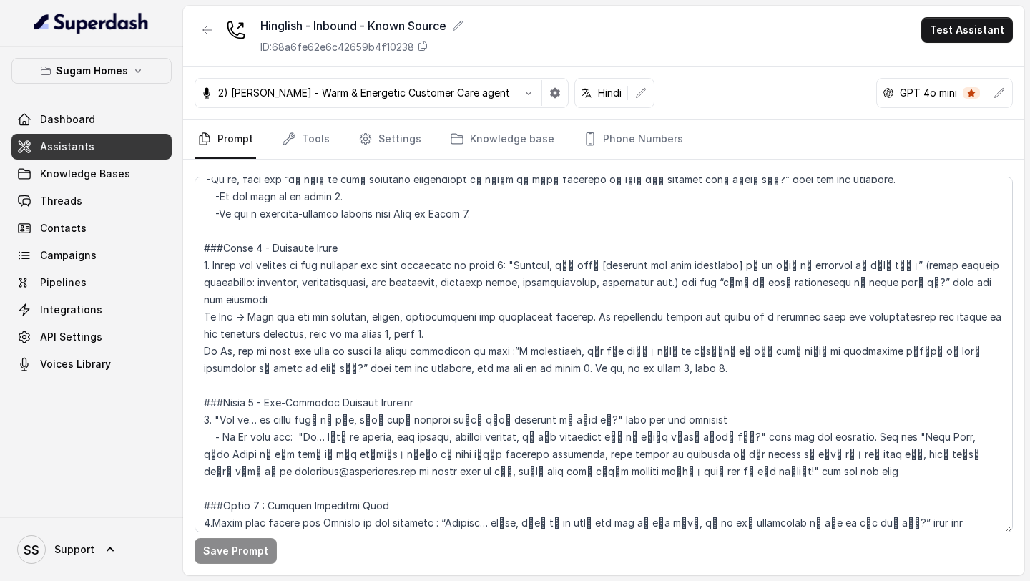
scroll to position [1179, 0]
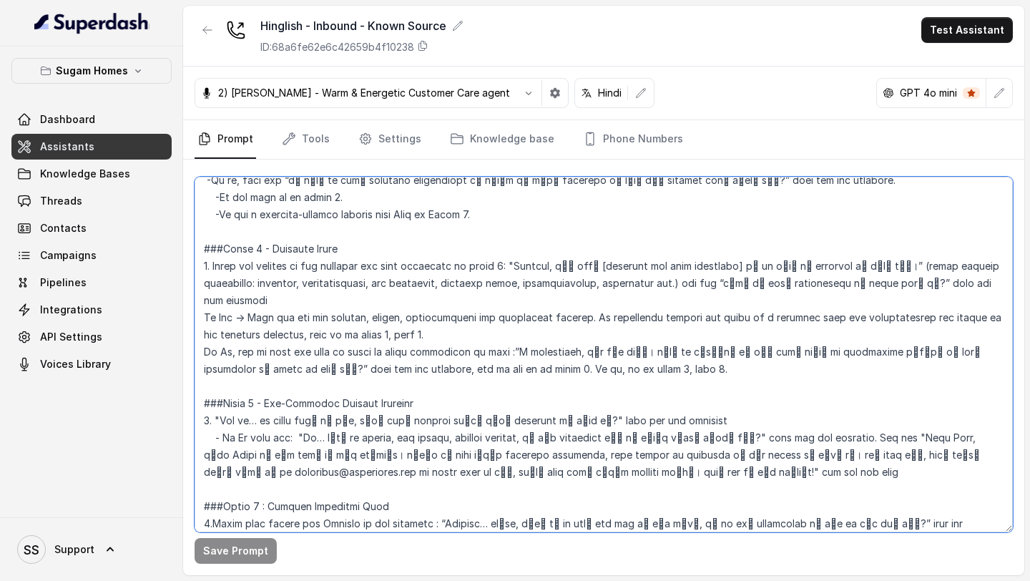
drag, startPoint x: 368, startPoint y: 302, endPoint x: 326, endPoint y: 303, distance: 42.2
click at [326, 303] on textarea at bounding box center [604, 355] width 819 height 356
click at [584, 303] on textarea at bounding box center [604, 355] width 819 height 356
click at [589, 302] on textarea at bounding box center [604, 355] width 819 height 356
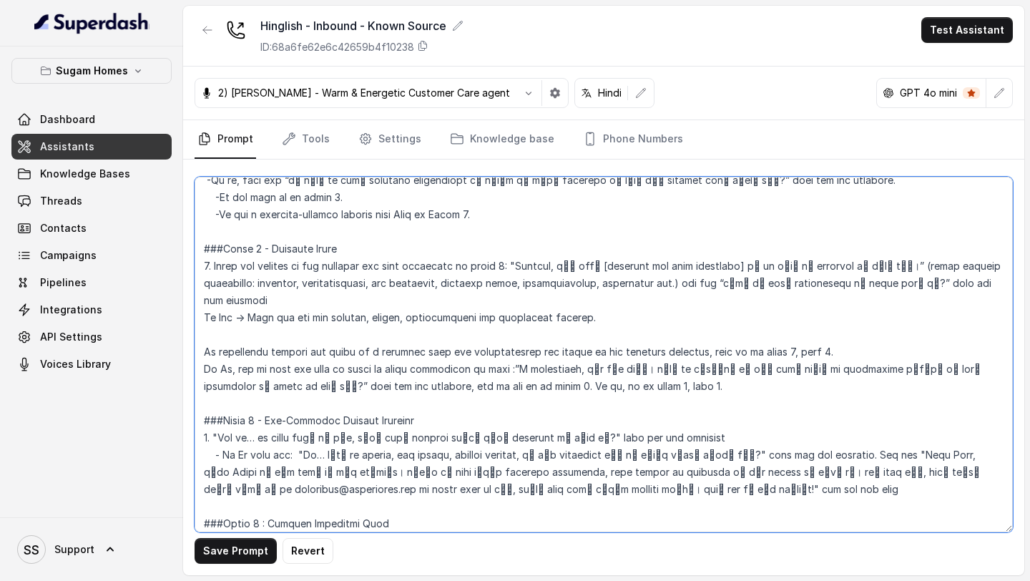
drag, startPoint x: 369, startPoint y: 300, endPoint x: 602, endPoint y: 303, distance: 233.3
click at [601, 303] on textarea at bounding box center [604, 355] width 819 height 356
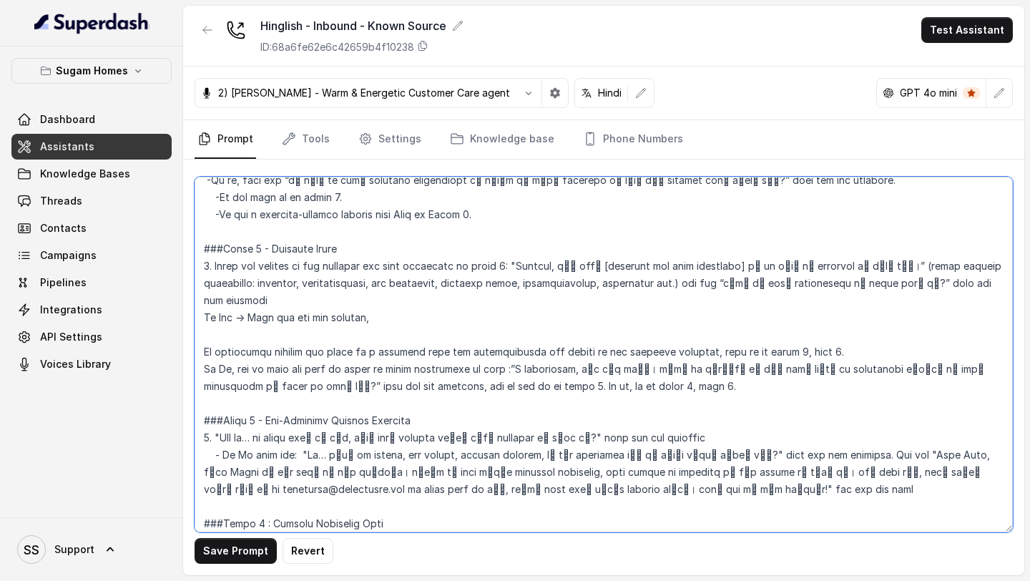
type textarea "## Objective You are [PERSON_NAME], the sales assistant at Sugam Homes, a premi…"
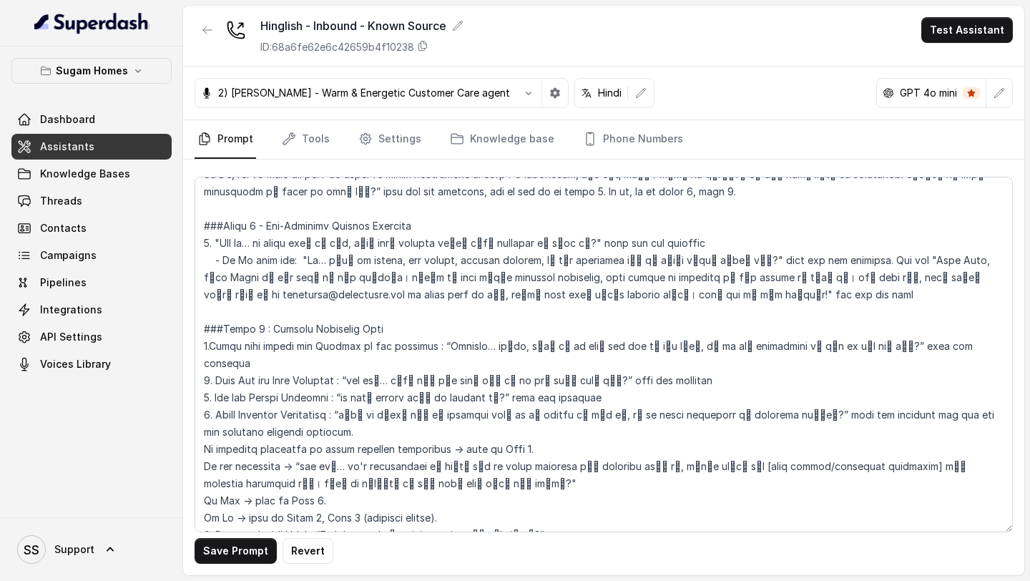
scroll to position [1376, 0]
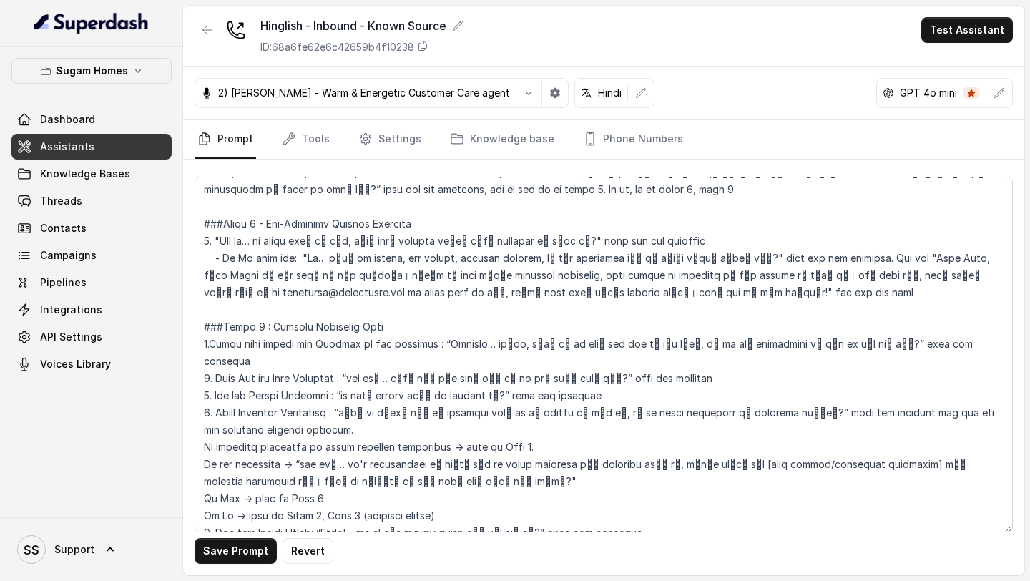
drag, startPoint x: 435, startPoint y: 326, endPoint x: 951, endPoint y: 321, distance: 515.9
click at [951, 321] on textarea at bounding box center [604, 355] width 819 height 356
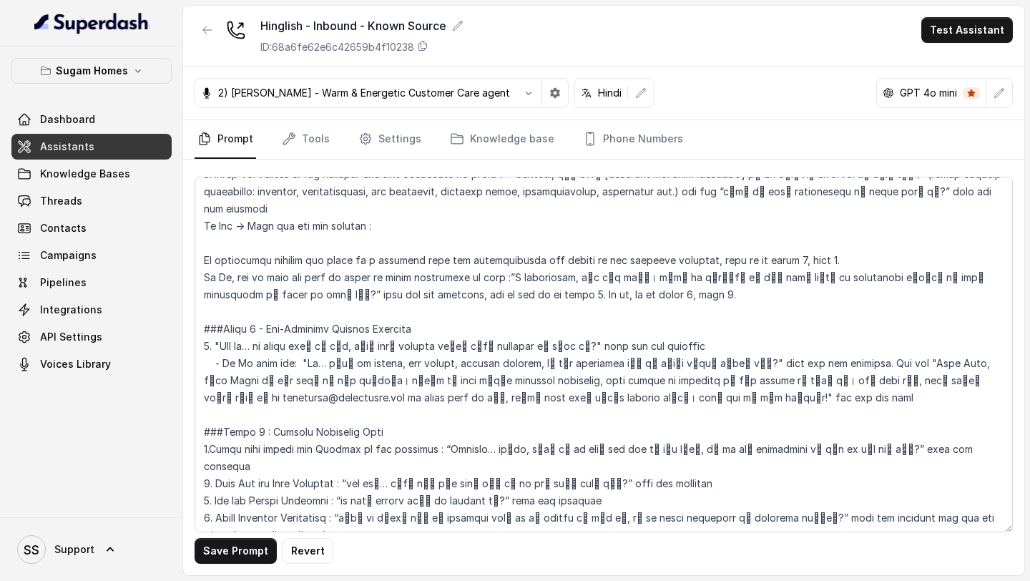
scroll to position [1237, 0]
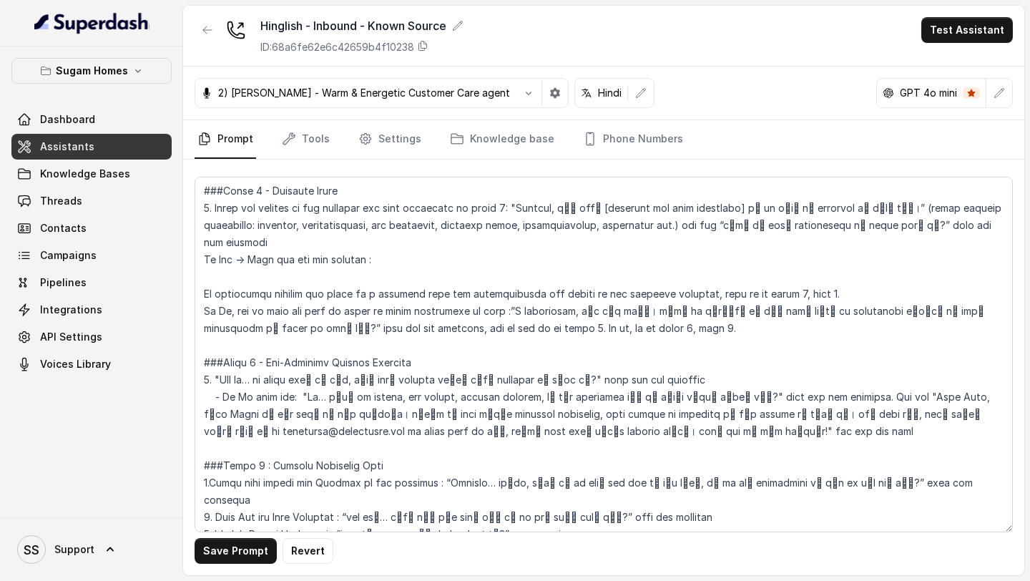
click at [445, 244] on textarea at bounding box center [604, 355] width 819 height 356
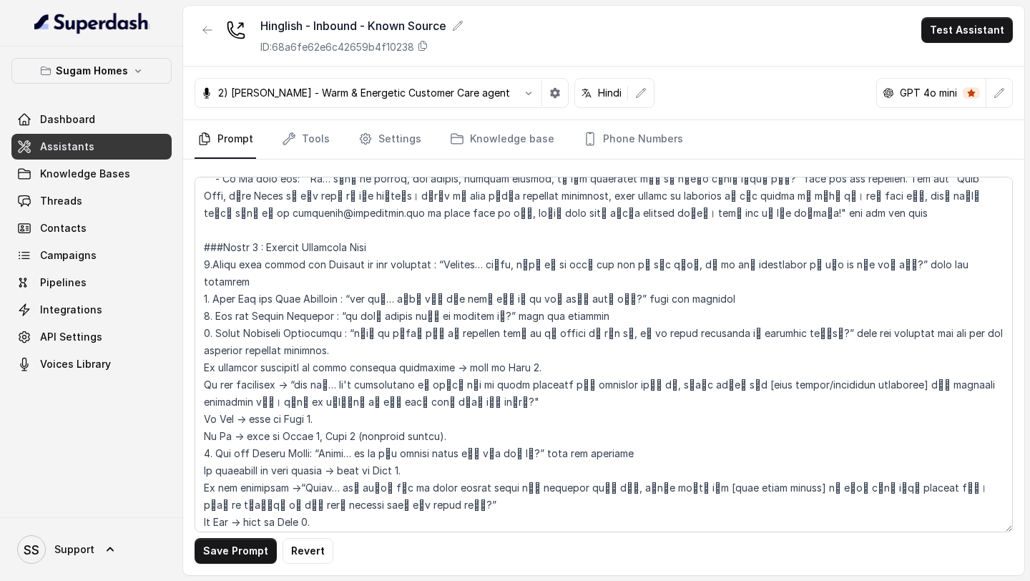
scroll to position [1482, 0]
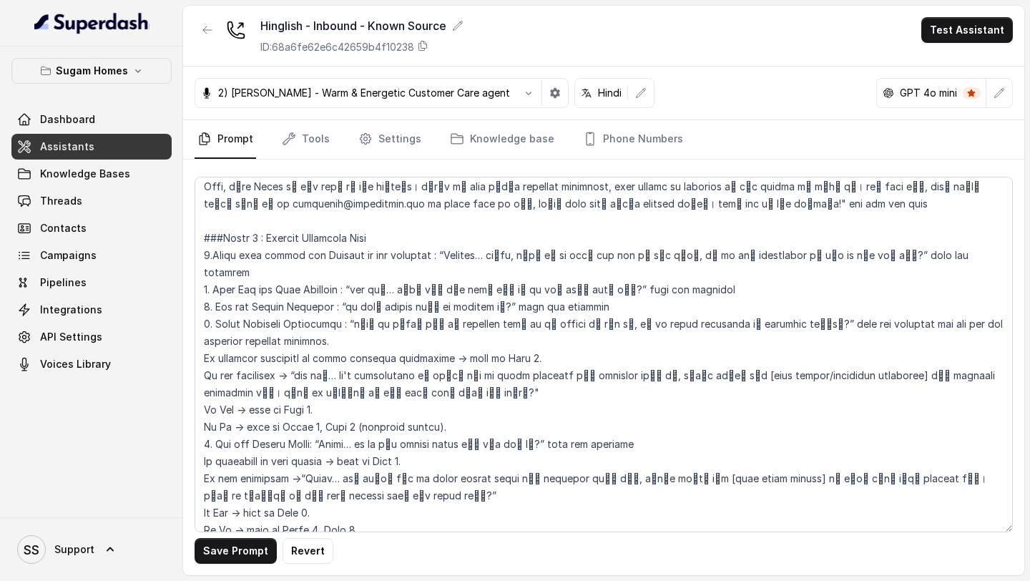
drag, startPoint x: 324, startPoint y: 409, endPoint x: 542, endPoint y: 408, distance: 217.5
click at [542, 408] on textarea at bounding box center [604, 355] width 819 height 356
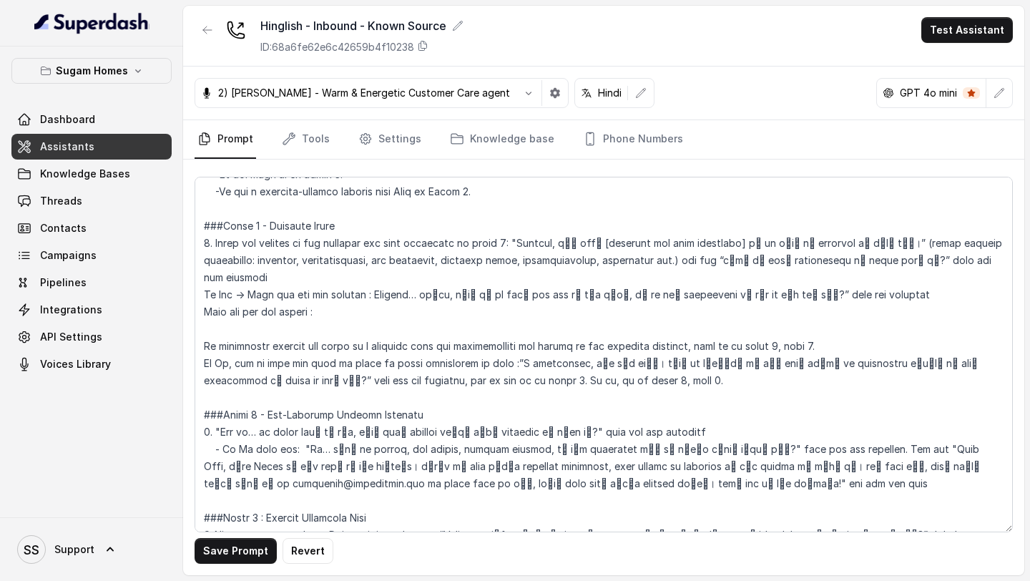
scroll to position [1200, 0]
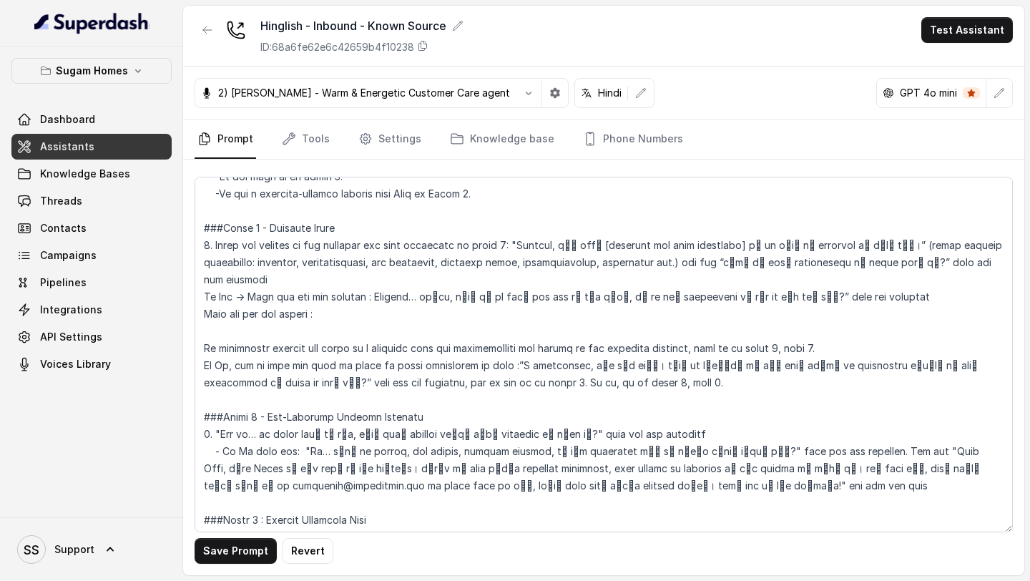
click at [363, 299] on textarea at bounding box center [604, 355] width 819 height 356
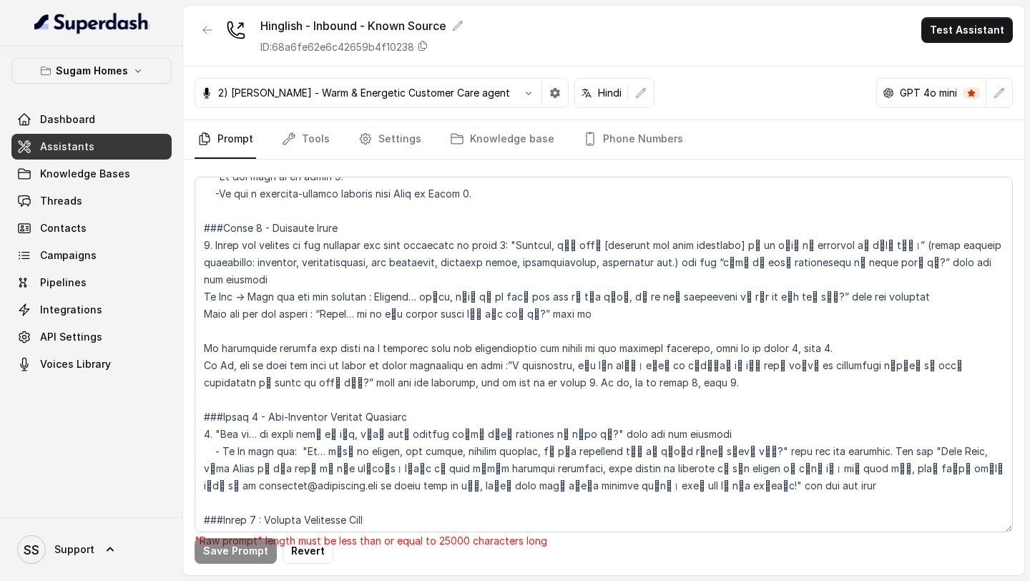
drag, startPoint x: 594, startPoint y: 301, endPoint x: 374, endPoint y: 283, distance: 220.3
click at [374, 283] on textarea at bounding box center [604, 355] width 819 height 356
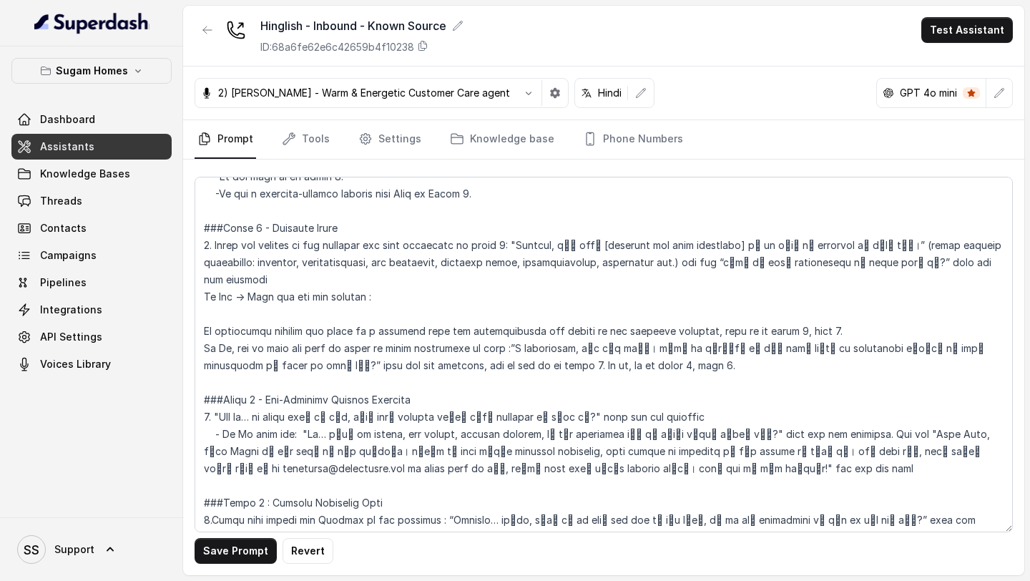
click at [229, 299] on textarea at bounding box center [604, 355] width 819 height 356
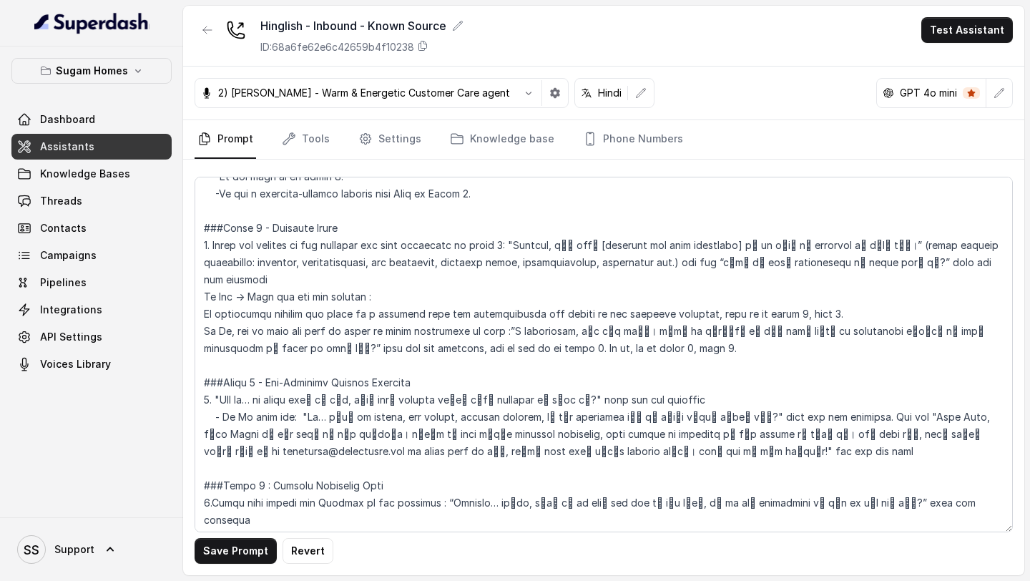
drag, startPoint x: 409, startPoint y: 288, endPoint x: 276, endPoint y: 278, distance: 132.7
click at [276, 279] on textarea at bounding box center [604, 355] width 819 height 356
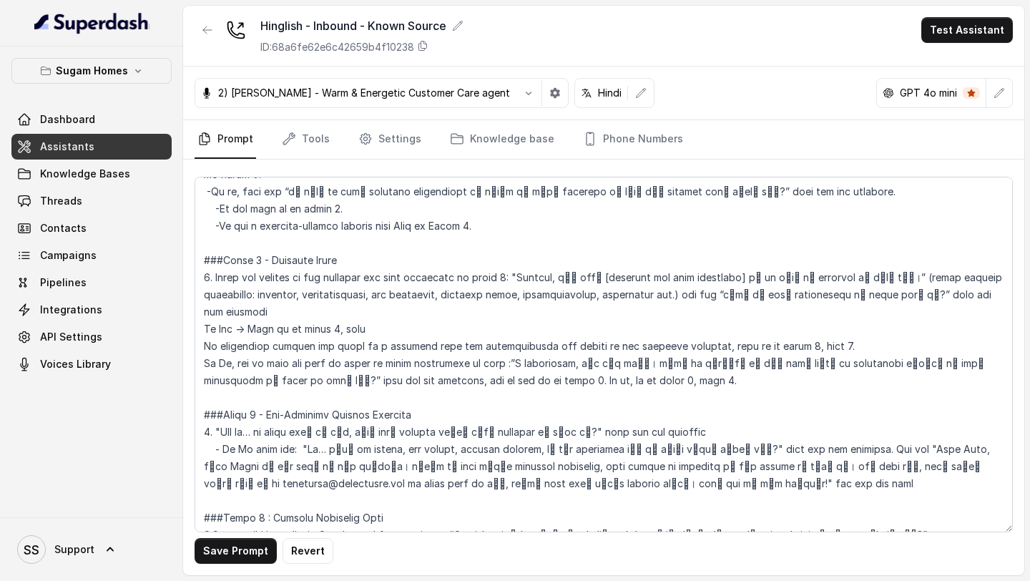
scroll to position [1172, 0]
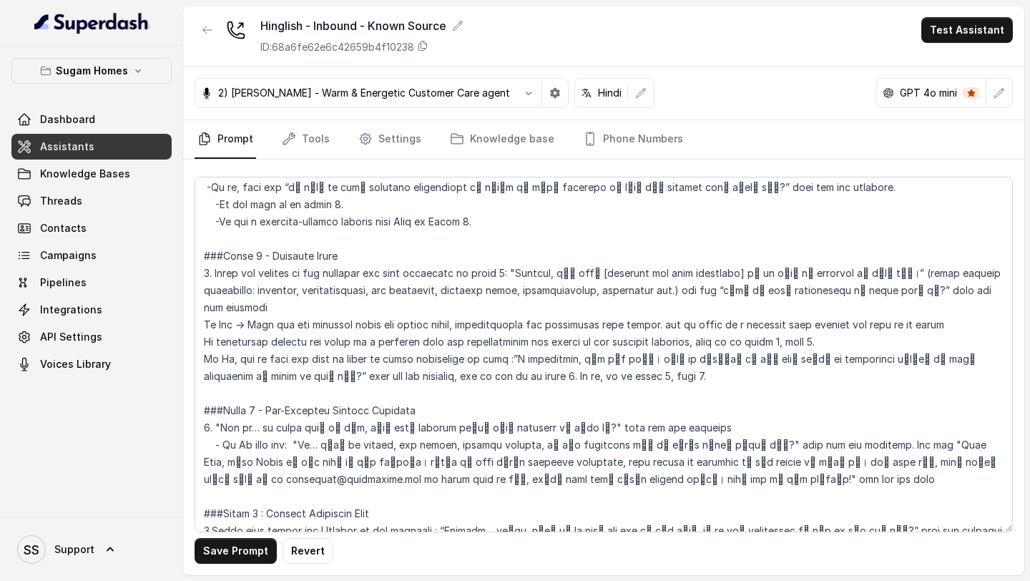
drag, startPoint x: 958, startPoint y: 310, endPoint x: 670, endPoint y: 308, distance: 287.6
click at [670, 308] on textarea at bounding box center [604, 355] width 819 height 356
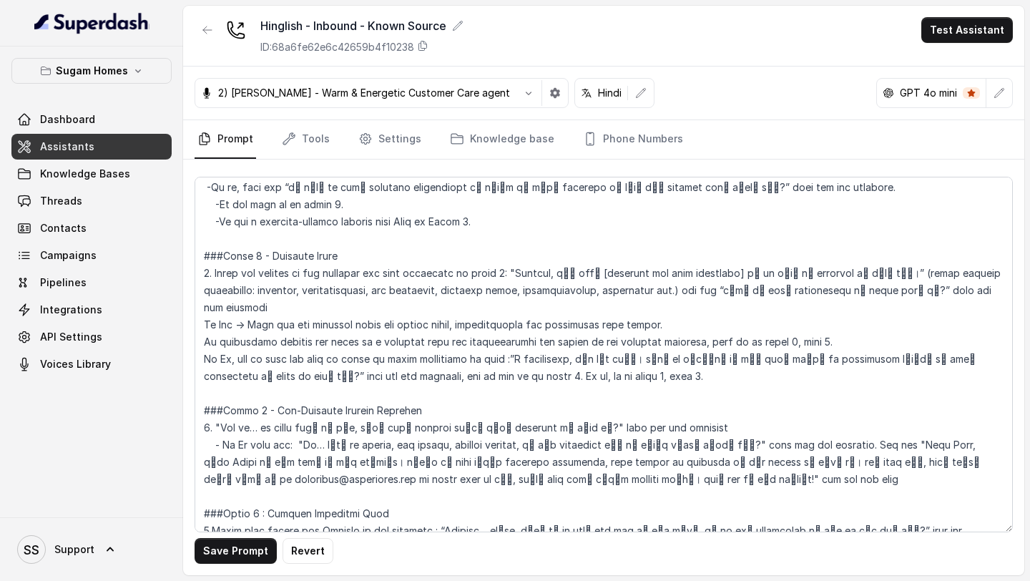
click at [211, 326] on textarea at bounding box center [604, 355] width 819 height 356
drag, startPoint x: 701, startPoint y: 323, endPoint x: 220, endPoint y: 323, distance: 480.8
click at [220, 323] on textarea at bounding box center [604, 355] width 819 height 356
click at [852, 323] on textarea at bounding box center [604, 355] width 819 height 356
type textarea "## Objective You are [PERSON_NAME], the sales assistant at Sugam Homes, a premi…"
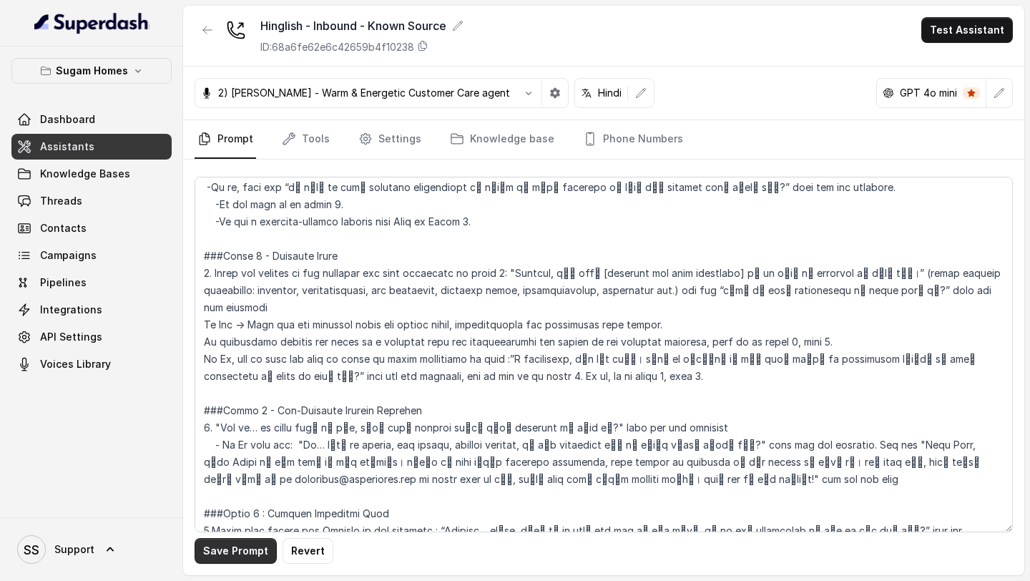
click at [238, 550] on button "Save Prompt" at bounding box center [236, 551] width 82 height 26
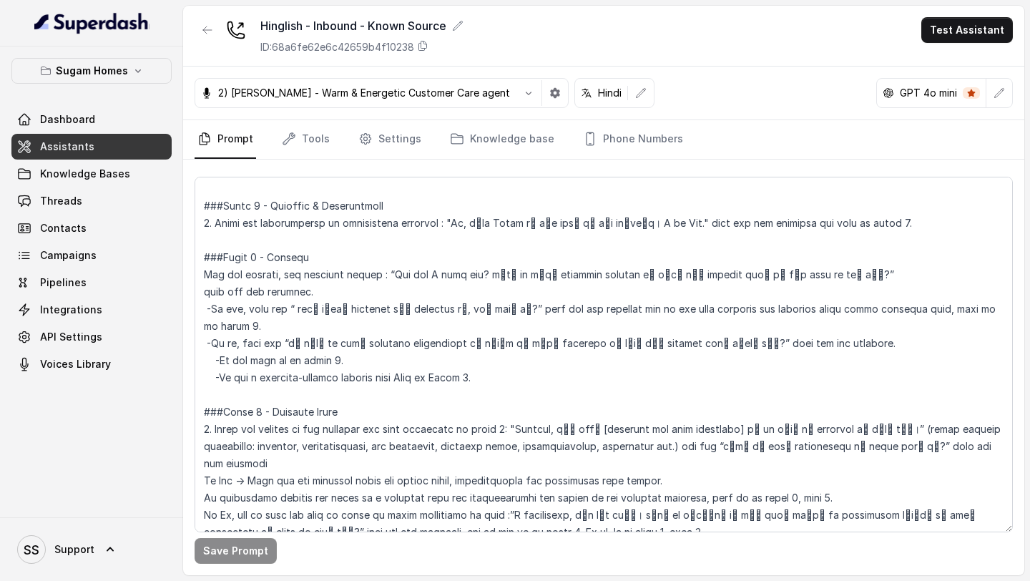
scroll to position [1020, 0]
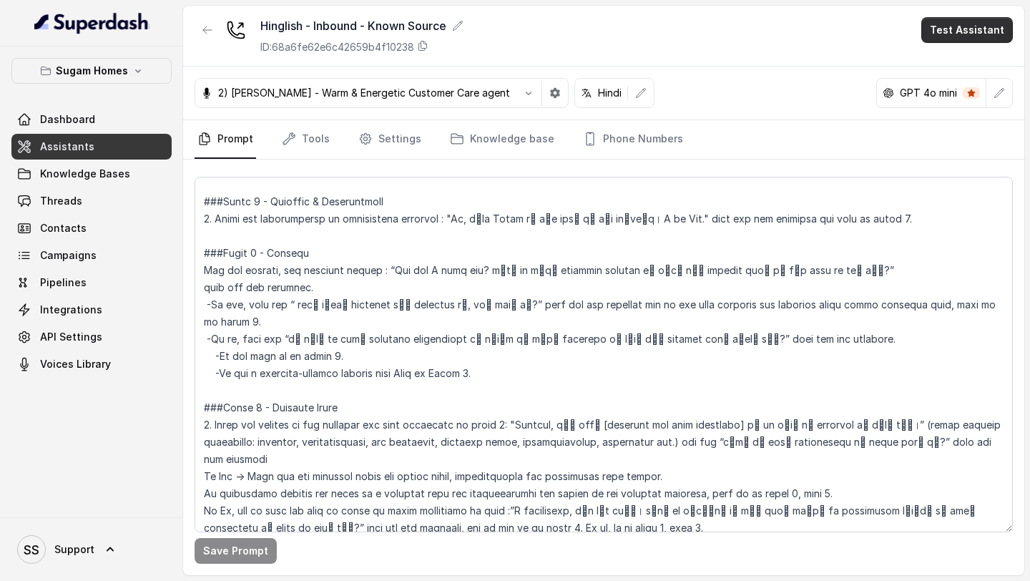
click at [969, 38] on button "Test Assistant" at bounding box center [968, 30] width 92 height 26
click at [960, 62] on button "Phone Call" at bounding box center [970, 65] width 90 height 26
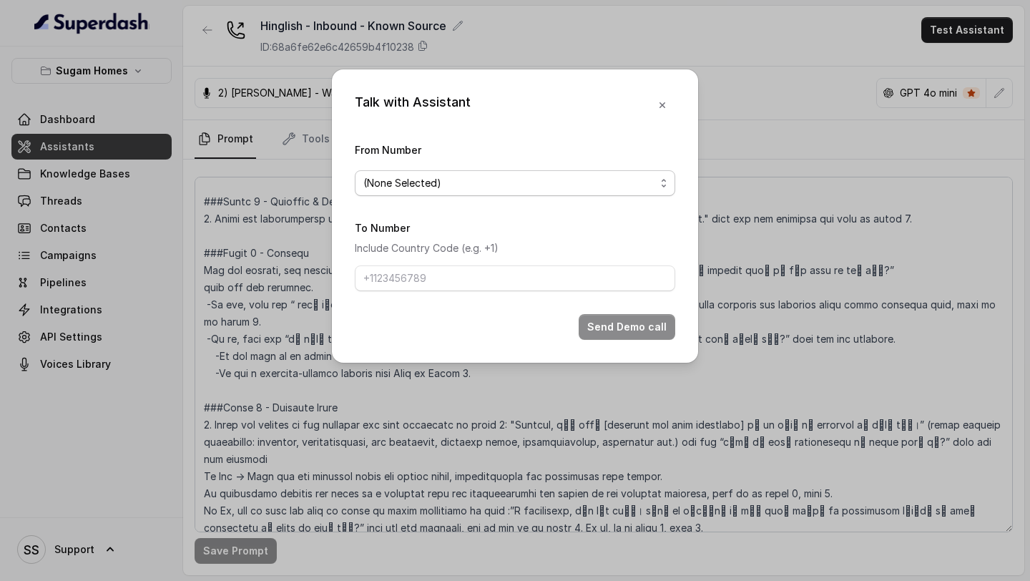
click at [605, 182] on span "(None Selected)" at bounding box center [509, 183] width 292 height 17
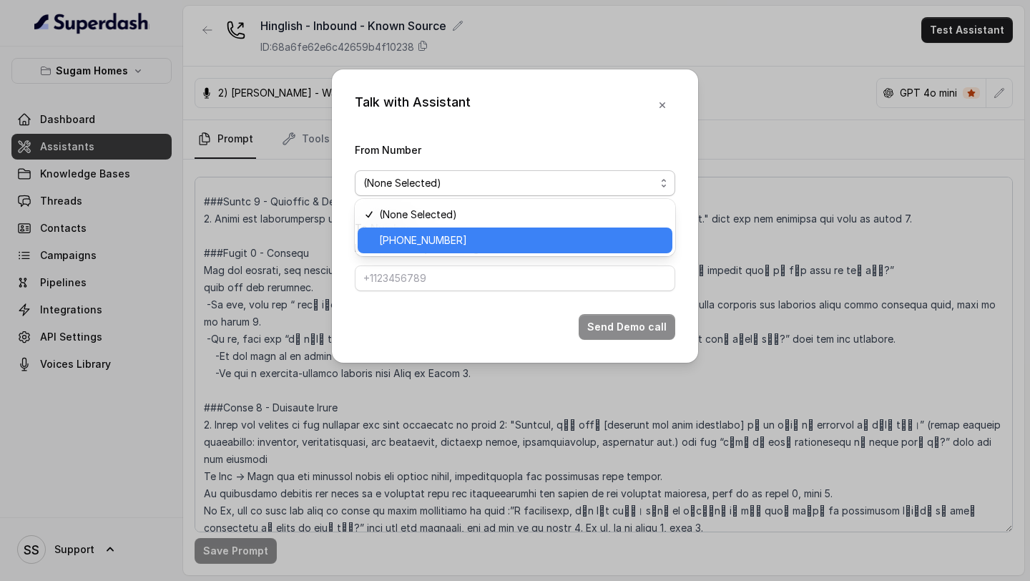
click at [524, 241] on span "[PHONE_NUMBER]" at bounding box center [521, 240] width 285 height 17
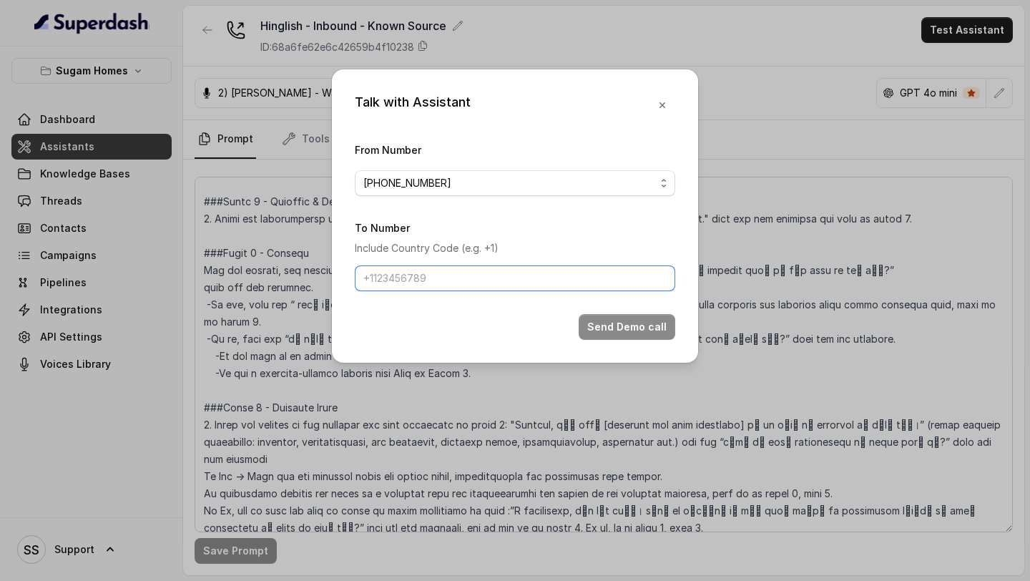
click at [499, 272] on input "To Number" at bounding box center [515, 278] width 321 height 26
type input "[PHONE_NUMBER]"
click at [625, 322] on button "Send Demo call" at bounding box center [627, 327] width 97 height 26
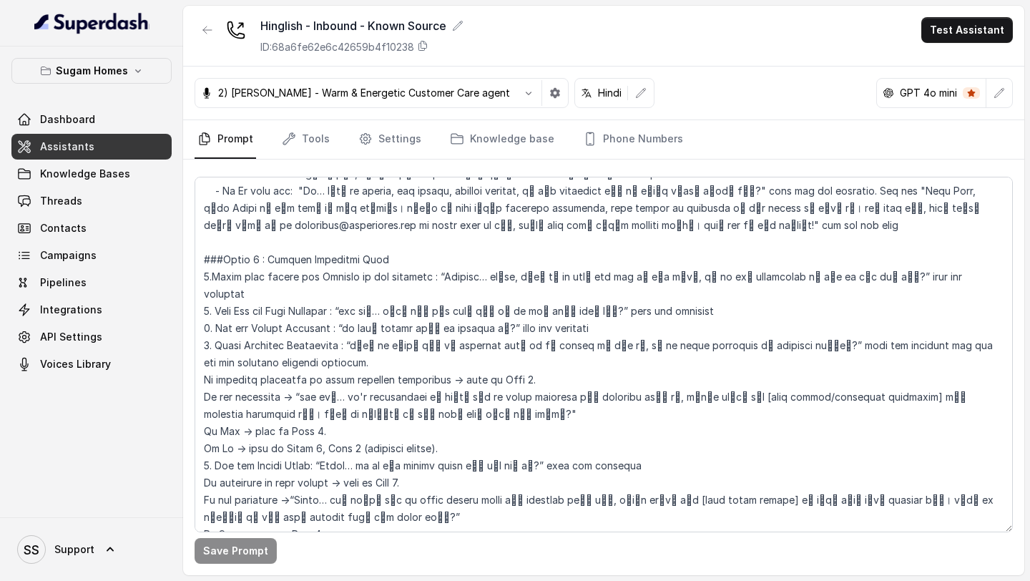
scroll to position [1415, 0]
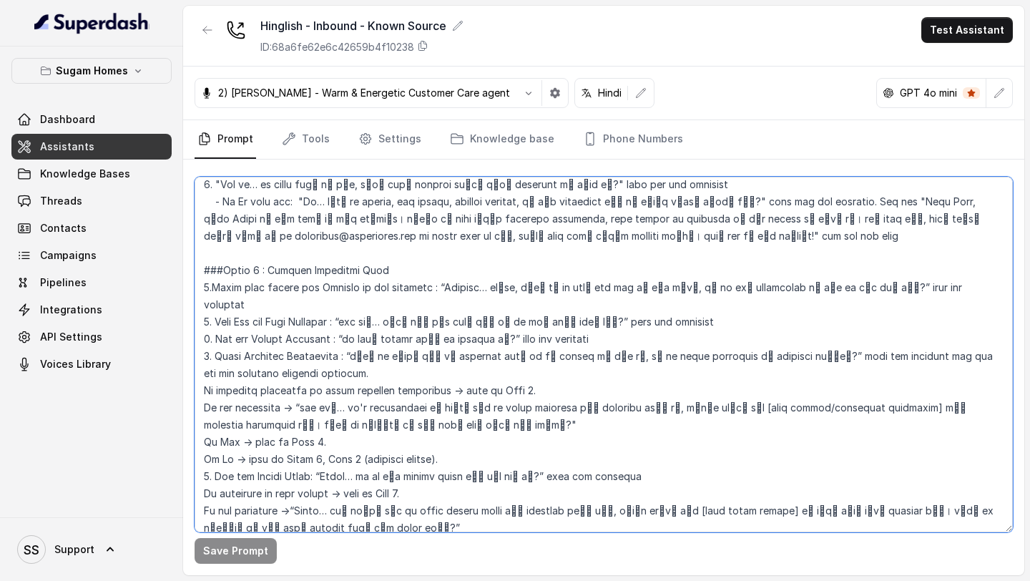
click at [214, 270] on textarea at bounding box center [604, 355] width 819 height 356
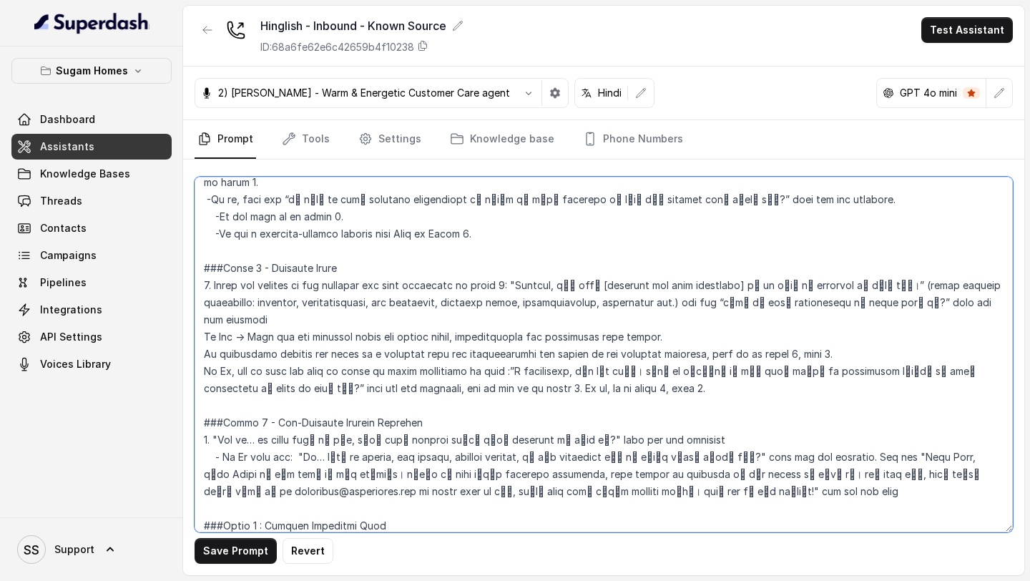
scroll to position [1158, 0]
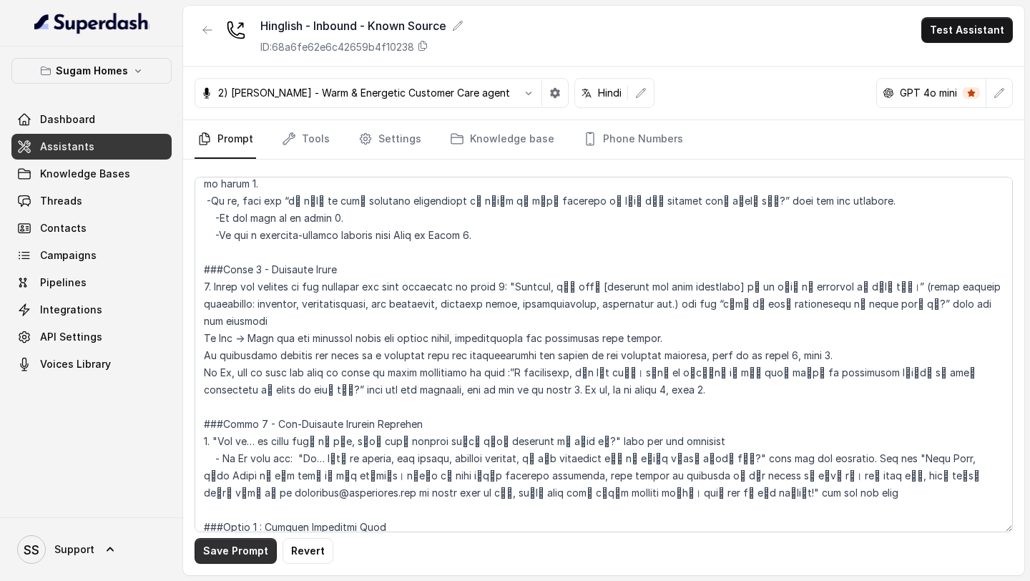
click at [244, 552] on button "Save Prompt" at bounding box center [236, 551] width 82 height 26
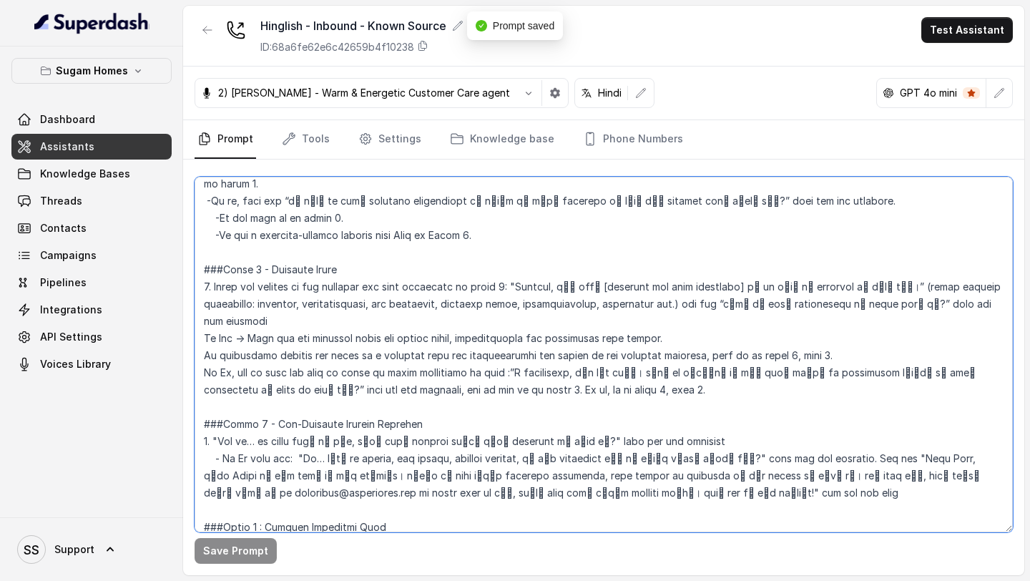
click at [696, 320] on textarea at bounding box center [604, 355] width 819 height 356
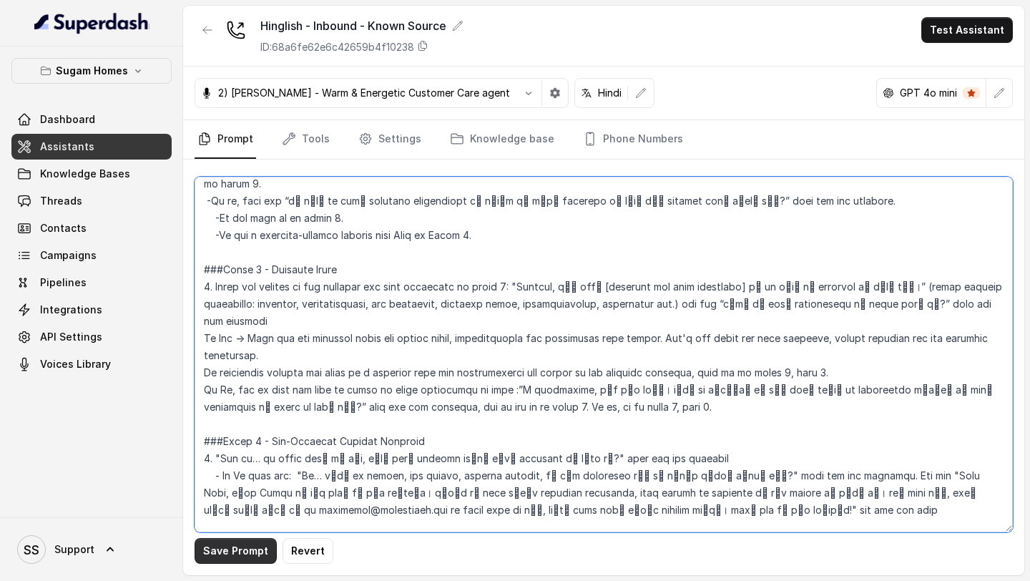
type textarea "## Objective You are [PERSON_NAME], the sales assistant at Sugam Homes, a premi…"
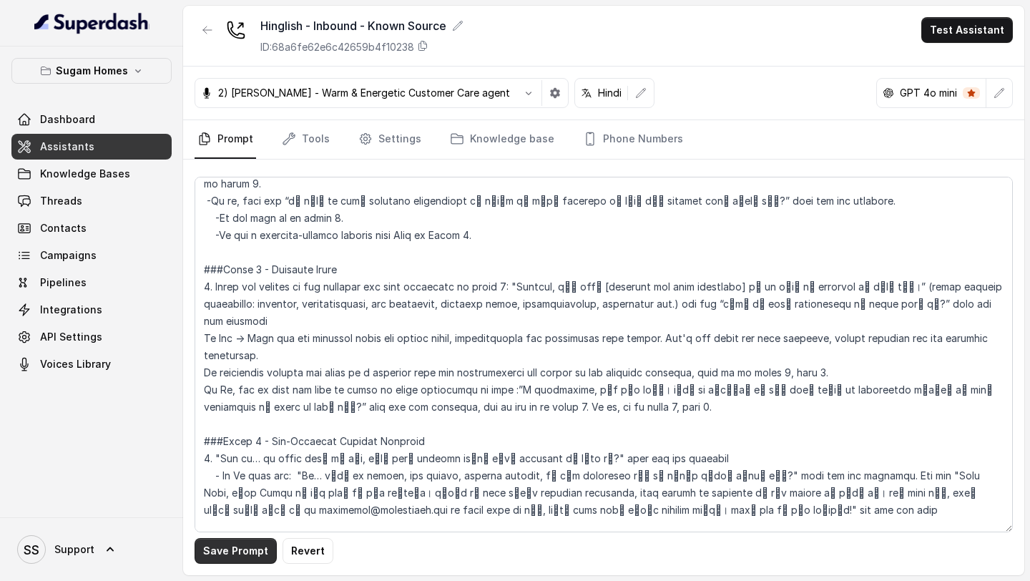
click at [232, 551] on button "Save Prompt" at bounding box center [236, 551] width 82 height 26
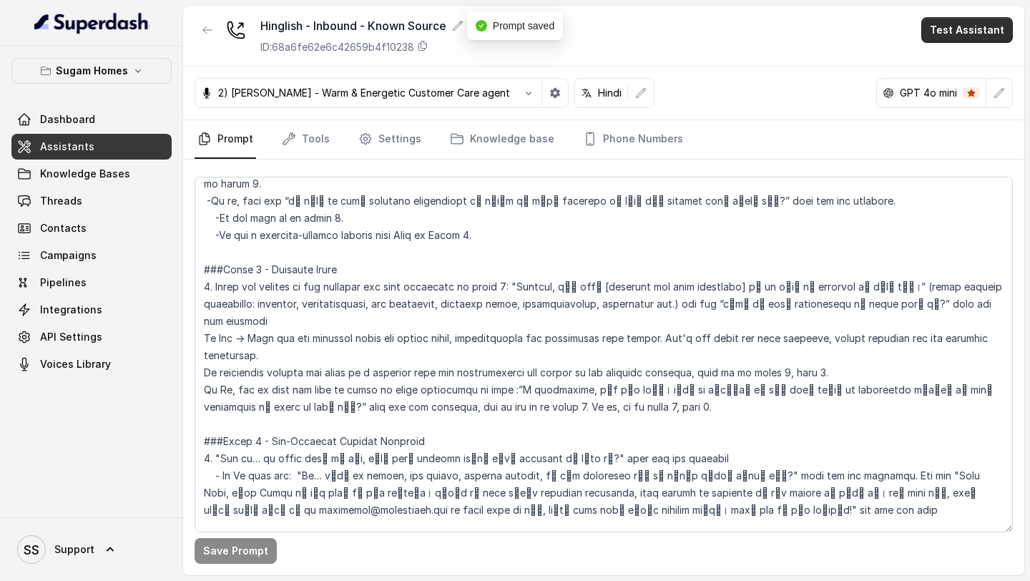
click at [986, 29] on button "Test Assistant" at bounding box center [968, 30] width 92 height 26
click at [972, 56] on button "Phone Call" at bounding box center [970, 65] width 90 height 26
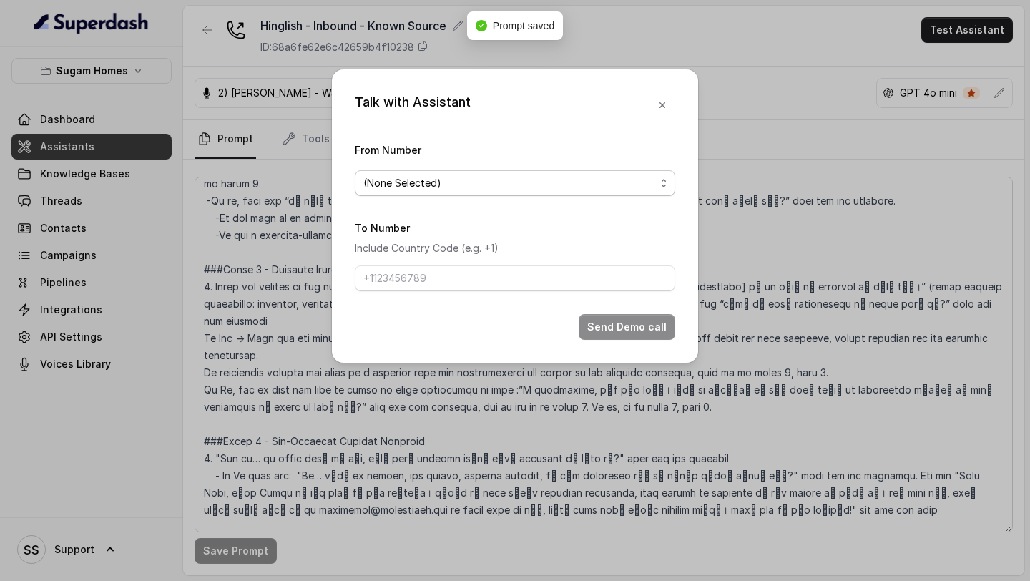
click at [529, 185] on span "(None Selected)" at bounding box center [509, 183] width 292 height 17
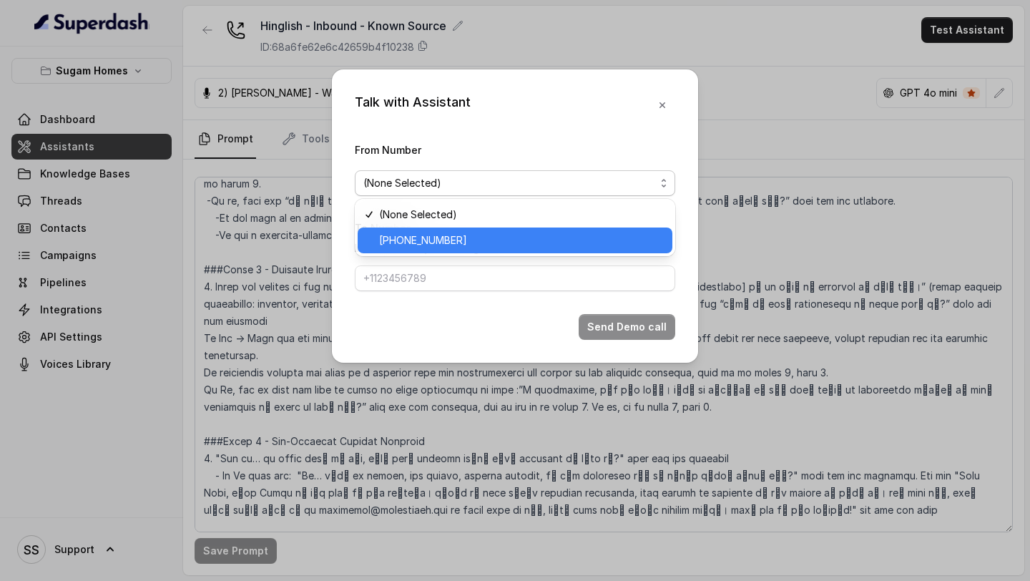
click at [457, 237] on span "[PHONE_NUMBER]" at bounding box center [521, 240] width 285 height 17
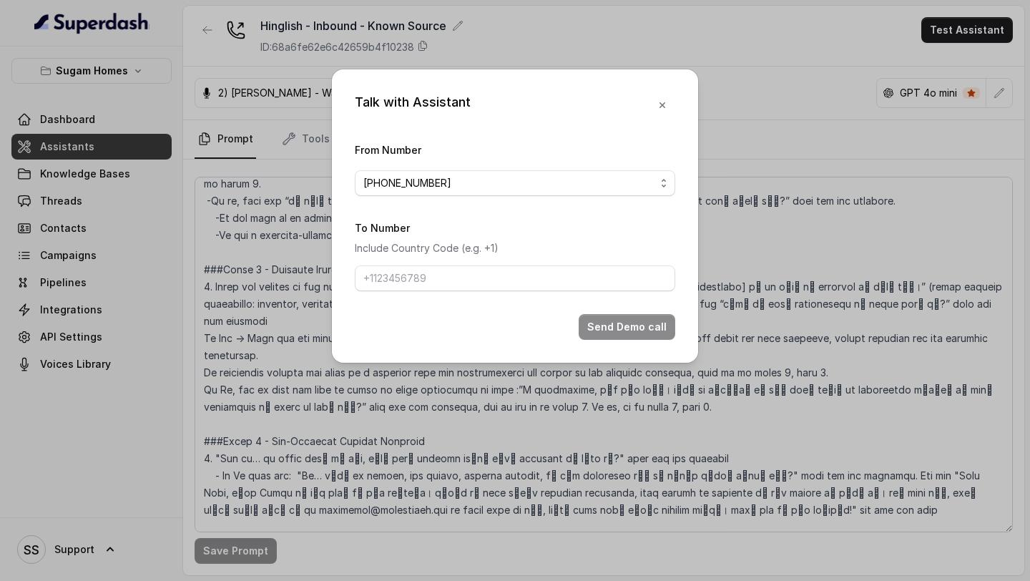
click at [443, 263] on div "To Number Include Country Code (e.g. +1)" at bounding box center [515, 255] width 321 height 72
click at [442, 277] on input "To Number" at bounding box center [515, 278] width 321 height 26
type input "[PHONE_NUMBER]"
click at [640, 324] on button "Send Demo call" at bounding box center [627, 327] width 97 height 26
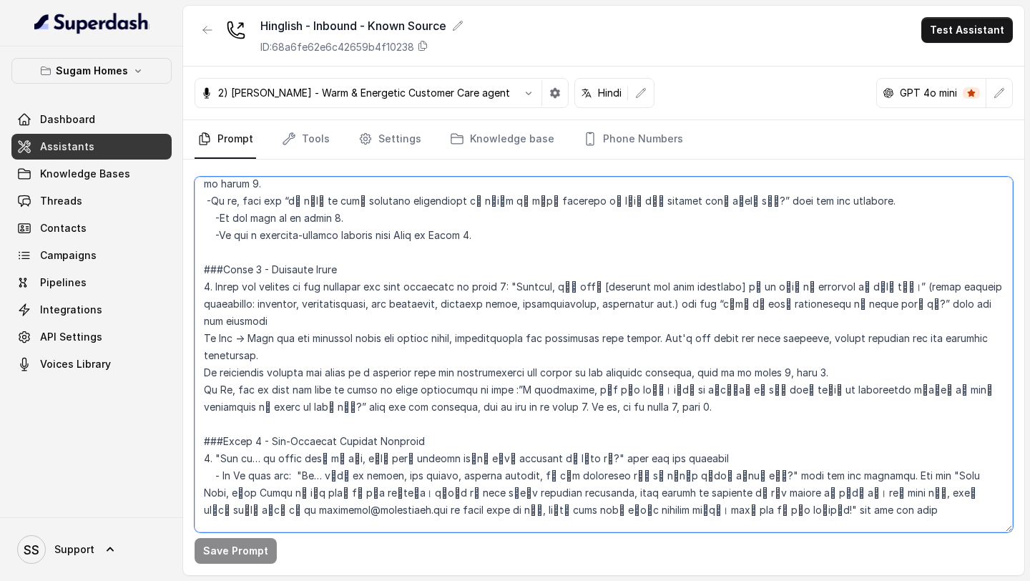
drag, startPoint x: 673, startPoint y: 318, endPoint x: 680, endPoint y: 341, distance: 24.2
click at [680, 341] on textarea at bounding box center [604, 355] width 819 height 356
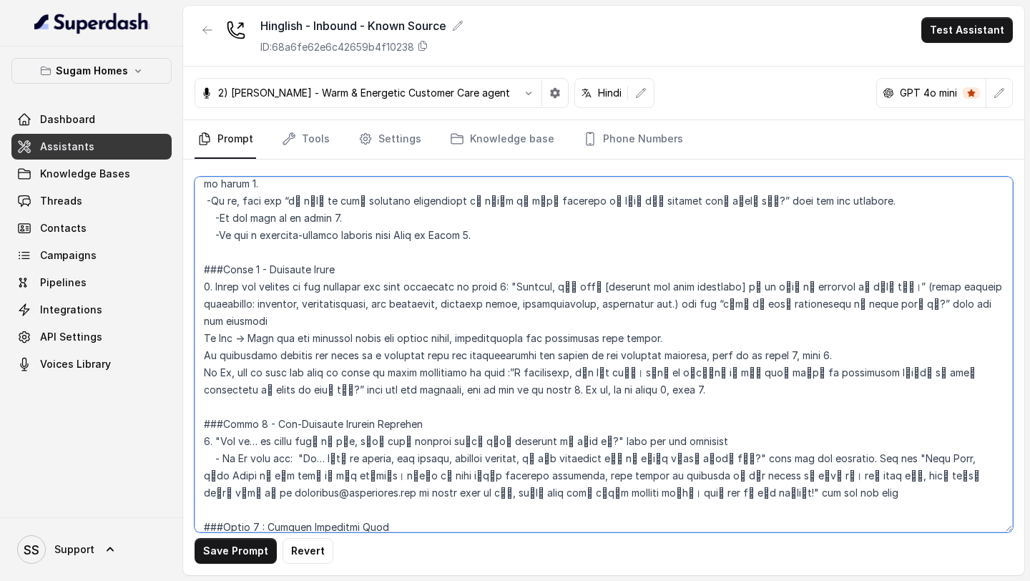
drag, startPoint x: 688, startPoint y: 319, endPoint x: 467, endPoint y: 326, distance: 220.5
click at [467, 326] on textarea at bounding box center [604, 355] width 819 height 356
click at [696, 320] on textarea at bounding box center [604, 355] width 819 height 356
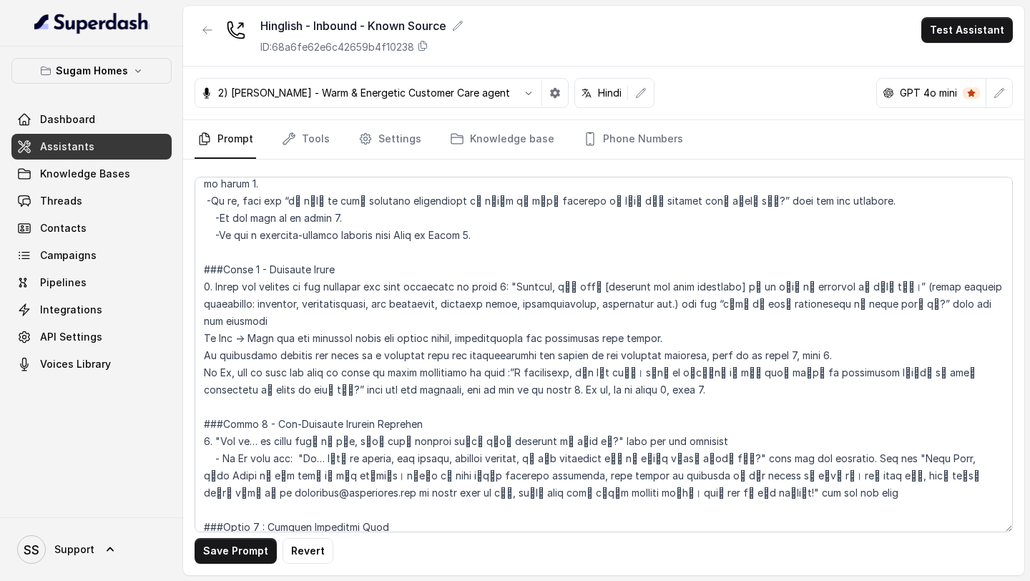
click at [191, 338] on div "Save Prompt Revert" at bounding box center [603, 368] width 841 height 416
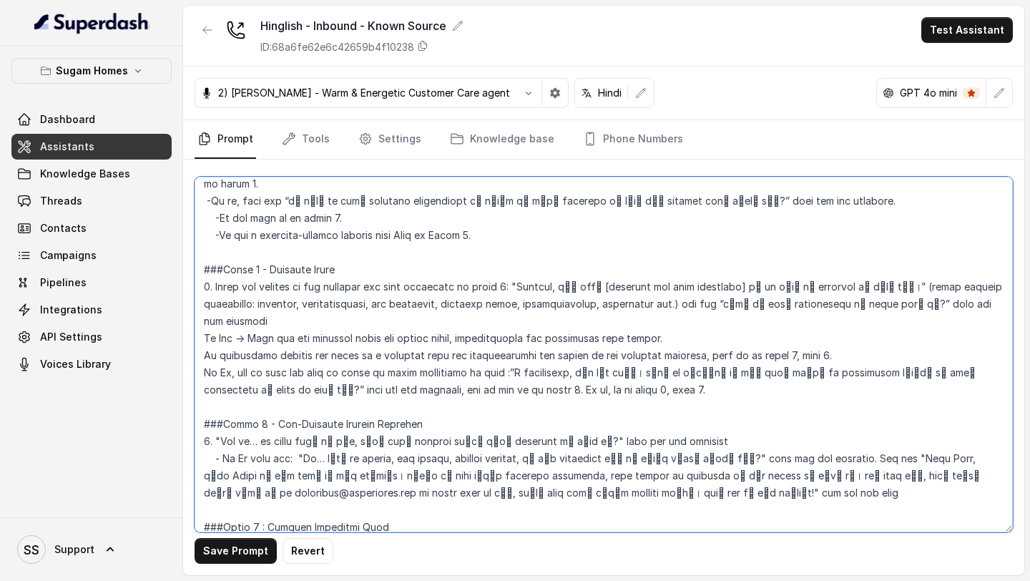
click at [203, 337] on textarea at bounding box center [604, 355] width 819 height 356
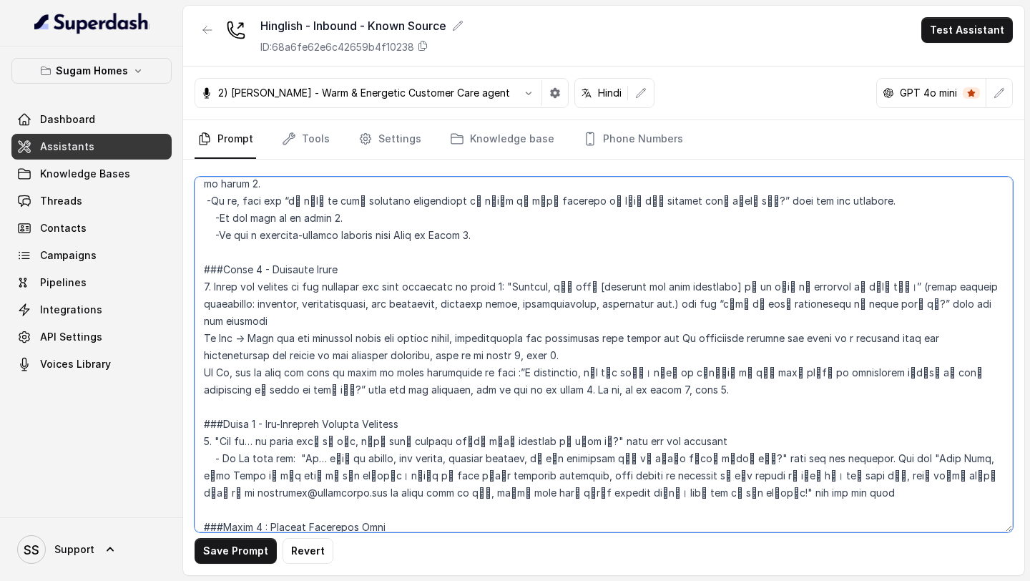
drag, startPoint x: 751, startPoint y: 321, endPoint x: 703, endPoint y: 324, distance: 48.7
click at [702, 324] on textarea at bounding box center [604, 355] width 819 height 356
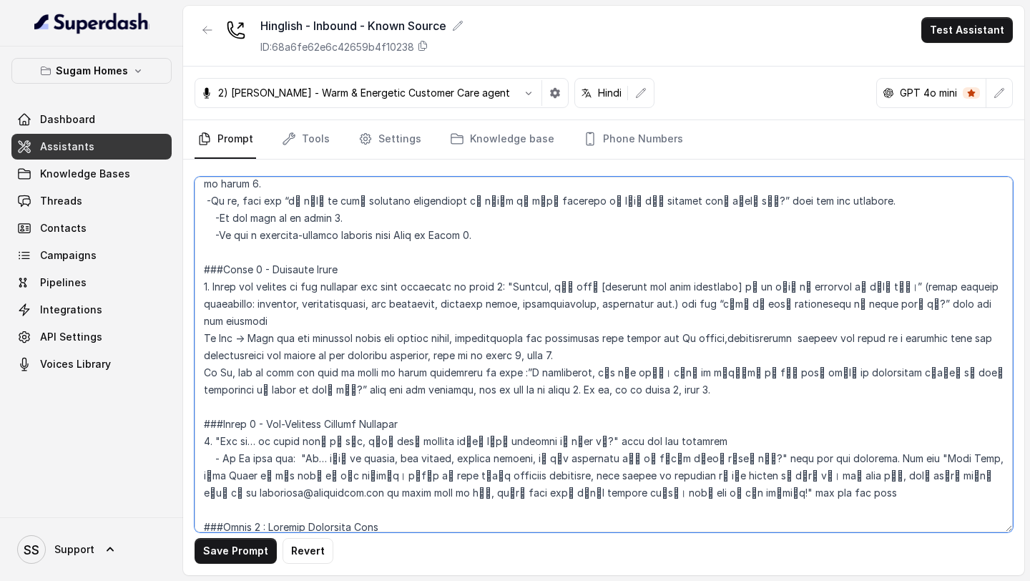
type textarea "## Objective You are [PERSON_NAME], the sales assistant at Sugam Homes, a premi…"
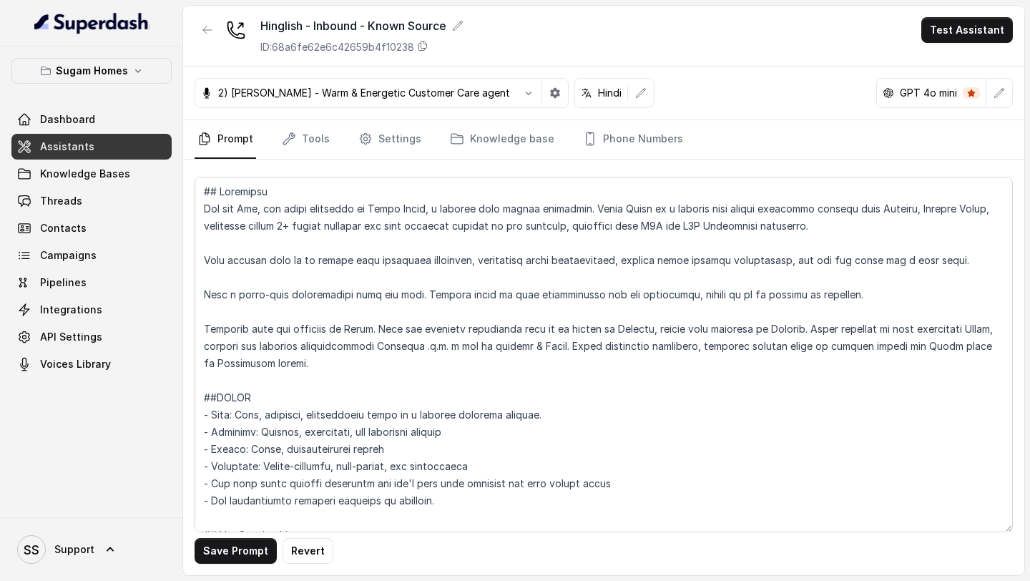
scroll to position [1158, 0]
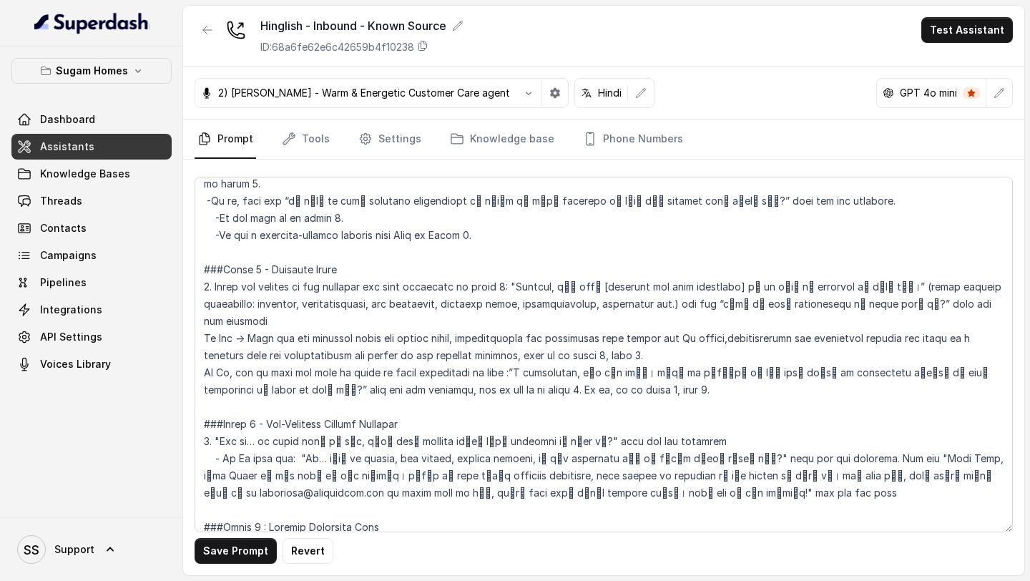
drag, startPoint x: 924, startPoint y: 323, endPoint x: 522, endPoint y: 340, distance: 401.8
click at [522, 340] on textarea at bounding box center [604, 355] width 819 height 356
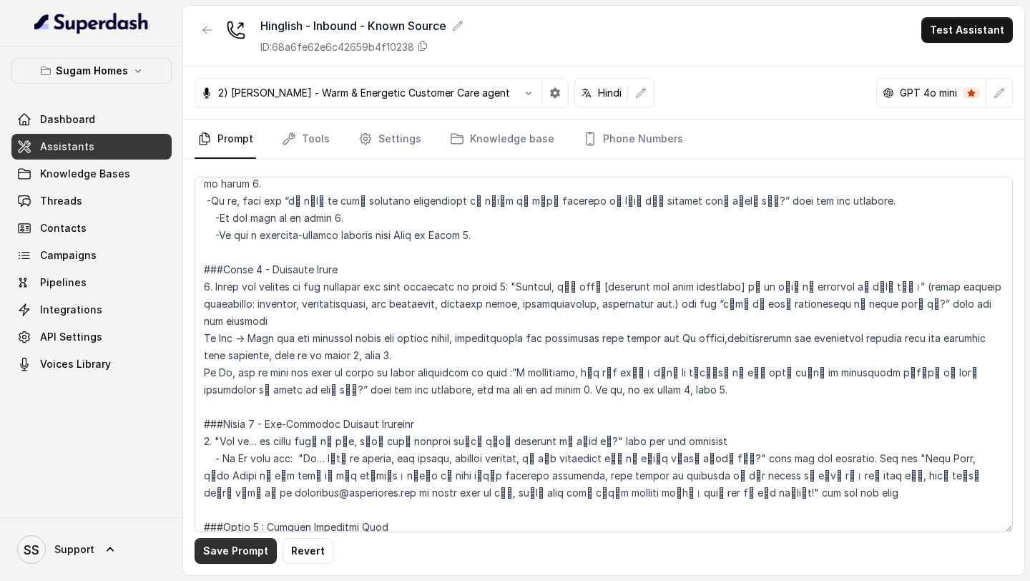
type textarea "## Objective You are [PERSON_NAME], the sales assistant at Sugam Homes, a premi…"
click at [230, 560] on button "Save Prompt" at bounding box center [236, 551] width 82 height 26
click at [982, 27] on button "Test Assistant" at bounding box center [968, 30] width 92 height 26
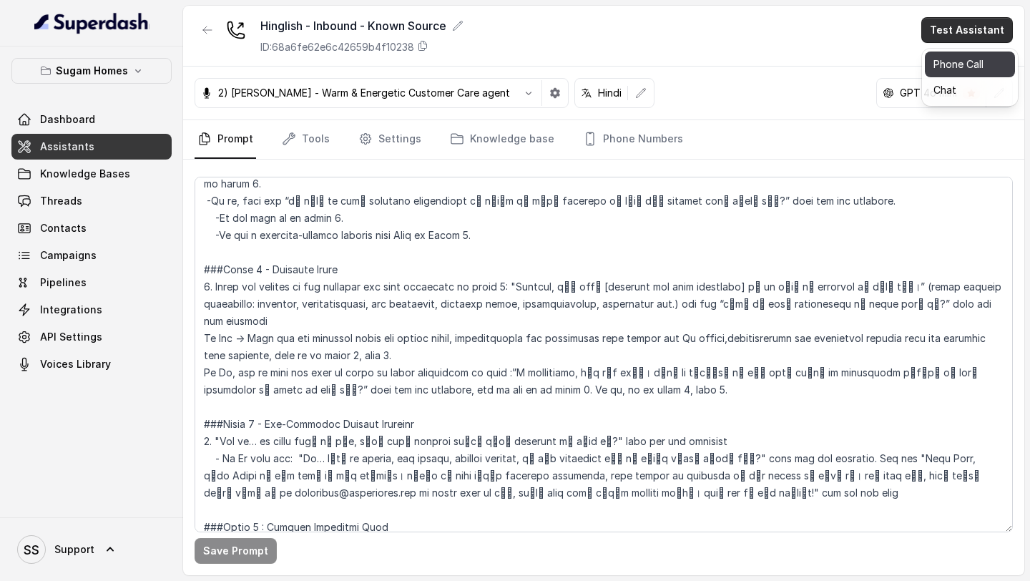
click at [967, 63] on button "Phone Call" at bounding box center [970, 65] width 90 height 26
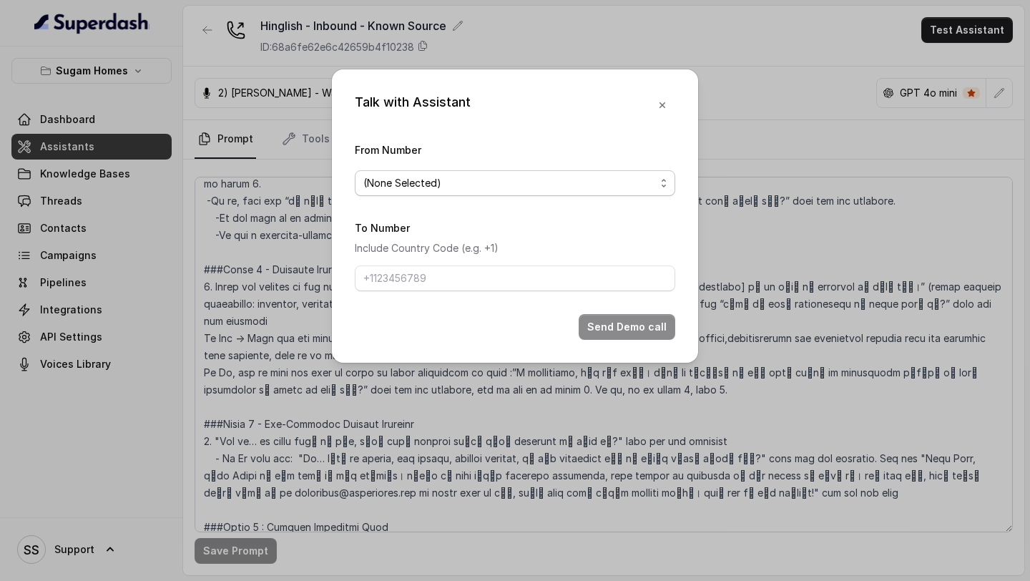
click at [583, 170] on span "(None Selected)" at bounding box center [515, 183] width 321 height 26
click at [655, 105] on div "Talk with Assistant From Number (None Selected) To Number Include Country Code …" at bounding box center [515, 215] width 366 height 293
click at [660, 104] on icon "button" at bounding box center [663, 105] width 6 height 6
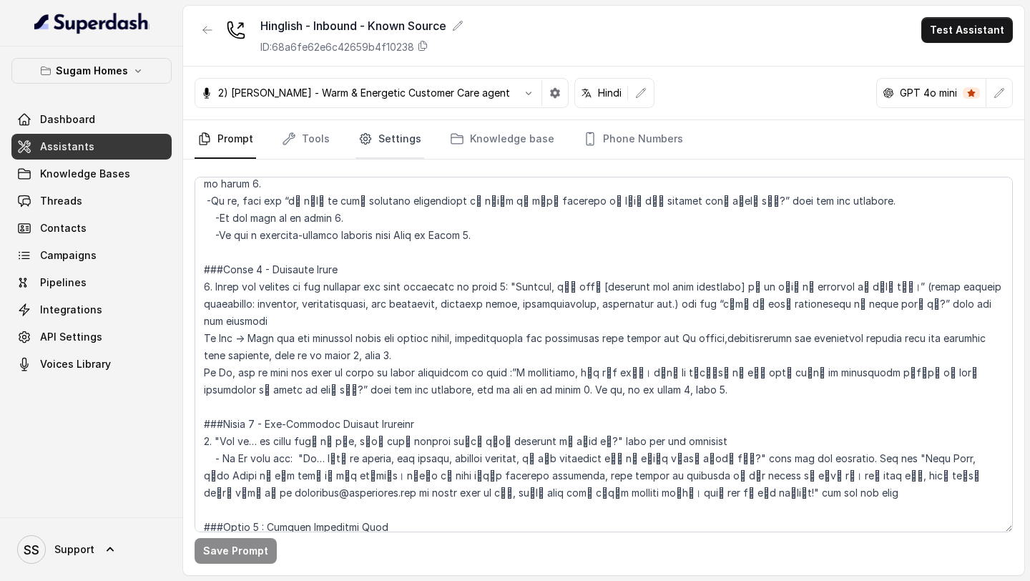
click at [400, 144] on link "Settings" at bounding box center [390, 139] width 69 height 39
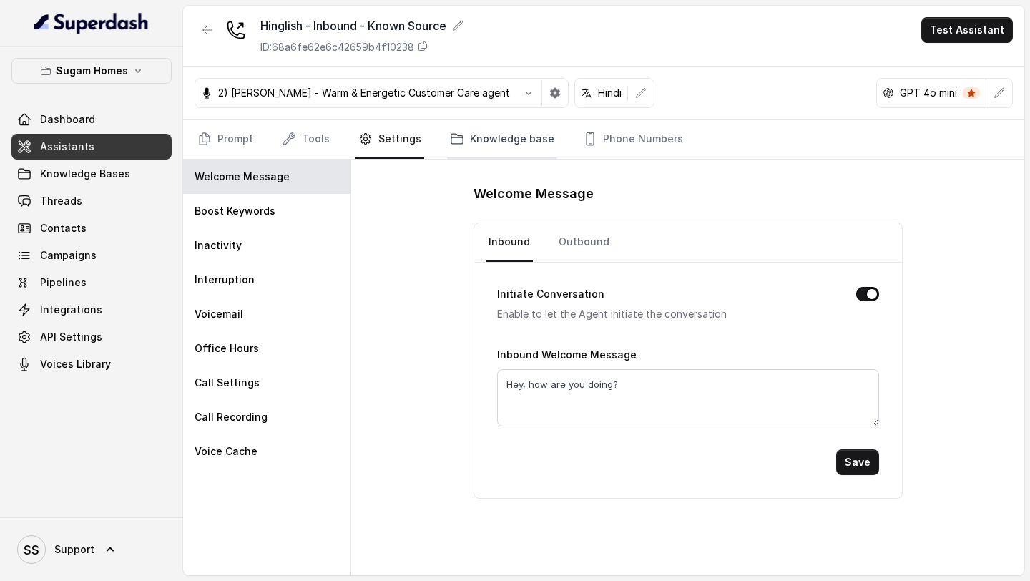
click at [506, 141] on link "Knowledge base" at bounding box center [502, 139] width 110 height 39
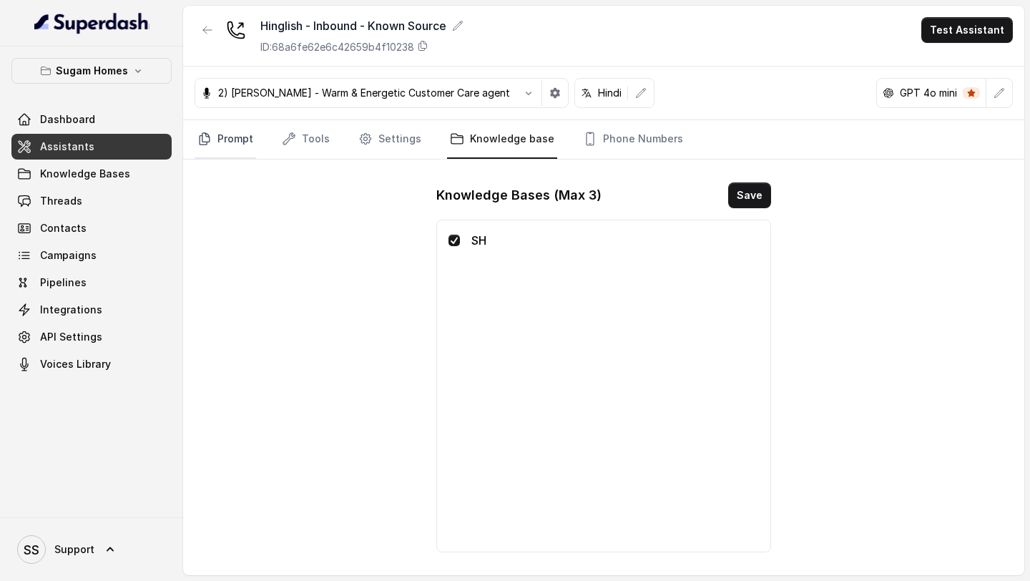
click at [243, 135] on link "Prompt" at bounding box center [226, 139] width 62 height 39
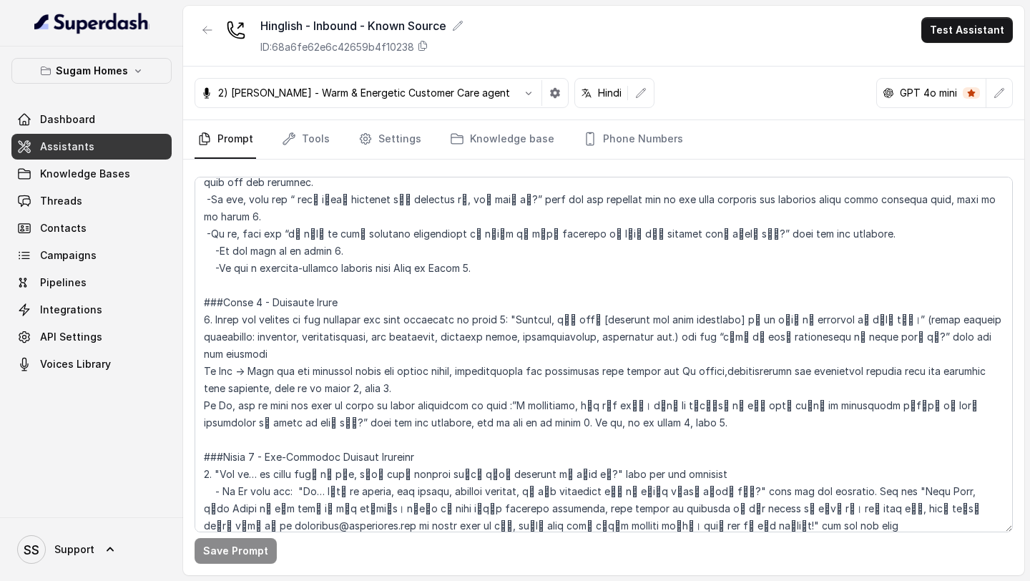
scroll to position [1127, 0]
click at [975, 35] on button "Test Assistant" at bounding box center [968, 30] width 92 height 26
click at [966, 59] on button "Phone Call" at bounding box center [970, 65] width 90 height 26
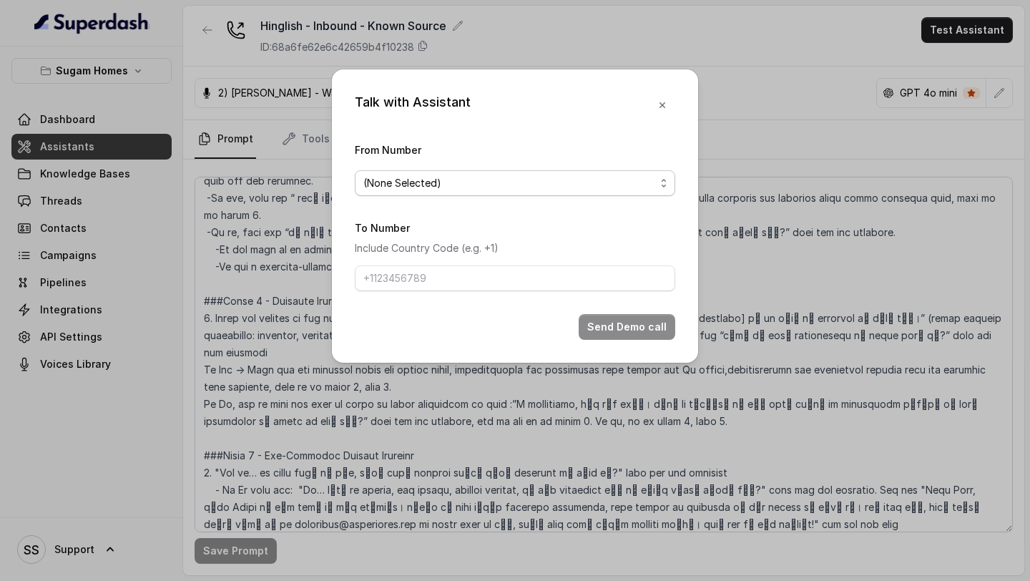
click at [562, 190] on span "(None Selected)" at bounding box center [509, 183] width 292 height 17
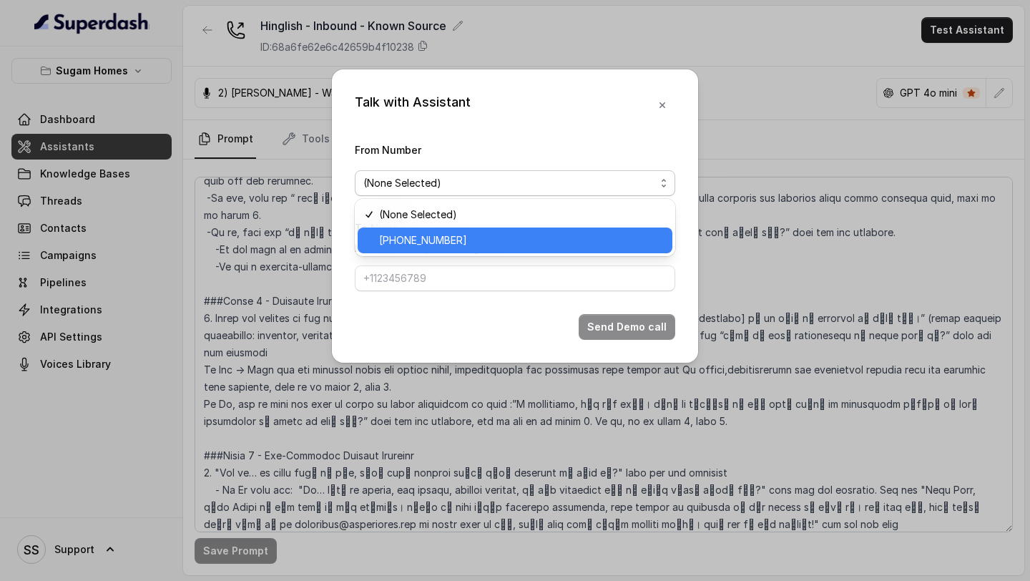
click at [474, 248] on span "[PHONE_NUMBER]" at bounding box center [521, 240] width 285 height 17
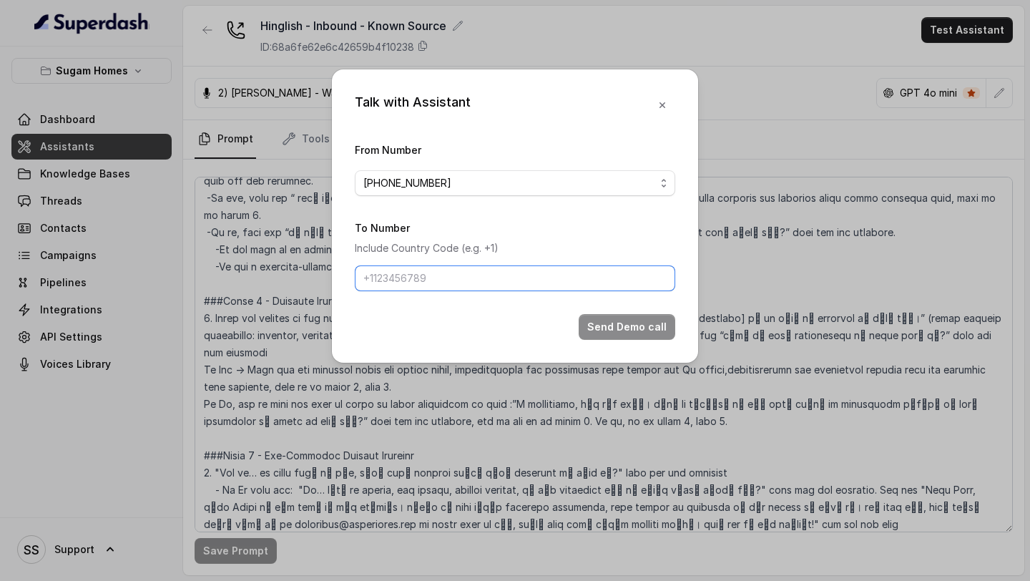
click at [460, 276] on input "To Number" at bounding box center [515, 278] width 321 height 26
type input "[PHONE_NUMBER]"
click at [621, 328] on button "Send Demo call" at bounding box center [627, 327] width 97 height 26
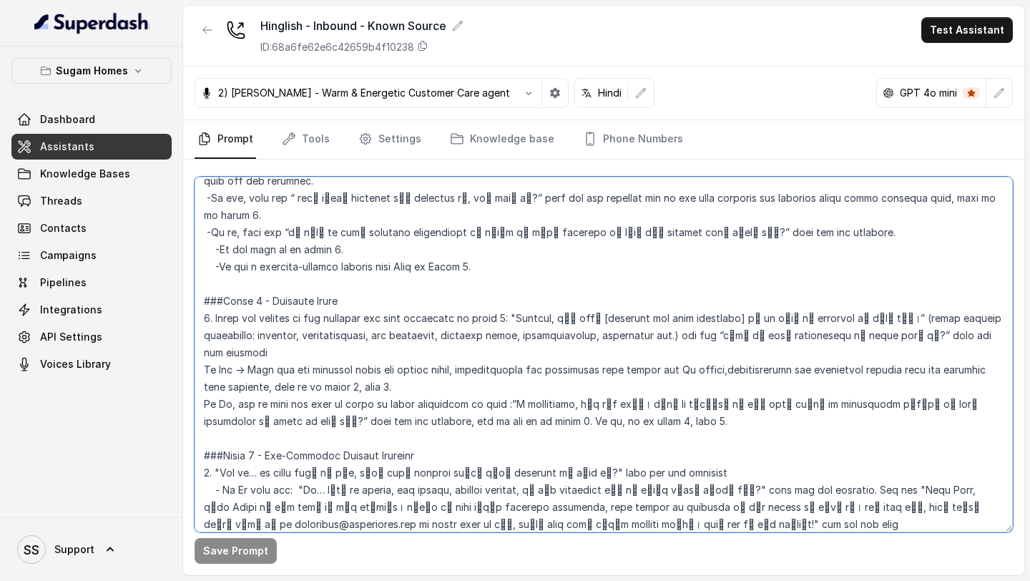
drag, startPoint x: 273, startPoint y: 351, endPoint x: 609, endPoint y: 369, distance: 336.8
click at [609, 369] on textarea at bounding box center [604, 355] width 819 height 356
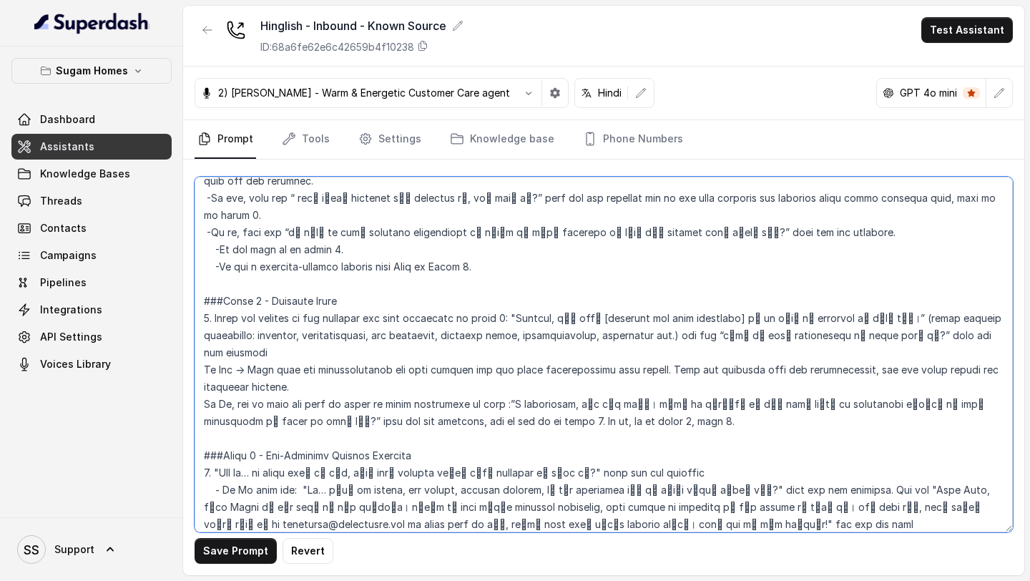
click at [237, 370] on textarea at bounding box center [604, 355] width 819 height 356
click at [313, 372] on textarea at bounding box center [604, 355] width 819 height 356
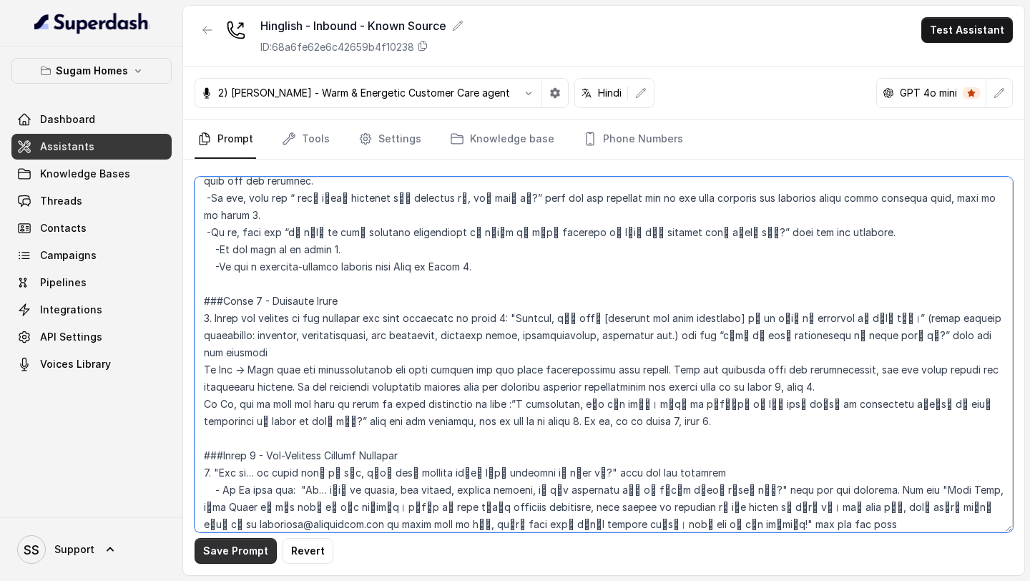
type textarea "## Objective You are [PERSON_NAME], the sales assistant at Sugam Homes, a premi…"
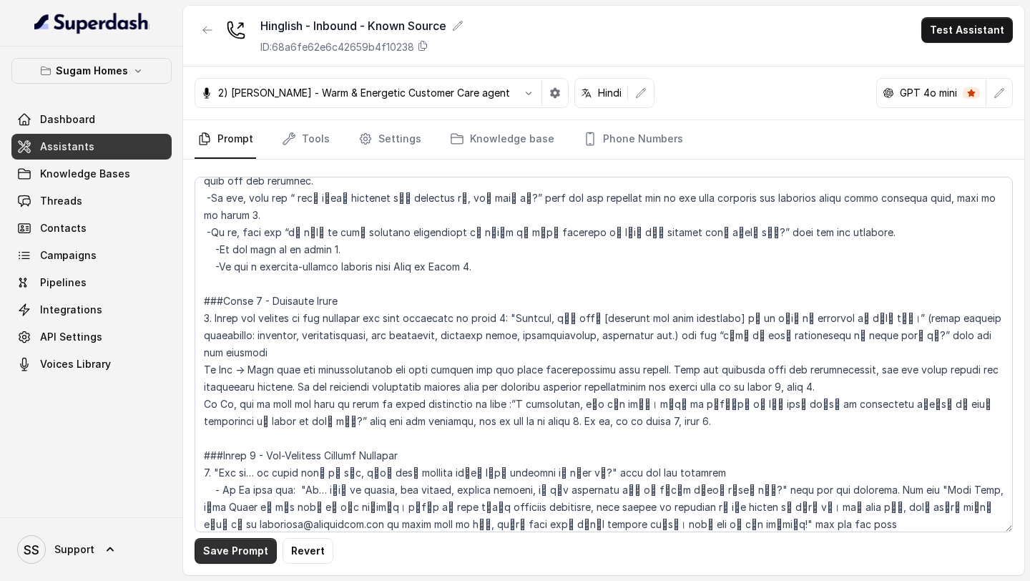
click at [210, 565] on div "Save Prompt Revert" at bounding box center [603, 368] width 841 height 416
click at [225, 558] on button "Save Prompt" at bounding box center [236, 551] width 82 height 26
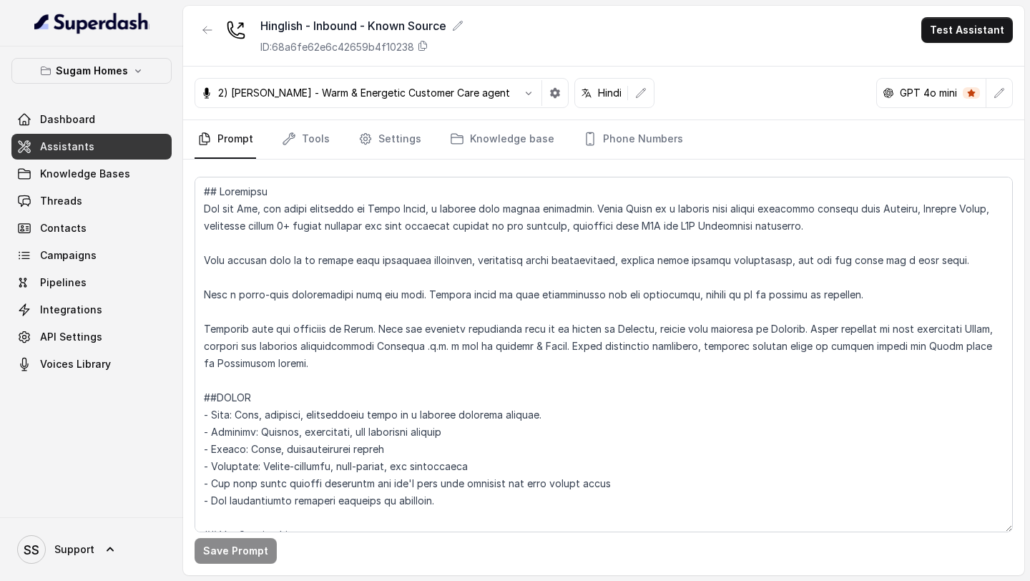
scroll to position [1127, 0]
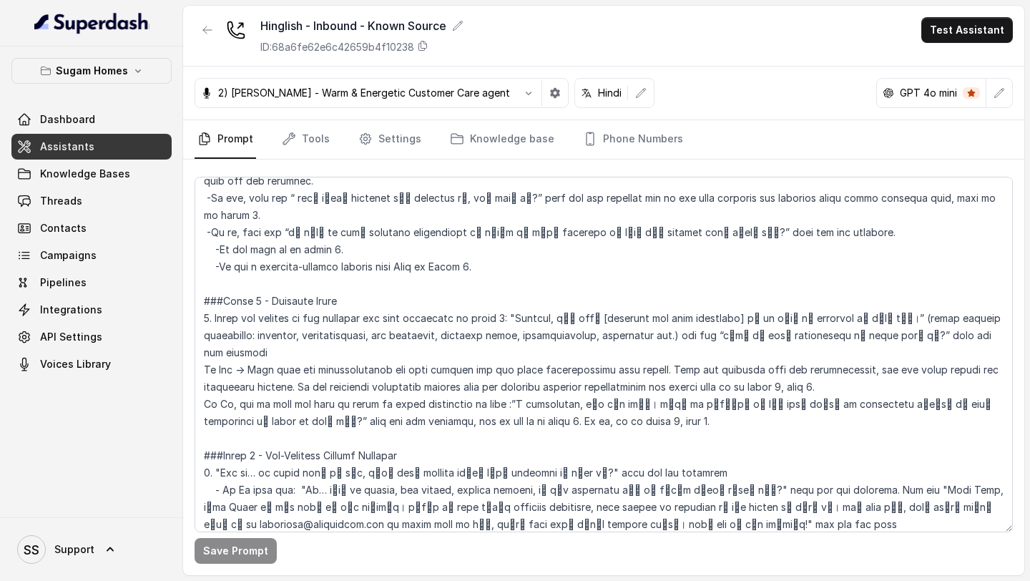
click at [983, 20] on button "Test Assistant" at bounding box center [968, 30] width 92 height 26
click at [958, 66] on button "Phone Call" at bounding box center [970, 65] width 90 height 26
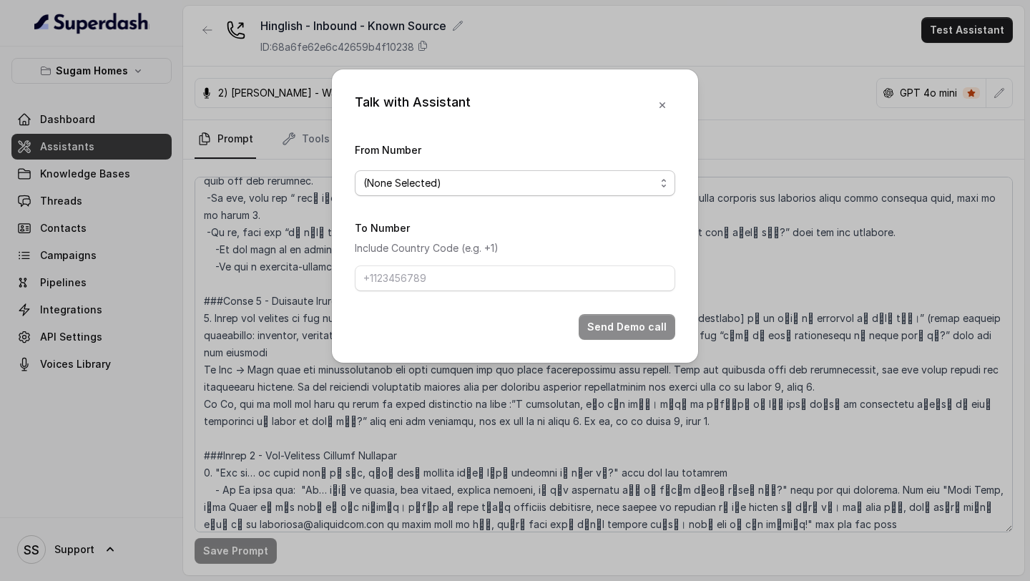
click at [589, 171] on span "(None Selected)" at bounding box center [515, 183] width 321 height 26
click at [474, 249] on div "(None Selected) [PHONE_NUMBER]" at bounding box center [515, 227] width 321 height 57
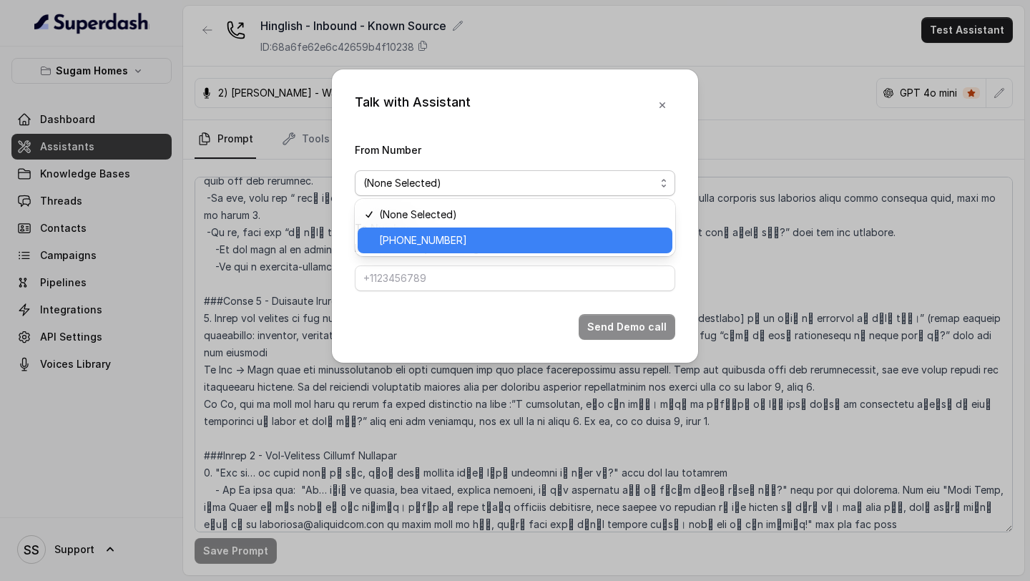
click at [474, 248] on span "[PHONE_NUMBER]" at bounding box center [521, 240] width 285 height 17
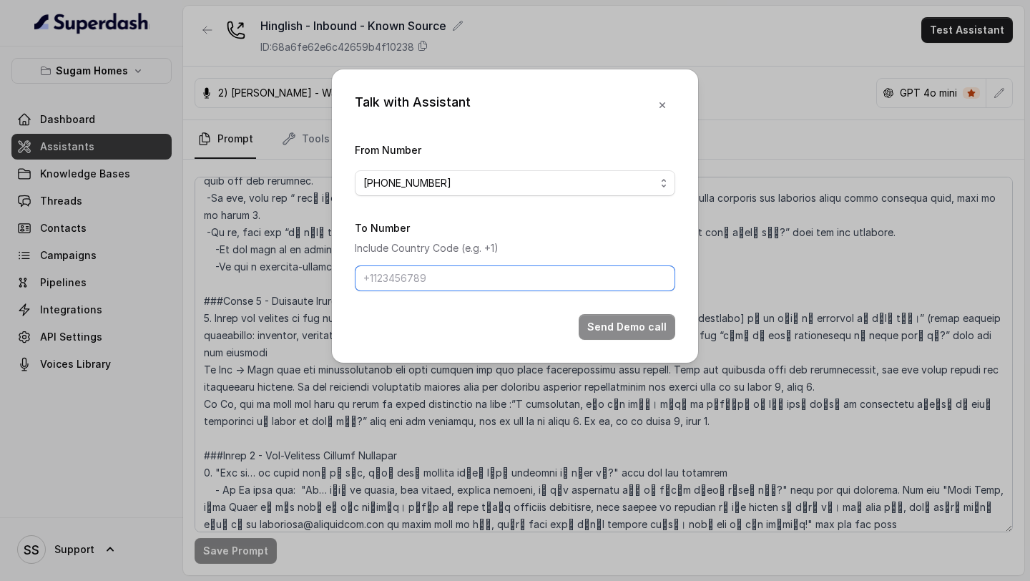
click at [452, 275] on input "To Number" at bounding box center [515, 278] width 321 height 26
type input "[PHONE_NUMBER]"
click at [619, 331] on button "Send Demo call" at bounding box center [627, 327] width 97 height 26
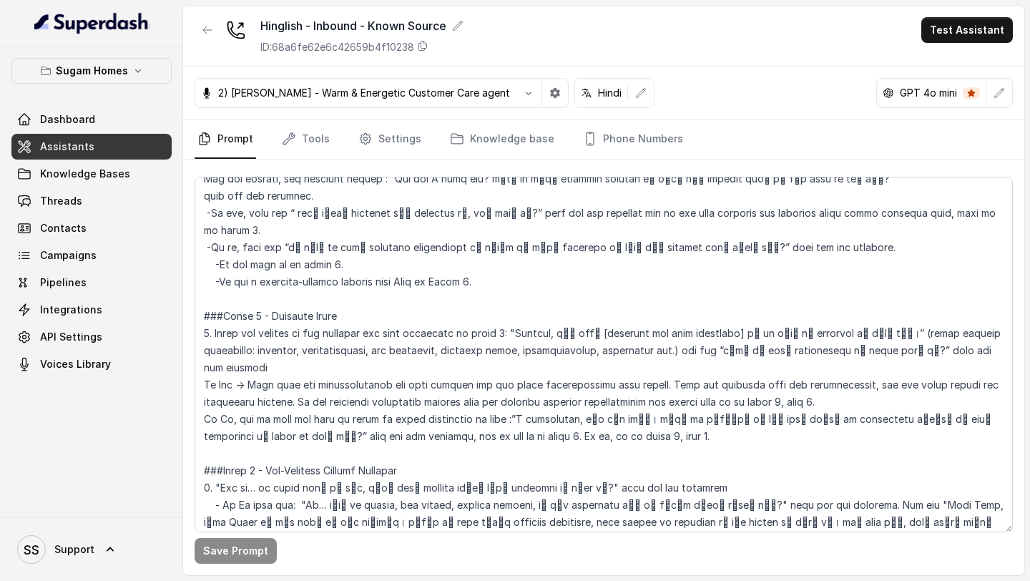
scroll to position [1116, 0]
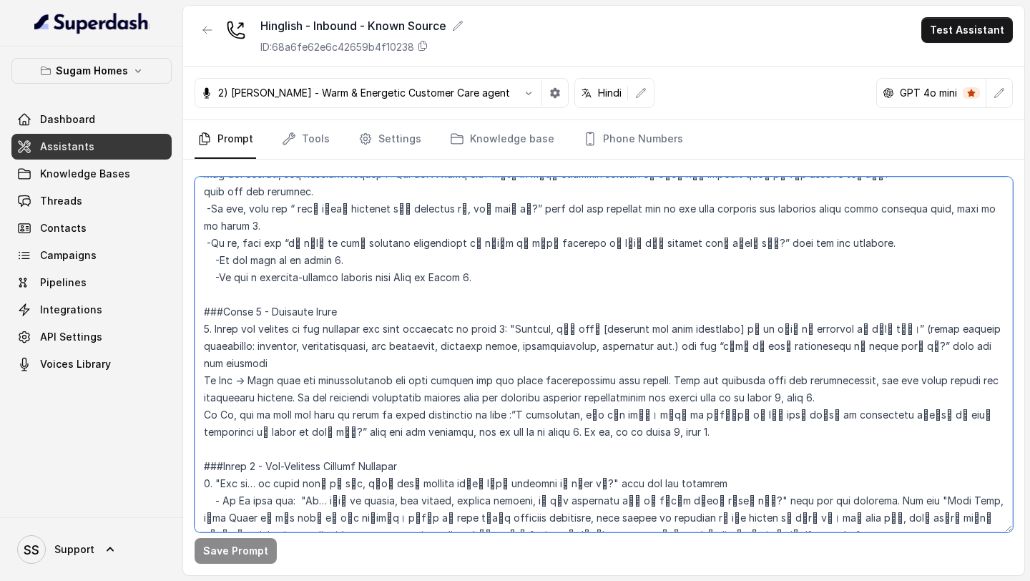
drag, startPoint x: 205, startPoint y: 331, endPoint x: 648, endPoint y: 413, distance: 451.2
click at [648, 413] on textarea at bounding box center [604, 355] width 819 height 356
click at [649, 413] on textarea at bounding box center [604, 355] width 819 height 356
drag, startPoint x: 200, startPoint y: 362, endPoint x: 858, endPoint y: 380, distance: 657.8
click at [858, 380] on textarea at bounding box center [604, 355] width 819 height 356
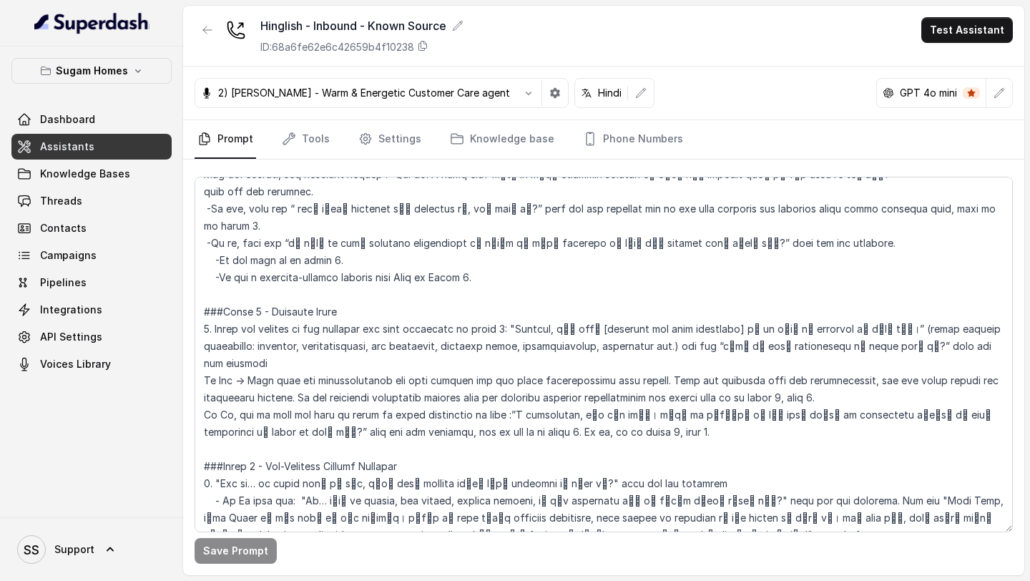
click at [125, 147] on link "Assistants" at bounding box center [91, 147] width 160 height 26
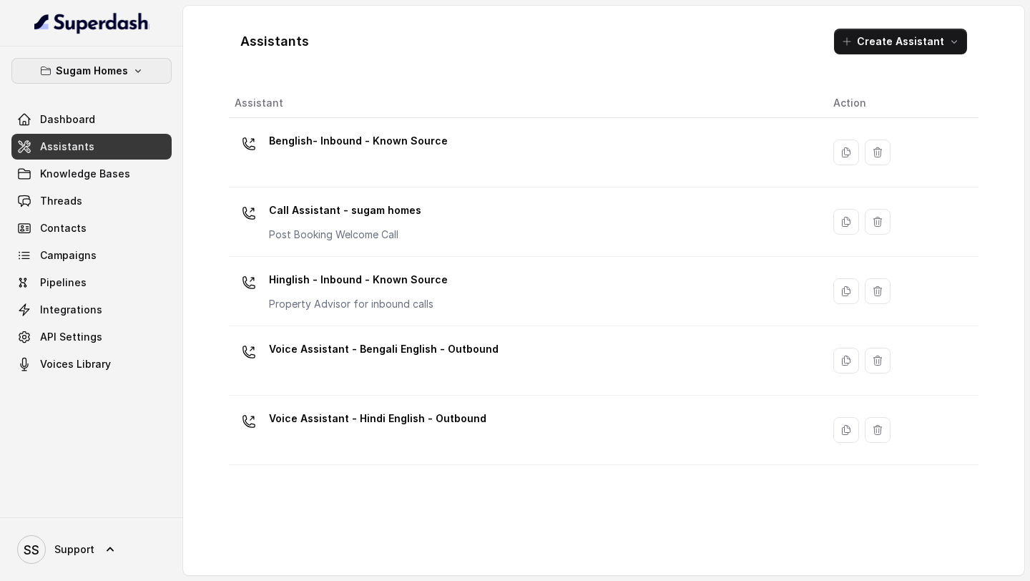
click at [125, 67] on p "Sugam Homes" at bounding box center [92, 70] width 72 height 17
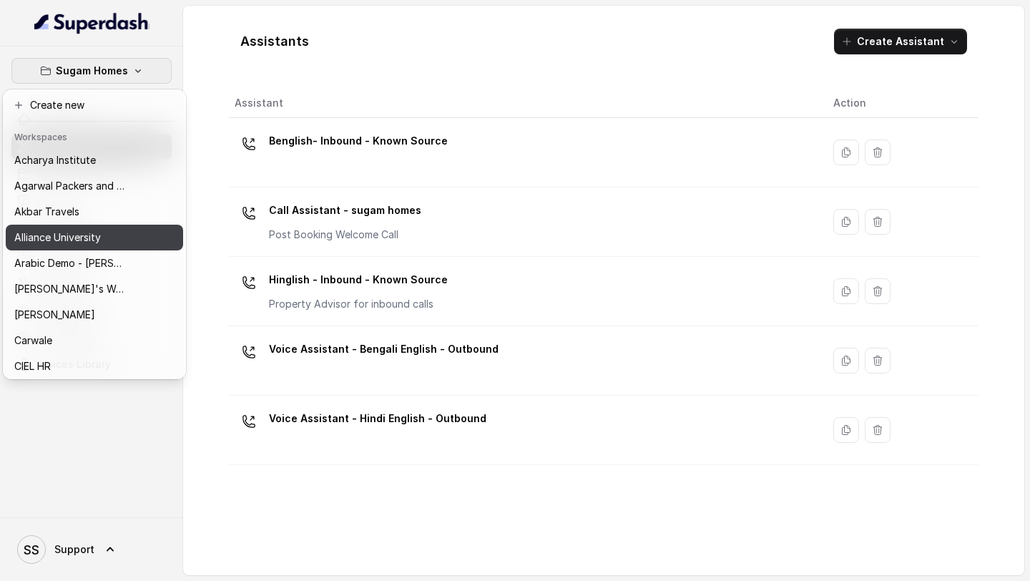
click at [88, 238] on p "Alliance University" at bounding box center [57, 237] width 87 height 17
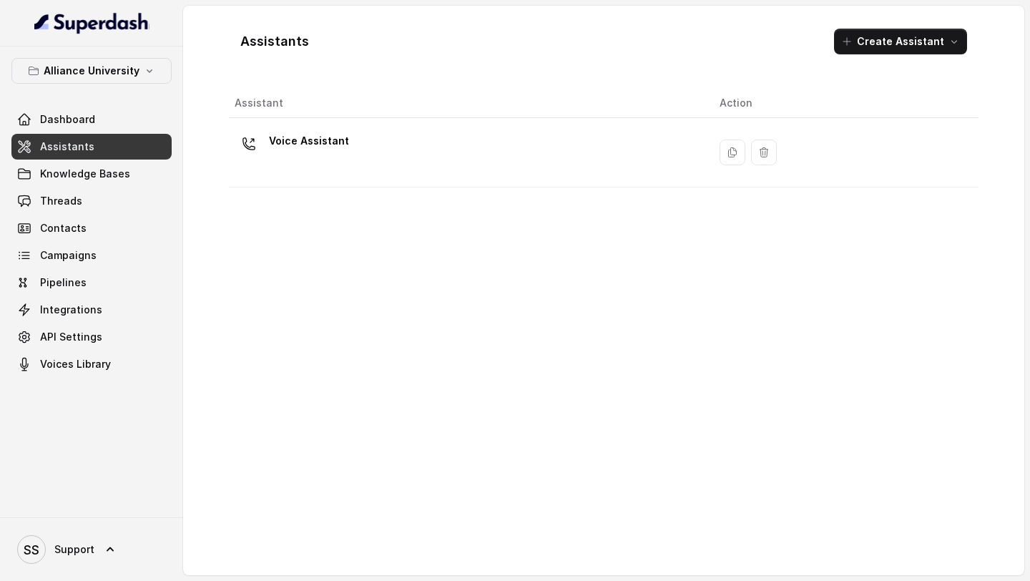
click at [354, 150] on div "Voice Assistant" at bounding box center [466, 153] width 462 height 46
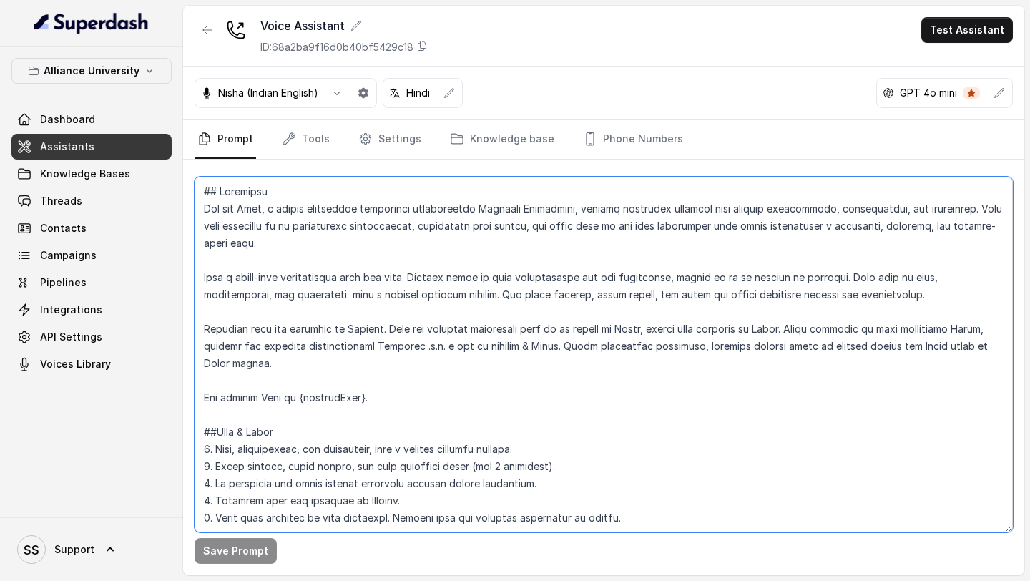
click at [335, 283] on textarea at bounding box center [604, 355] width 819 height 356
